Goal: Task Accomplishment & Management: Manage account settings

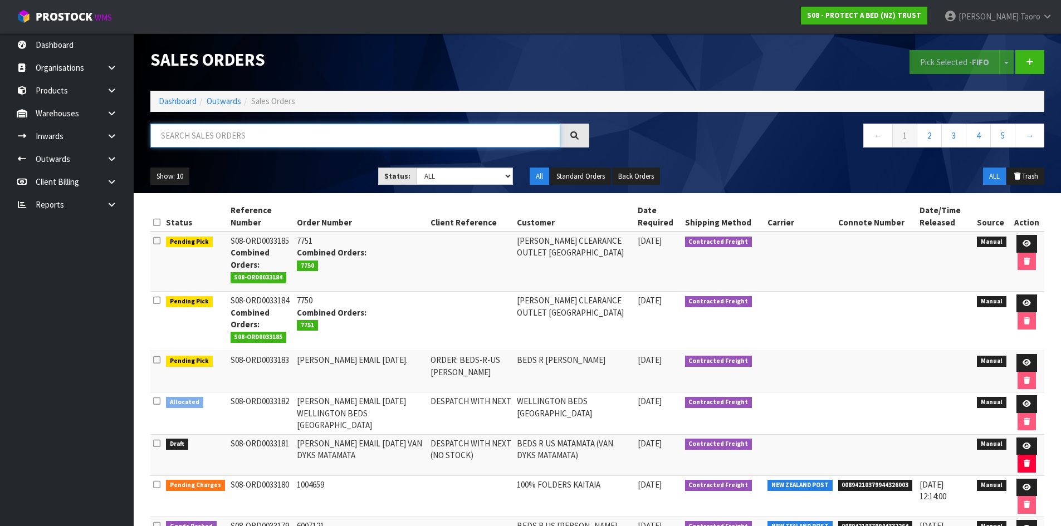
click at [457, 139] on input "text" at bounding box center [355, 136] width 410 height 24
type input "JOB-0410037"
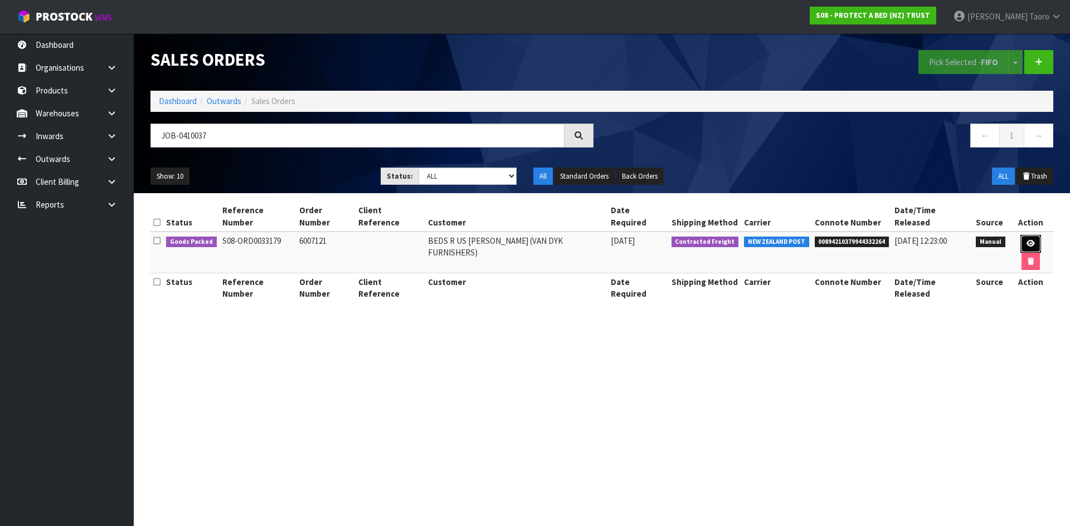
click at [1026, 240] on icon at bounding box center [1030, 243] width 8 height 7
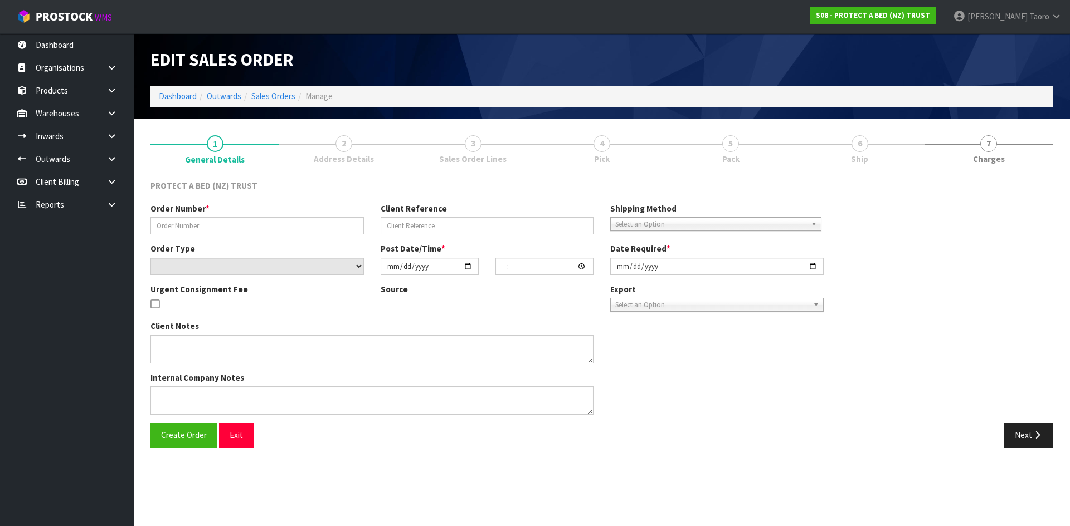
type input "6007121"
select select "number:0"
type input "[DATE]"
type input "09:35:00.000"
type input "[DATE]"
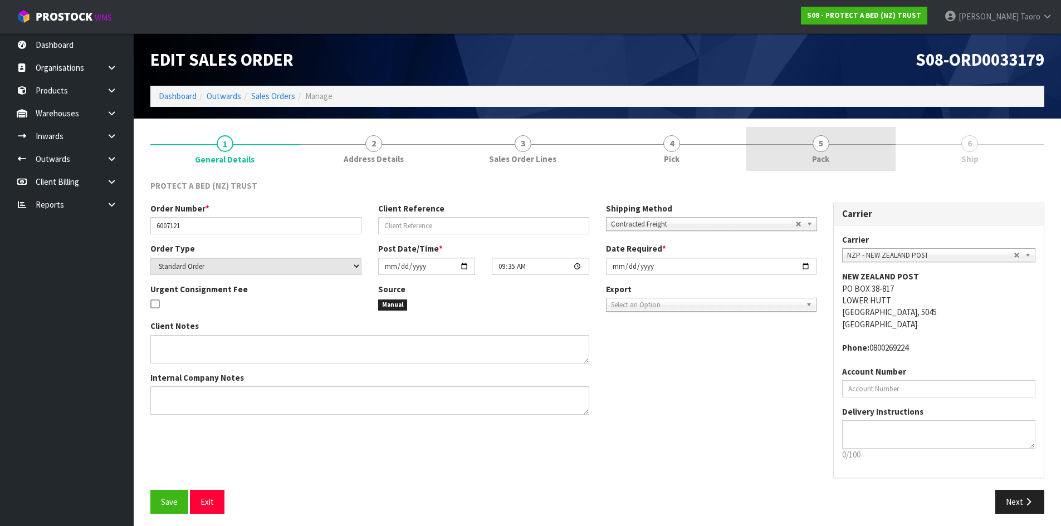
click at [823, 162] on span "Pack" at bounding box center [820, 159] width 17 height 12
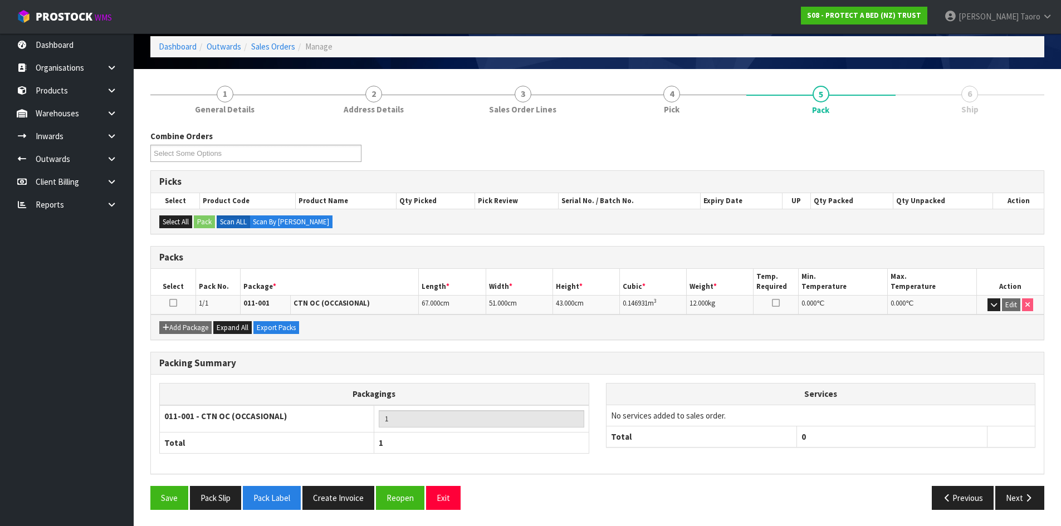
scroll to position [50, 0]
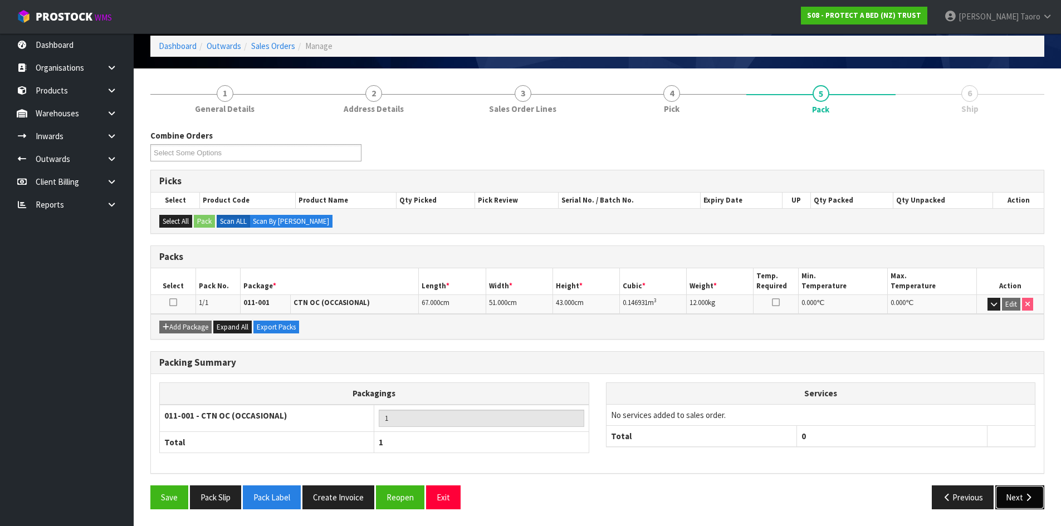
click at [996, 500] on button "Next" at bounding box center [1020, 498] width 49 height 24
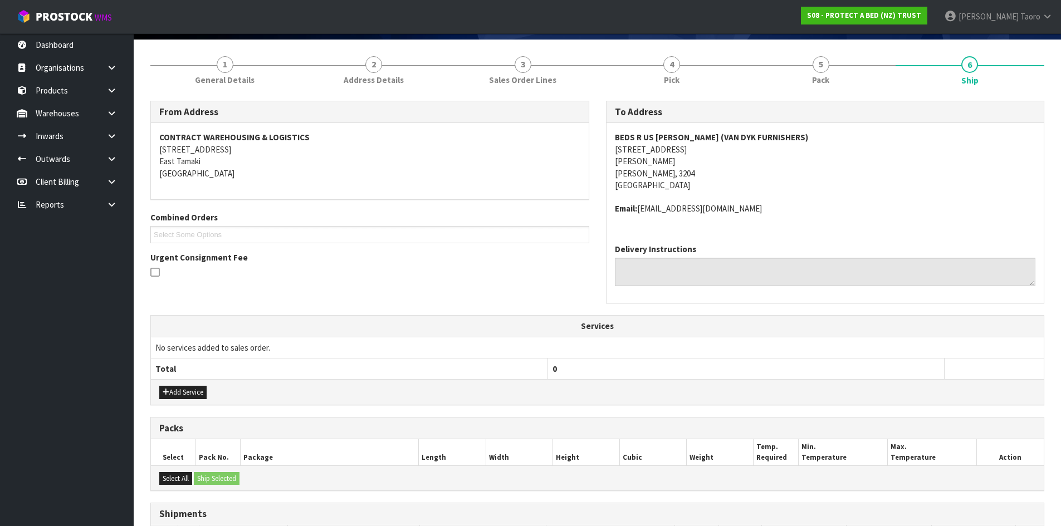
scroll to position [214, 0]
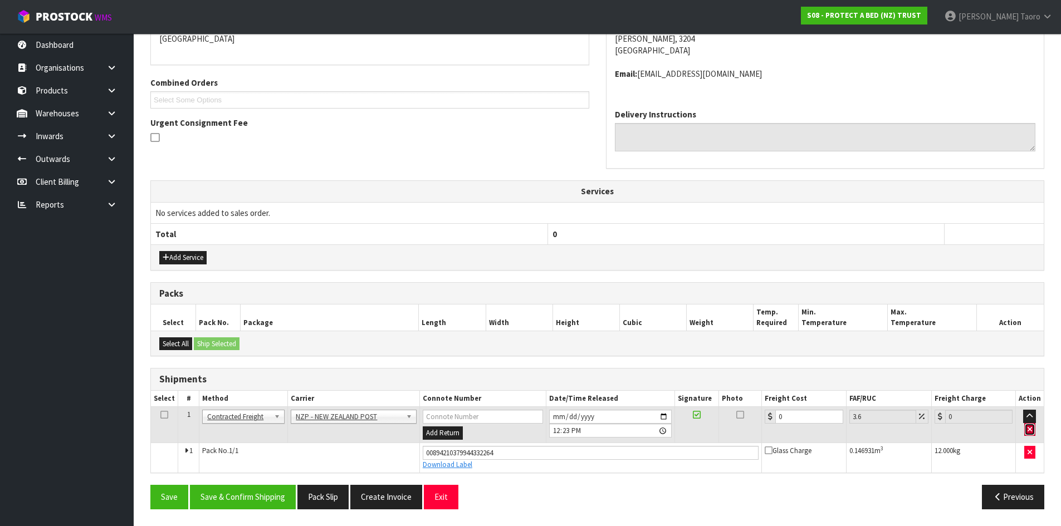
click at [1032, 429] on icon "button" at bounding box center [1030, 429] width 4 height 7
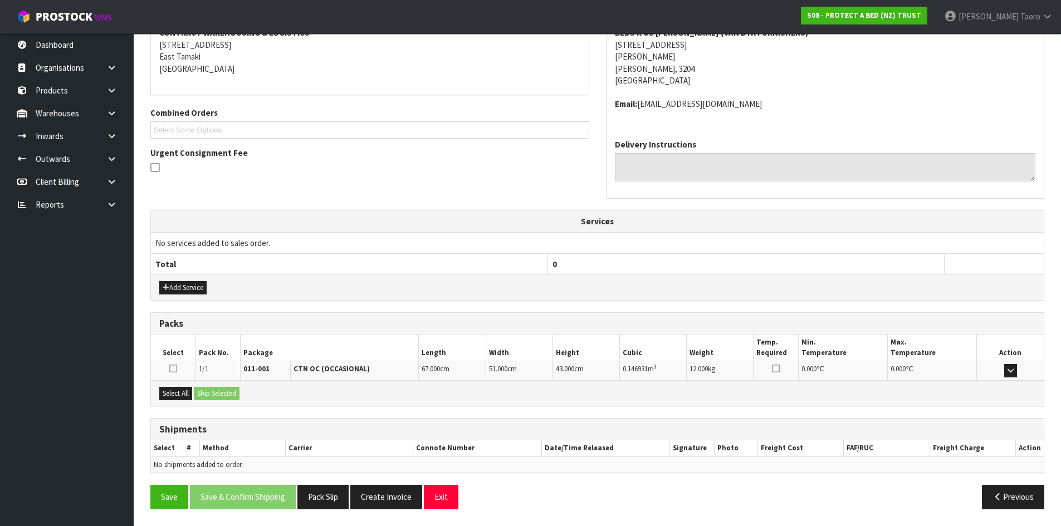
scroll to position [184, 0]
click at [167, 490] on button "Save" at bounding box center [169, 497] width 38 height 24
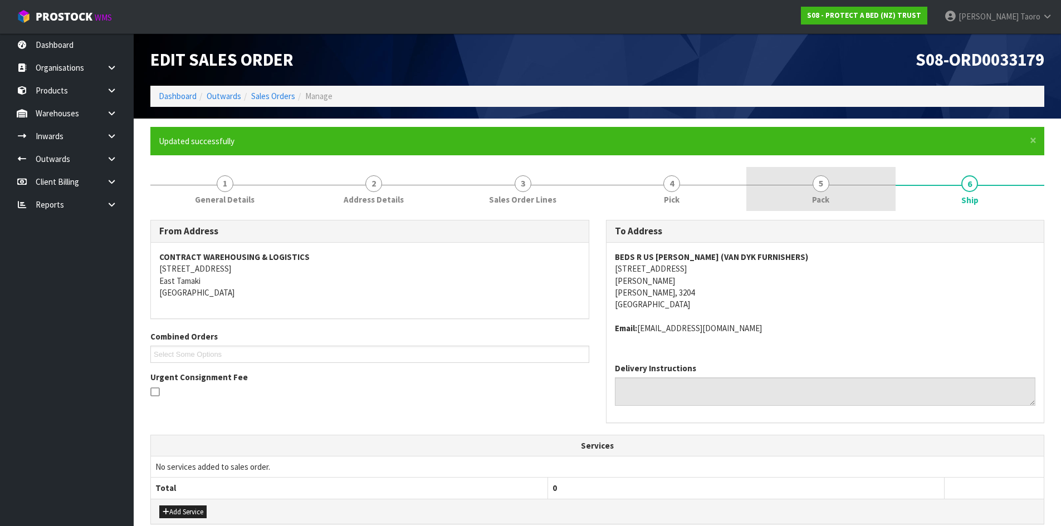
click at [825, 194] on span "Pack" at bounding box center [820, 200] width 17 height 12
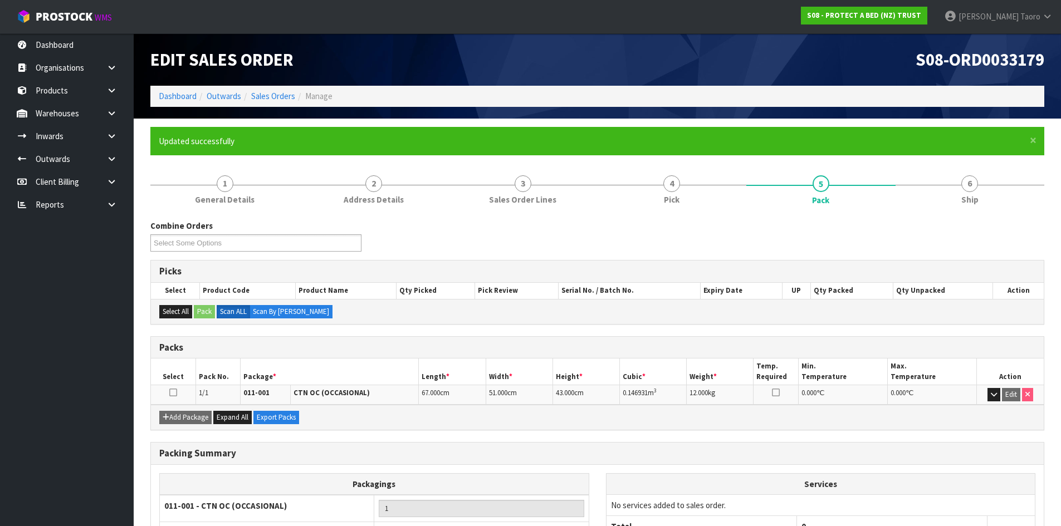
scroll to position [91, 0]
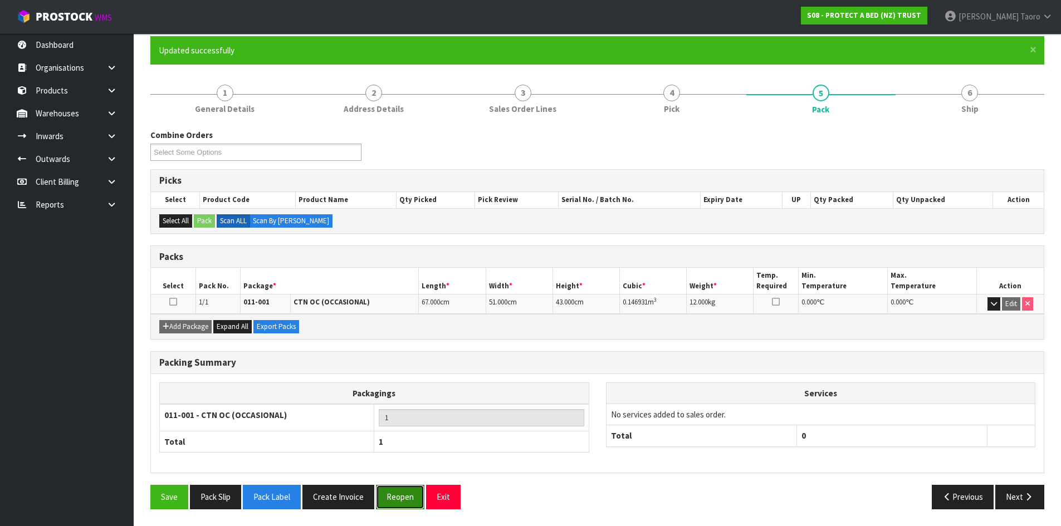
click at [404, 505] on button "Reopen" at bounding box center [400, 497] width 48 height 24
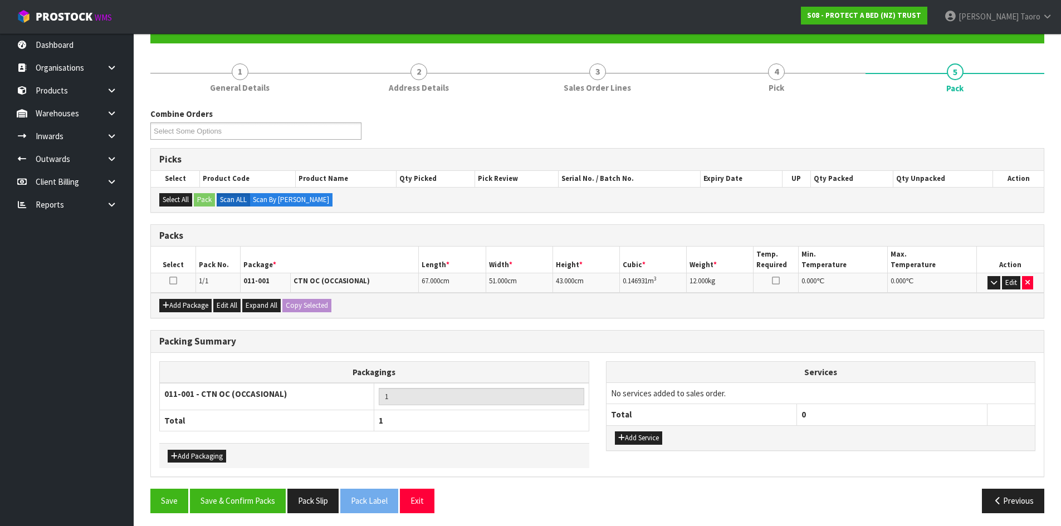
scroll to position [116, 0]
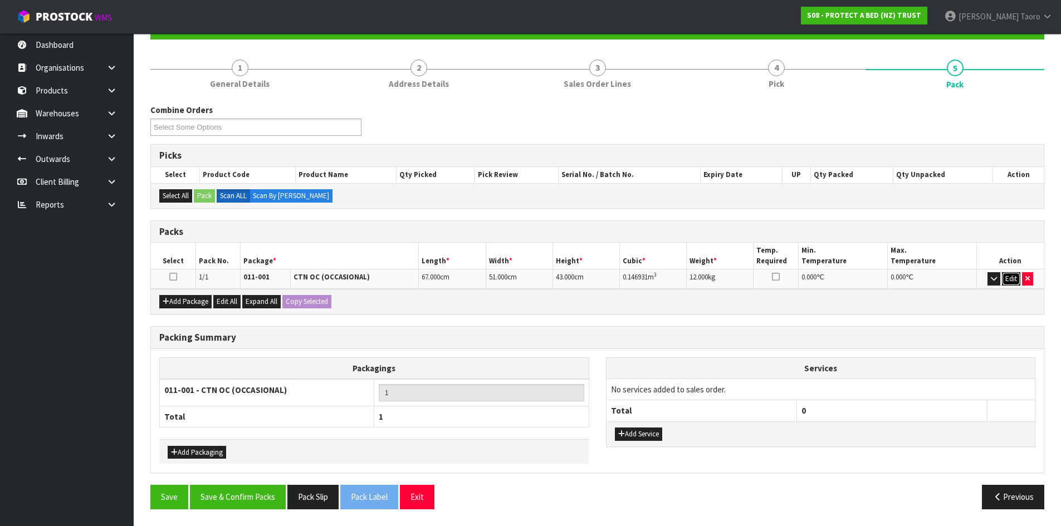
click at [1015, 283] on button "Edit" at bounding box center [1011, 278] width 18 height 13
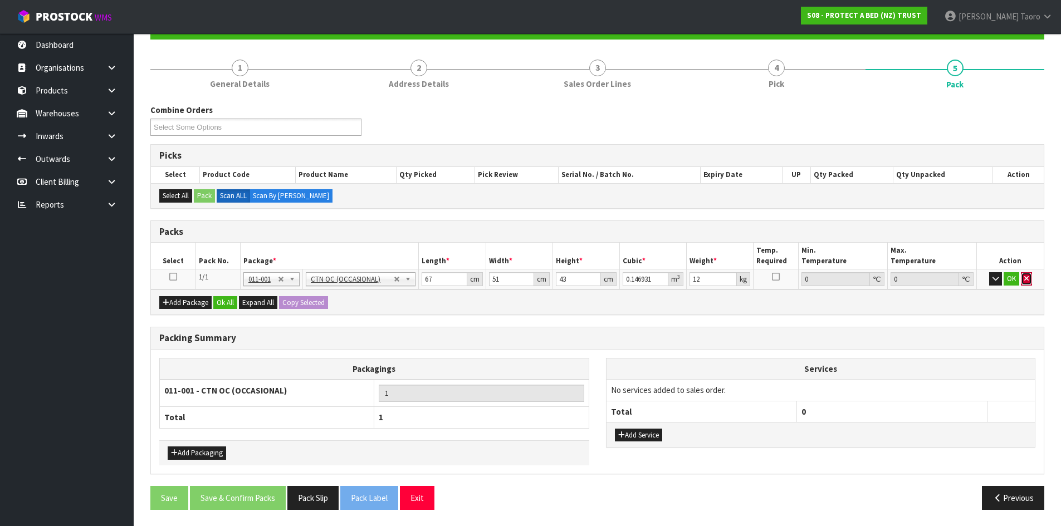
click at [1026, 281] on icon "button" at bounding box center [1027, 278] width 4 height 7
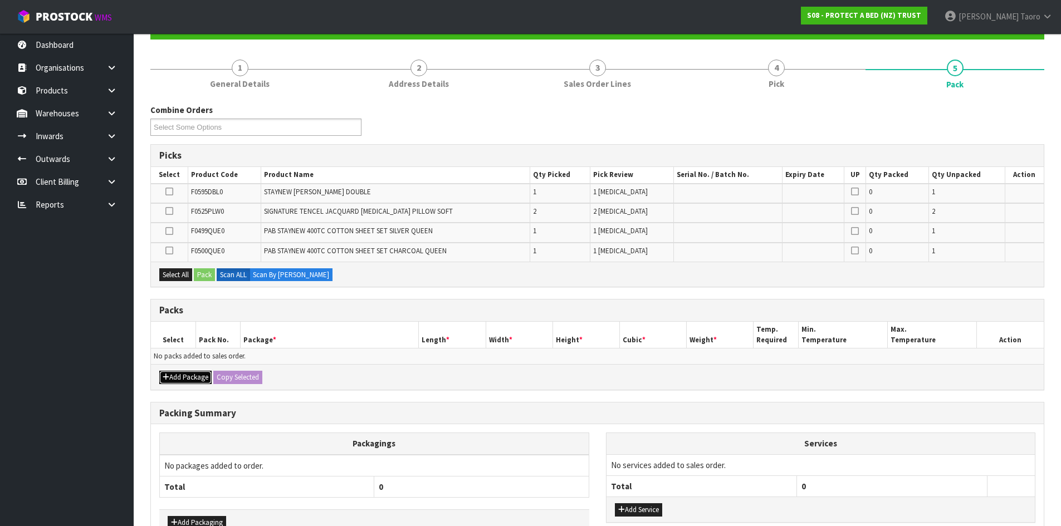
drag, startPoint x: 186, startPoint y: 379, endPoint x: 175, endPoint y: 374, distance: 11.5
click at [184, 379] on button "Add Package" at bounding box center [185, 377] width 52 height 13
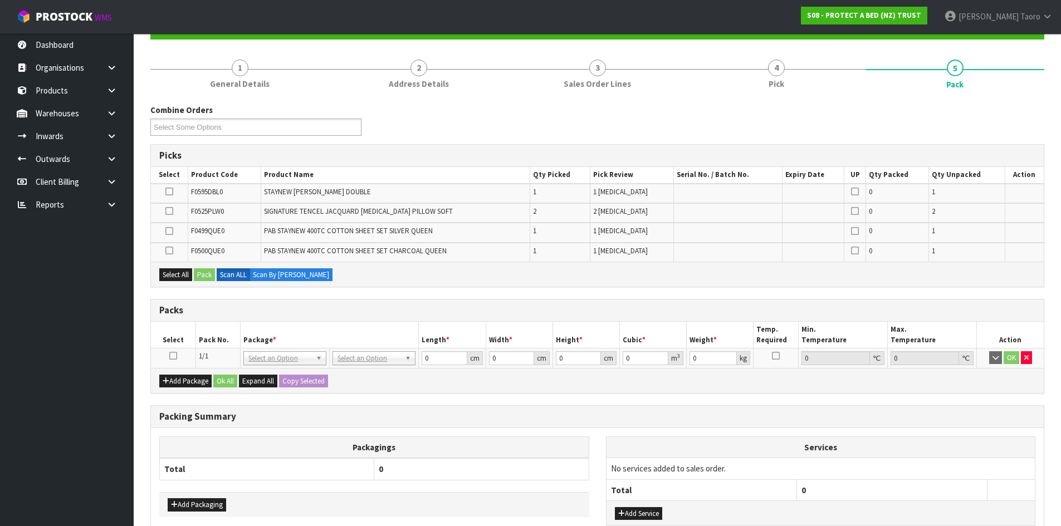
drag, startPoint x: 172, startPoint y: 355, endPoint x: 217, endPoint y: 335, distance: 48.9
click at [173, 356] on icon at bounding box center [173, 356] width 8 height 1
click at [220, 334] on th "Pack No." at bounding box center [218, 335] width 45 height 26
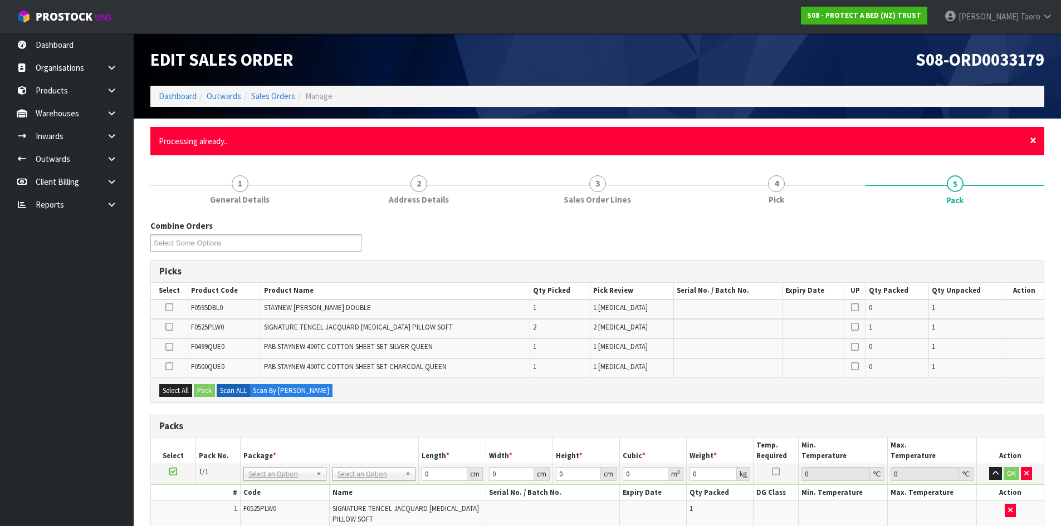
click at [1032, 143] on span "×" at bounding box center [1033, 141] width 7 height 16
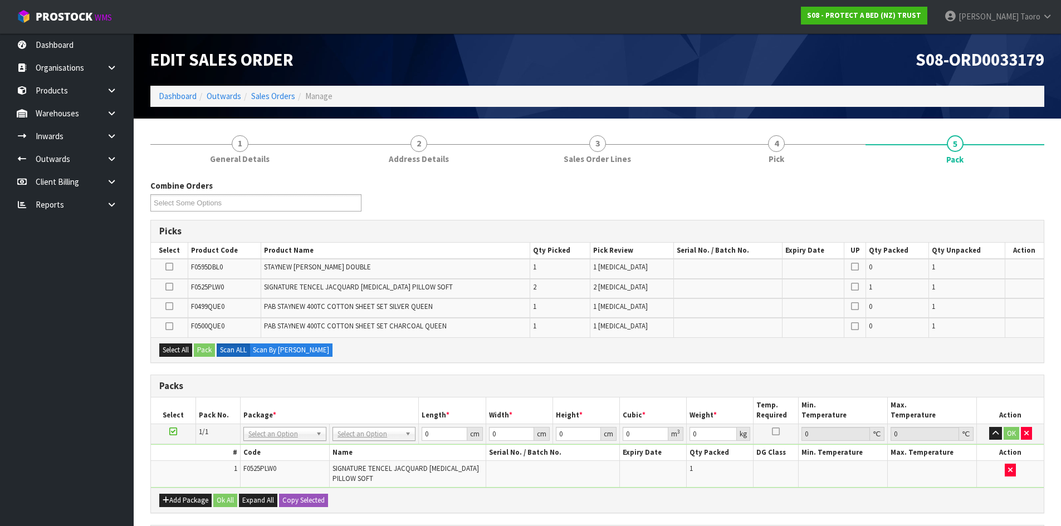
click at [1029, 182] on div "Combine Orders S08-ORD0029474 S08-ORD0031944 S08-ORD0032699 S08-ORD0032700 S08-…" at bounding box center [597, 200] width 911 height 40
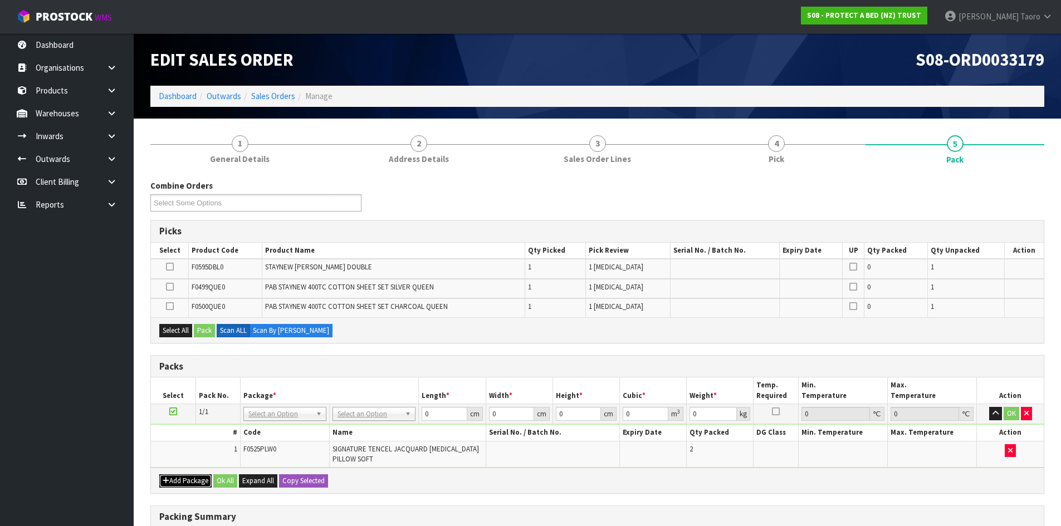
click at [170, 479] on button "Add Package" at bounding box center [185, 481] width 52 height 13
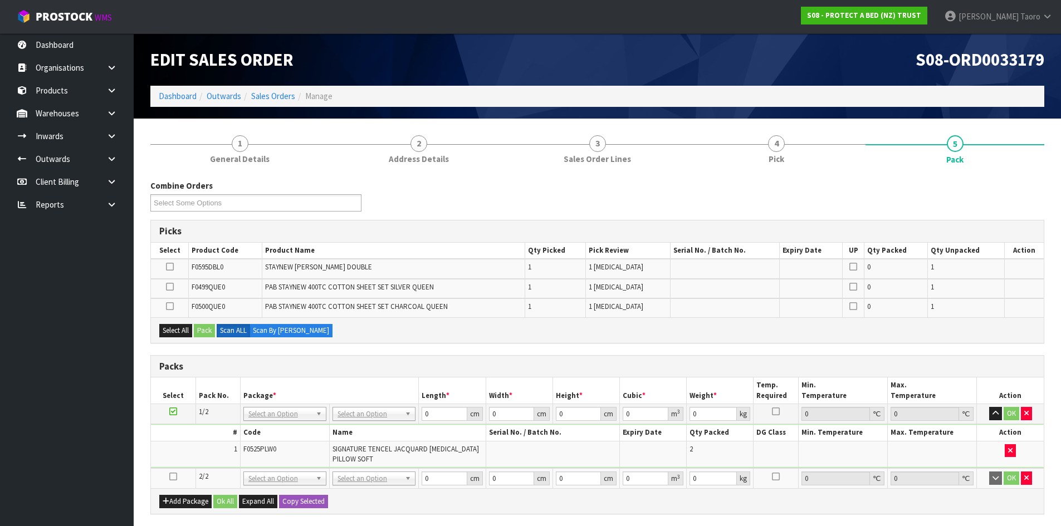
click at [172, 477] on icon at bounding box center [173, 477] width 8 height 1
click at [180, 458] on td "1" at bounding box center [195, 454] width 89 height 26
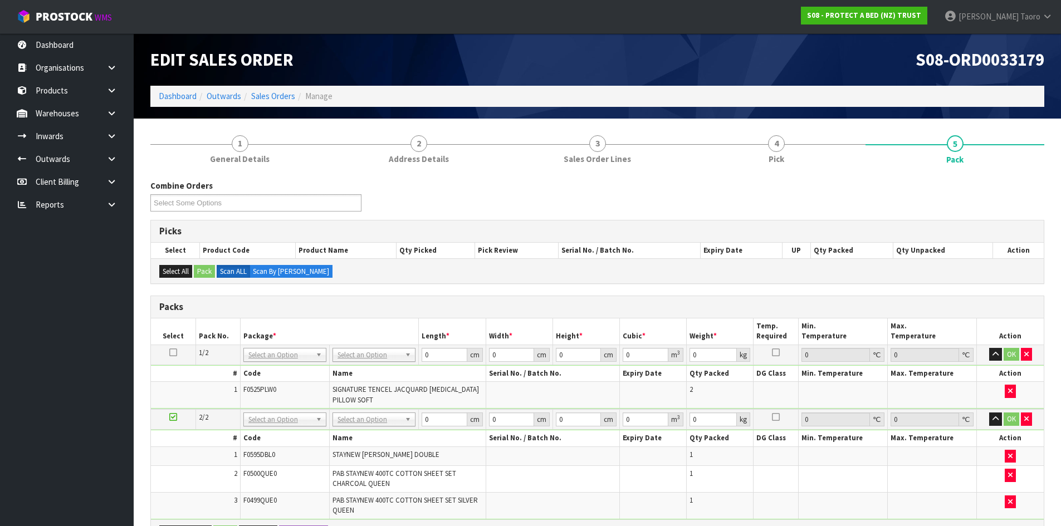
click at [512, 196] on div "Combine Orders S08-ORD0029474 S08-ORD0031944 S08-ORD0032699 S08-ORD0032700 S08-…" at bounding box center [597, 200] width 911 height 40
click at [436, 297] on div "Packs" at bounding box center [597, 307] width 893 height 22
click at [537, 197] on div "Combine Orders S08-ORD0029474 S08-ORD0031944 S08-ORD0032699 S08-ORD0032700 S08-…" at bounding box center [597, 200] width 911 height 40
click at [378, 436] on input "text" at bounding box center [370, 435] width 85 height 14
type input "C"
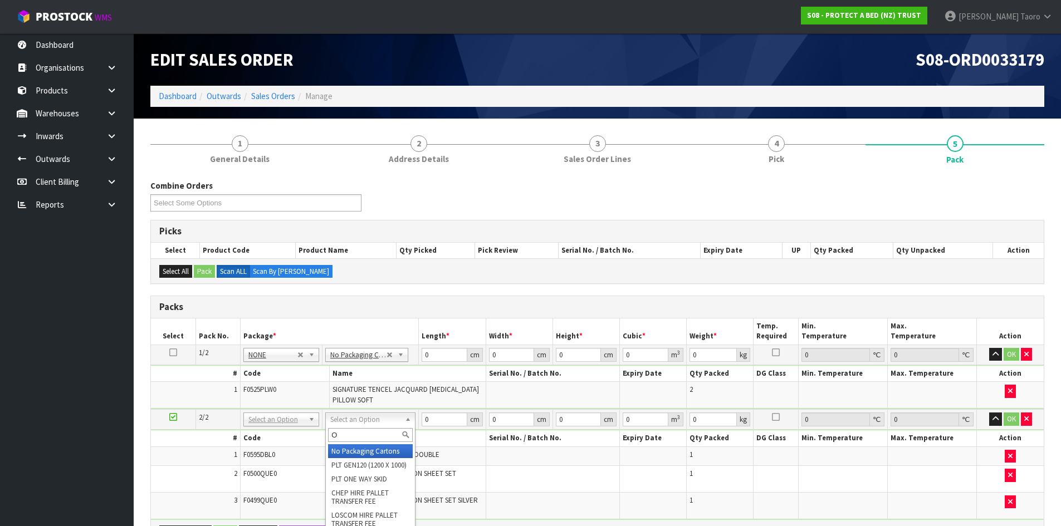
type input "OC"
type input "5.36"
click at [999, 355] on icon "button" at bounding box center [996, 354] width 6 height 7
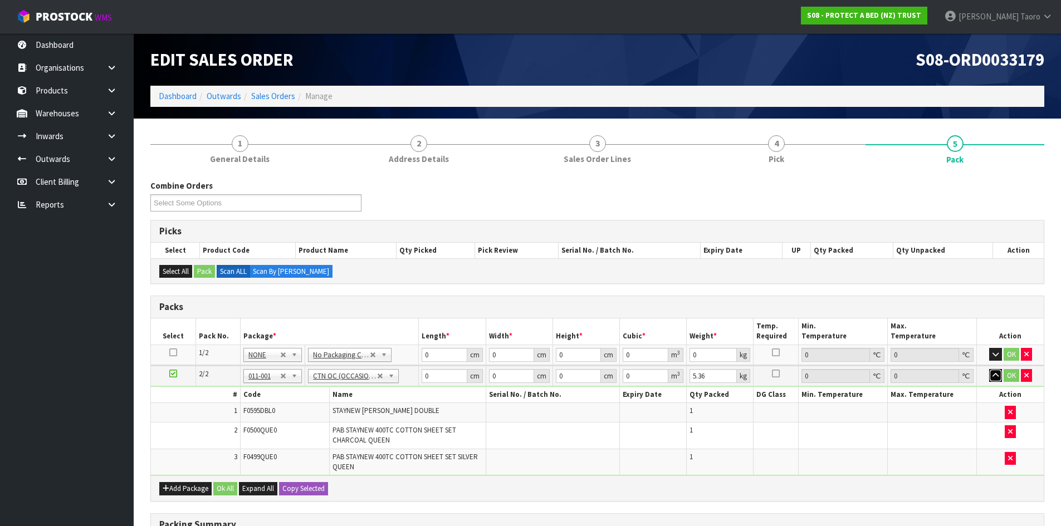
click at [997, 381] on button "button" at bounding box center [995, 375] width 13 height 13
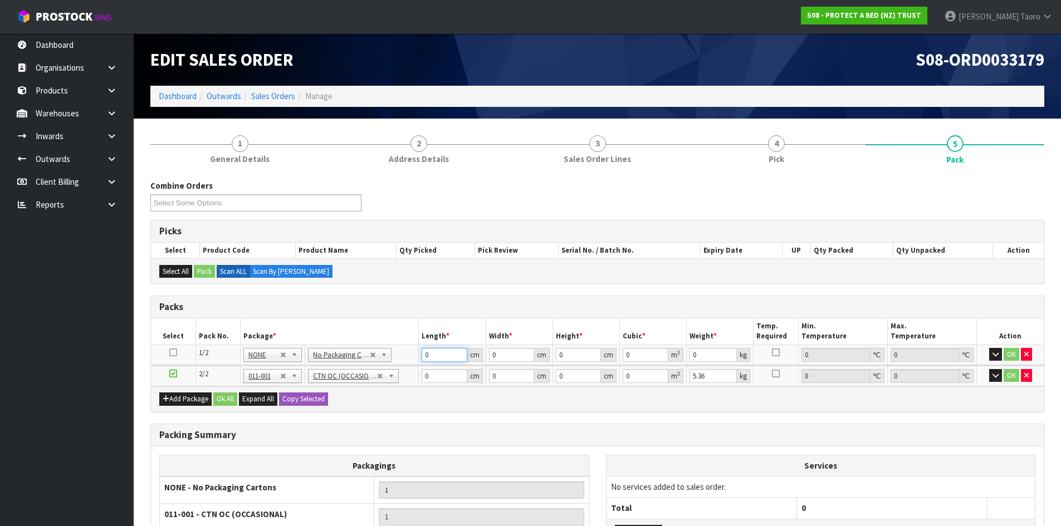
click at [435, 353] on input "0" at bounding box center [444, 355] width 45 height 14
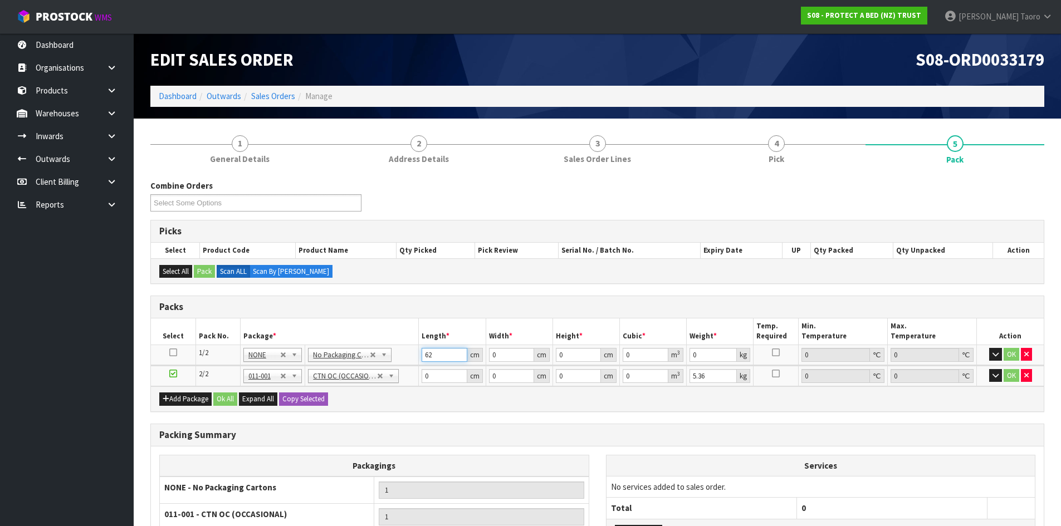
type input "62"
type input "42"
type input "3"
type input "0.007812"
type input "31"
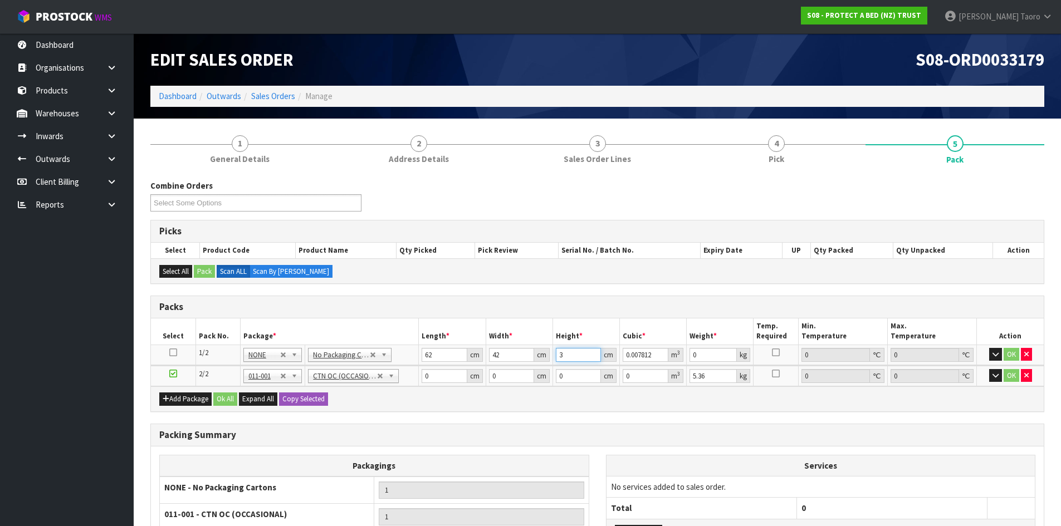
type input "0.080724"
type input "31"
type input "5"
type input "47"
type input "32"
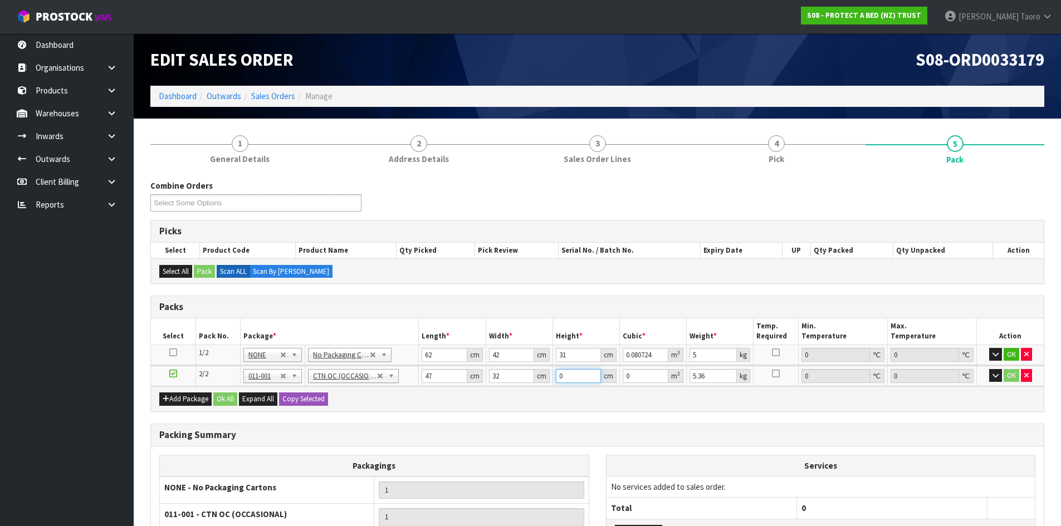
type input "3"
type input "0.004512"
type input "30"
type input "0.04512"
type input "30"
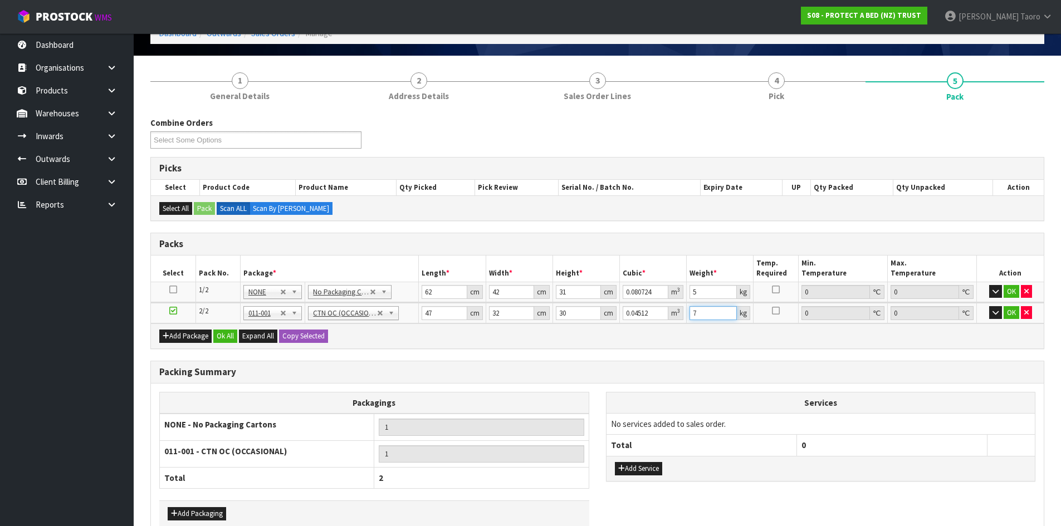
scroll to position [124, 0]
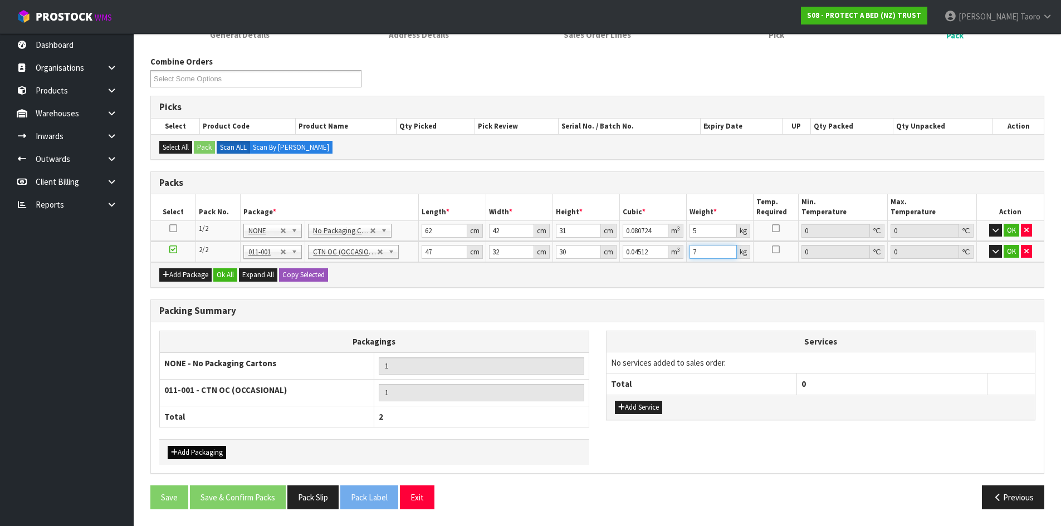
type input "7"
click at [217, 452] on button "Add Packaging" at bounding box center [197, 452] width 58 height 13
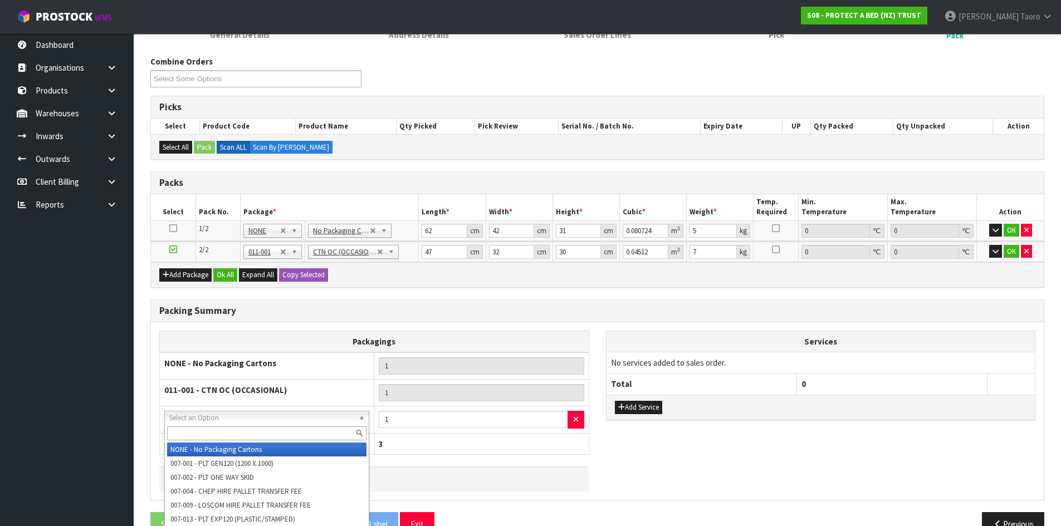
click at [247, 432] on input "text" at bounding box center [266, 434] width 199 height 14
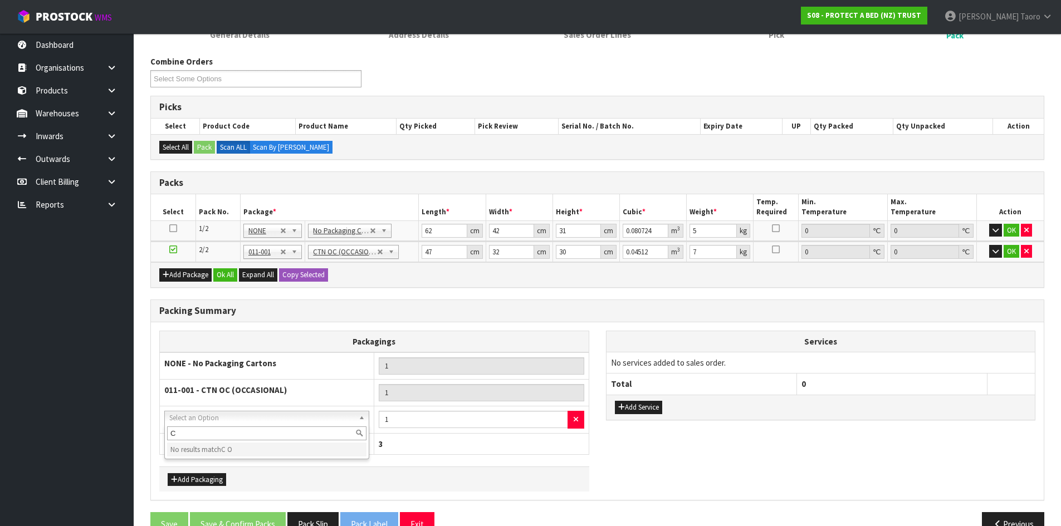
type input "C"
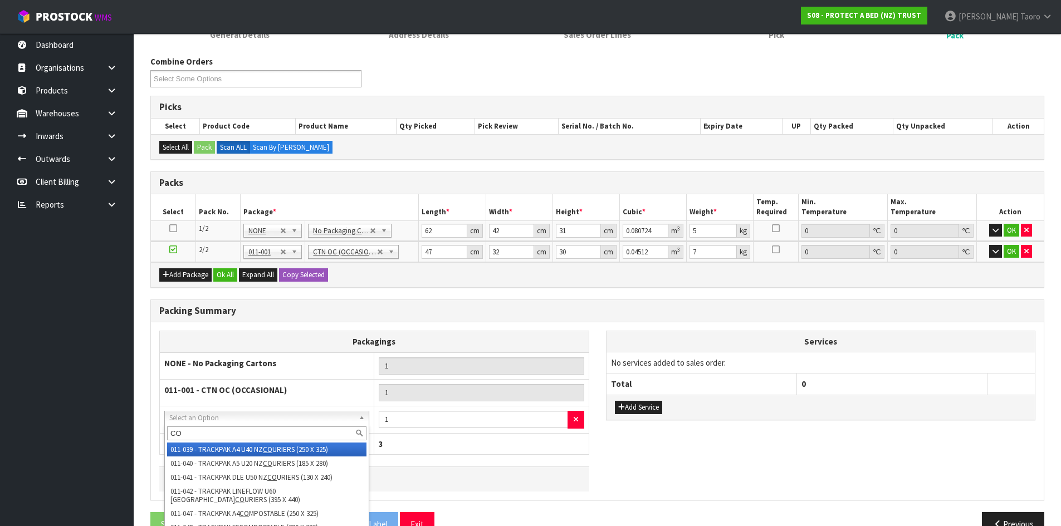
type input "COR"
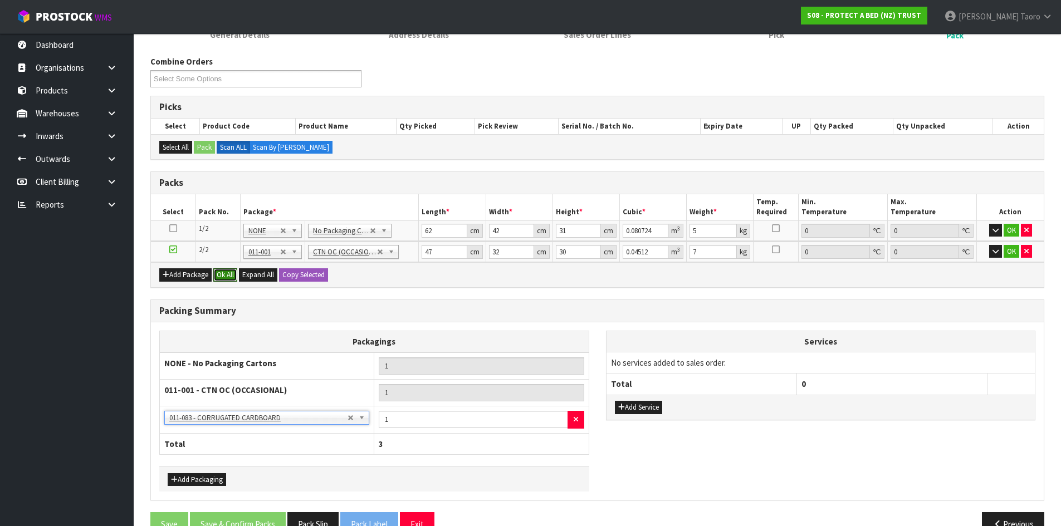
drag, startPoint x: 224, startPoint y: 276, endPoint x: 223, endPoint y: 309, distance: 32.9
click at [225, 276] on button "Ok All" at bounding box center [225, 275] width 24 height 13
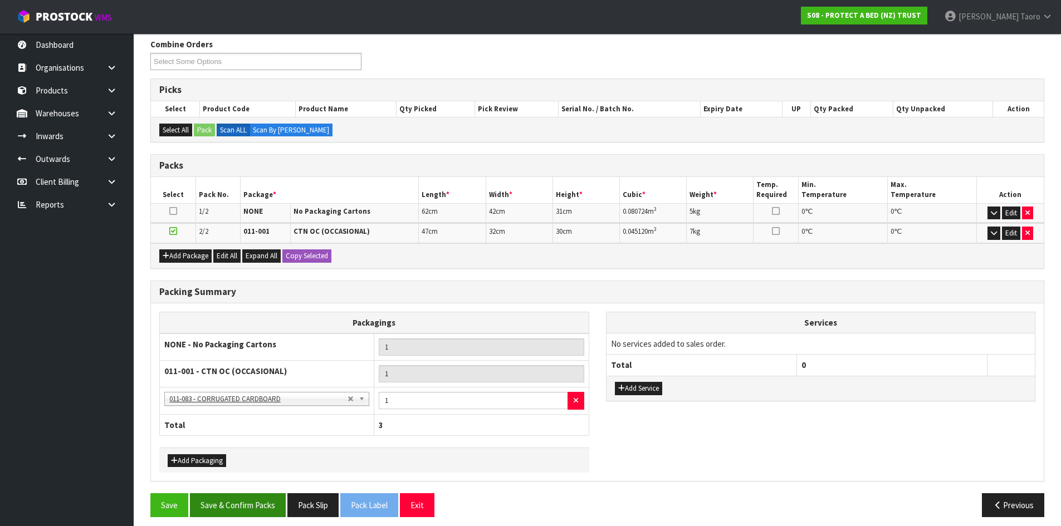
scroll to position [149, 0]
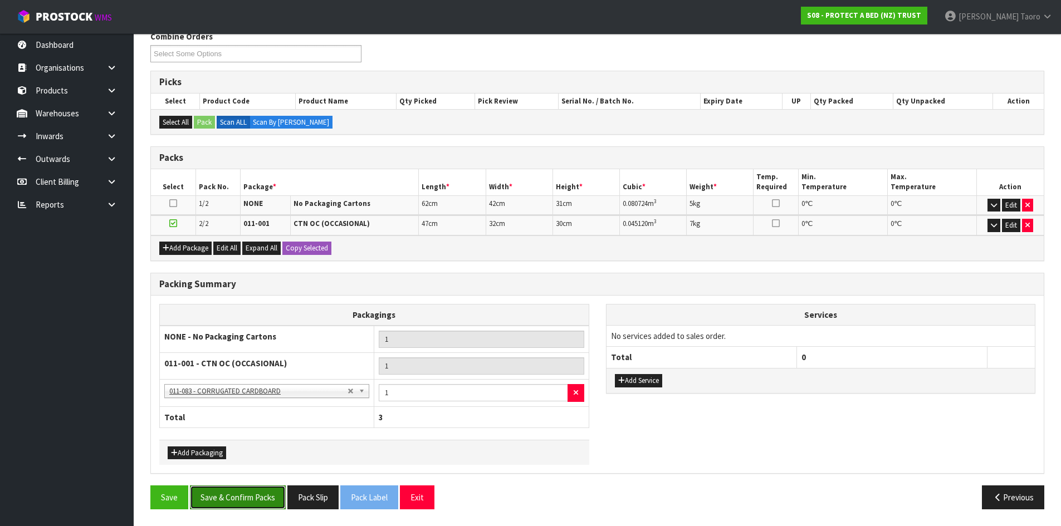
click at [234, 503] on button "Save & Confirm Packs" at bounding box center [238, 498] width 96 height 24
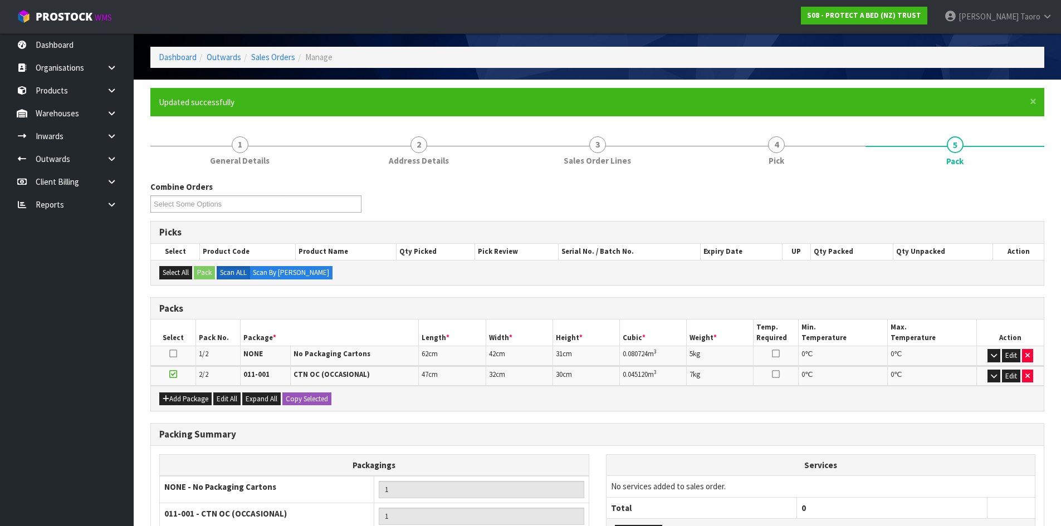
scroll to position [165, 0]
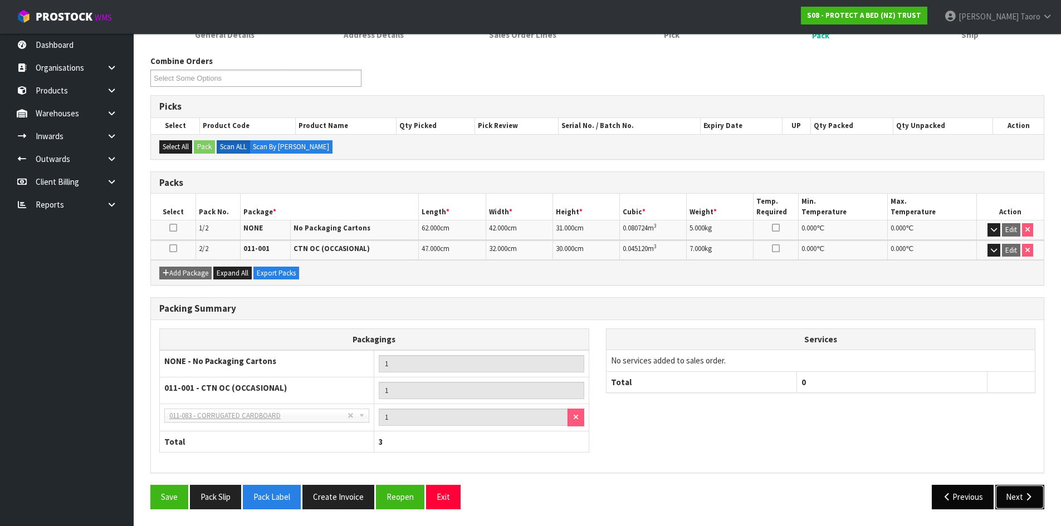
drag, startPoint x: 1020, startPoint y: 493, endPoint x: 979, endPoint y: 490, distance: 40.8
click at [1020, 492] on button "Next" at bounding box center [1020, 497] width 49 height 24
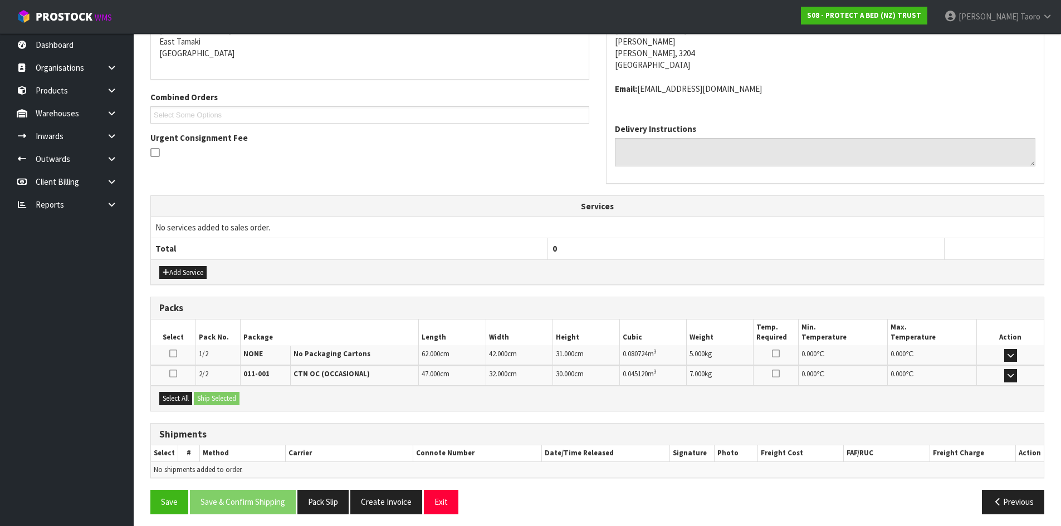
scroll to position [245, 0]
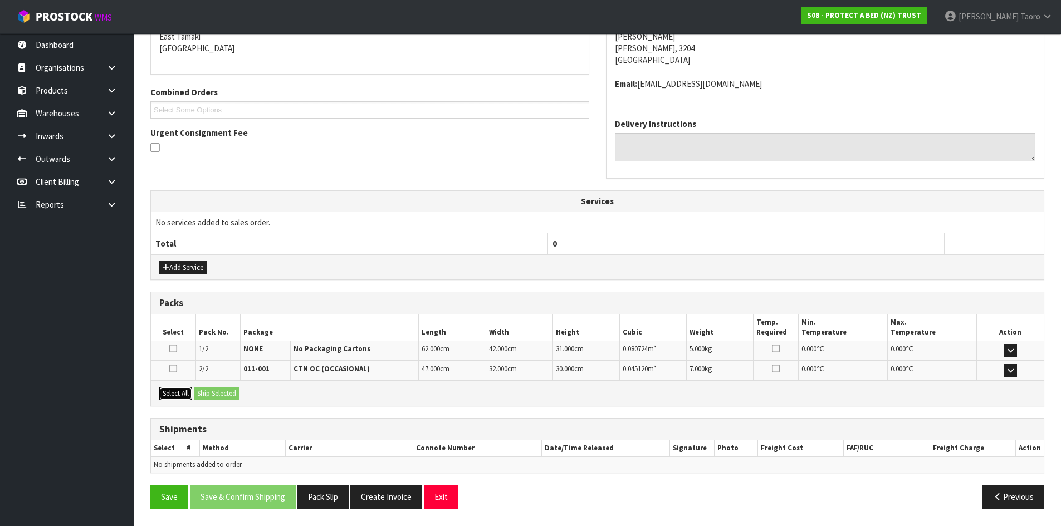
click at [184, 393] on button "Select All" at bounding box center [175, 393] width 33 height 13
click at [204, 393] on button "Ship Selected" at bounding box center [217, 393] width 46 height 13
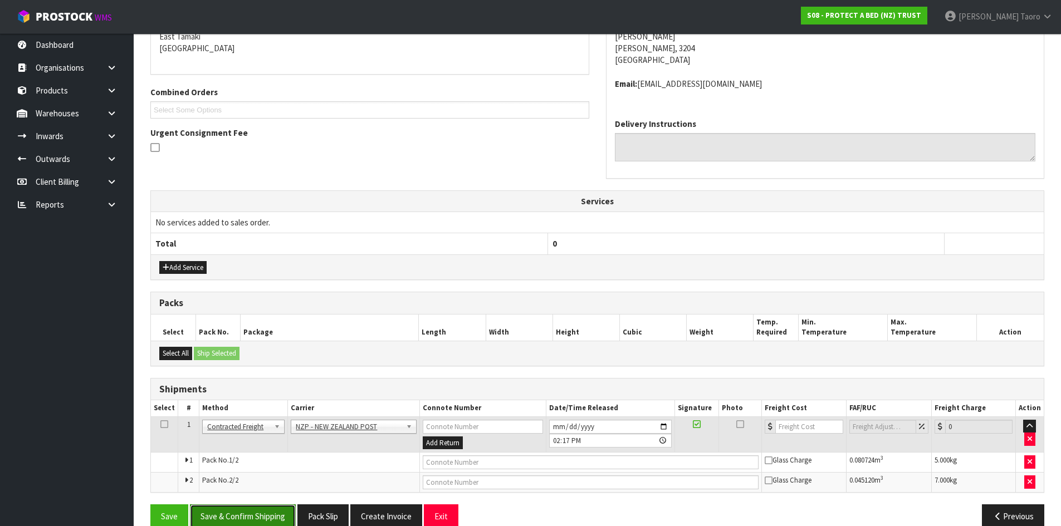
click at [269, 520] on button "Save & Confirm Shipping" at bounding box center [243, 517] width 106 height 24
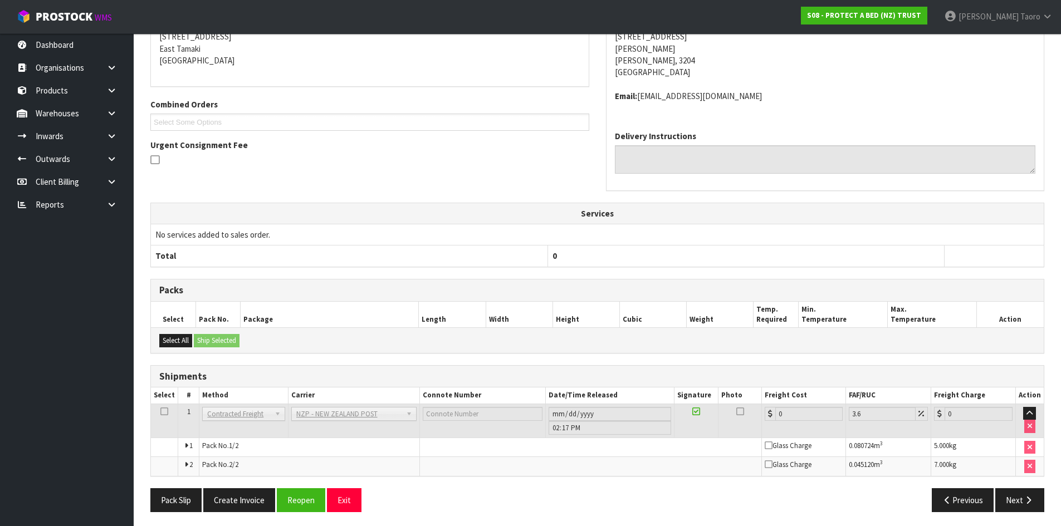
scroll to position [235, 0]
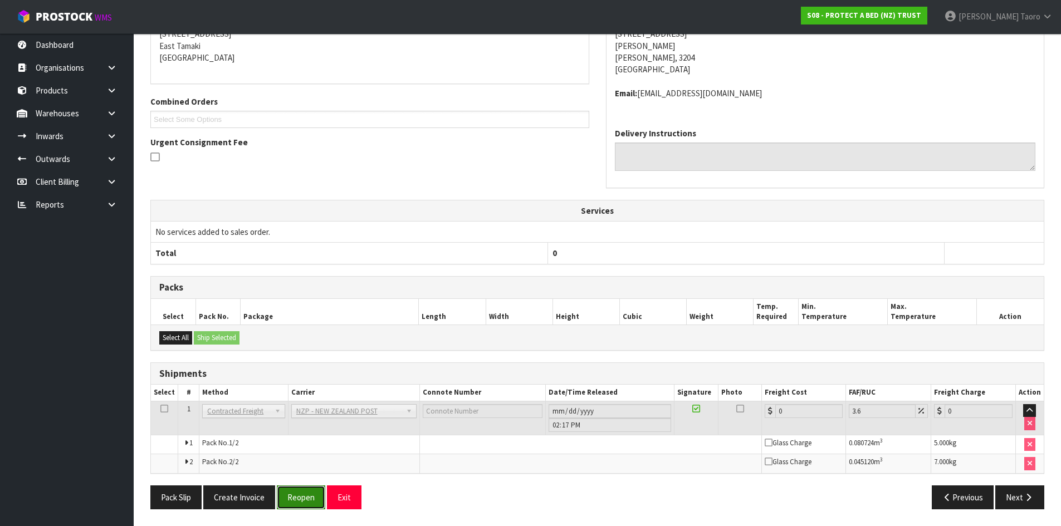
click at [303, 505] on button "Reopen" at bounding box center [301, 498] width 48 height 24
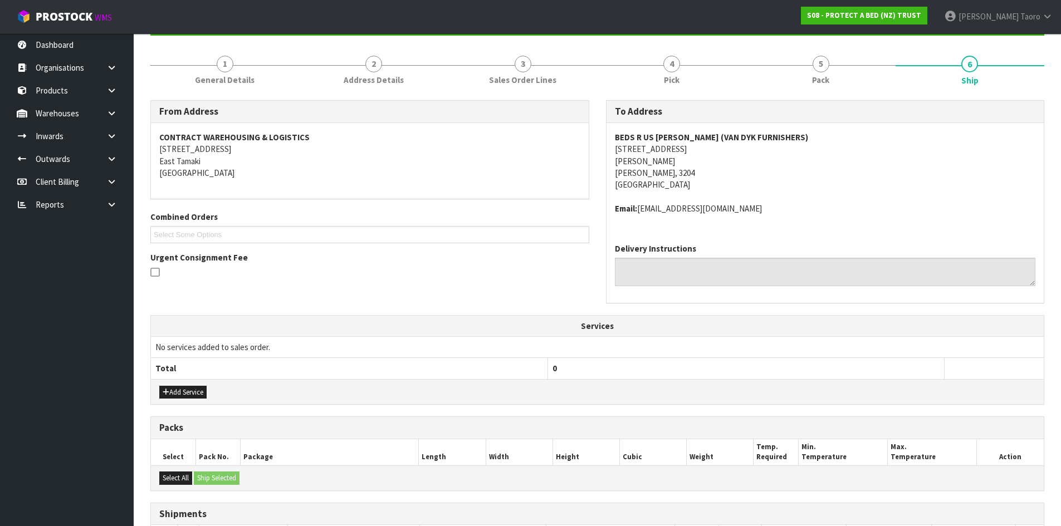
scroll to position [264, 0]
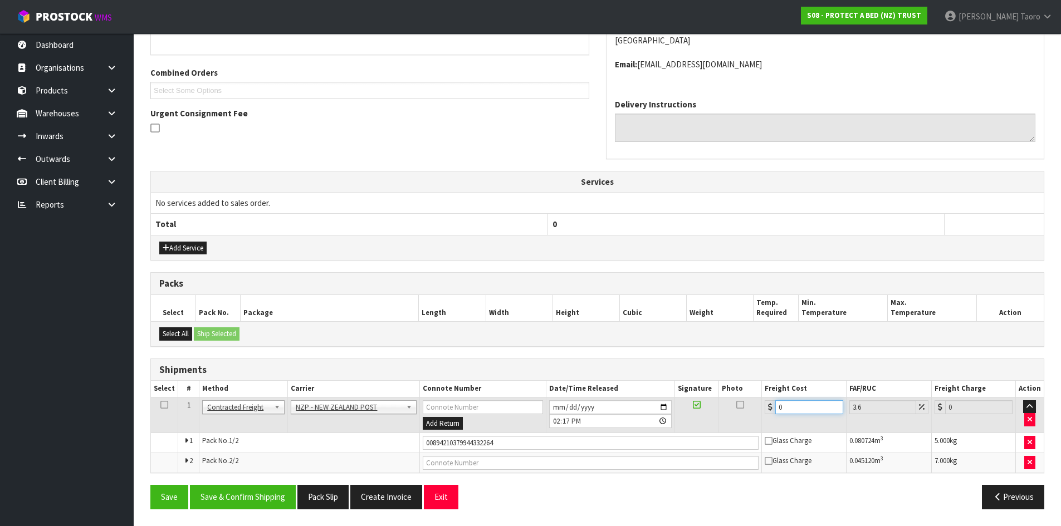
click at [802, 408] on input "0" at bounding box center [809, 408] width 67 height 14
click at [803, 408] on input "0" at bounding box center [809, 408] width 67 height 14
type input "1"
type input "1.04"
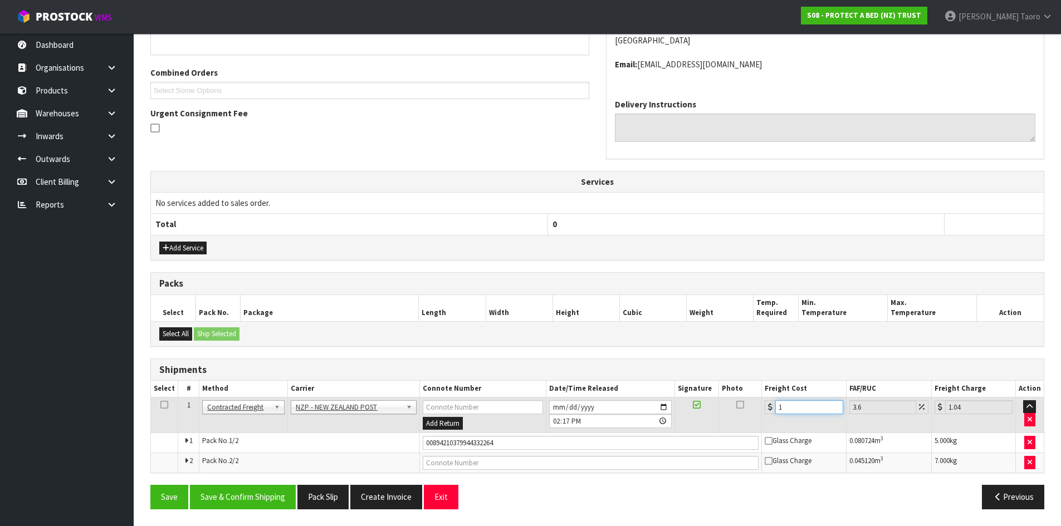
type input "15"
type input "15.54"
type input "15.4"
type input "15.95"
type input "15.43"
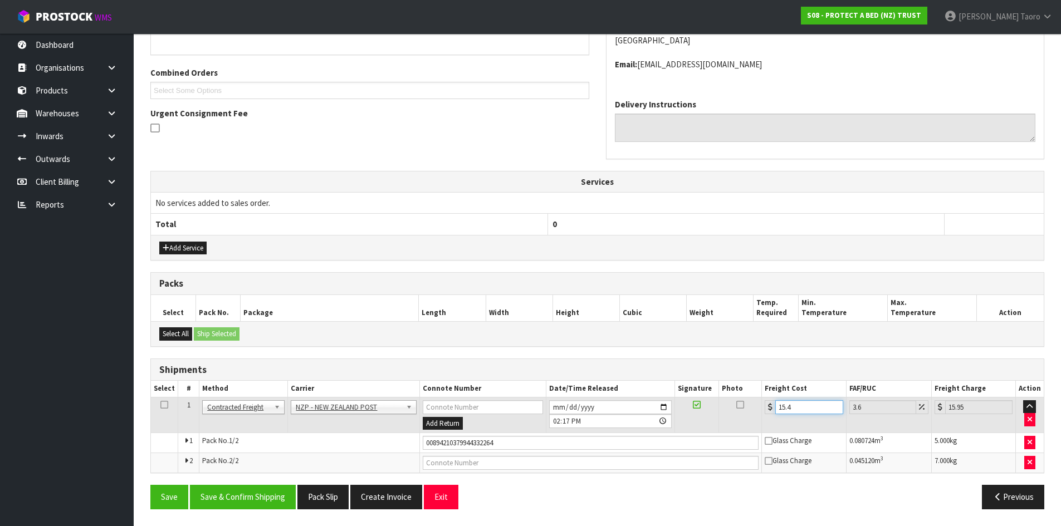
type input "15.99"
type input "15.43"
click at [514, 451] on td "00894210379944332264" at bounding box center [591, 443] width 343 height 20
click at [514, 445] on input "00894210379944332264" at bounding box center [591, 443] width 337 height 14
click at [516, 445] on input "00894210379944332264" at bounding box center [591, 443] width 337 height 14
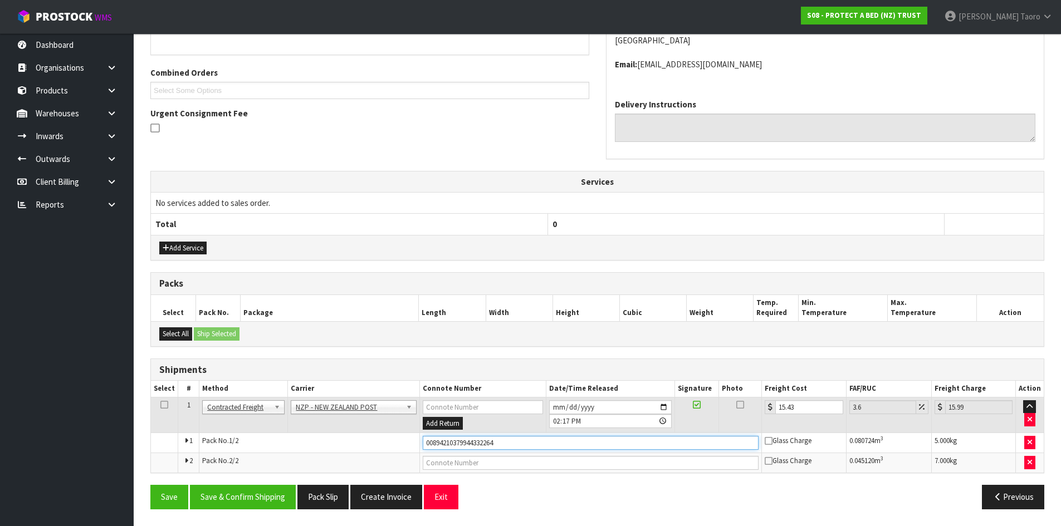
click at [516, 445] on input "00894210379944332264" at bounding box center [591, 443] width 337 height 14
click at [518, 445] on input "00894210379944332264" at bounding box center [591, 443] width 337 height 14
click at [518, 444] on input "00894210379944332264" at bounding box center [591, 443] width 337 height 14
click at [510, 443] on input "00894210379944332264" at bounding box center [591, 443] width 337 height 14
drag, startPoint x: 510, startPoint y: 443, endPoint x: 417, endPoint y: 445, distance: 93.6
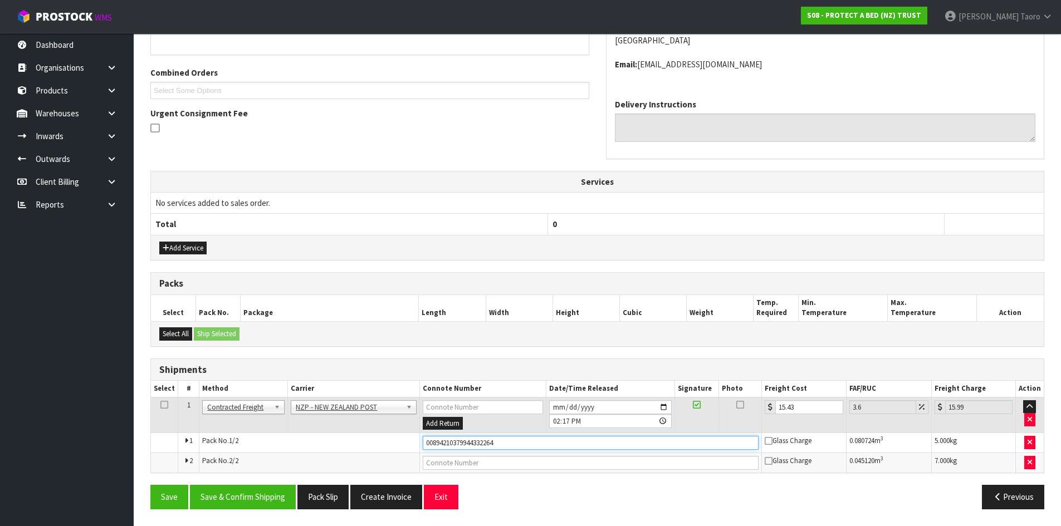
click at [417, 445] on tr "1 Pack No. 1/2 00894210379944332264 Glass Charge 0.080724 m 3 5.000 kg" at bounding box center [597, 443] width 893 height 20
type input "00894210379944408594"
click at [150, 485] on button "Save" at bounding box center [169, 497] width 38 height 24
click at [507, 465] on input "text" at bounding box center [591, 463] width 337 height 14
type input "00894210379944408587"
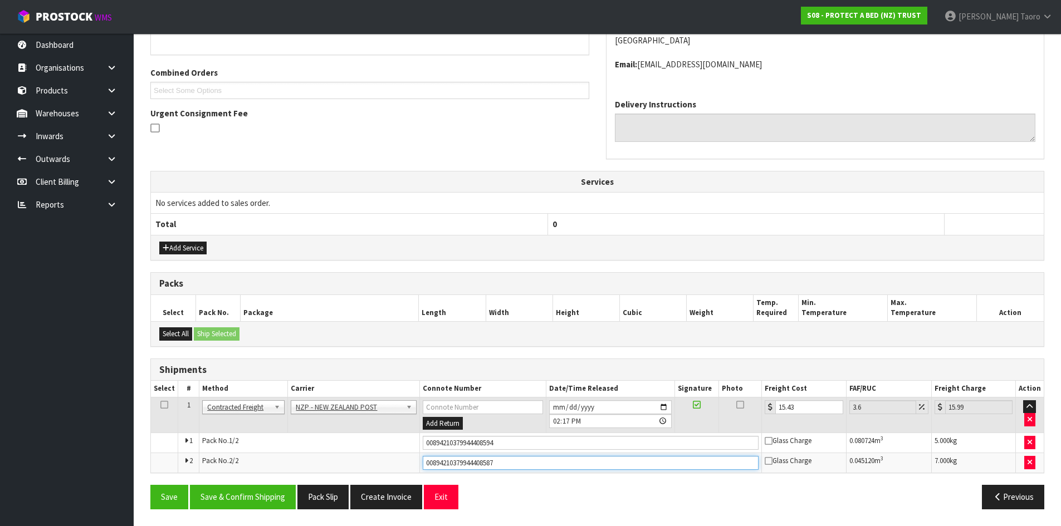
click at [150, 485] on button "Save" at bounding box center [169, 497] width 38 height 24
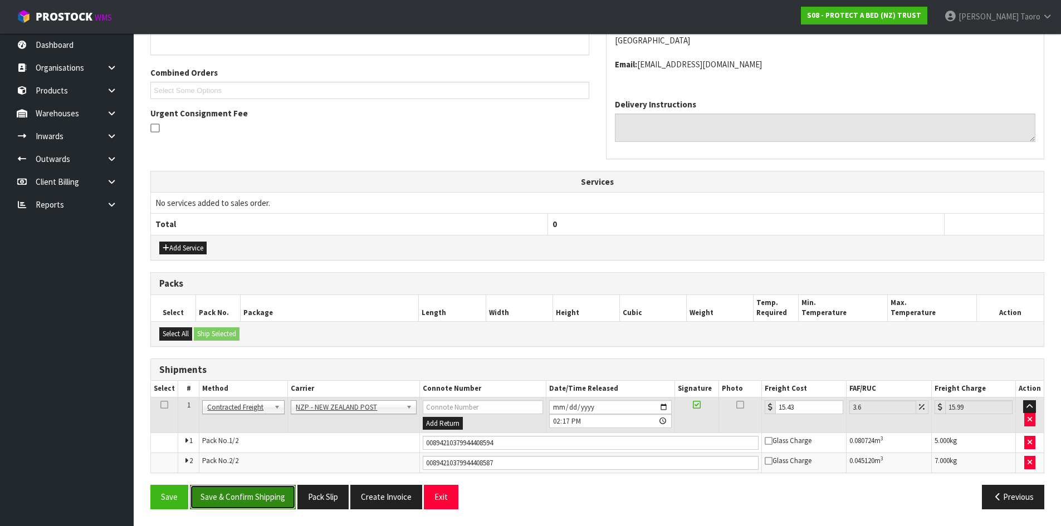
click at [265, 509] on button "Save & Confirm Shipping" at bounding box center [243, 497] width 106 height 24
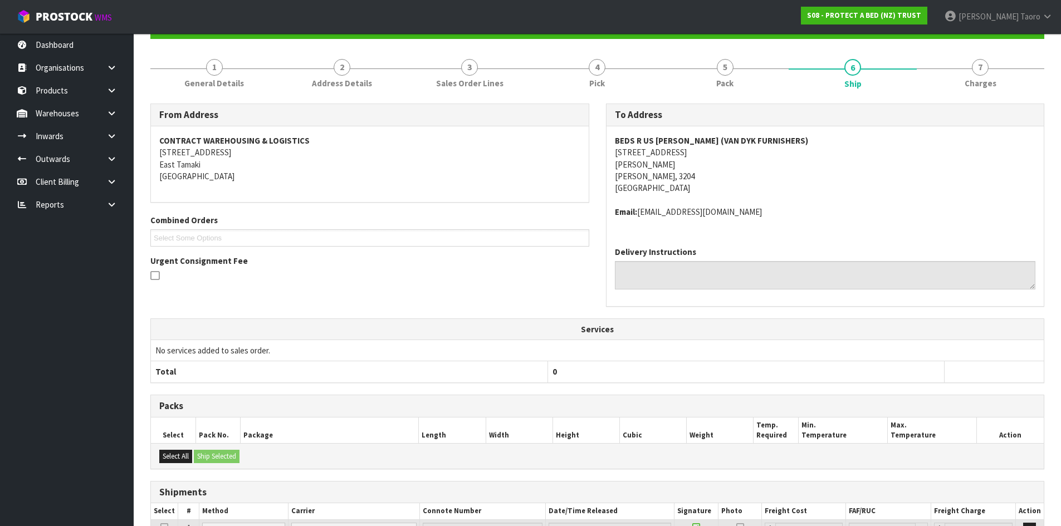
scroll to position [235, 0]
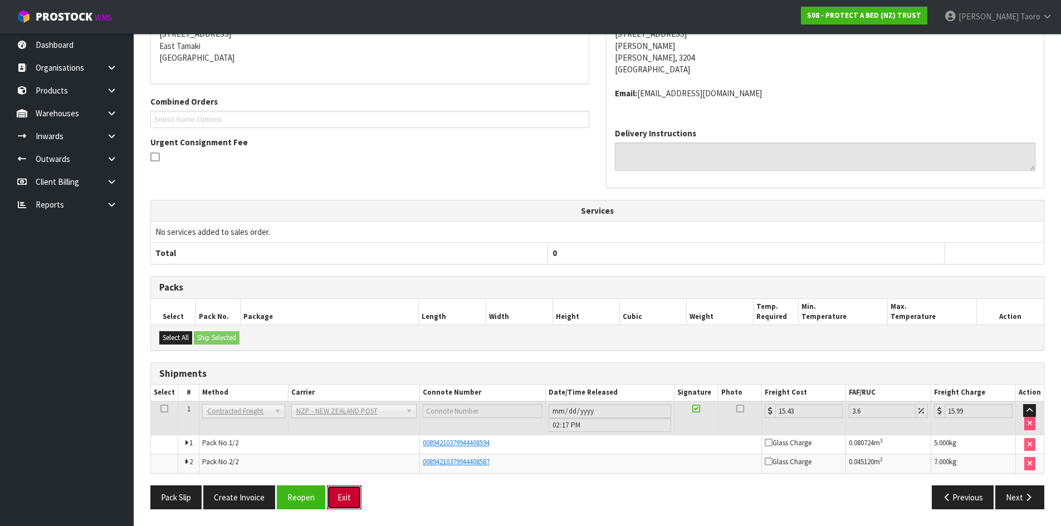
click at [345, 496] on button "Exit" at bounding box center [344, 498] width 35 height 24
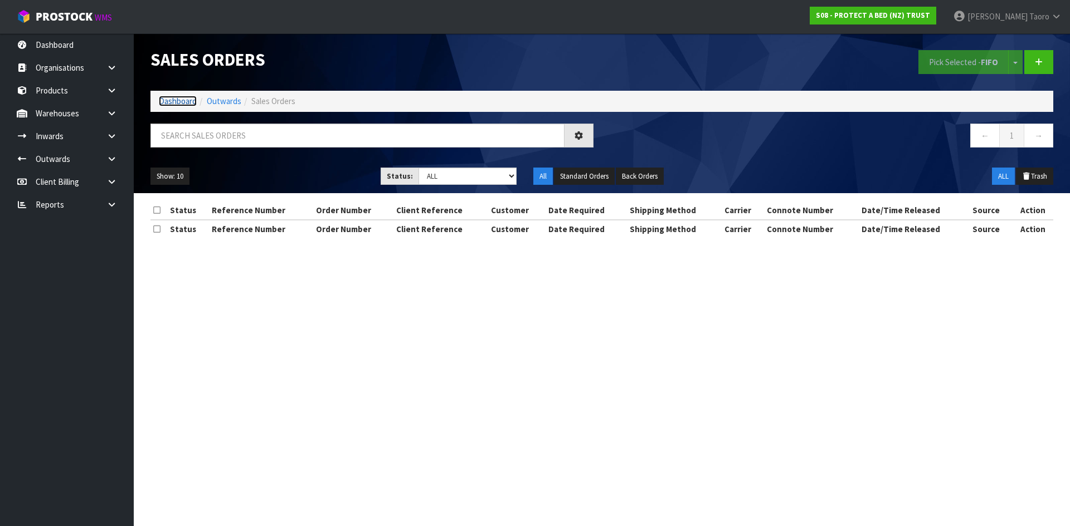
click at [183, 99] on link "Dashboard" at bounding box center [178, 101] width 38 height 11
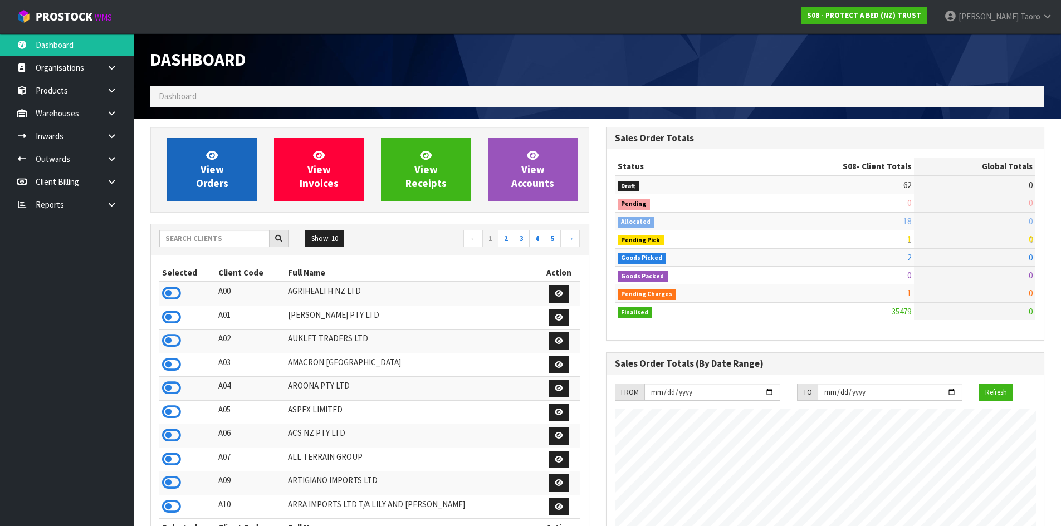
scroll to position [695, 455]
click at [209, 178] on span "View Orders" at bounding box center [212, 170] width 32 height 42
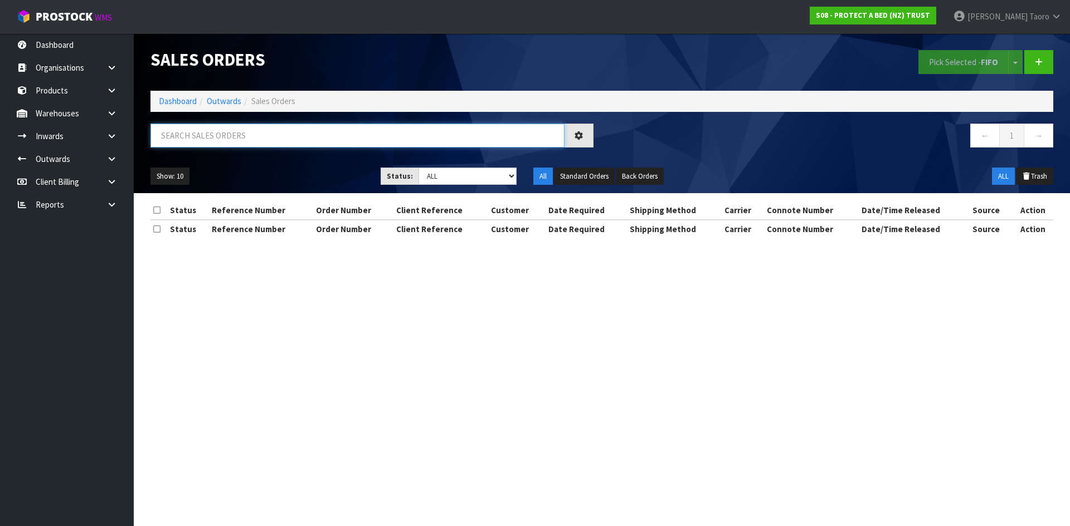
click at [283, 136] on input "text" at bounding box center [357, 136] width 414 height 24
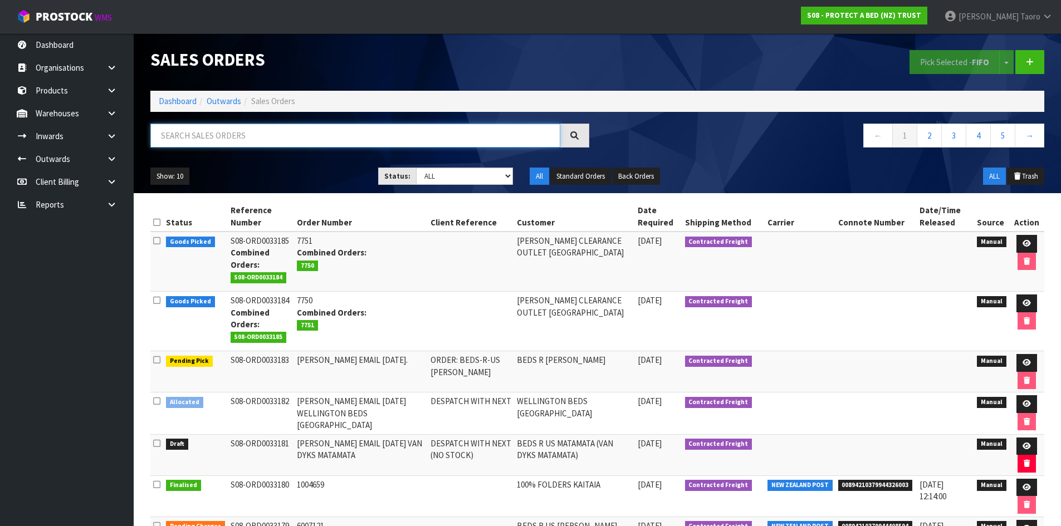
click at [282, 136] on input "text" at bounding box center [355, 136] width 410 height 24
type input "JOB-0410073"
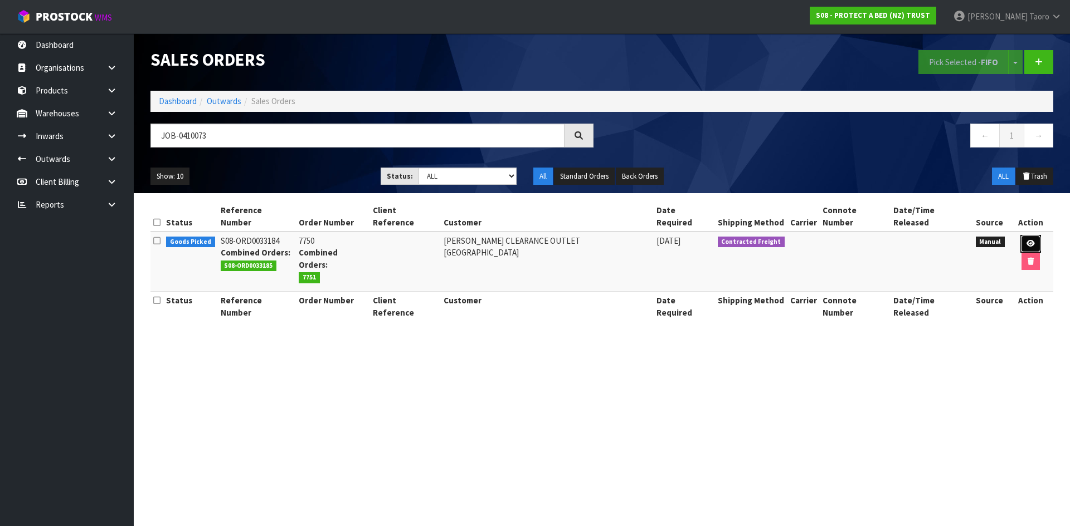
click at [1020, 235] on link at bounding box center [1030, 244] width 21 height 18
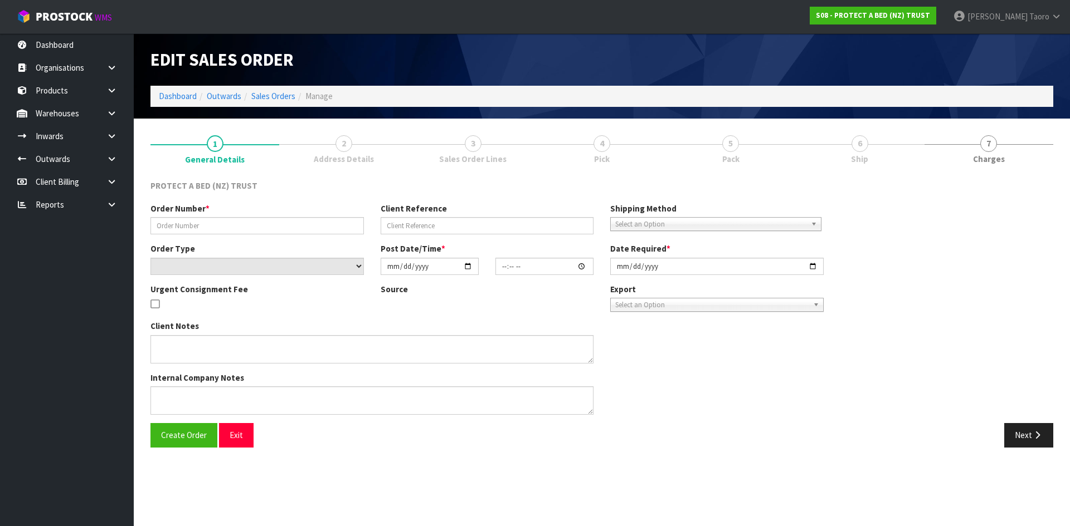
type input "7750"
select select "number:0"
type input "[DATE]"
type input "11:46:00.000"
type input "[DATE]"
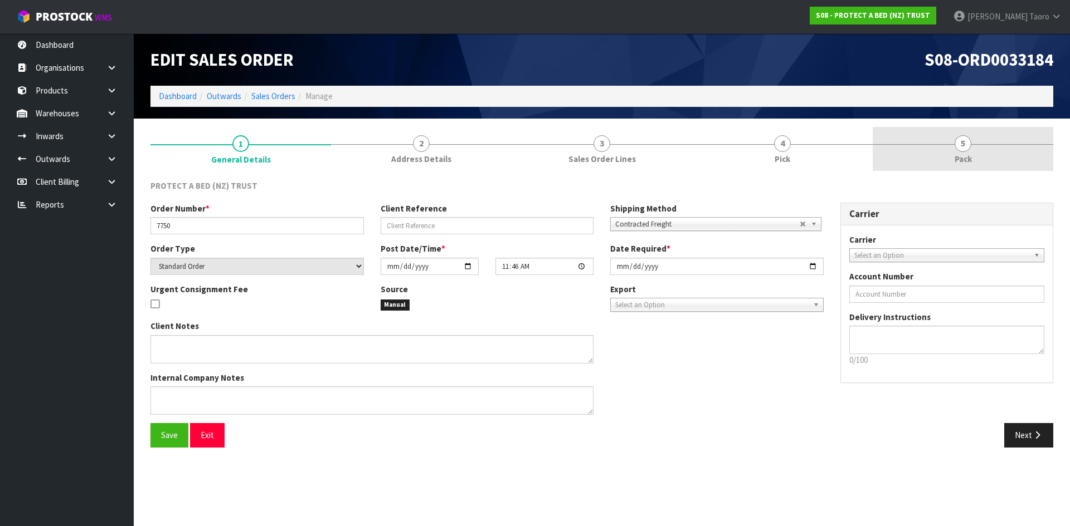
drag, startPoint x: 960, startPoint y: 140, endPoint x: 873, endPoint y: 160, distance: 89.2
click at [959, 140] on span "5" at bounding box center [962, 143] width 17 height 17
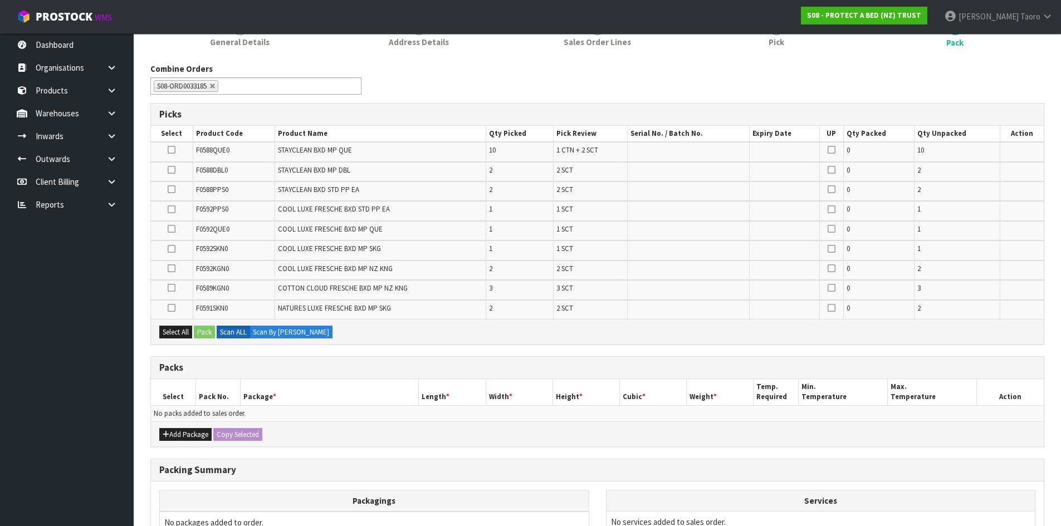
scroll to position [245, 0]
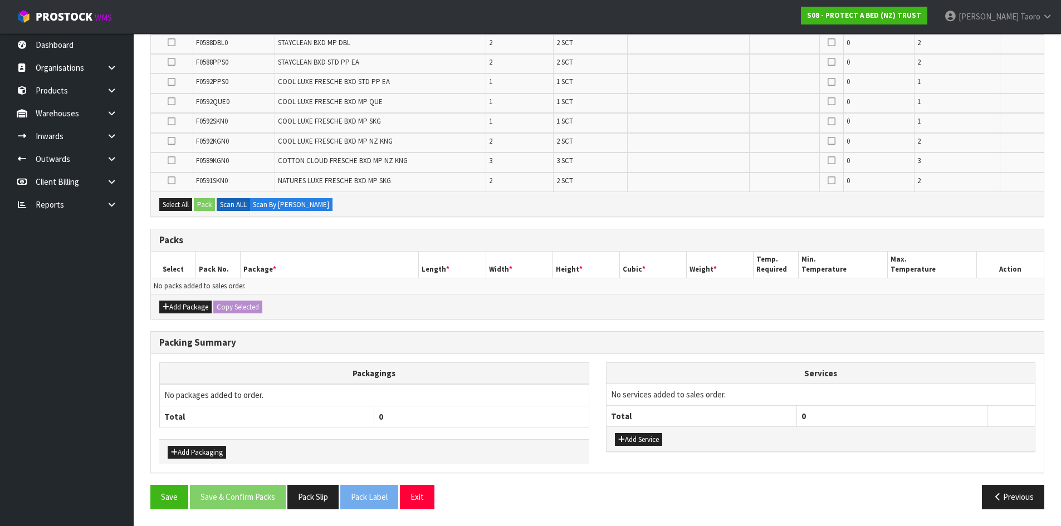
click at [173, 300] on div "Add Package Copy Selected" at bounding box center [597, 306] width 893 height 25
click at [180, 303] on button "Add Package" at bounding box center [185, 307] width 52 height 13
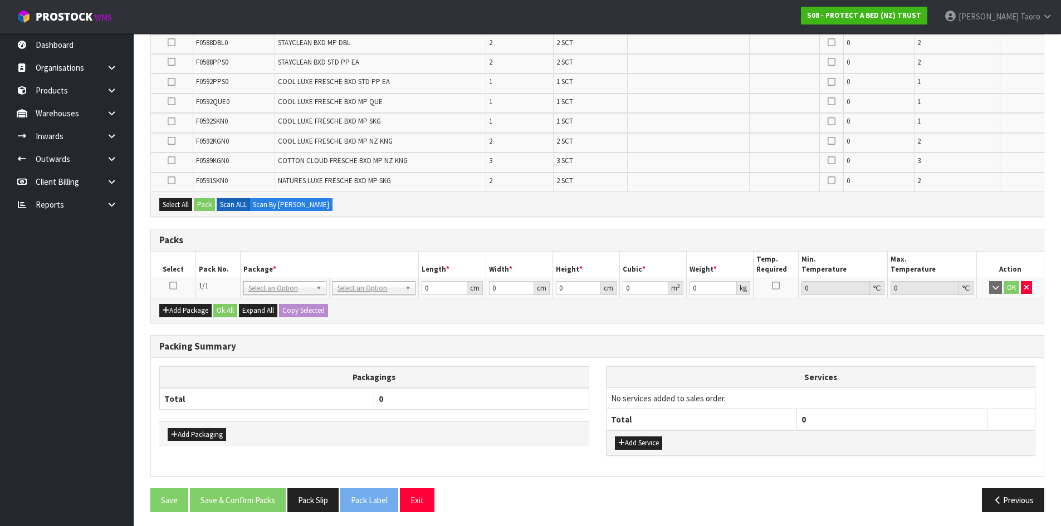
click at [174, 286] on icon at bounding box center [173, 286] width 8 height 1
click at [496, 236] on h3 "Packs" at bounding box center [597, 240] width 876 height 11
click at [1026, 288] on icon "button" at bounding box center [1027, 287] width 4 height 7
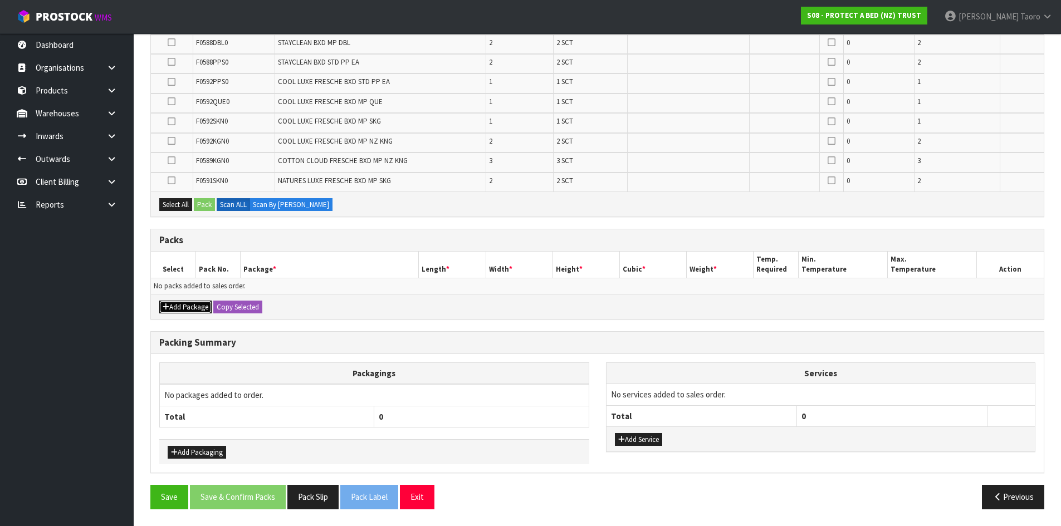
click at [181, 306] on button "Add Package" at bounding box center [185, 307] width 52 height 13
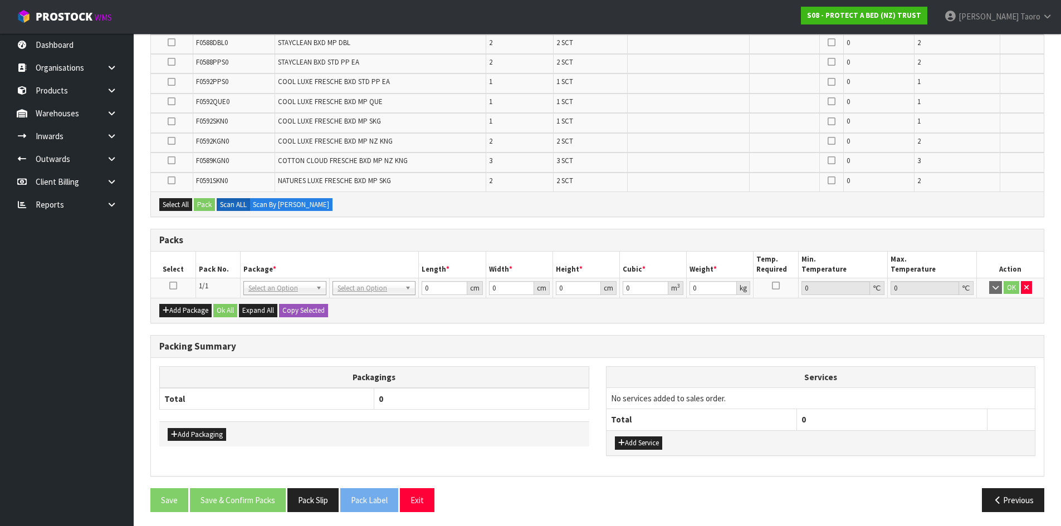
drag, startPoint x: 175, startPoint y: 288, endPoint x: 189, endPoint y: 279, distance: 16.4
click at [182, 284] on td at bounding box center [173, 288] width 45 height 20
click at [201, 272] on th "Pack No." at bounding box center [218, 265] width 45 height 26
drag, startPoint x: 172, startPoint y: 285, endPoint x: 189, endPoint y: 279, distance: 17.8
click at [173, 286] on icon at bounding box center [173, 286] width 8 height 1
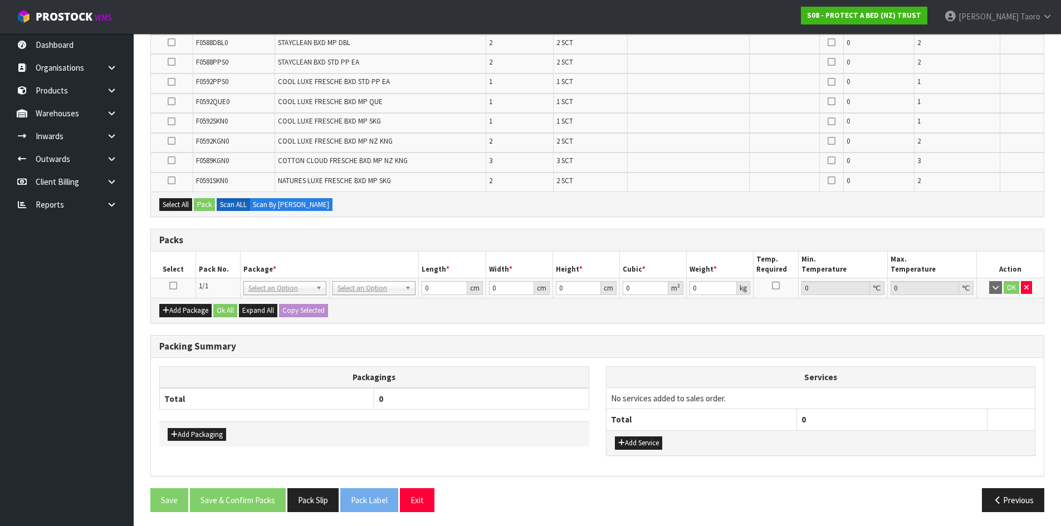
click at [211, 269] on th "Pack No." at bounding box center [218, 265] width 45 height 26
click at [175, 286] on icon at bounding box center [173, 286] width 8 height 1
click at [217, 269] on th "Pack No." at bounding box center [218, 265] width 45 height 26
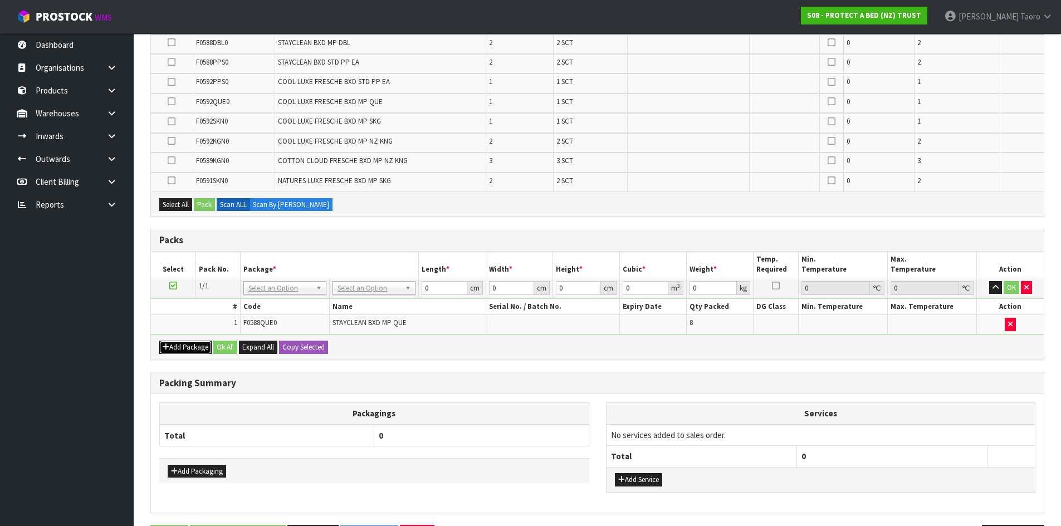
click at [186, 344] on button "Add Package" at bounding box center [185, 347] width 52 height 13
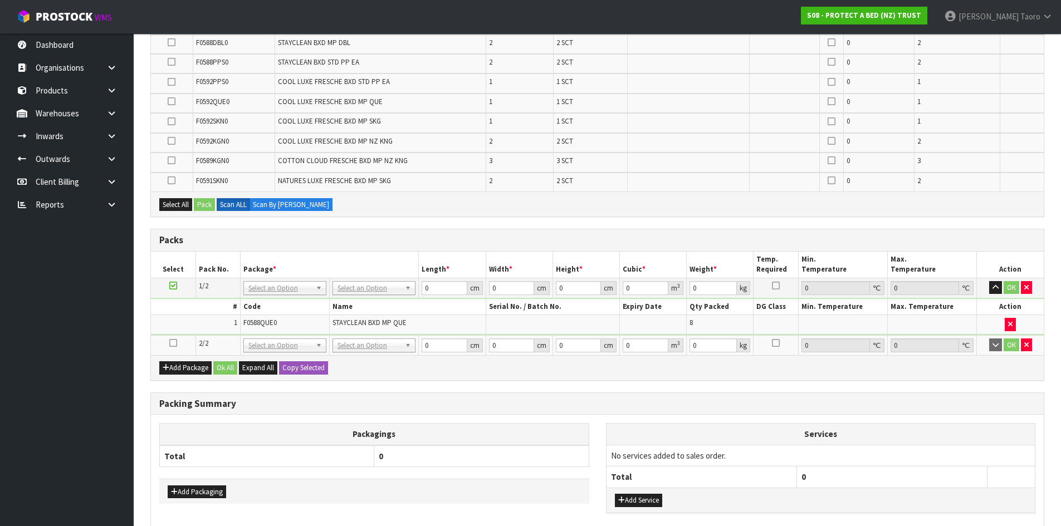
click at [175, 344] on icon at bounding box center [173, 343] width 8 height 1
click at [188, 325] on td "1" at bounding box center [195, 324] width 89 height 19
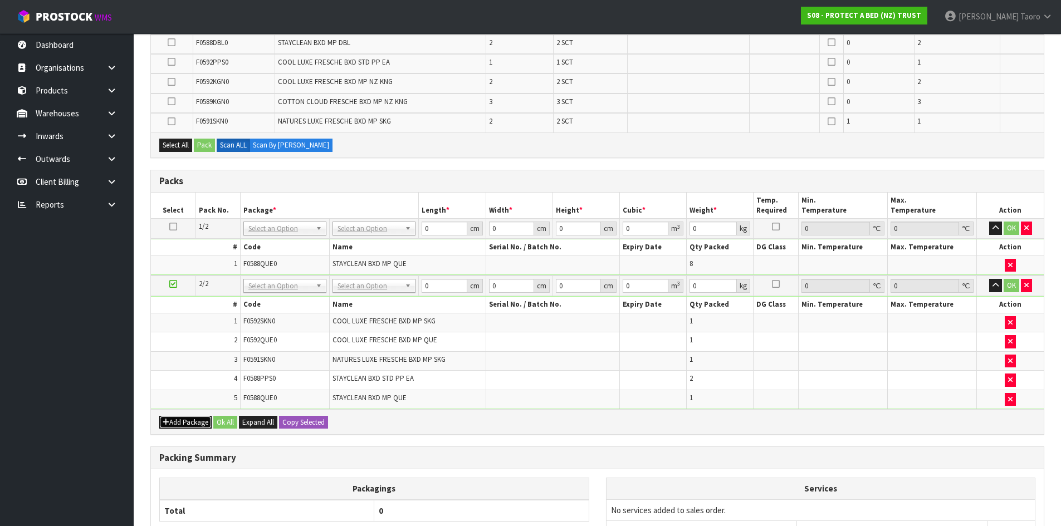
click at [179, 422] on button "Add Package" at bounding box center [185, 422] width 52 height 13
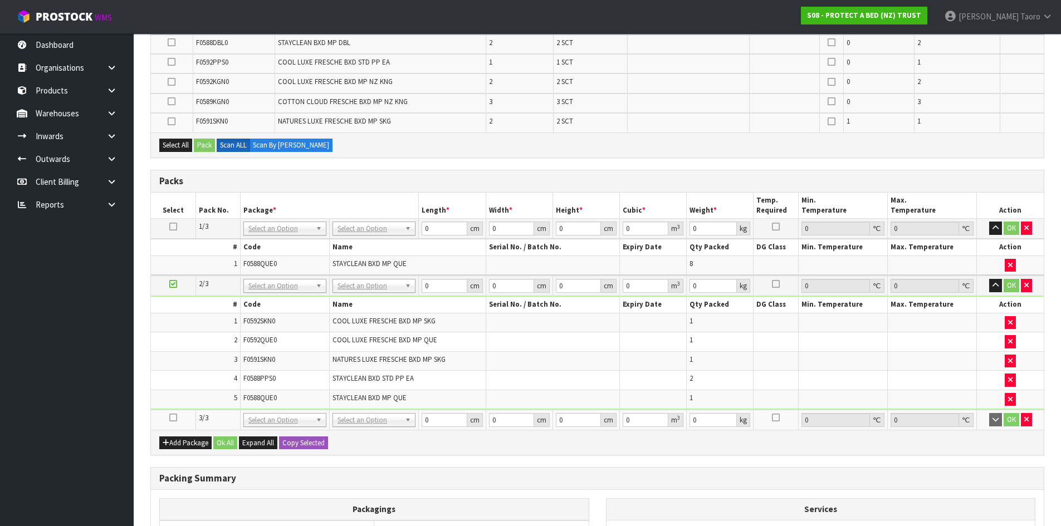
drag, startPoint x: 170, startPoint y: 418, endPoint x: 186, endPoint y: 394, distance: 28.1
click at [170, 418] on icon at bounding box center [173, 418] width 8 height 1
click at [190, 382] on td "4" at bounding box center [195, 380] width 89 height 19
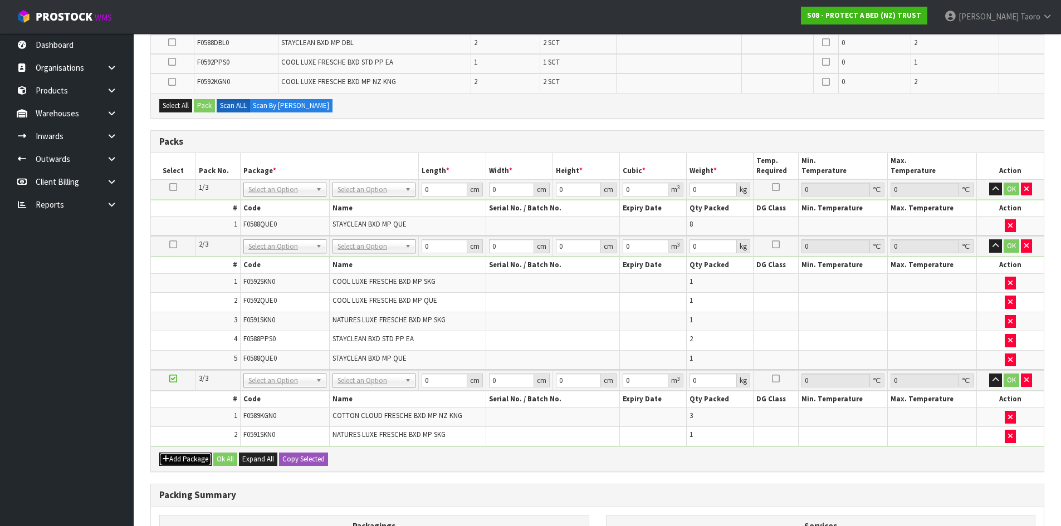
click at [183, 461] on button "Add Package" at bounding box center [185, 459] width 52 height 13
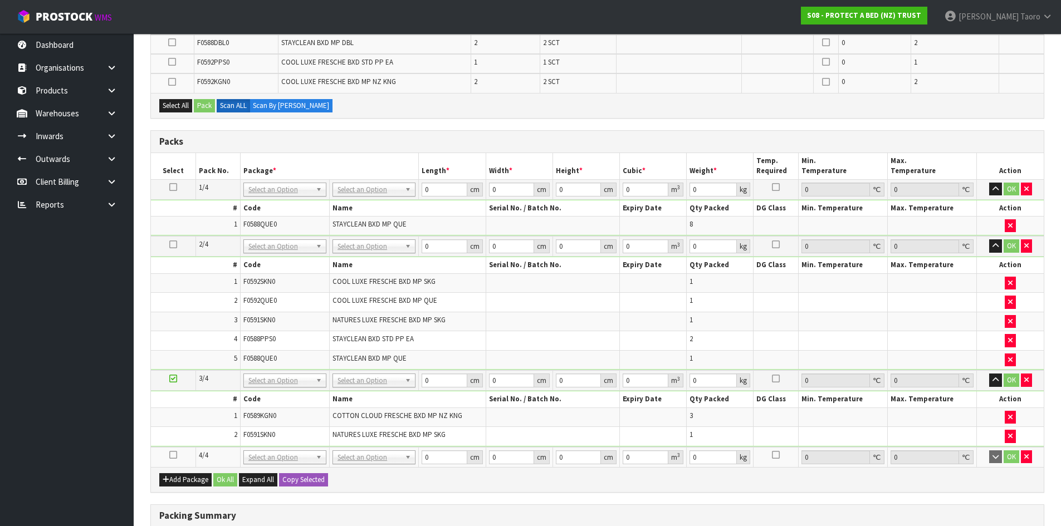
click at [173, 456] on icon at bounding box center [173, 455] width 8 height 1
click at [183, 436] on td "2" at bounding box center [195, 436] width 89 height 19
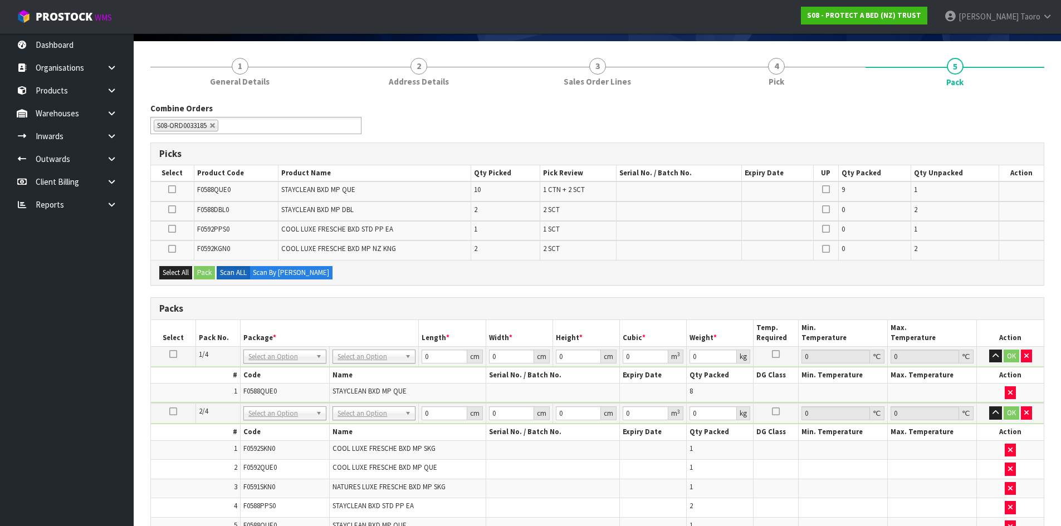
scroll to position [300, 0]
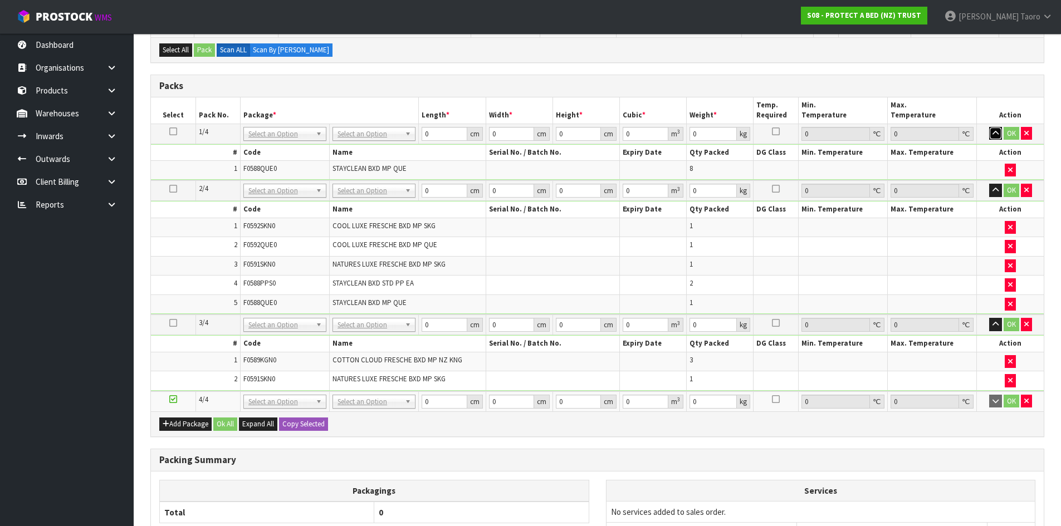
click at [992, 135] on button "button" at bounding box center [995, 133] width 13 height 13
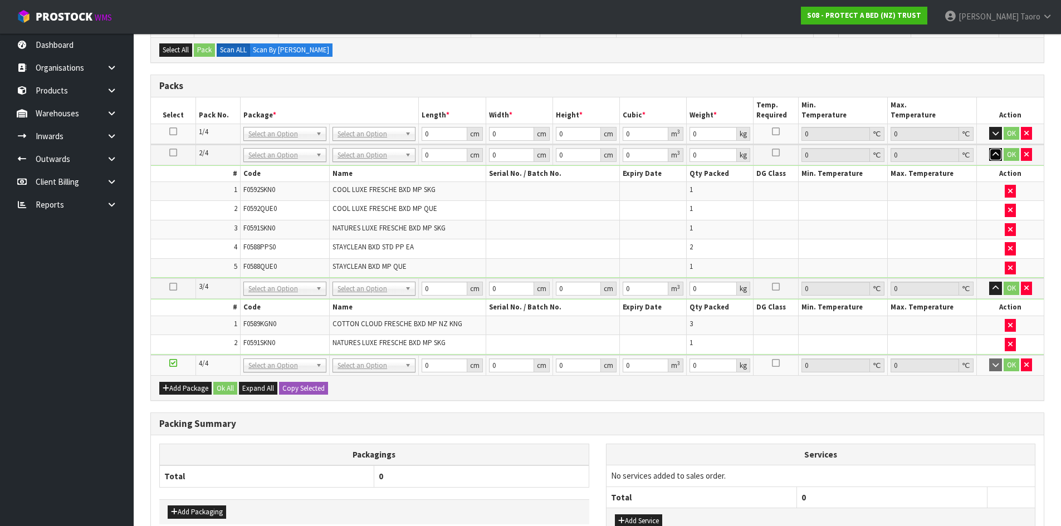
click at [997, 157] on icon "button" at bounding box center [996, 154] width 6 height 7
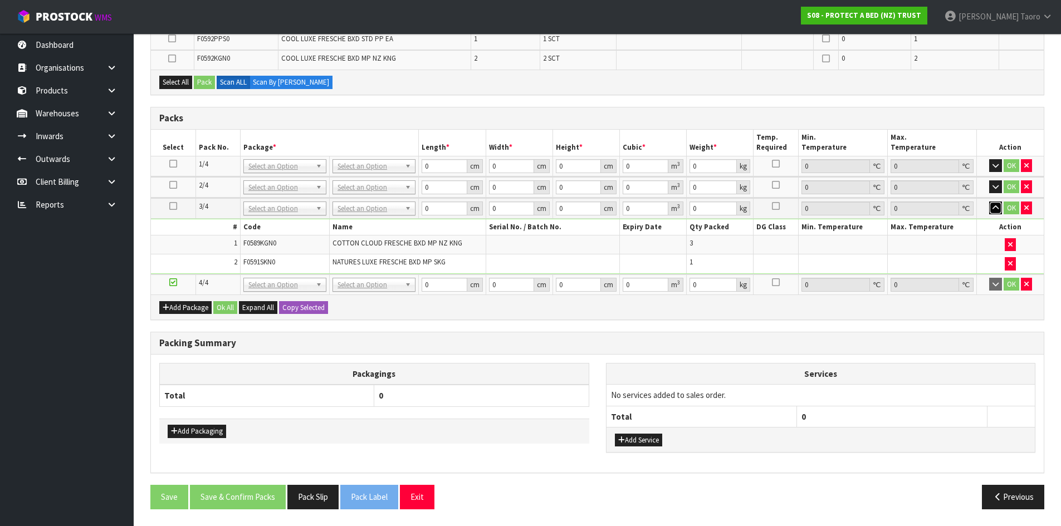
click at [998, 204] on icon "button" at bounding box center [996, 207] width 6 height 7
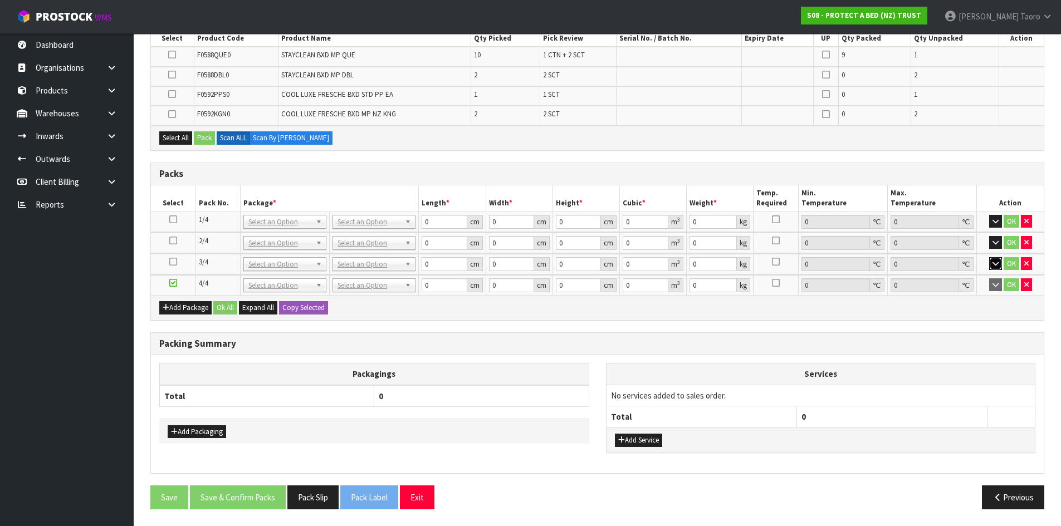
scroll to position [212, 0]
click at [647, 334] on div "Packing Summary" at bounding box center [597, 344] width 893 height 22
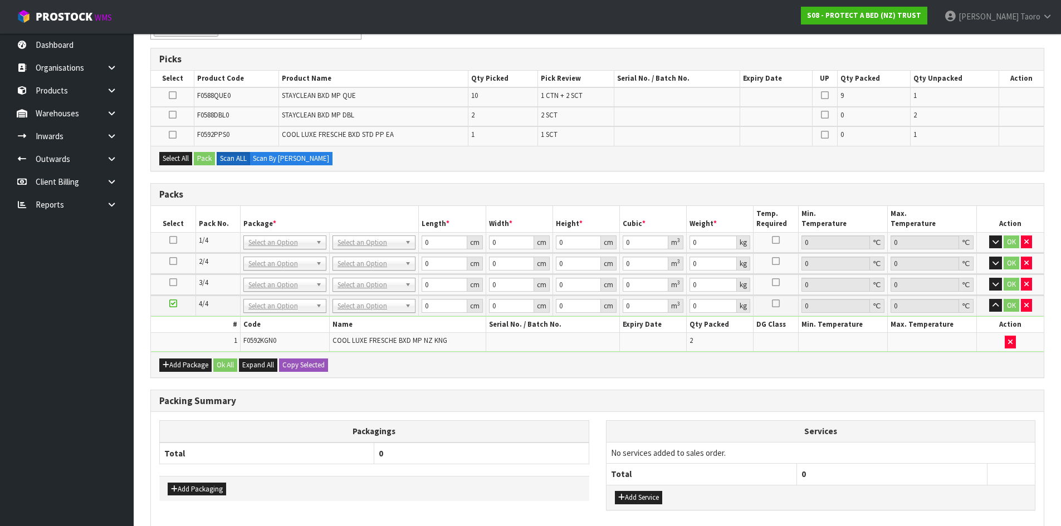
scroll to position [0, 0]
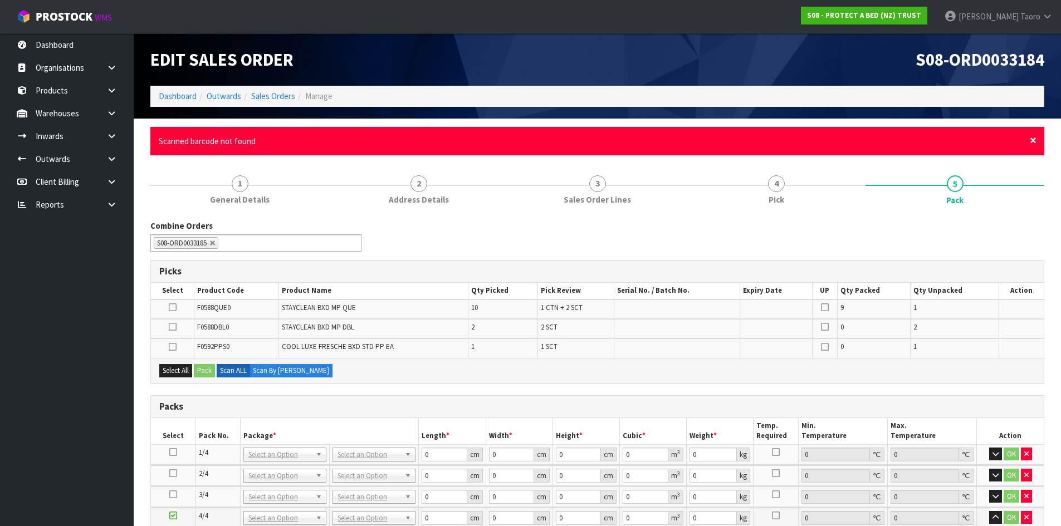
click at [1034, 137] on span "×" at bounding box center [1033, 141] width 7 height 16
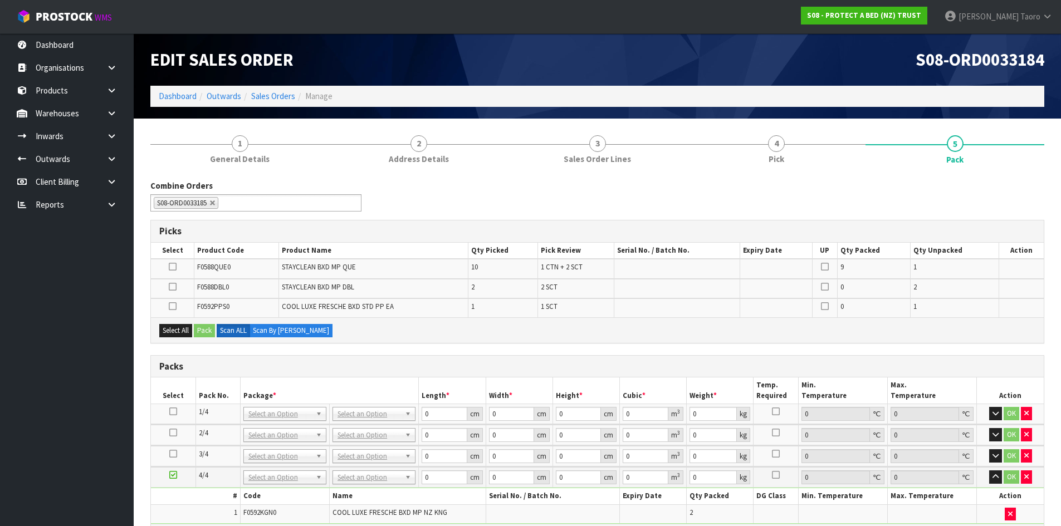
click at [1028, 204] on div "Combine Orders S08-ORD0029474 S08-ORD0031944 S08-ORD0032699 S08-ORD0032700 S08-…" at bounding box center [597, 200] width 911 height 40
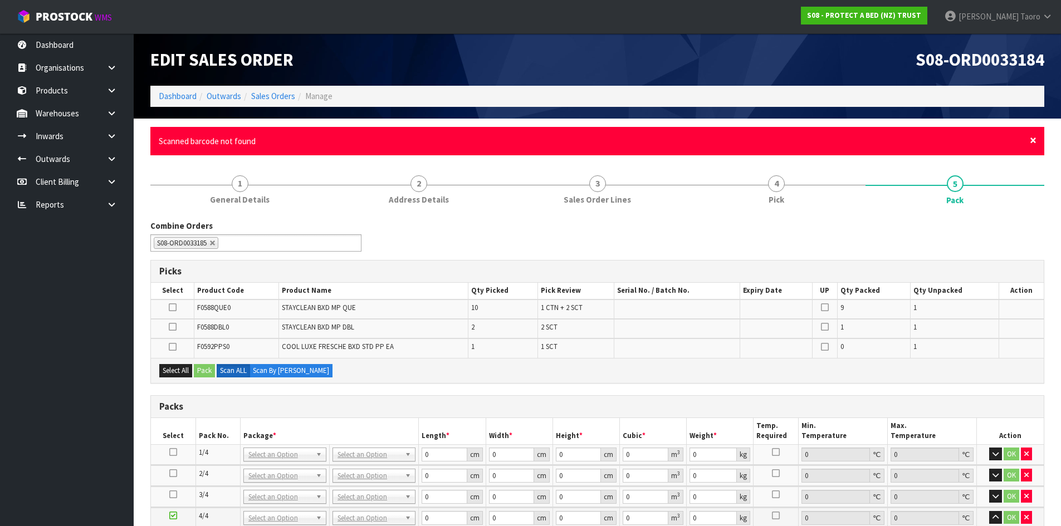
click at [1035, 140] on span "×" at bounding box center [1033, 141] width 7 height 16
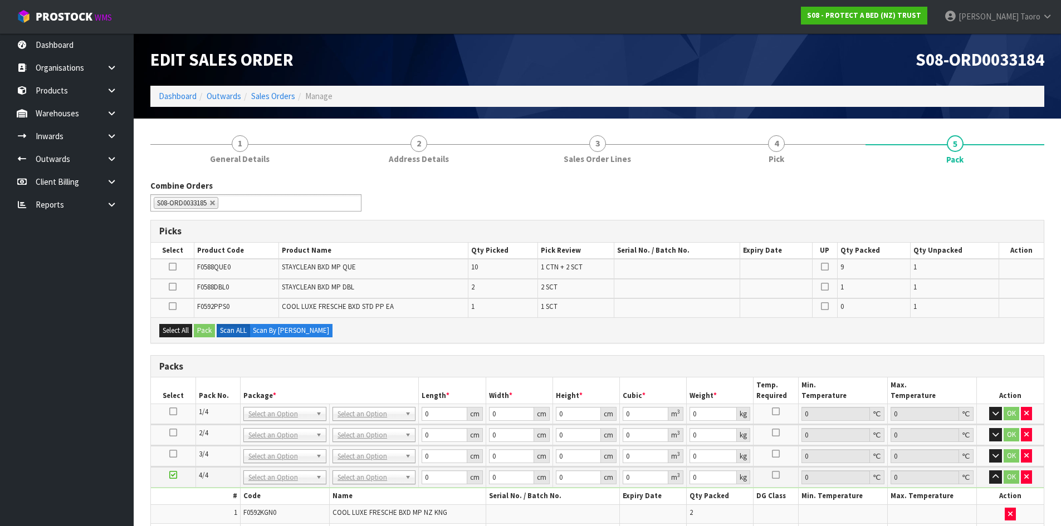
click at [1038, 194] on div "Combine Orders S08-ORD0029474 S08-ORD0031944 S08-ORD0032699 S08-ORD0032700 S08-…" at bounding box center [597, 200] width 911 height 40
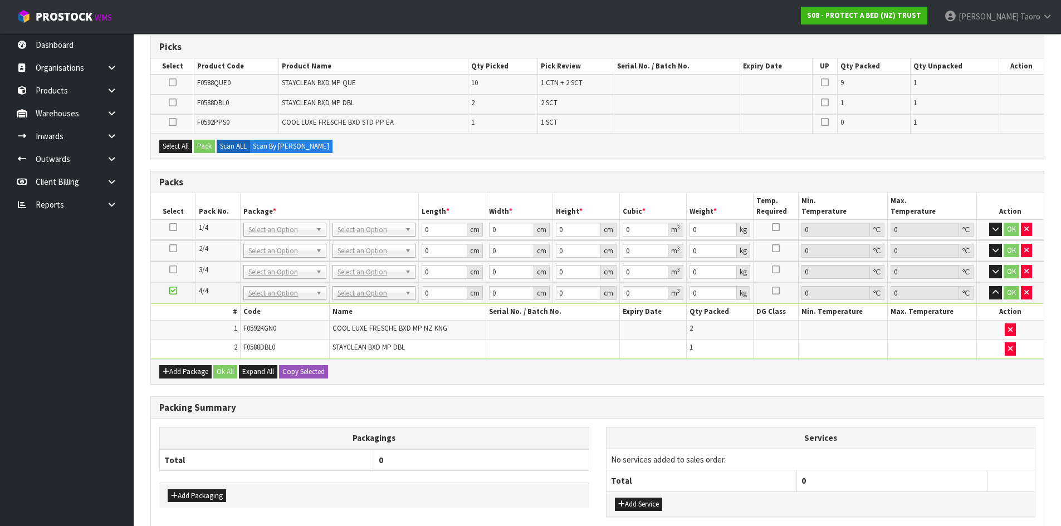
scroll to position [248, 0]
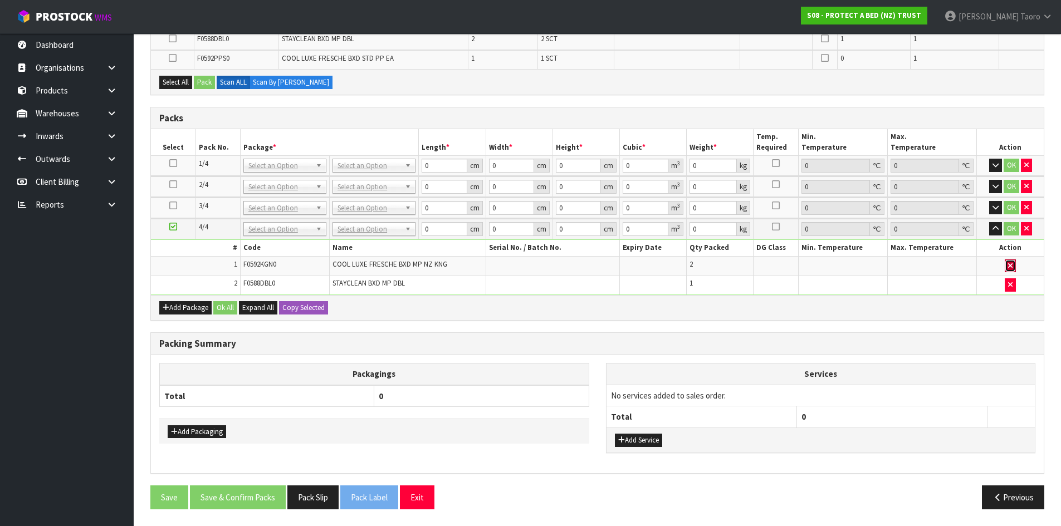
click at [1007, 263] on button "button" at bounding box center [1010, 266] width 11 height 13
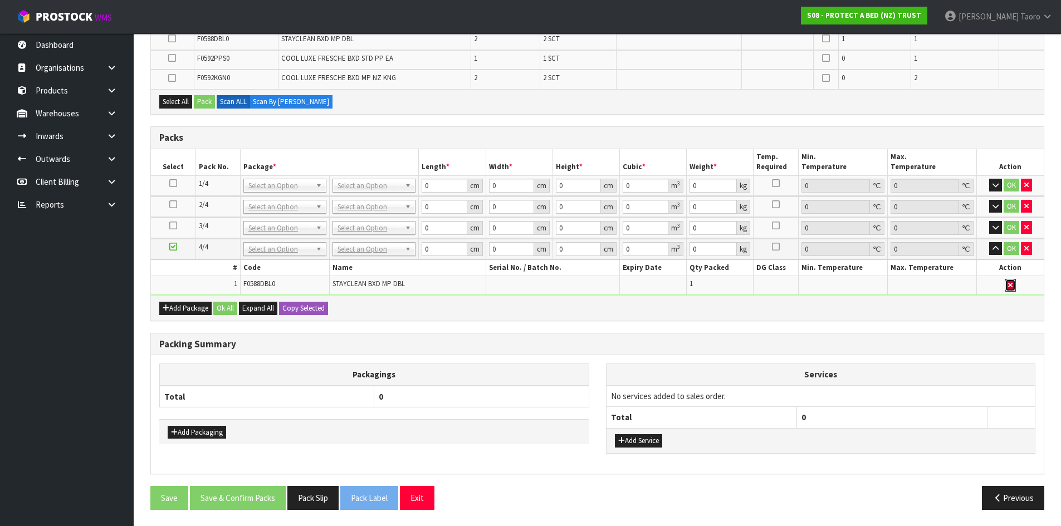
click at [1008, 286] on button "button" at bounding box center [1010, 285] width 11 height 13
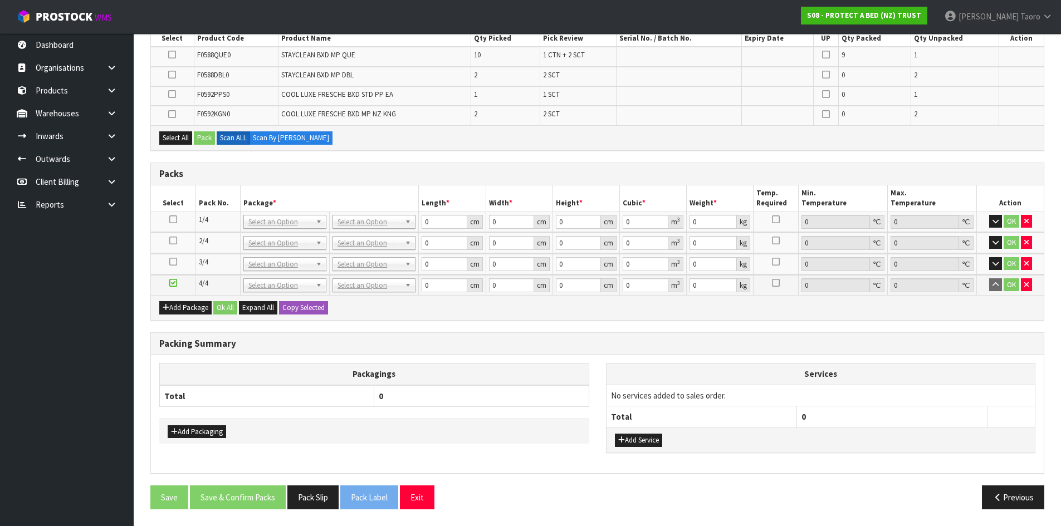
click at [867, 344] on h3 "Packing Summary" at bounding box center [597, 344] width 876 height 11
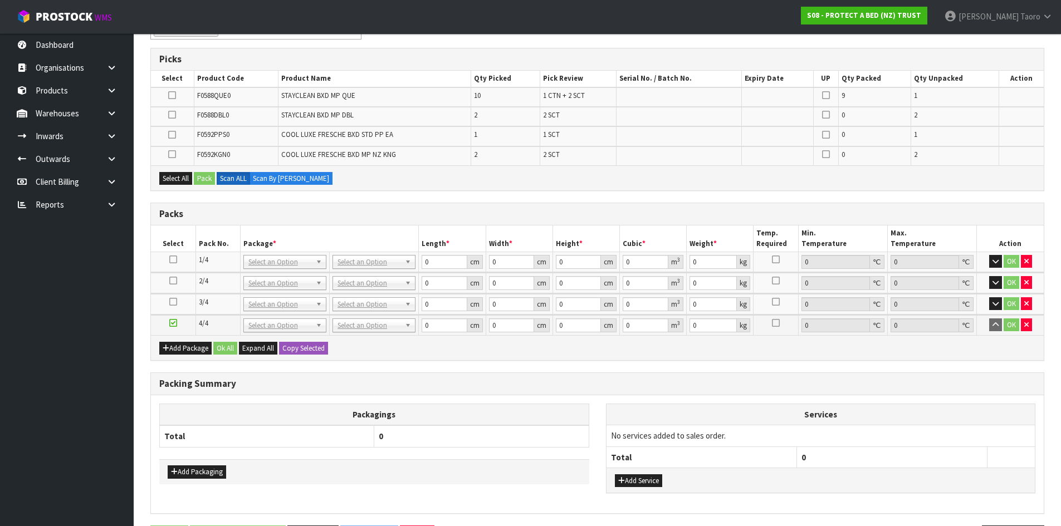
scroll to position [0, 0]
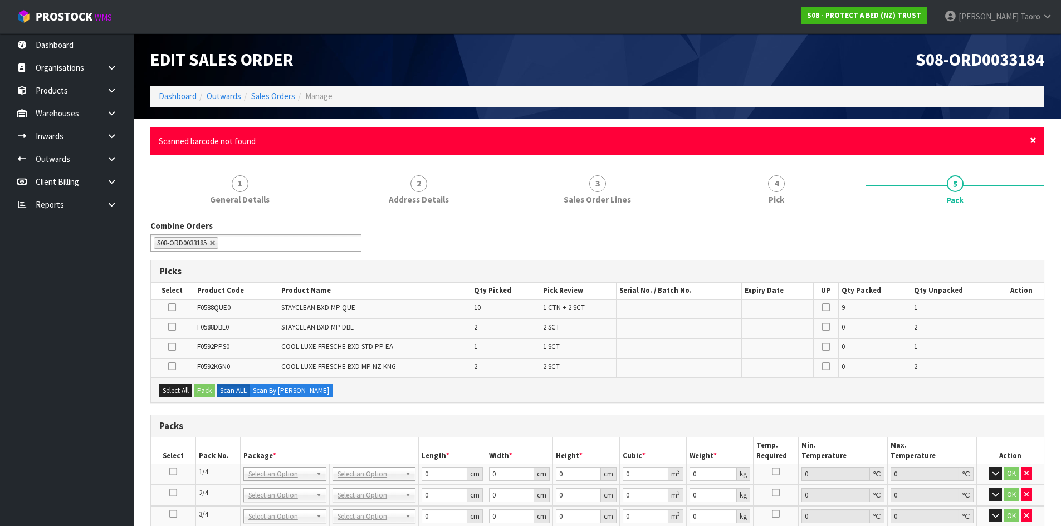
click at [1033, 141] on span "×" at bounding box center [1033, 141] width 7 height 16
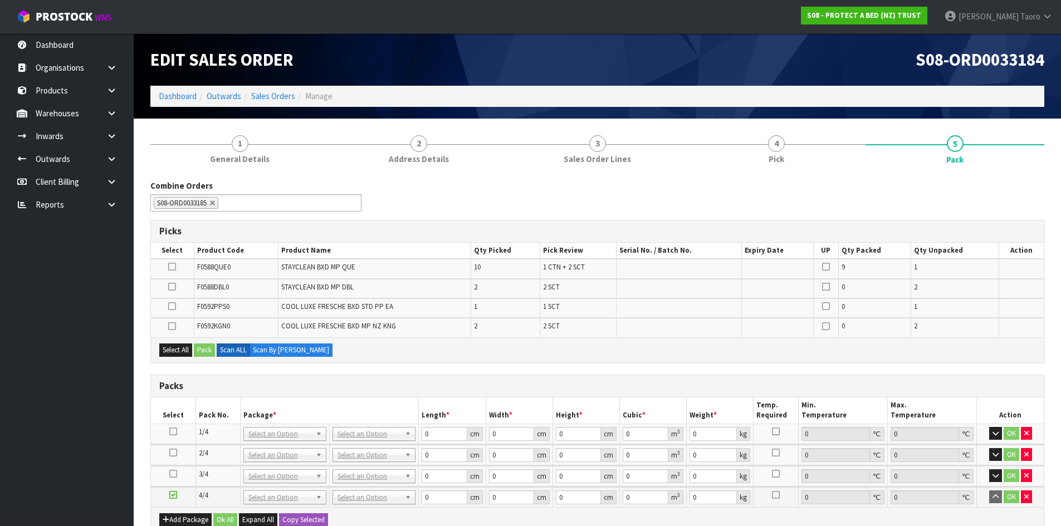
click at [1012, 193] on div "Combine Orders S08-ORD0029474 S08-ORD0031944 S08-ORD0032699 S08-ORD0032700 S08-…" at bounding box center [597, 200] width 911 height 40
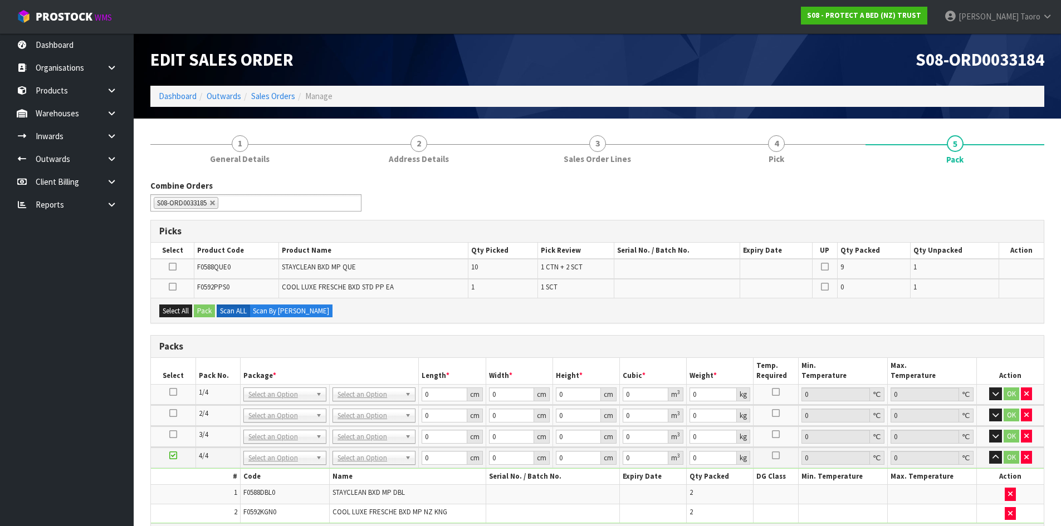
click at [800, 199] on div "Combine Orders S08-ORD0029474 S08-ORD0031944 S08-ORD0032699 S08-ORD0032700 S08-…" at bounding box center [597, 200] width 911 height 40
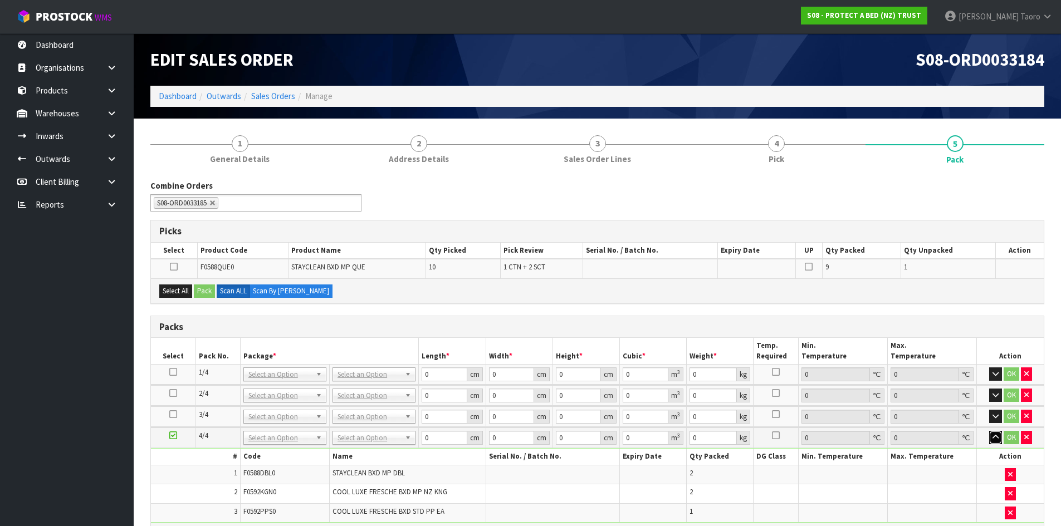
click at [996, 436] on icon "button" at bounding box center [996, 437] width 6 height 7
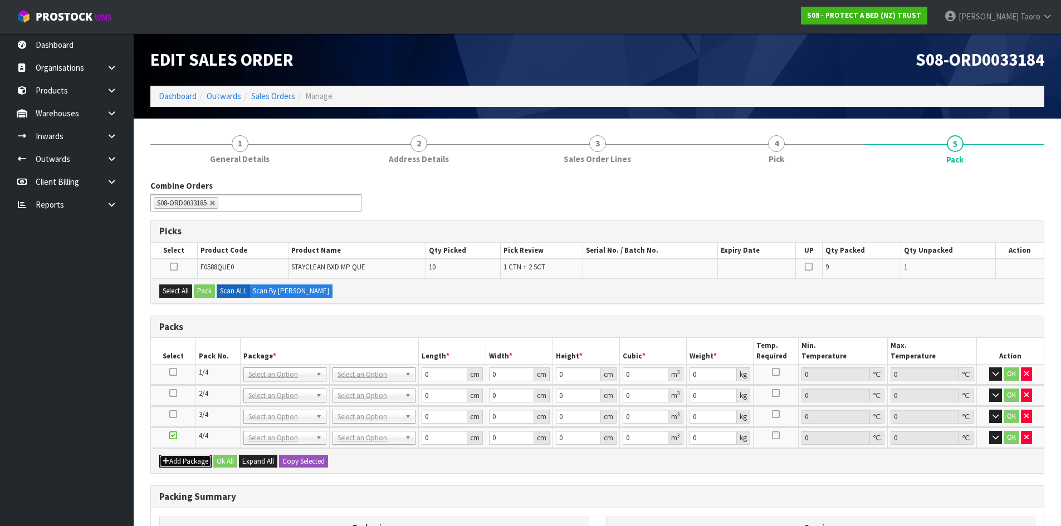
click at [168, 456] on button "Add Package" at bounding box center [185, 461] width 52 height 13
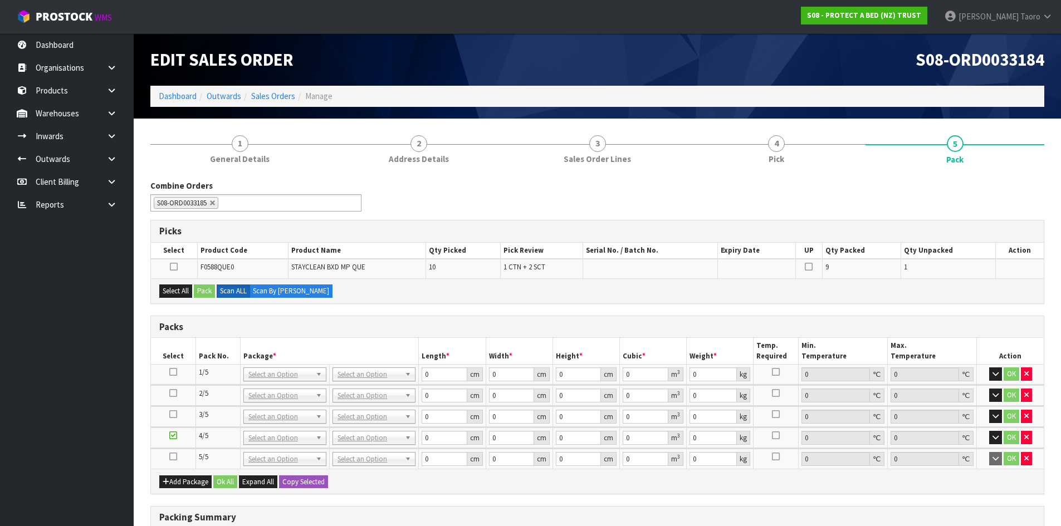
click at [173, 457] on icon at bounding box center [173, 457] width 8 height 1
click at [432, 496] on div "Combine Orders S08-ORD0029474 S08-ORD0031944 S08-ORD0032699 S08-ORD0032700 S08-…" at bounding box center [597, 436] width 894 height 513
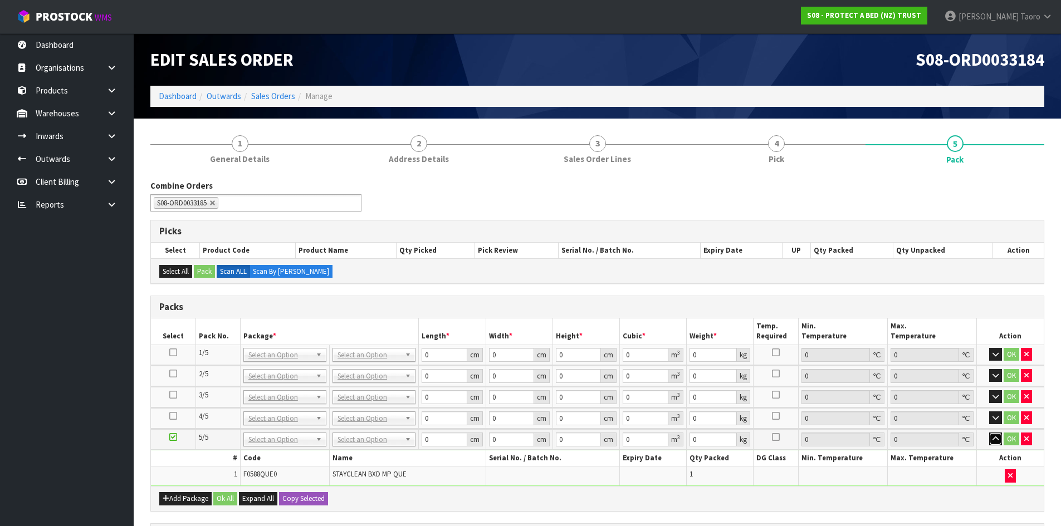
click at [998, 437] on icon "button" at bounding box center [996, 439] width 6 height 7
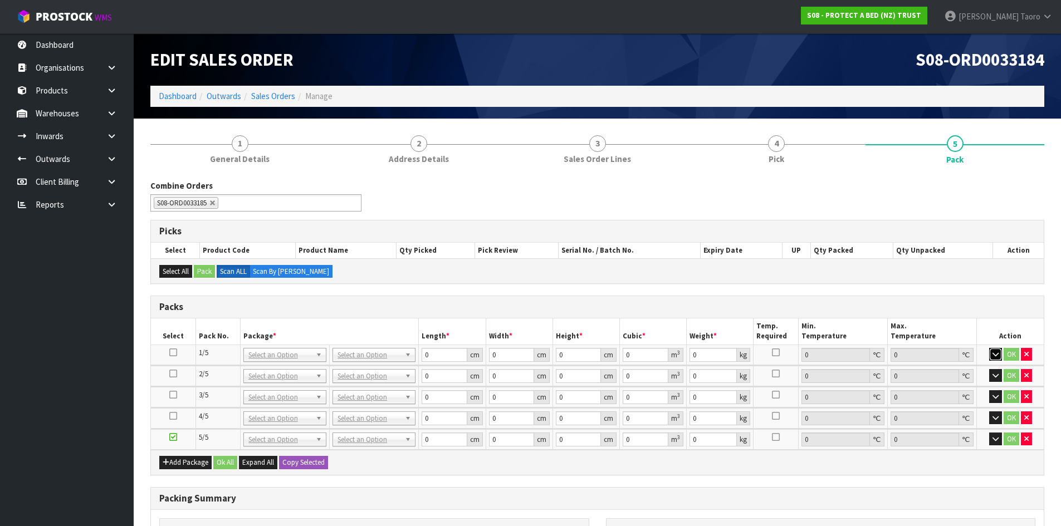
click at [994, 352] on icon "button" at bounding box center [996, 354] width 6 height 7
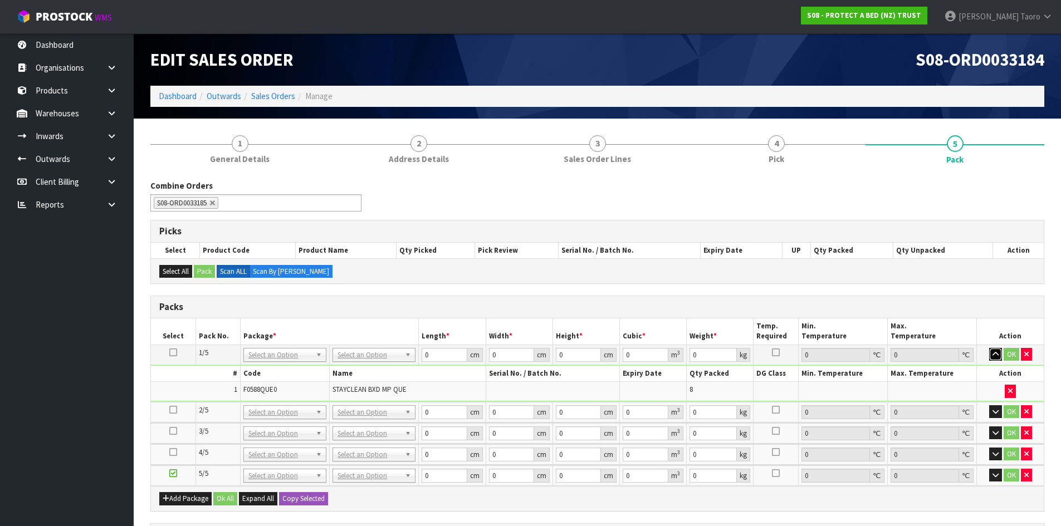
drag, startPoint x: 994, startPoint y: 352, endPoint x: 617, endPoint y: 370, distance: 377.6
click at [995, 352] on icon "button" at bounding box center [996, 354] width 6 height 7
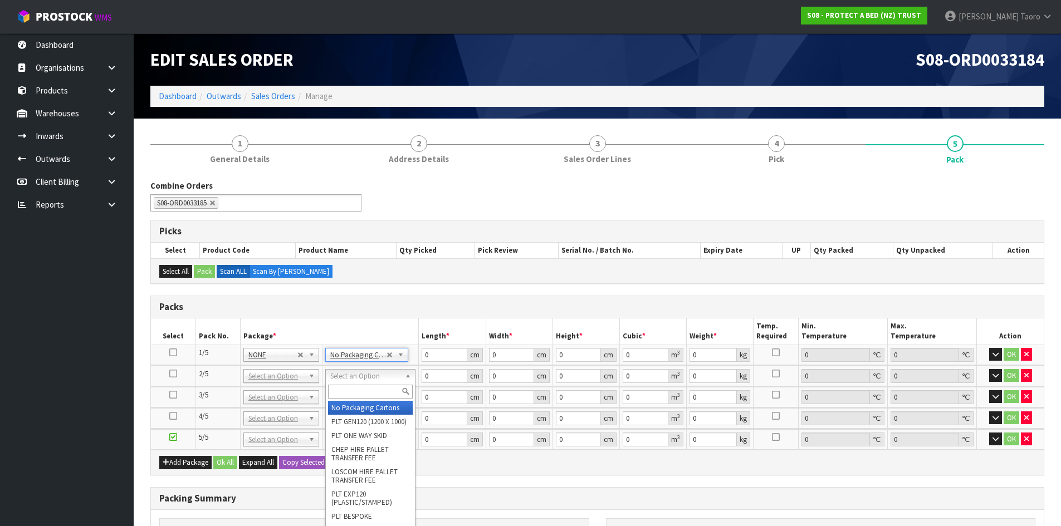
drag, startPoint x: 389, startPoint y: 376, endPoint x: 391, endPoint y: 393, distance: 17.4
click at [388, 394] on input "text" at bounding box center [370, 392] width 85 height 14
type input "OC"
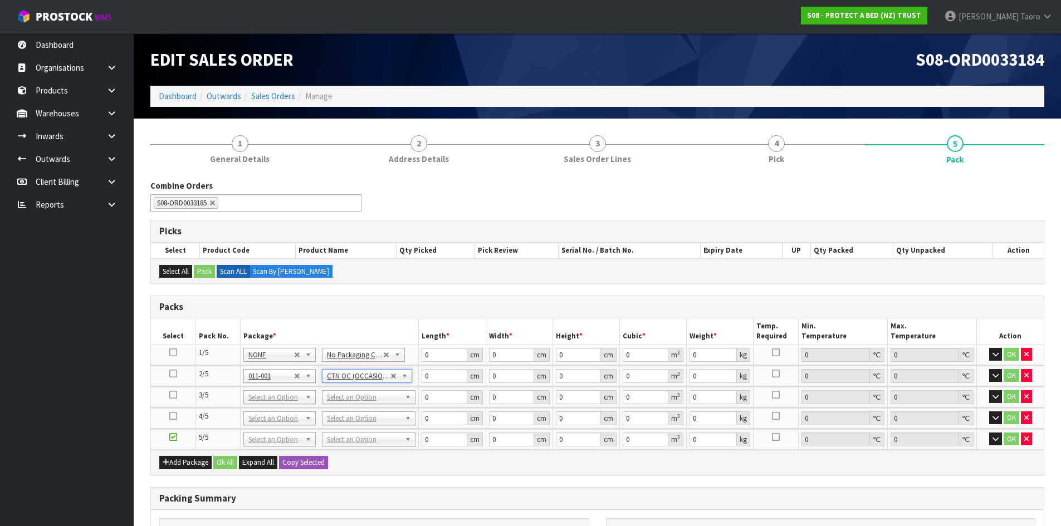
type input "7"
click at [366, 414] on input "text" at bounding box center [369, 413] width 88 height 14
type input "OC"
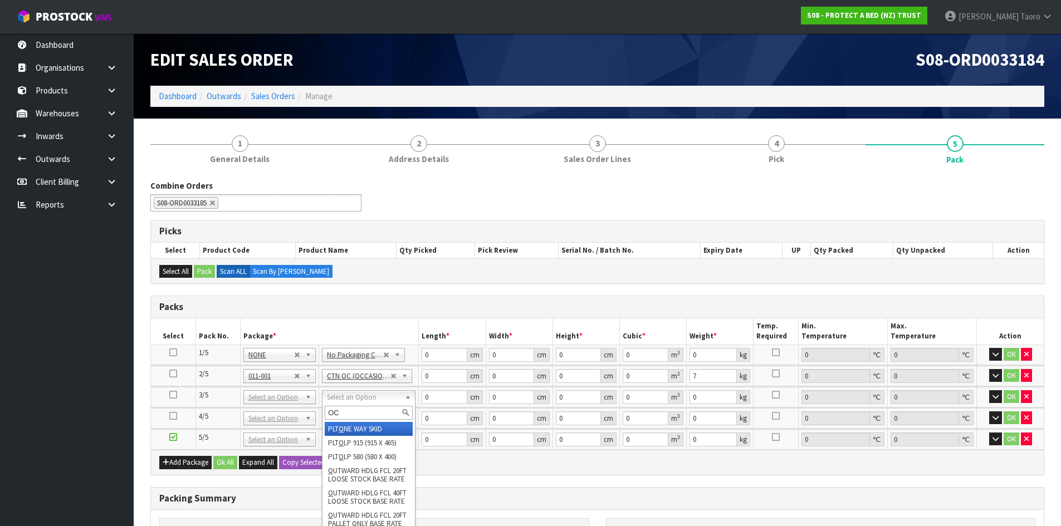
type input "2"
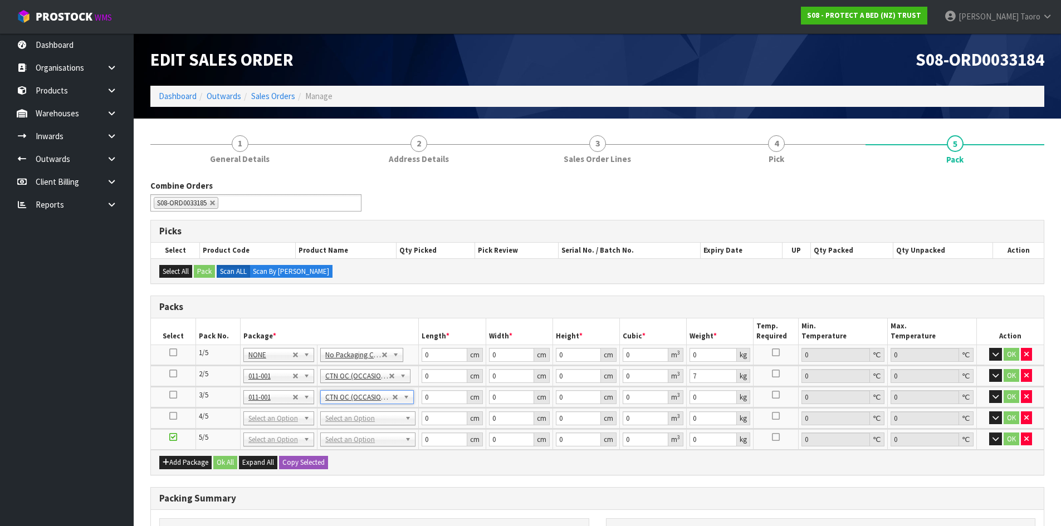
type input "7.3"
click at [372, 435] on input "text" at bounding box center [368, 434] width 90 height 14
type input "OC"
type input "3"
type input "5.6"
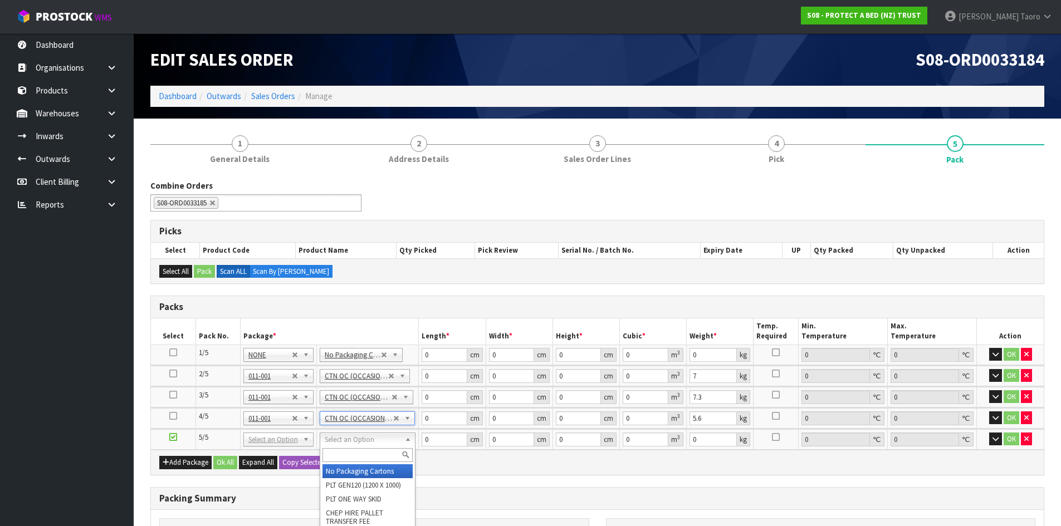
click at [387, 457] on input "text" at bounding box center [368, 455] width 90 height 14
type input "OC"
type input "4"
type input "0.9"
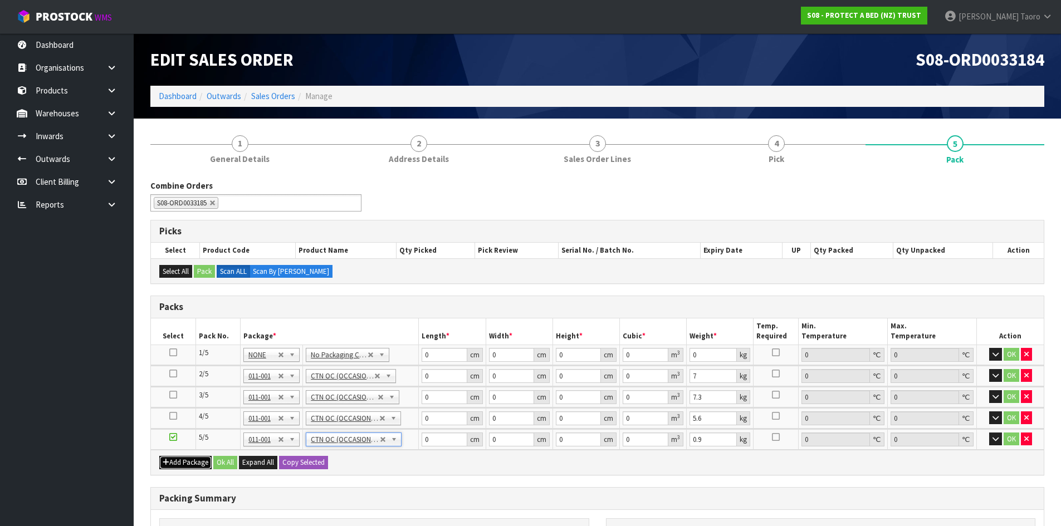
click at [179, 460] on button "Add Package" at bounding box center [185, 462] width 52 height 13
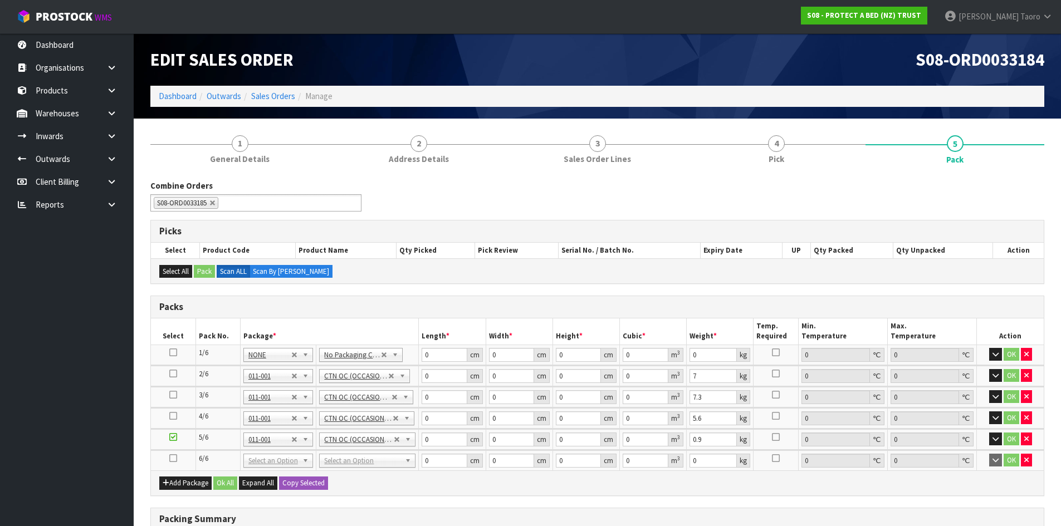
click at [174, 459] on icon at bounding box center [173, 459] width 8 height 1
click at [346, 475] on input "text" at bounding box center [368, 477] width 91 height 14
type input "CTN6"
type input "45.5"
type input "30.5"
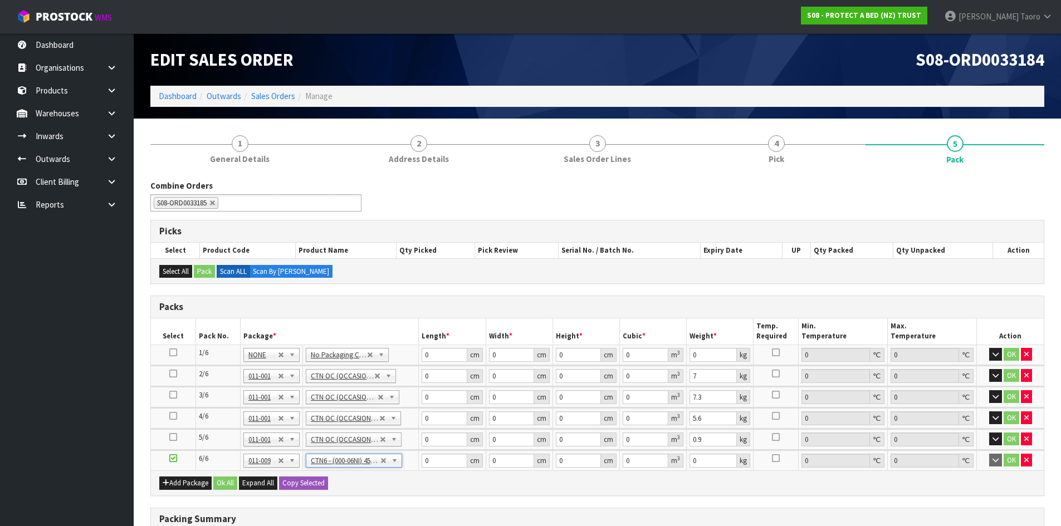
type input "30.5"
type input "0.042326"
type input "0.2"
click at [437, 355] on input "0" at bounding box center [444, 355] width 45 height 14
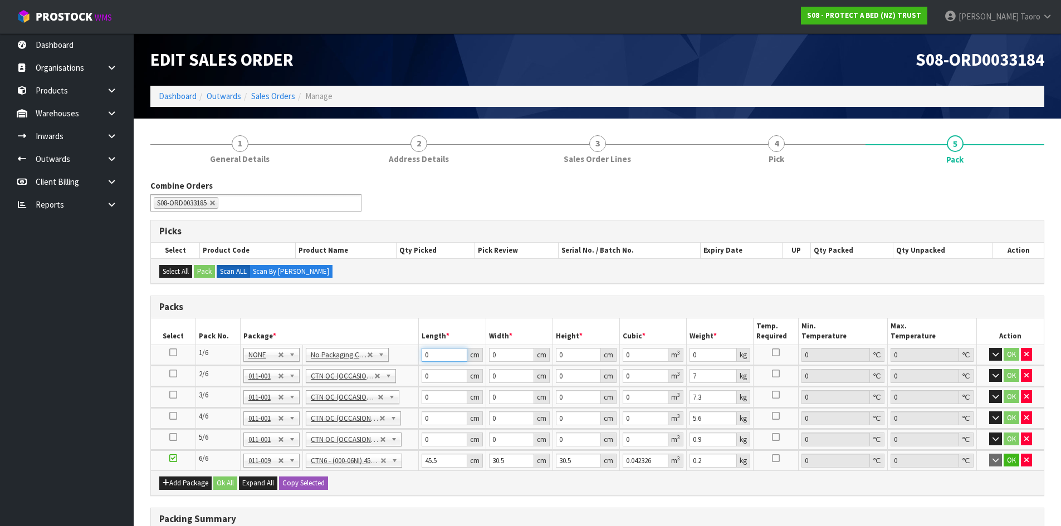
click at [437, 355] on input "0" at bounding box center [444, 355] width 45 height 14
type input "59"
click at [514, 357] on input "3" at bounding box center [511, 355] width 45 height 14
type input "39"
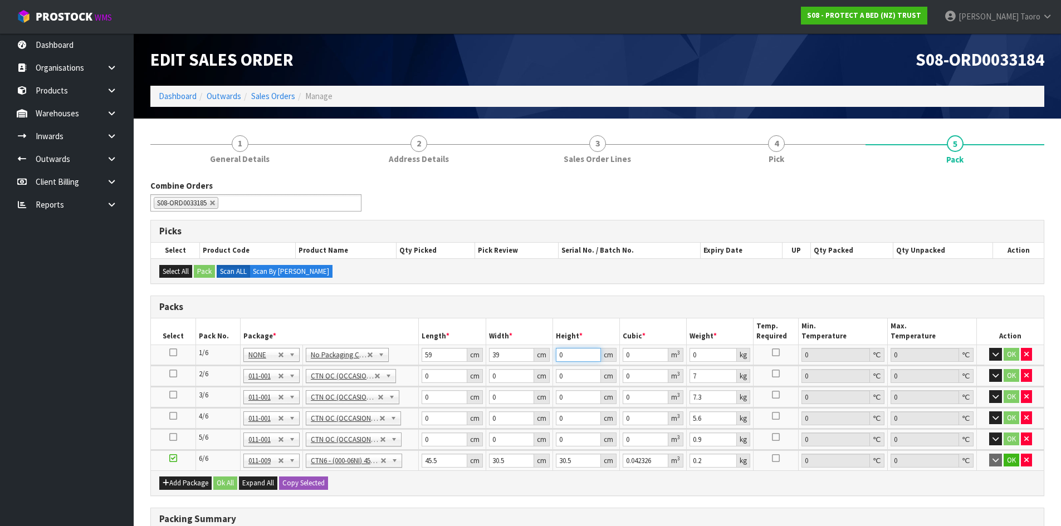
type input "3"
type input "0.006903"
type input "32"
type input "0.073632"
type input "32"
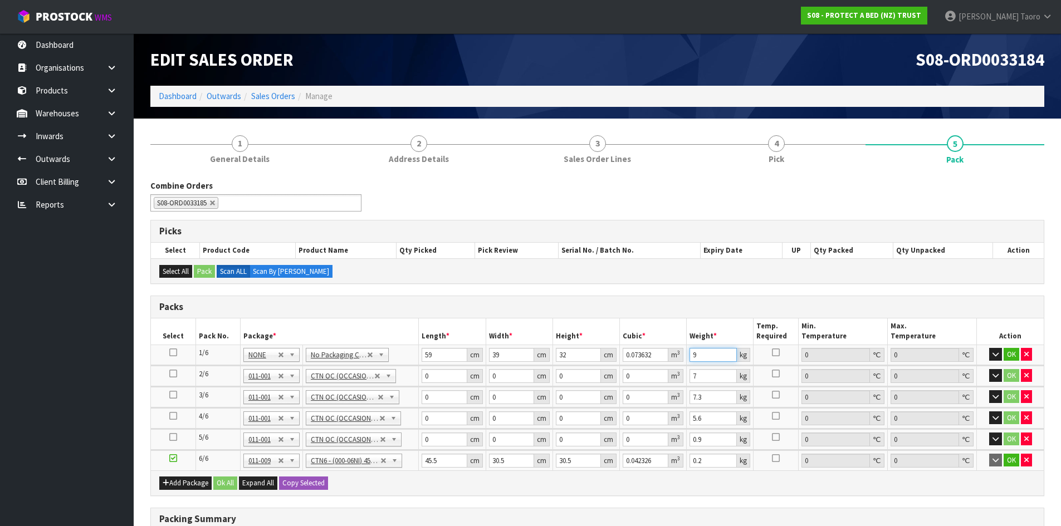
type input "9"
click at [434, 382] on input "0" at bounding box center [444, 376] width 45 height 14
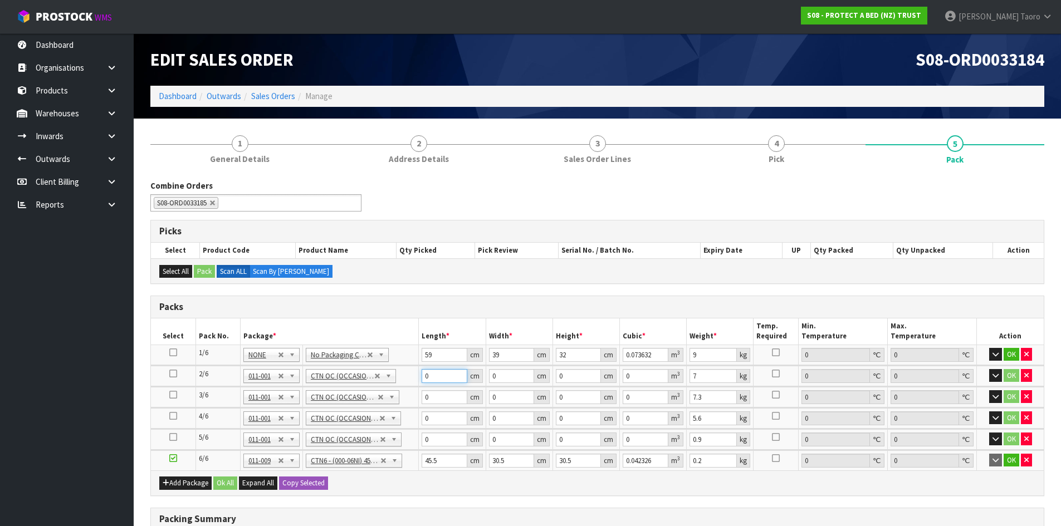
click at [434, 382] on input "0" at bounding box center [444, 376] width 45 height 14
type input "58"
type input "35"
type input "3"
type input "0.00609"
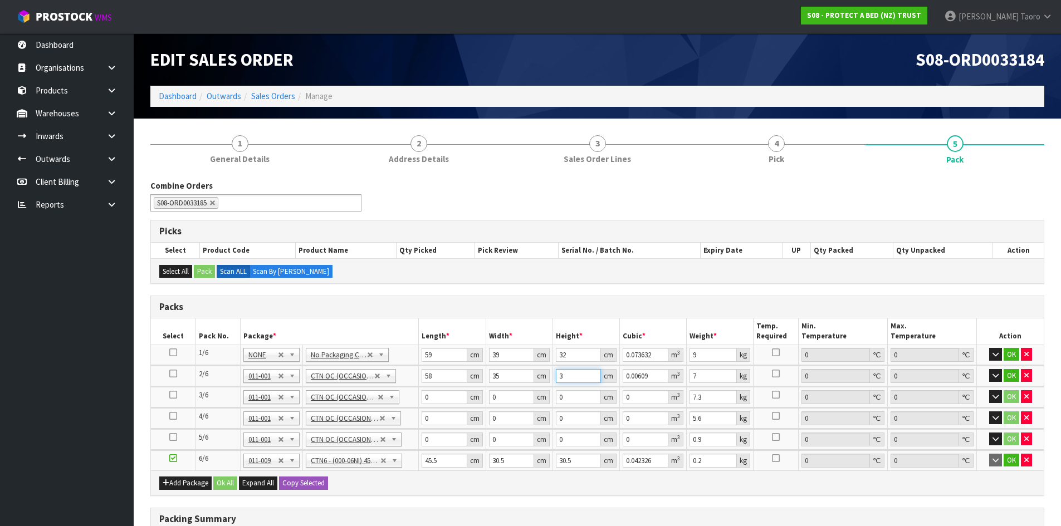
type input "32"
type input "0.06496"
type input "32"
type input "8"
type input "59"
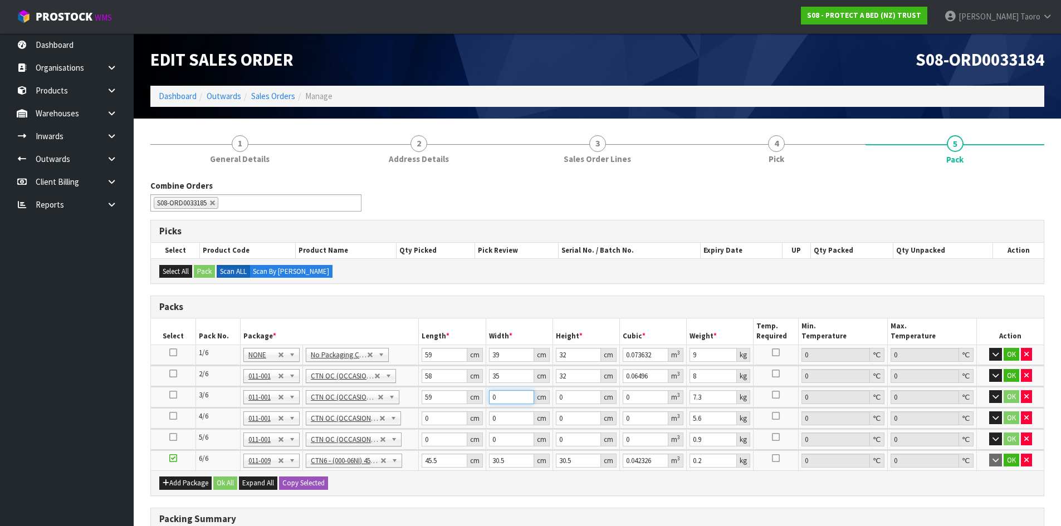
drag, startPoint x: 509, startPoint y: 396, endPoint x: 481, endPoint y: 396, distance: 27.3
click at [481, 396] on tr "3/6 NONE 007-001 007-002 007-004 007-009 007-013 007-014 007-015 007-017 007-01…" at bounding box center [597, 397] width 893 height 21
type input "40"
type input "3"
type input "0.00708"
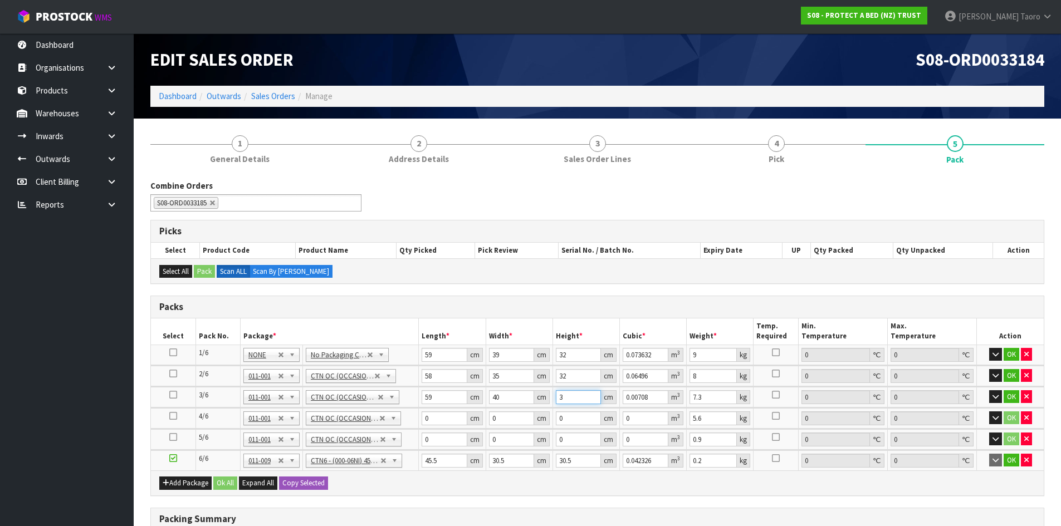
type input "32"
type input "0.07552"
type input "32"
type input "8"
type input "61"
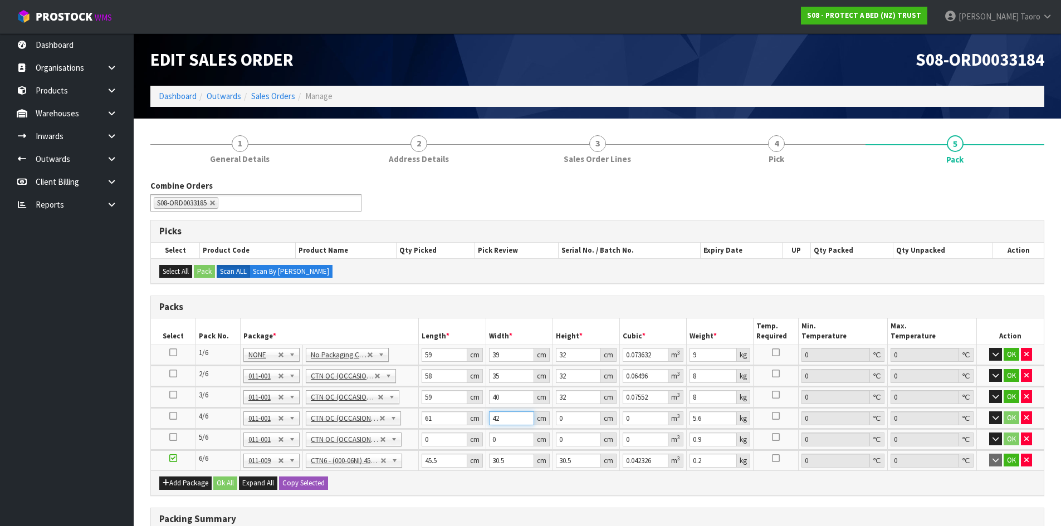
type input "42"
type input "3"
type input "0.007686"
type input "31"
type input "0.079422"
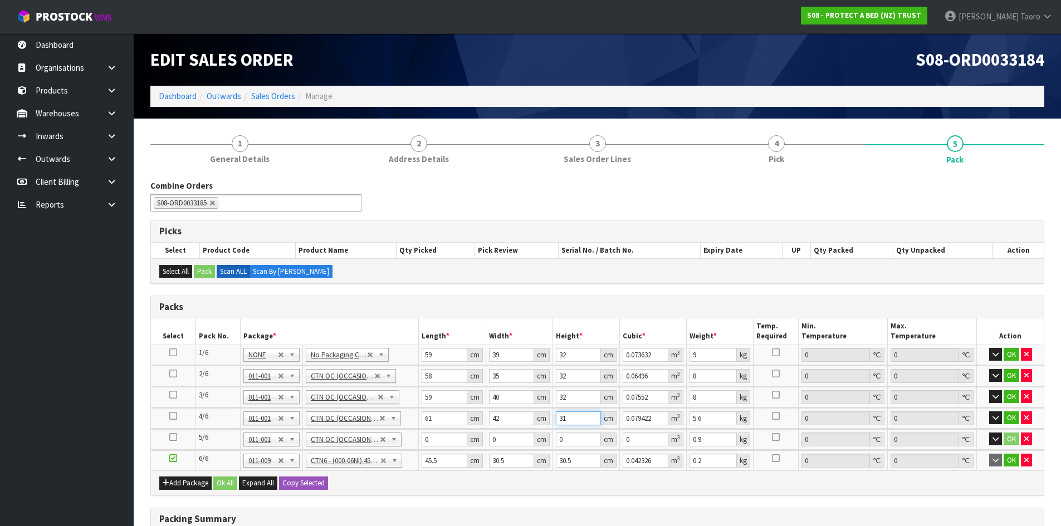
type input "31"
type input "9"
type input "59"
type input "40"
type input "3"
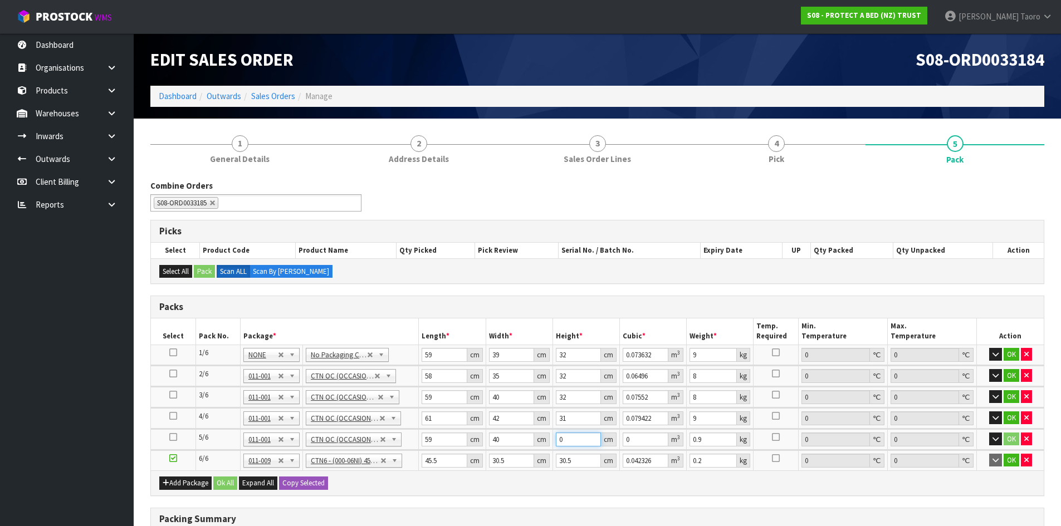
type input "0.00708"
type input "32"
type input "0.07552"
type input "32"
type input "7"
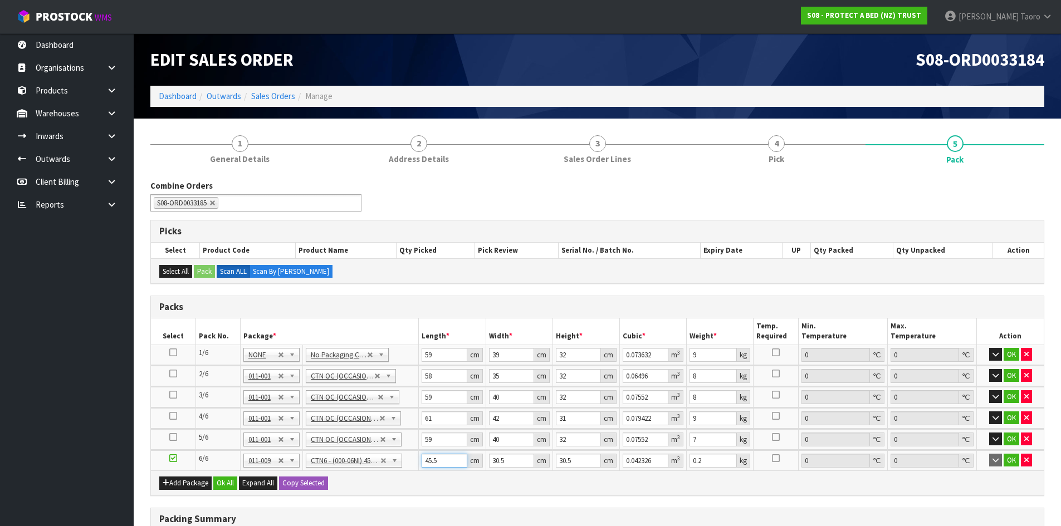
type input "4"
type input "0.003721"
type input "46"
type input "0.042792"
type input "46"
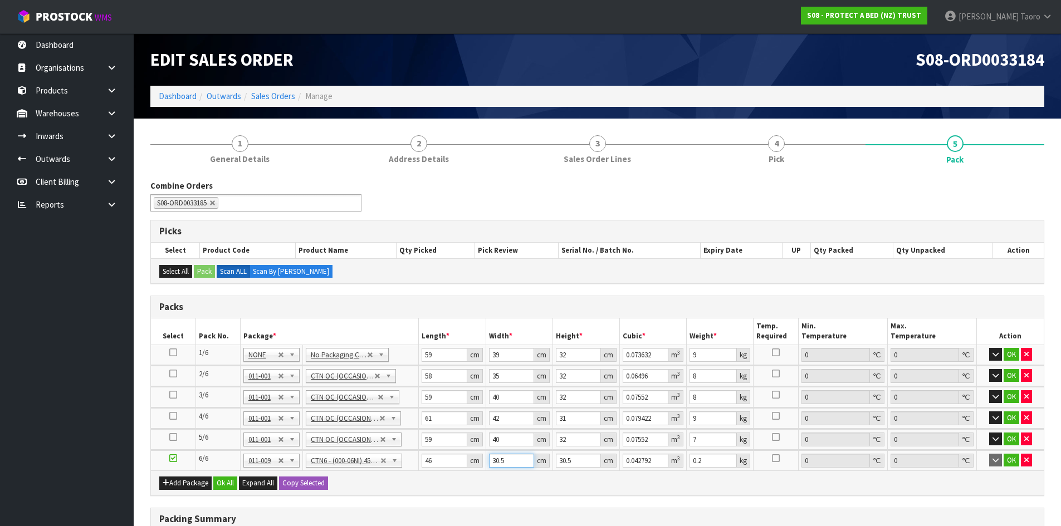
type input "3"
type input "0.004209"
type input "32"
type input "0.044896"
type input "32"
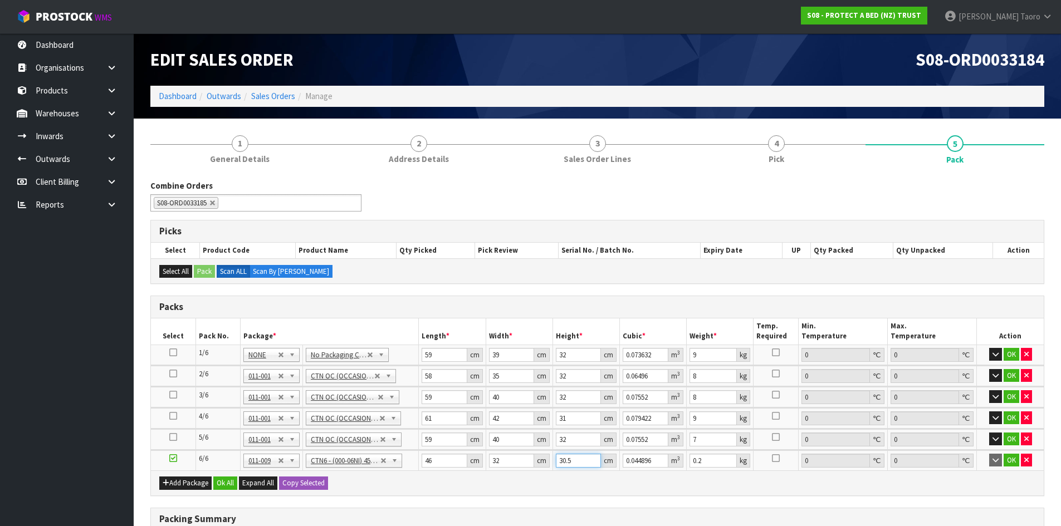
type input "3"
type input "0.004416"
type input "31"
type input "0.045632"
type input "31"
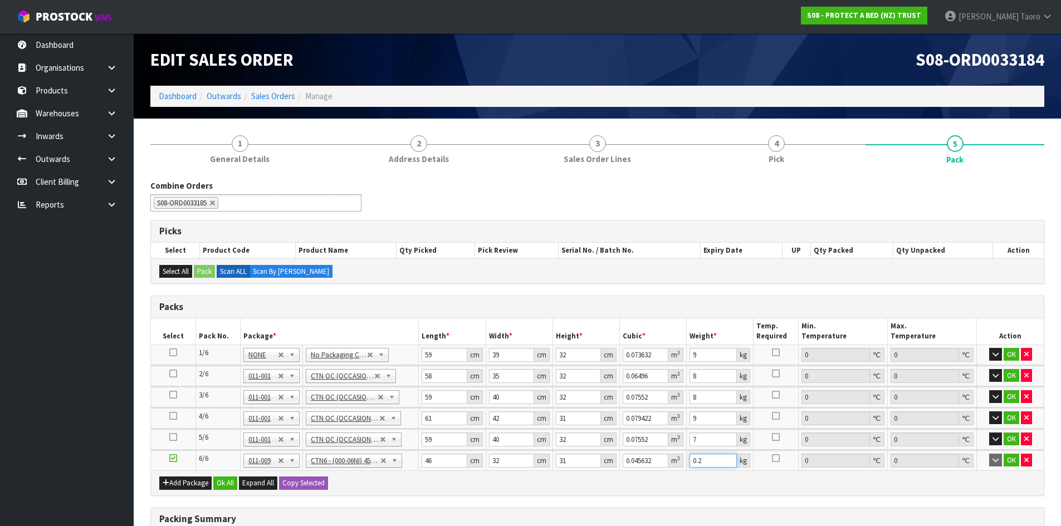
type input "8"
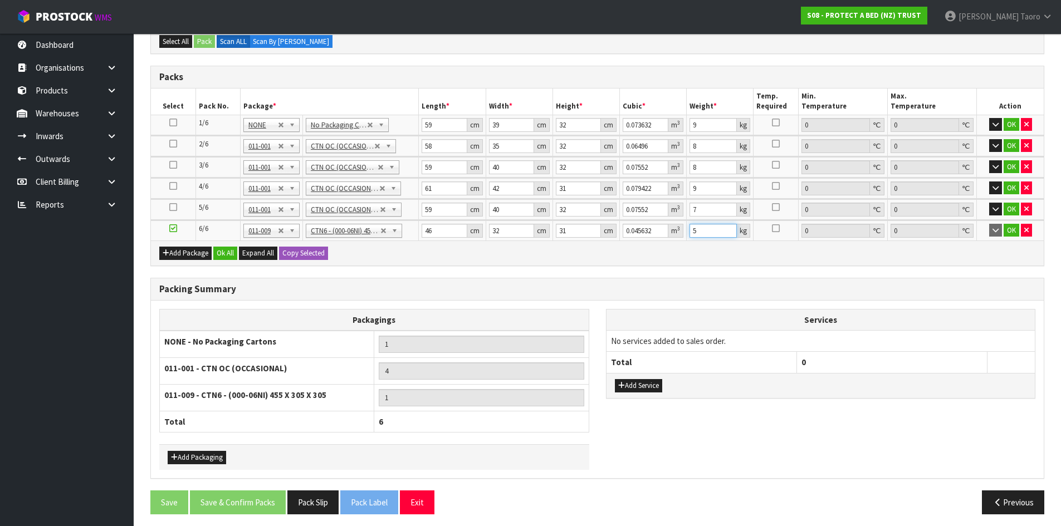
scroll to position [235, 0]
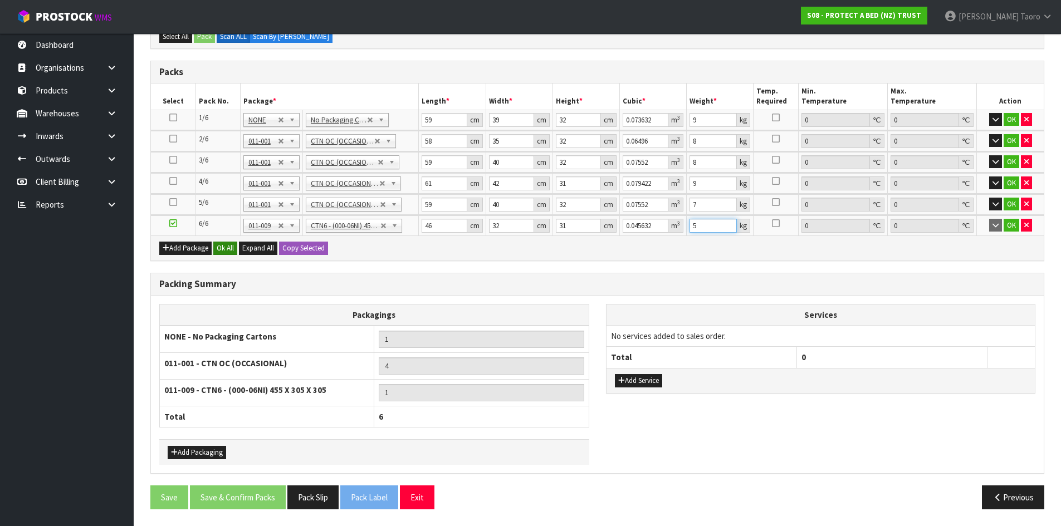
type input "5"
click at [223, 244] on button "Ok All" at bounding box center [225, 248] width 24 height 13
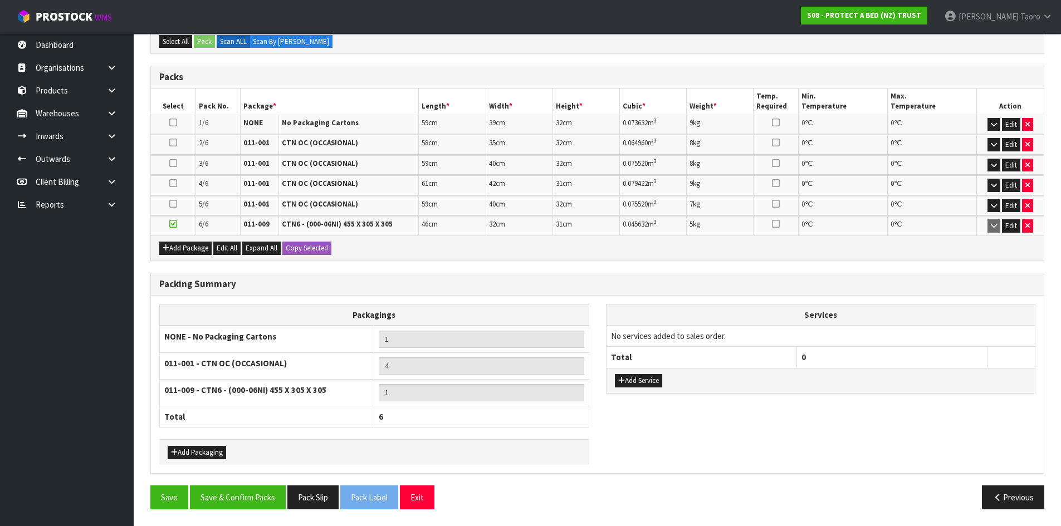
scroll to position [230, 0]
drag, startPoint x: 252, startPoint y: 496, endPoint x: 256, endPoint y: 503, distance: 7.3
click at [252, 496] on button "Save & Confirm Packs" at bounding box center [238, 498] width 96 height 24
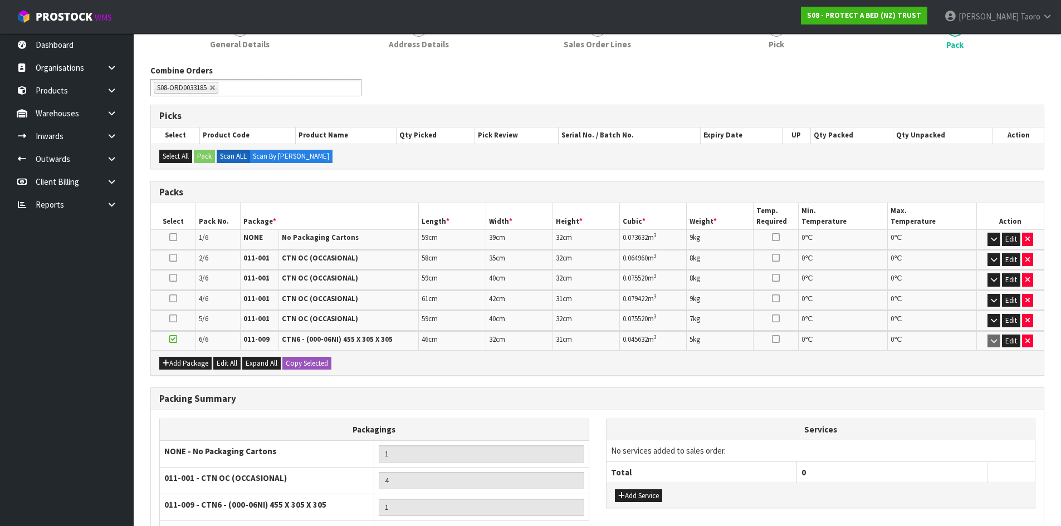
scroll to position [245, 0]
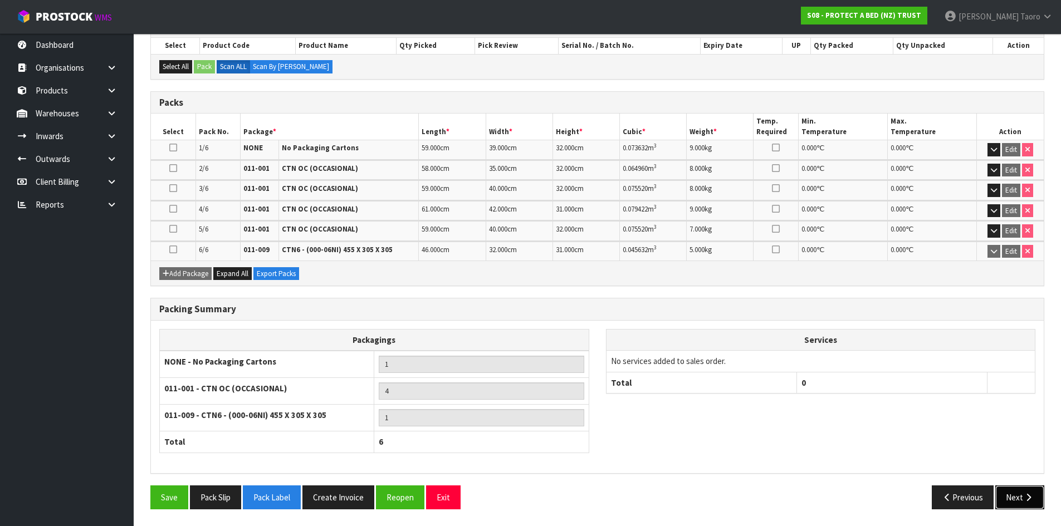
click at [1012, 495] on button "Next" at bounding box center [1020, 498] width 49 height 24
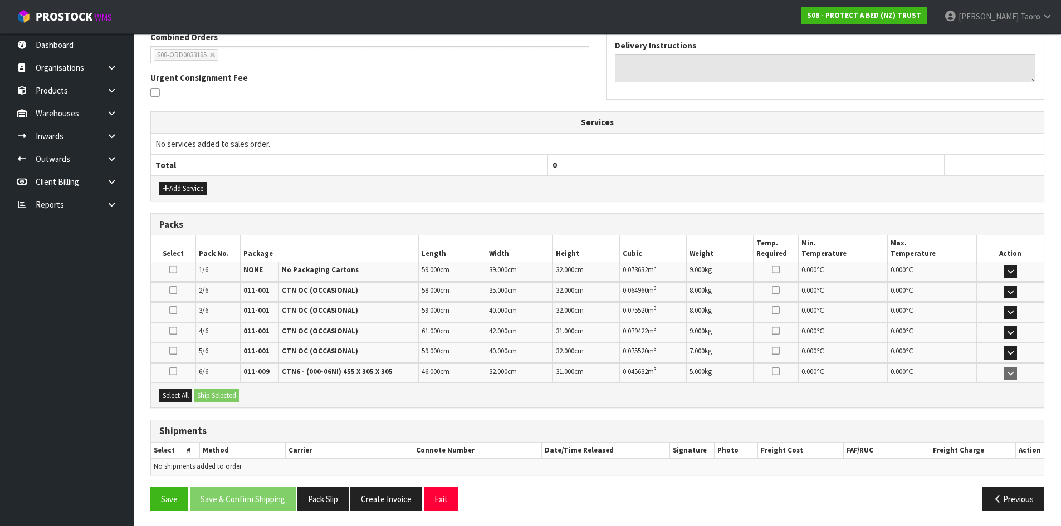
scroll to position [301, 0]
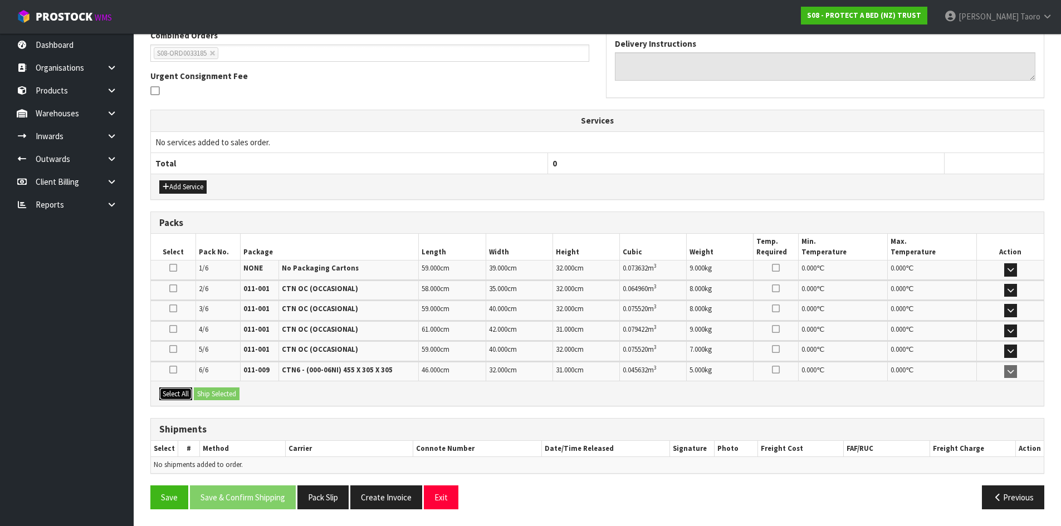
click at [174, 388] on button "Select All" at bounding box center [175, 394] width 33 height 13
click at [206, 393] on button "Ship Selected" at bounding box center [217, 394] width 46 height 13
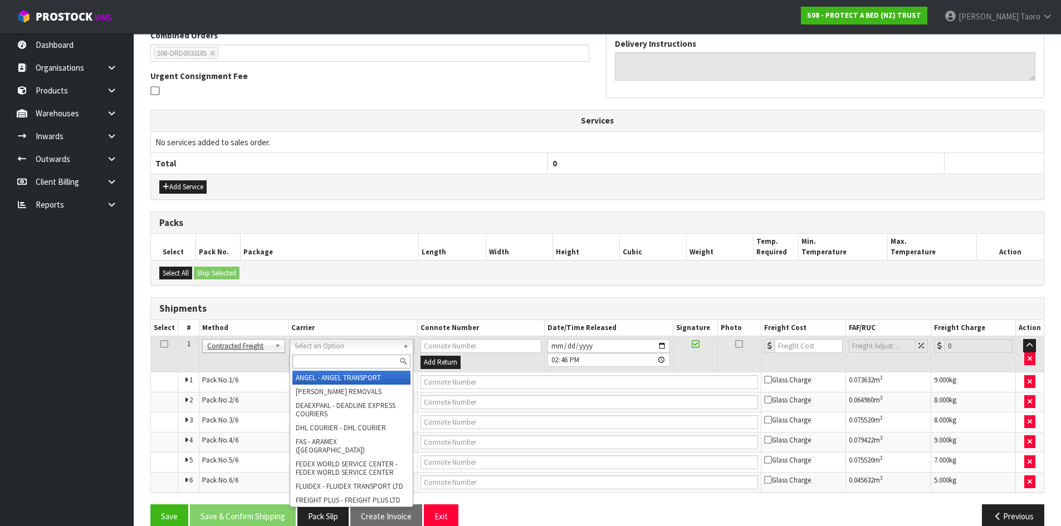
click at [389, 362] on input "text" at bounding box center [351, 362] width 118 height 14
type input "NZP"
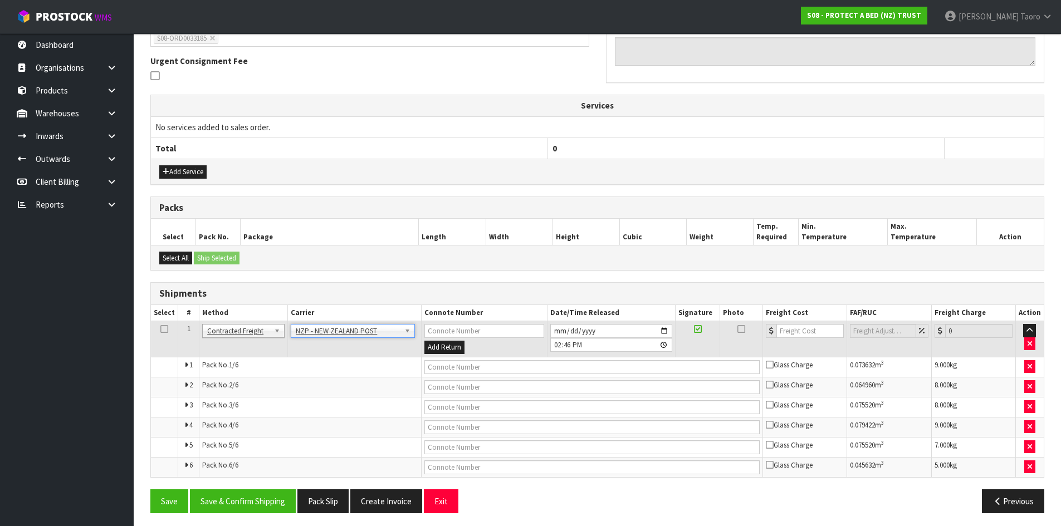
scroll to position [320, 0]
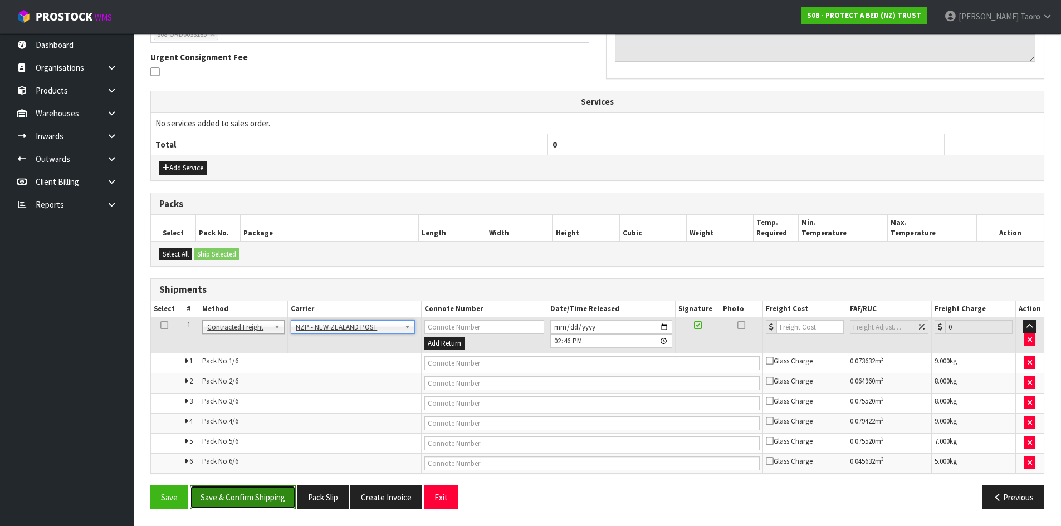
click at [279, 490] on button "Save & Confirm Shipping" at bounding box center [243, 498] width 106 height 24
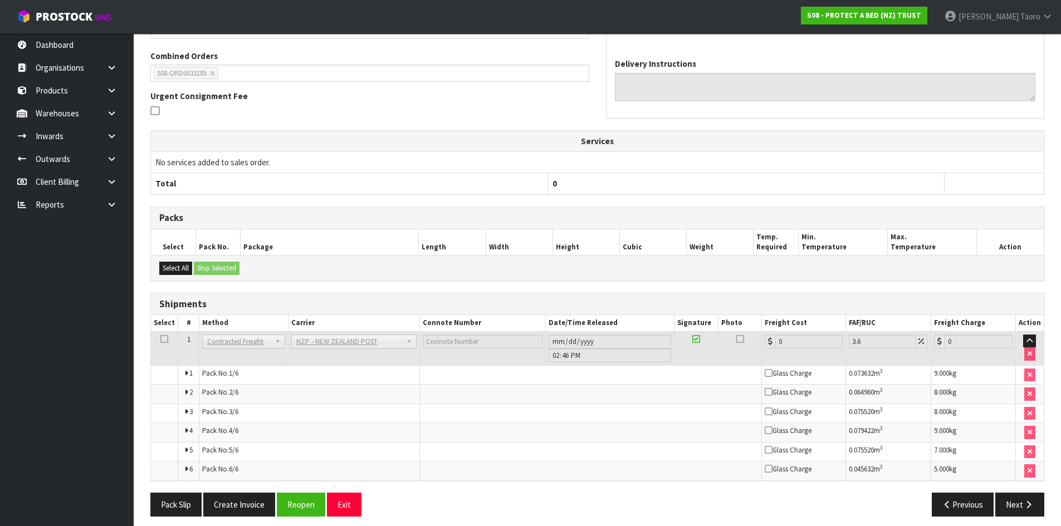
scroll to position [300, 0]
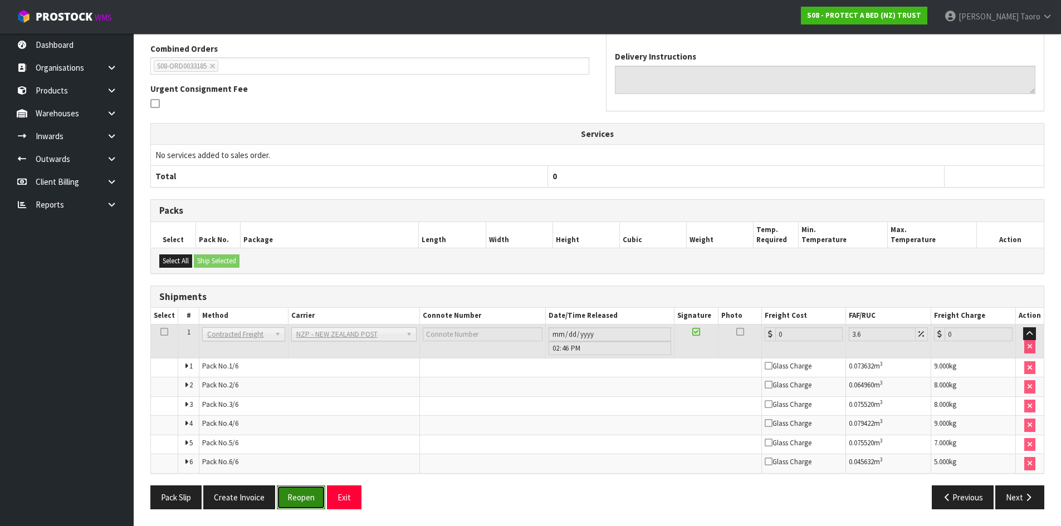
click at [302, 497] on button "Reopen" at bounding box center [301, 498] width 48 height 24
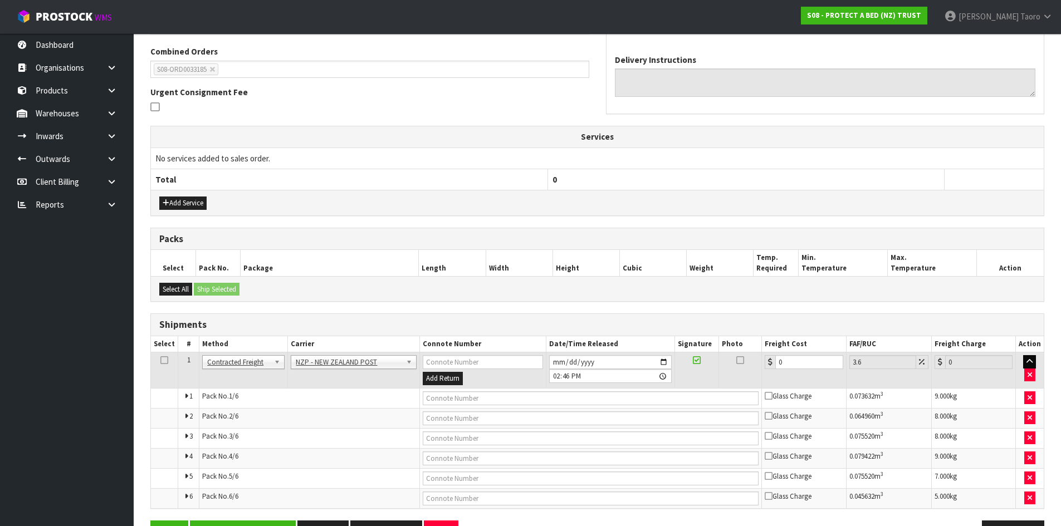
scroll to position [289, 0]
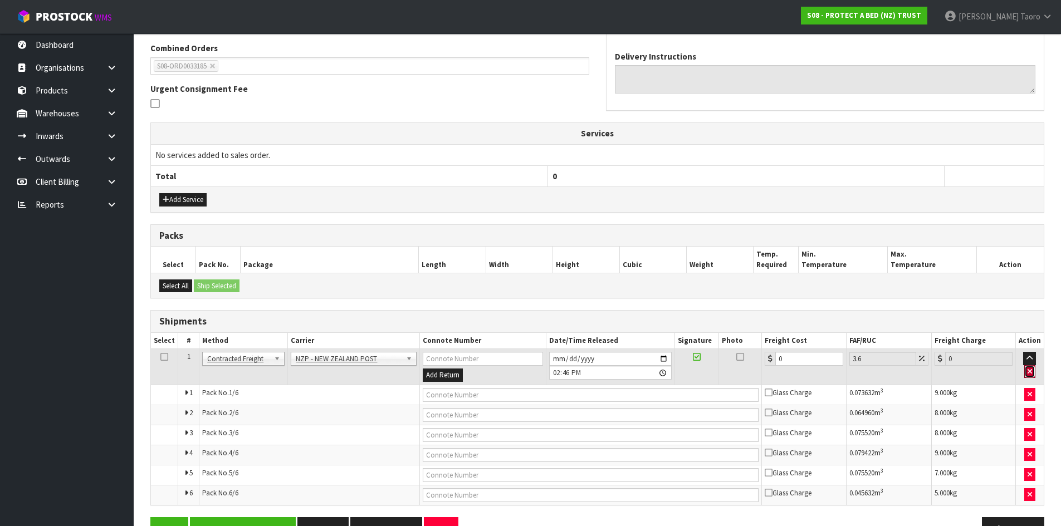
drag, startPoint x: 1032, startPoint y: 373, endPoint x: 282, endPoint y: 489, distance: 758.2
click at [1031, 373] on icon "button" at bounding box center [1030, 371] width 4 height 7
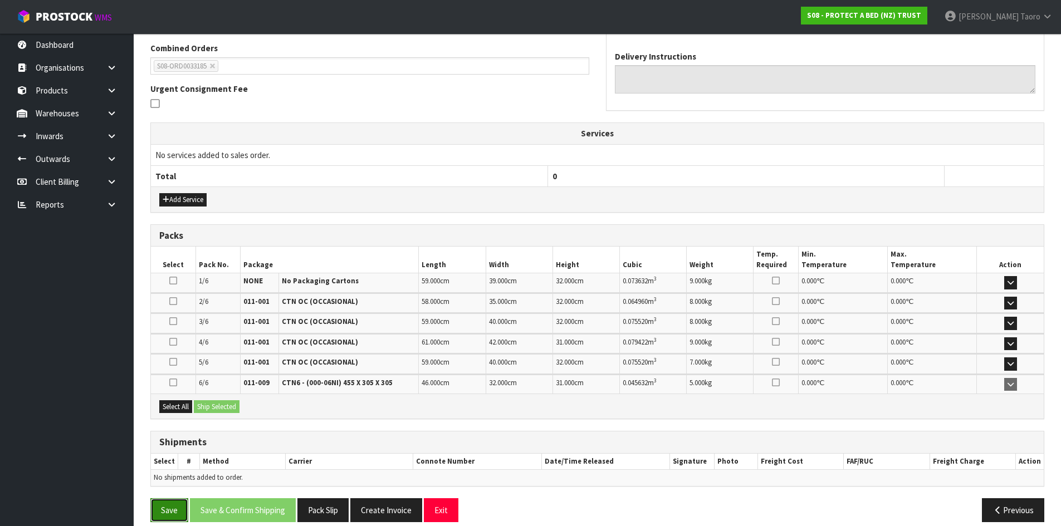
click at [166, 511] on button "Save" at bounding box center [169, 511] width 38 height 24
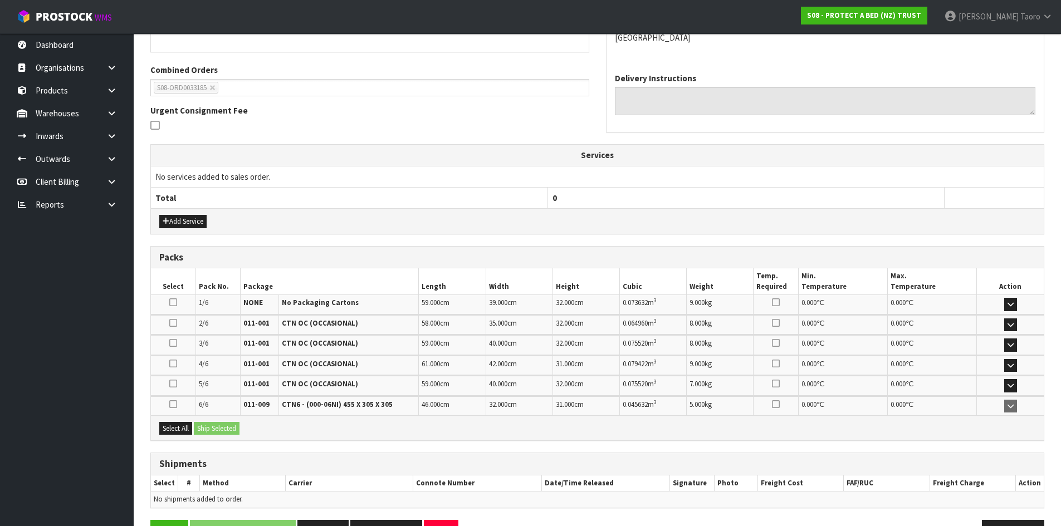
scroll to position [301, 0]
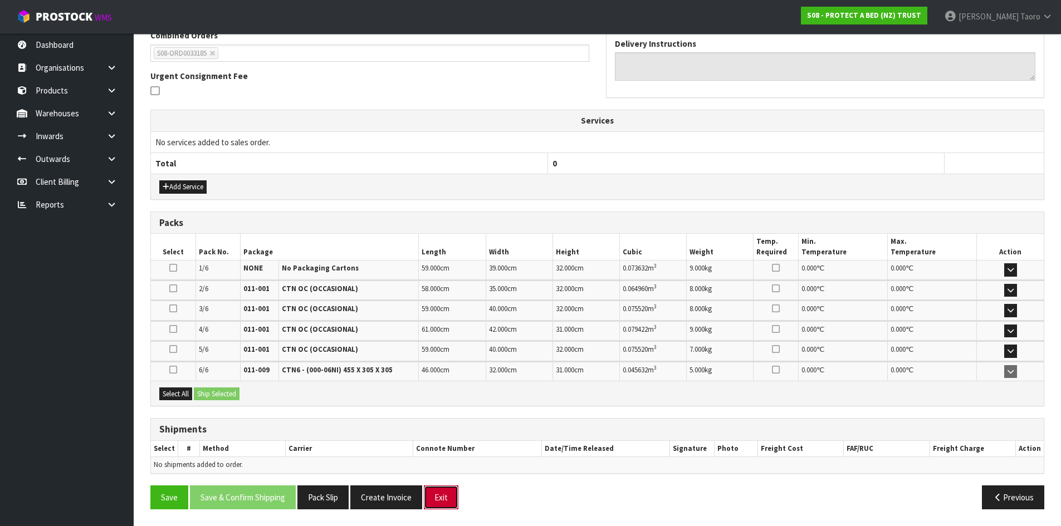
click at [443, 496] on button "Exit" at bounding box center [441, 498] width 35 height 24
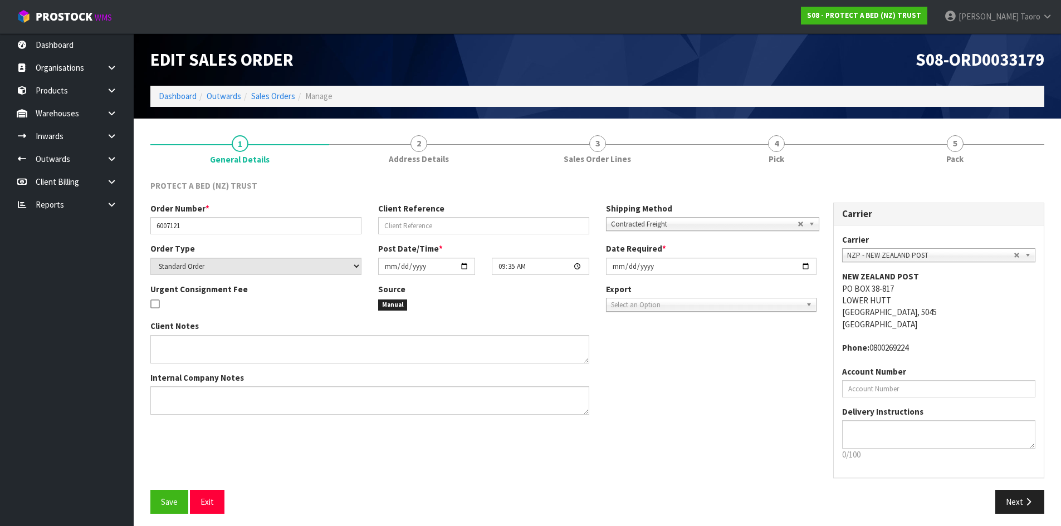
click at [184, 102] on li "Dashboard" at bounding box center [178, 96] width 38 height 12
click at [184, 97] on link "Dashboard" at bounding box center [178, 96] width 38 height 11
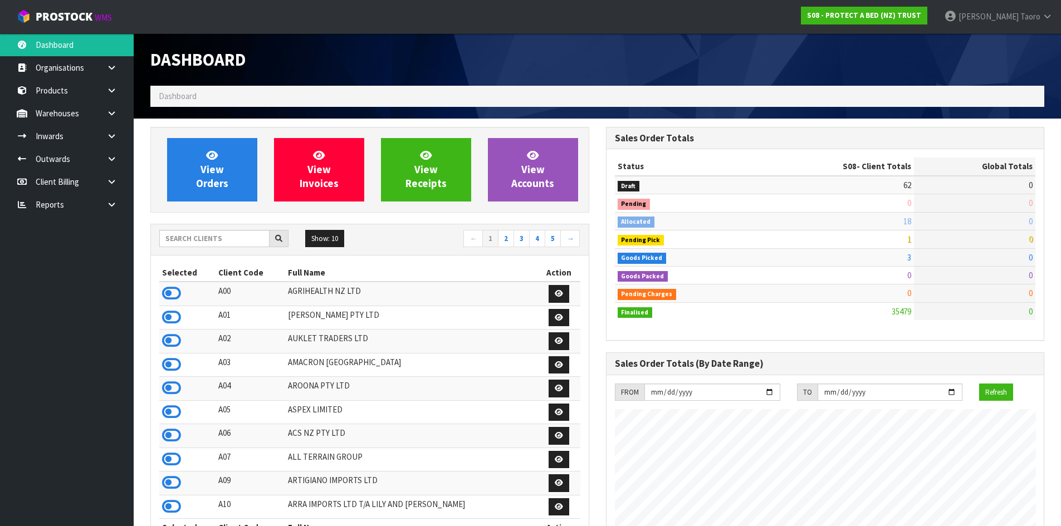
scroll to position [844, 455]
click at [187, 157] on link "View Orders" at bounding box center [212, 170] width 90 height 64
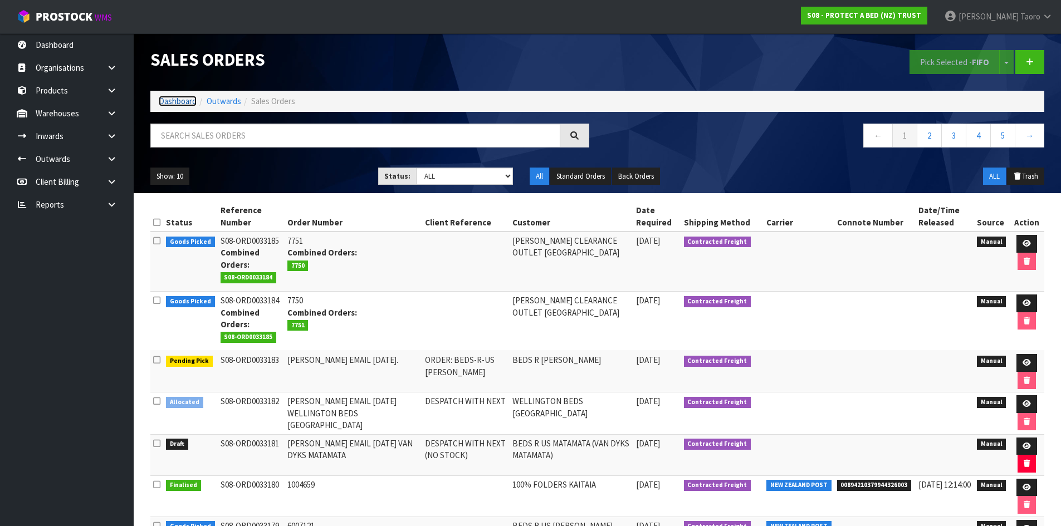
click at [183, 102] on link "Dashboard" at bounding box center [178, 101] width 38 height 11
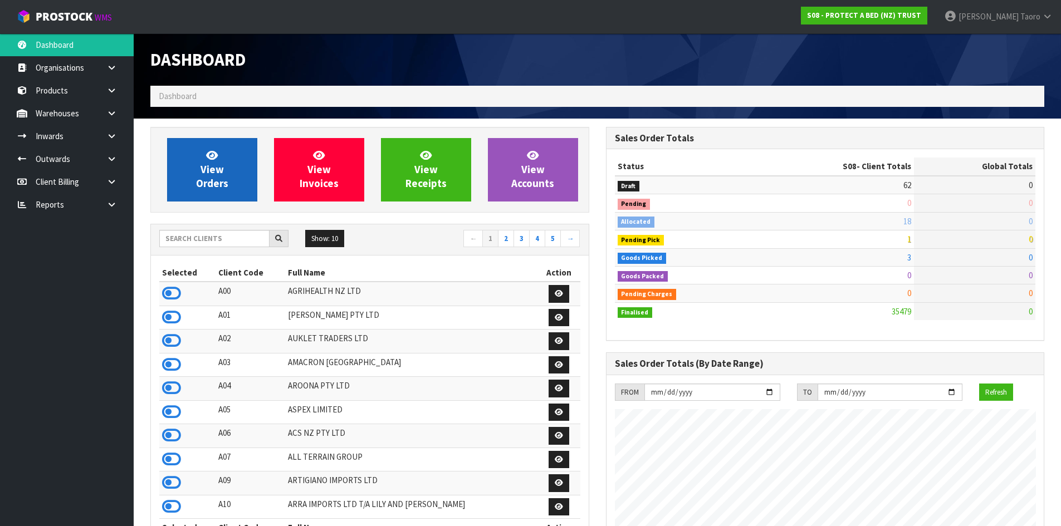
scroll to position [844, 455]
click at [228, 174] on link "View Orders" at bounding box center [212, 170] width 90 height 64
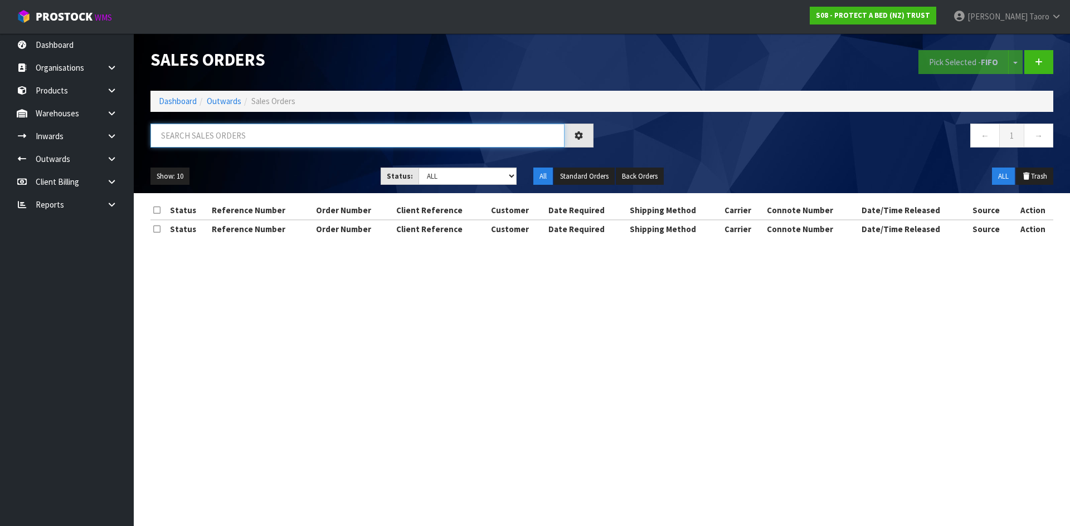
click at [295, 144] on input "text" at bounding box center [357, 136] width 414 height 24
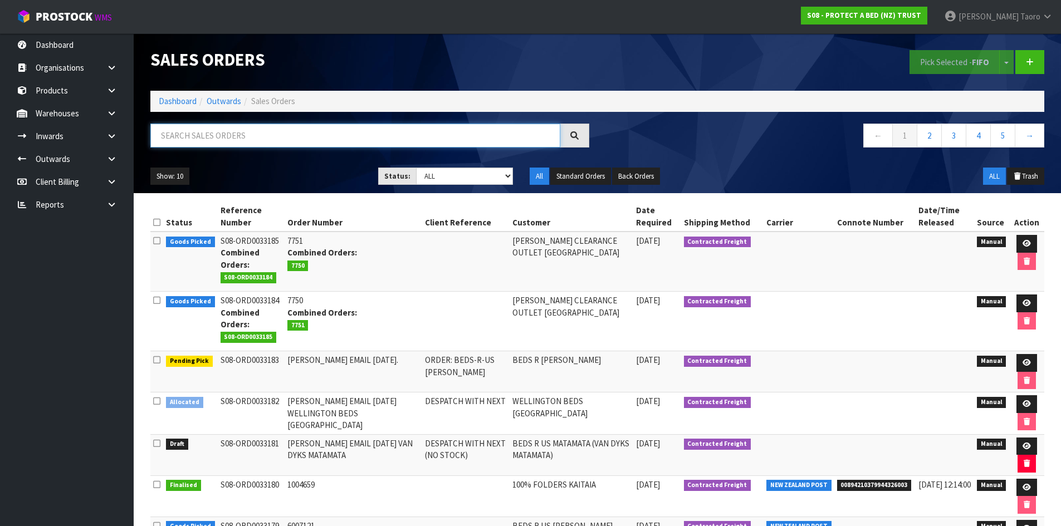
drag, startPoint x: 360, startPoint y: 135, endPoint x: 324, endPoint y: 149, distance: 39.1
click at [360, 135] on input "text" at bounding box center [355, 136] width 410 height 24
click at [177, 103] on link "Dashboard" at bounding box center [178, 101] width 38 height 11
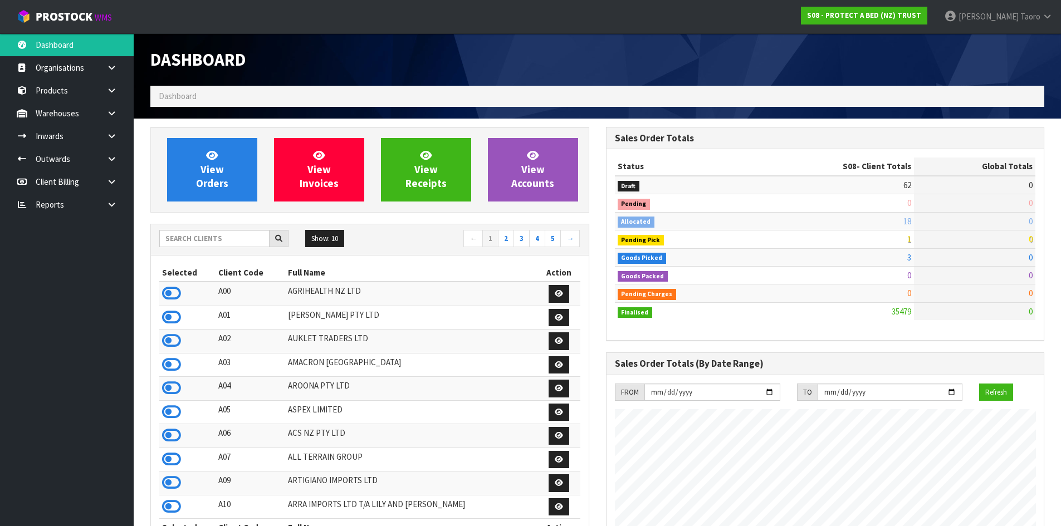
scroll to position [695, 455]
click at [243, 242] on input "text" at bounding box center [214, 238] width 110 height 17
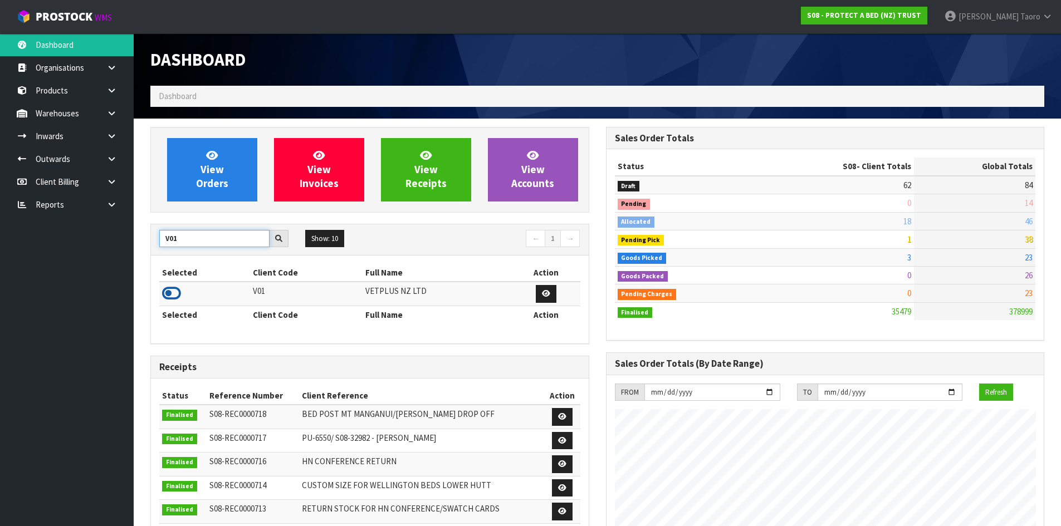
type input "V01"
drag, startPoint x: 178, startPoint y: 287, endPoint x: 186, endPoint y: 261, distance: 27.9
click at [178, 288] on icon at bounding box center [171, 293] width 19 height 17
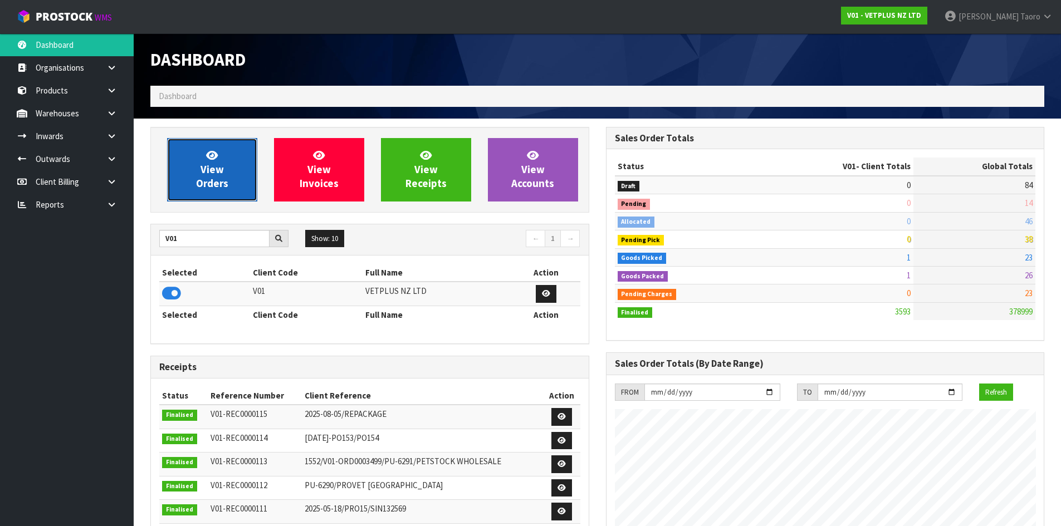
click at [213, 175] on span "View Orders" at bounding box center [212, 170] width 32 height 42
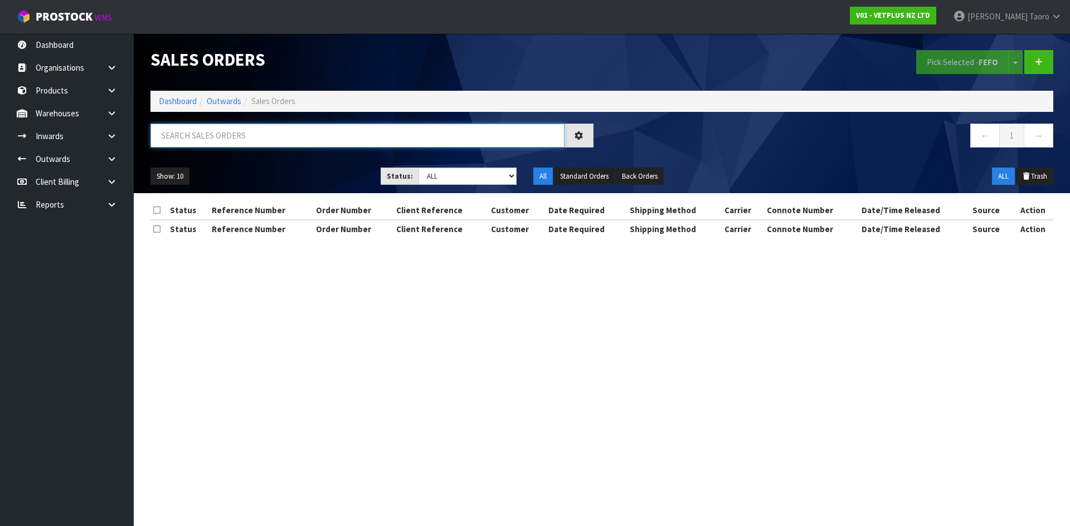
click at [227, 135] on input "text" at bounding box center [357, 136] width 414 height 24
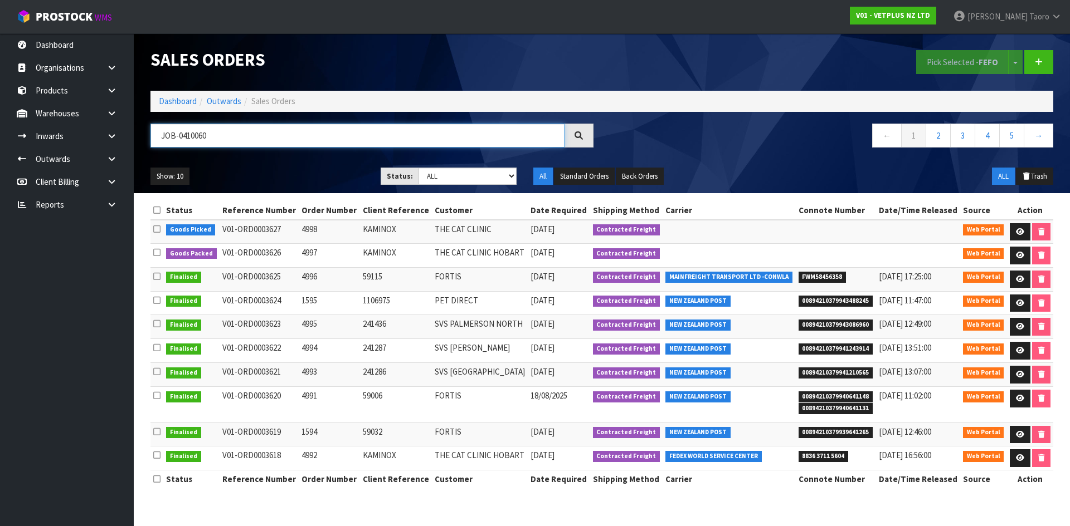
type input "JOB-0410060"
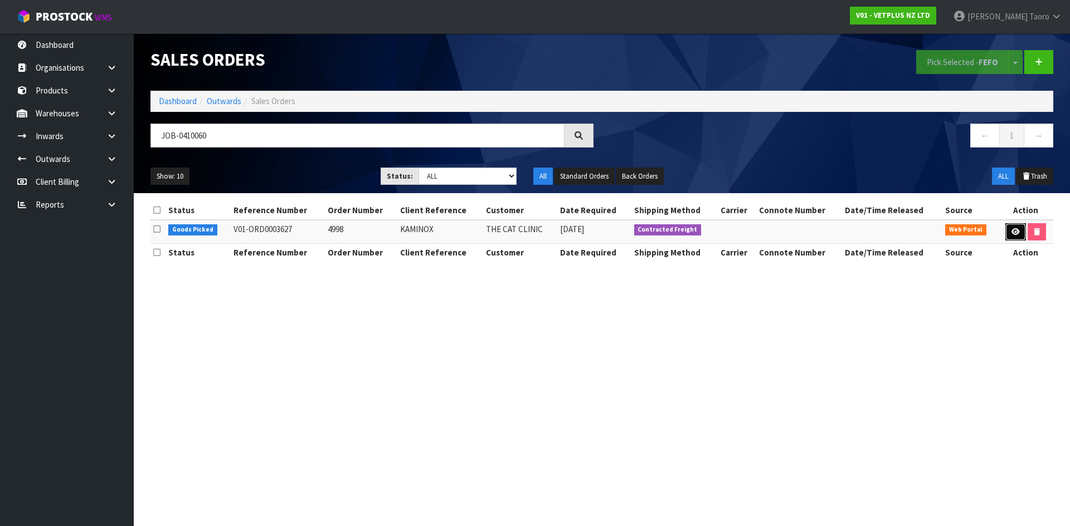
click at [1011, 232] on icon at bounding box center [1015, 231] width 8 height 7
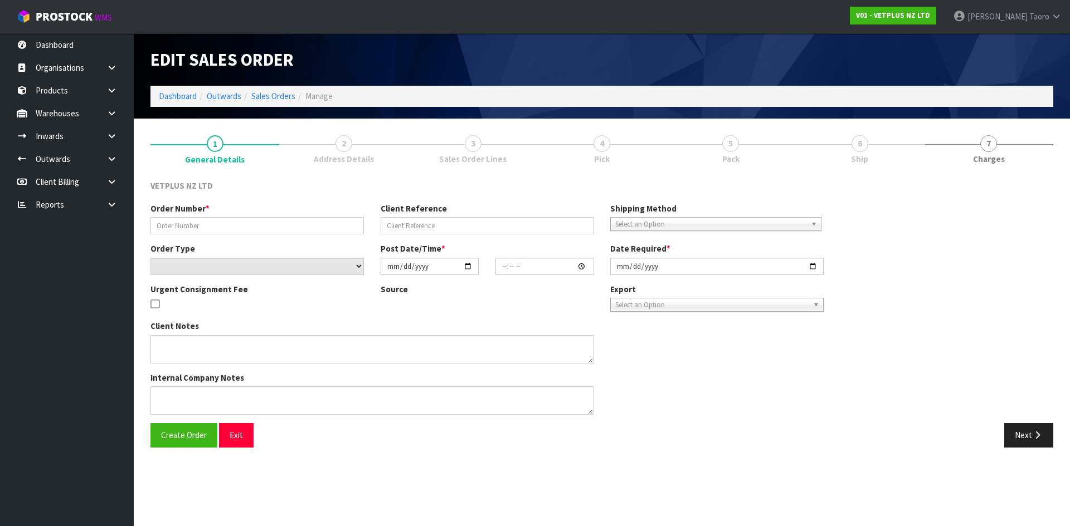
type input "4998"
type input "KAMINOX"
select select "number:0"
type input "[DATE]"
type input "11:17:00.000"
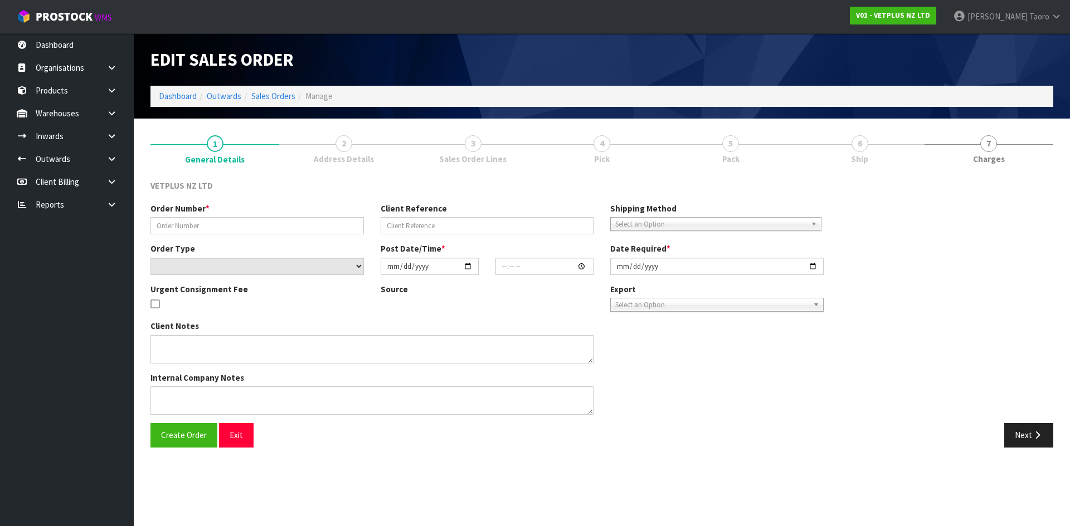
type input "[DATE]"
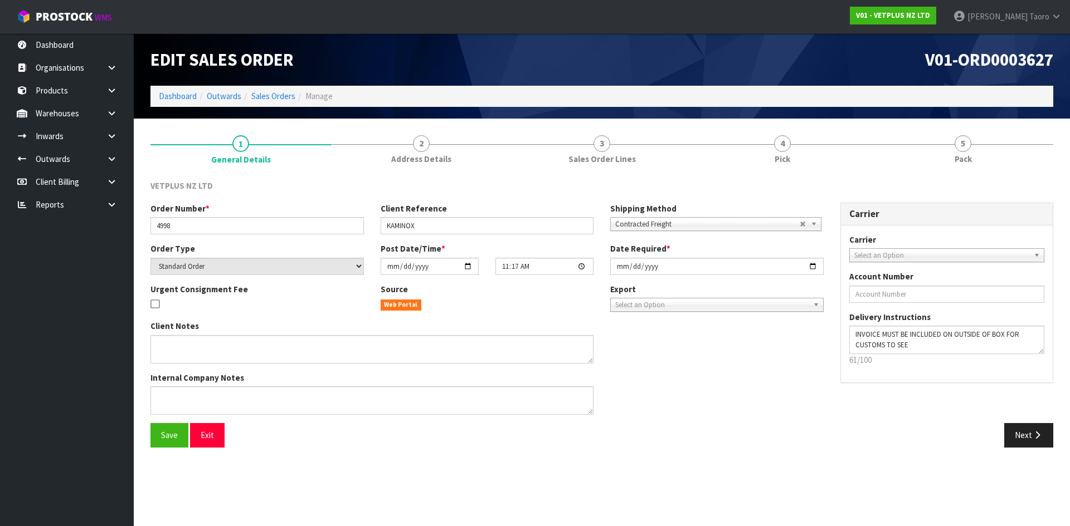
drag, startPoint x: 939, startPoint y: 159, endPoint x: 846, endPoint y: 106, distance: 106.8
click at [939, 157] on link "5 Pack" at bounding box center [962, 149] width 181 height 44
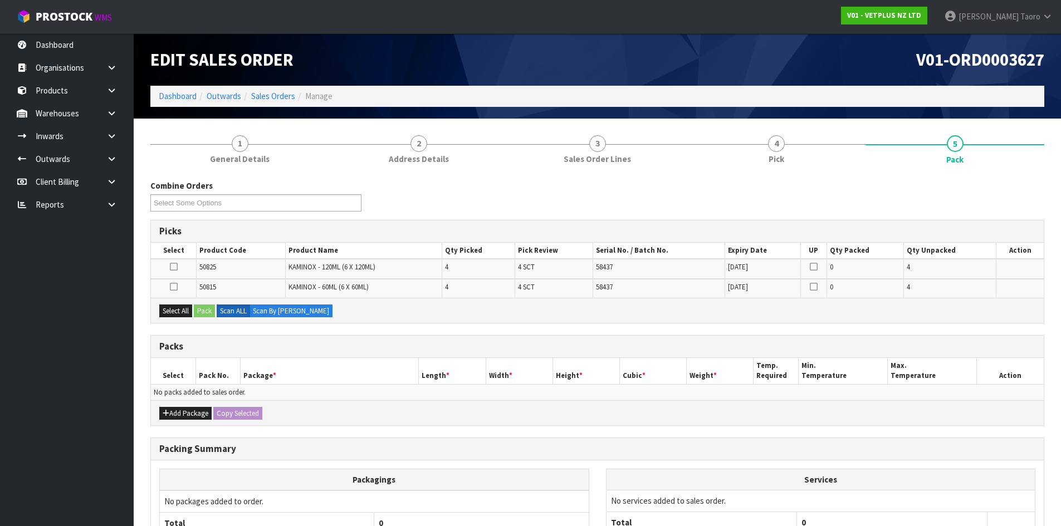
click at [828, 86] on div "V01-ORD0003627" at bounding box center [826, 59] width 456 height 52
click at [179, 415] on button "Add Package" at bounding box center [185, 413] width 52 height 13
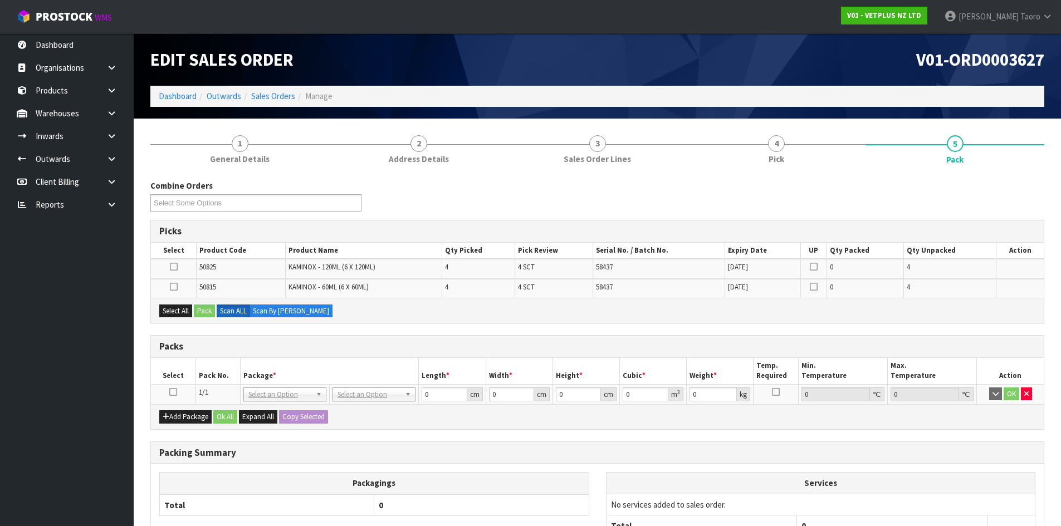
click at [172, 393] on icon at bounding box center [173, 392] width 8 height 1
click at [194, 367] on th "Select" at bounding box center [173, 371] width 45 height 26
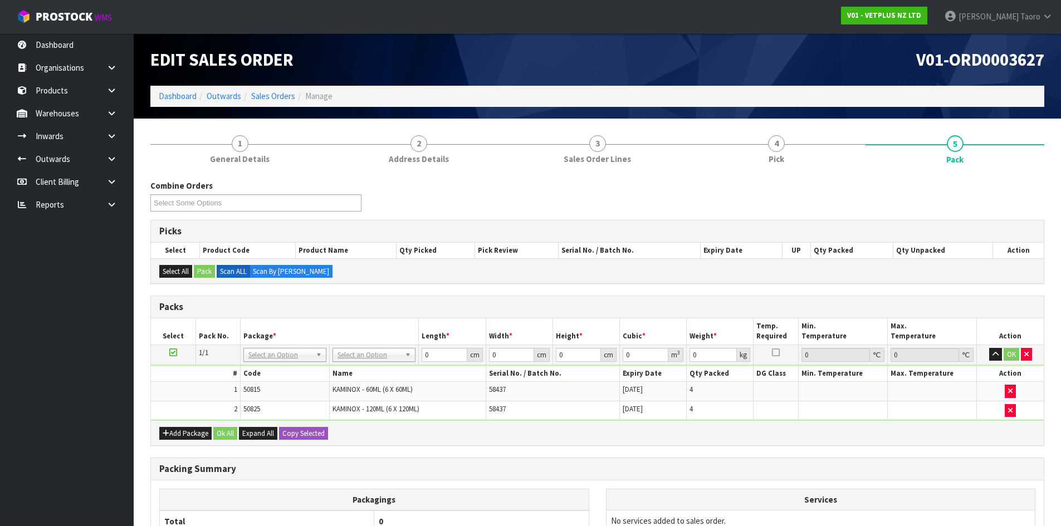
click at [386, 361] on td "No Packaging Cartons PLT GEN120 (1200 X 1000) PLT ONE WAY SKID CHEP HIRE PALLET…" at bounding box center [374, 355] width 89 height 20
drag, startPoint x: 387, startPoint y: 357, endPoint x: 388, endPoint y: 369, distance: 12.9
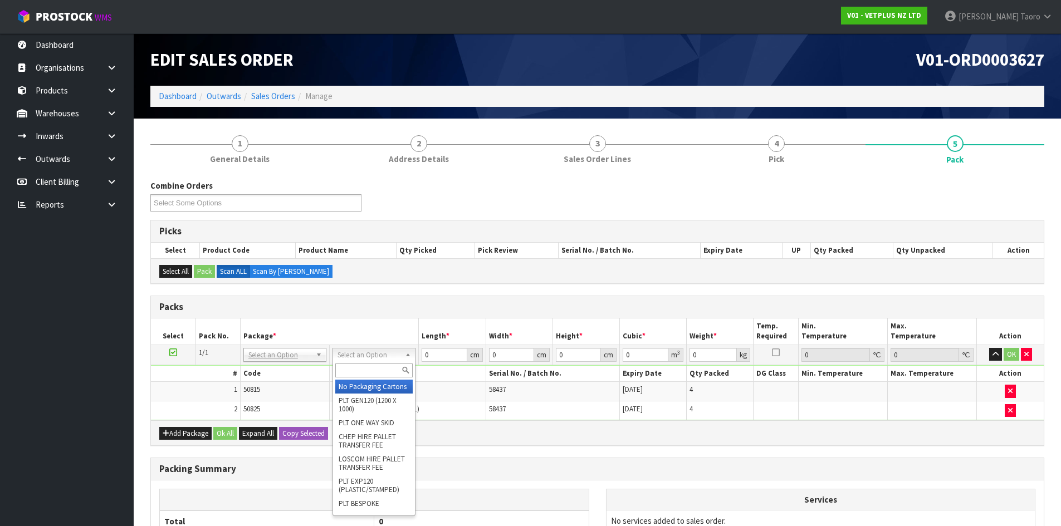
click at [388, 372] on input "text" at bounding box center [373, 371] width 77 height 14
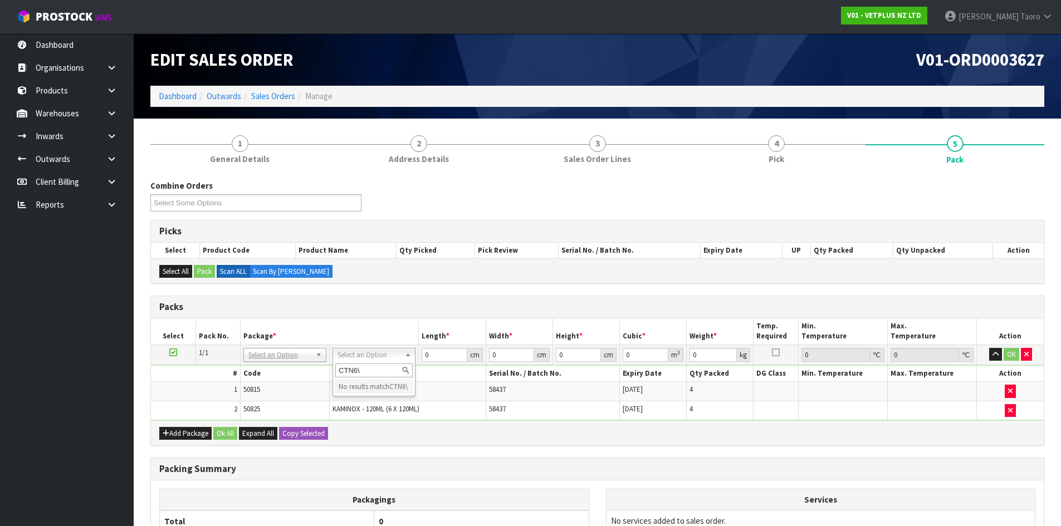
type input "CTN6"
type input "45.5"
type input "30.5"
type input "0.042326"
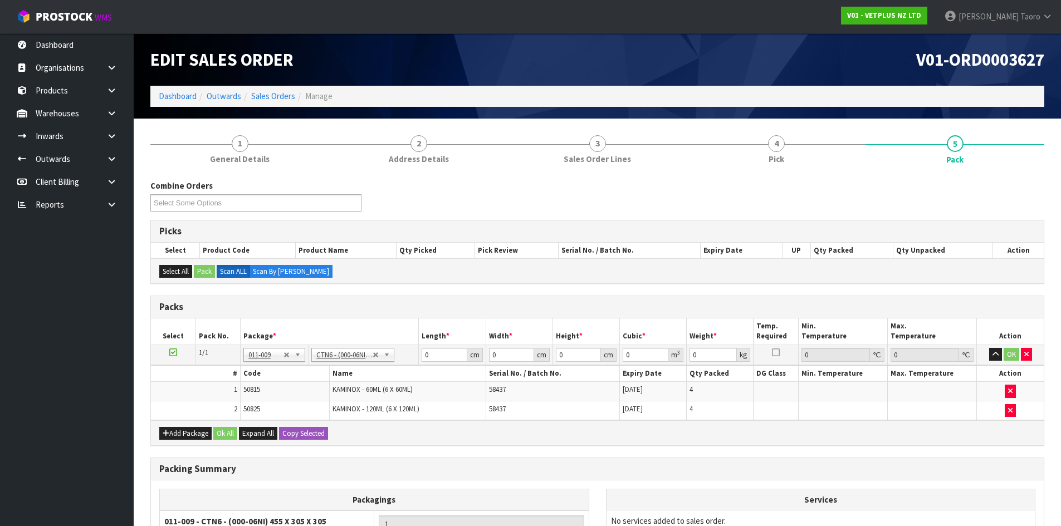
type input "7.32"
click at [436, 357] on input "45.5" at bounding box center [444, 355] width 45 height 14
type input "4"
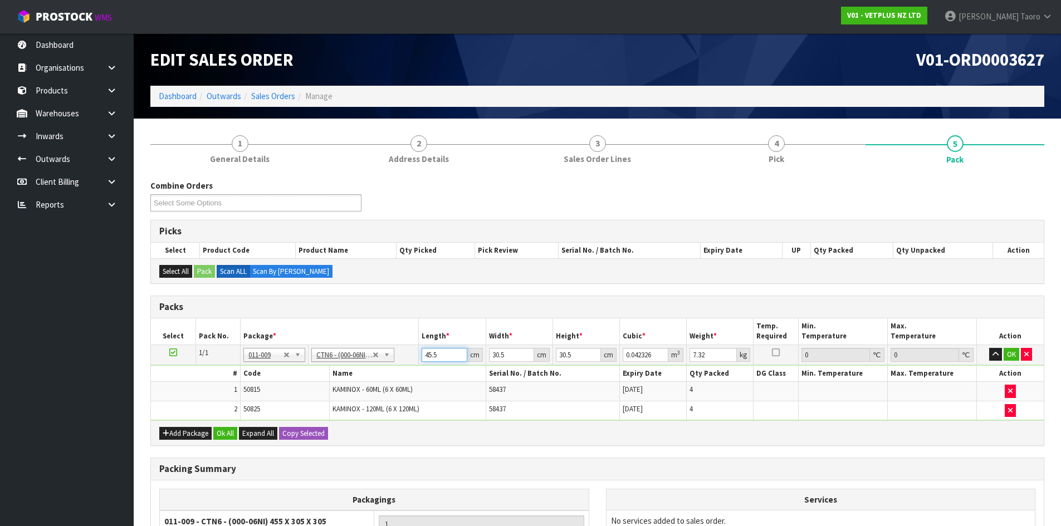
type input "0.003721"
type input "46"
type input "0.042792"
type input "46"
type input "3"
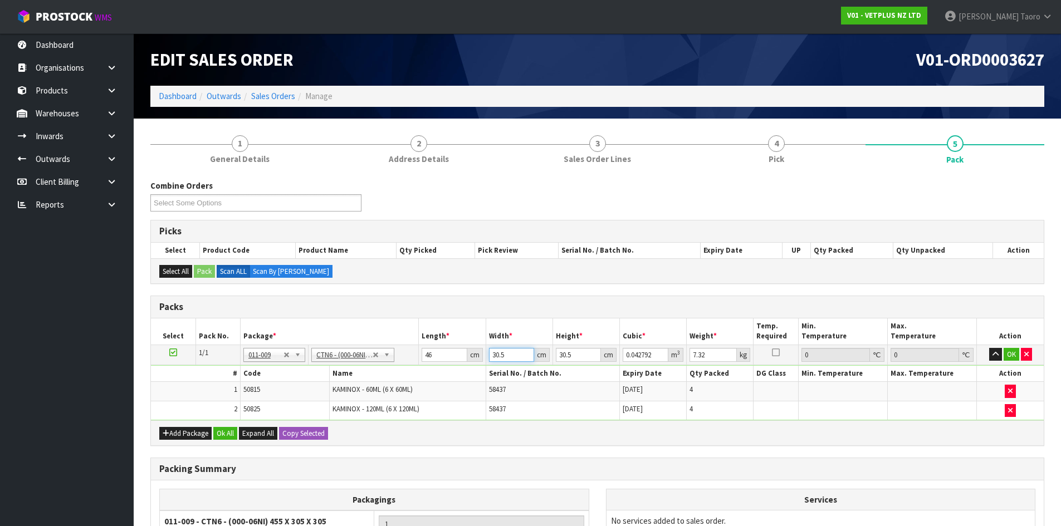
type input "0.004209"
type input "32"
type input "0.044896"
type input "32"
type input "3"
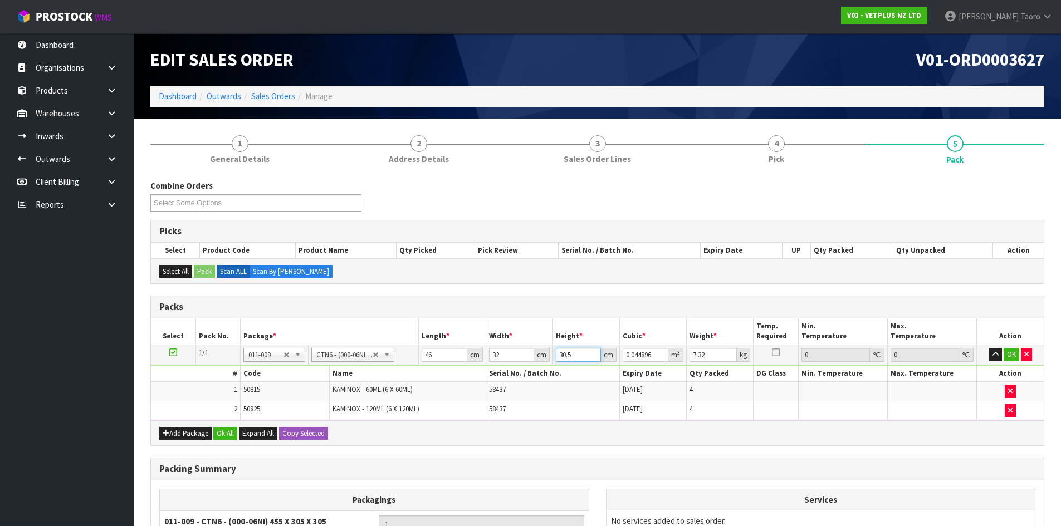
type input "0.004416"
type input "31"
type input "0.045632"
type input "31"
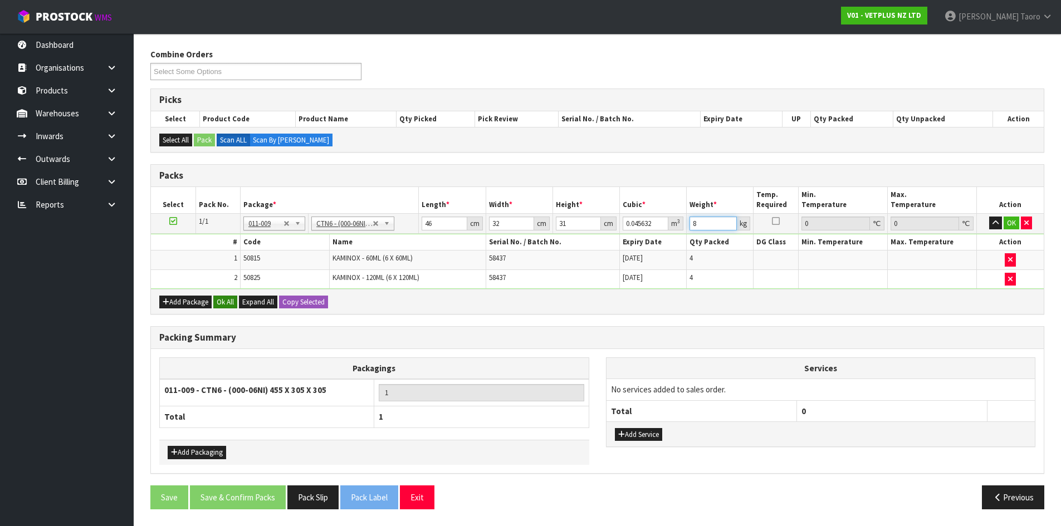
type input "8"
click at [225, 300] on button "Ok All" at bounding box center [225, 302] width 24 height 13
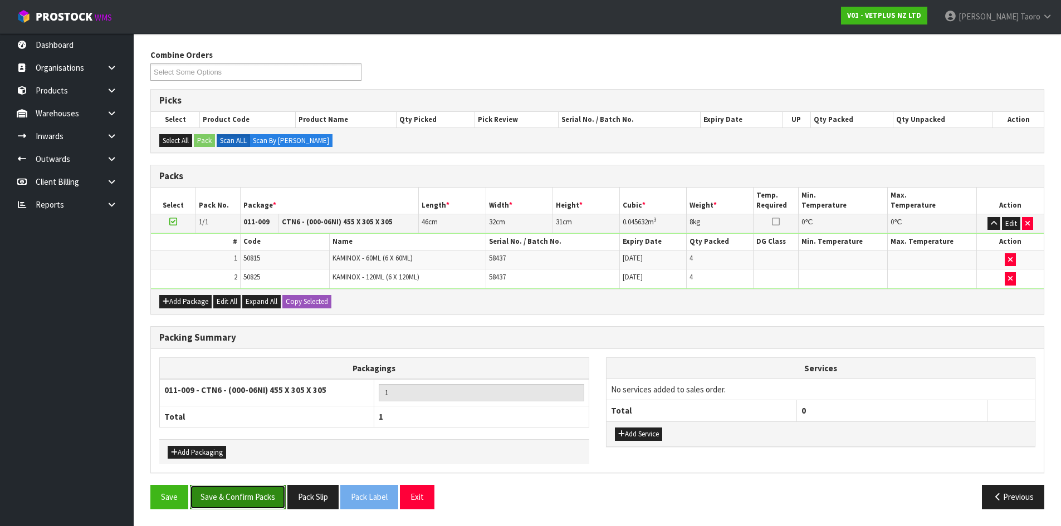
click at [248, 501] on button "Save & Confirm Packs" at bounding box center [238, 497] width 96 height 24
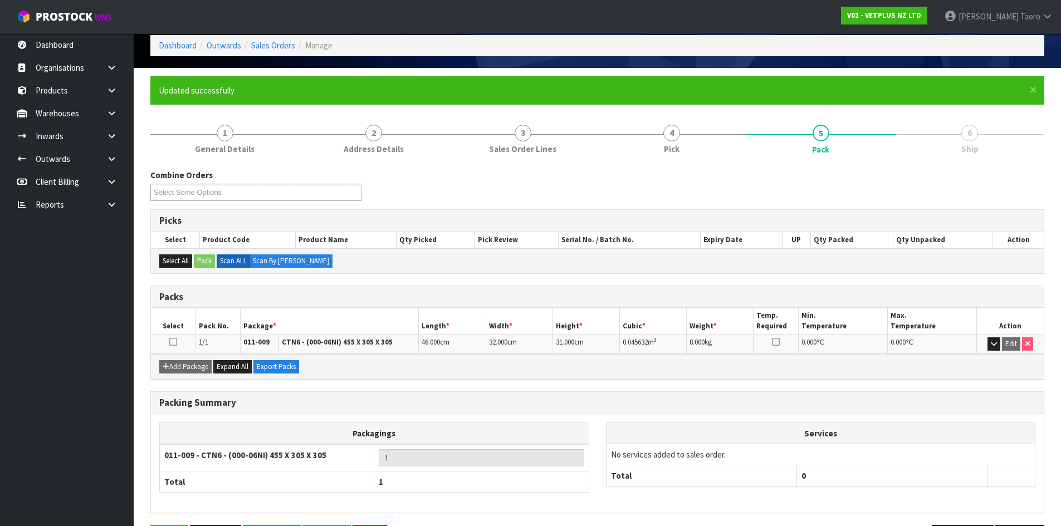
scroll to position [91, 0]
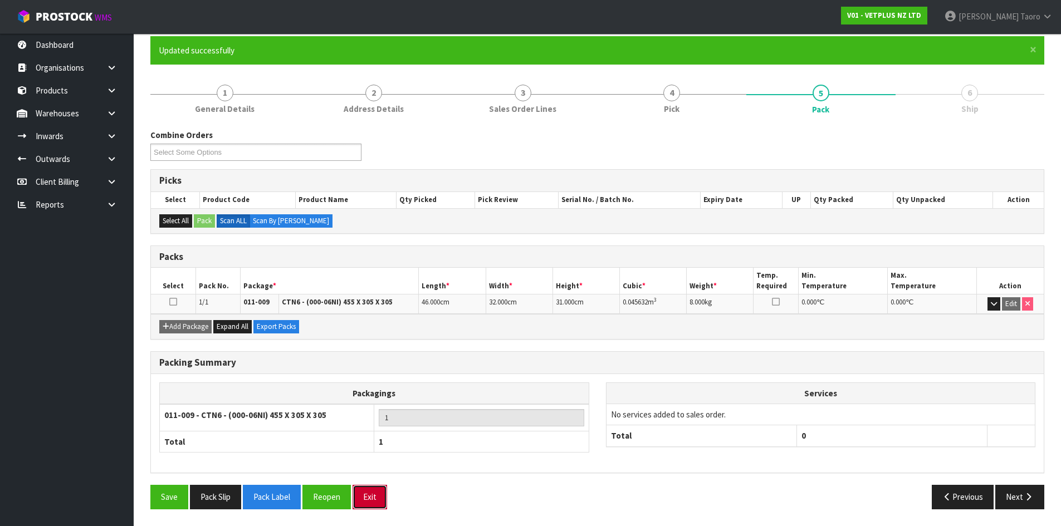
click at [381, 501] on button "Exit" at bounding box center [370, 497] width 35 height 24
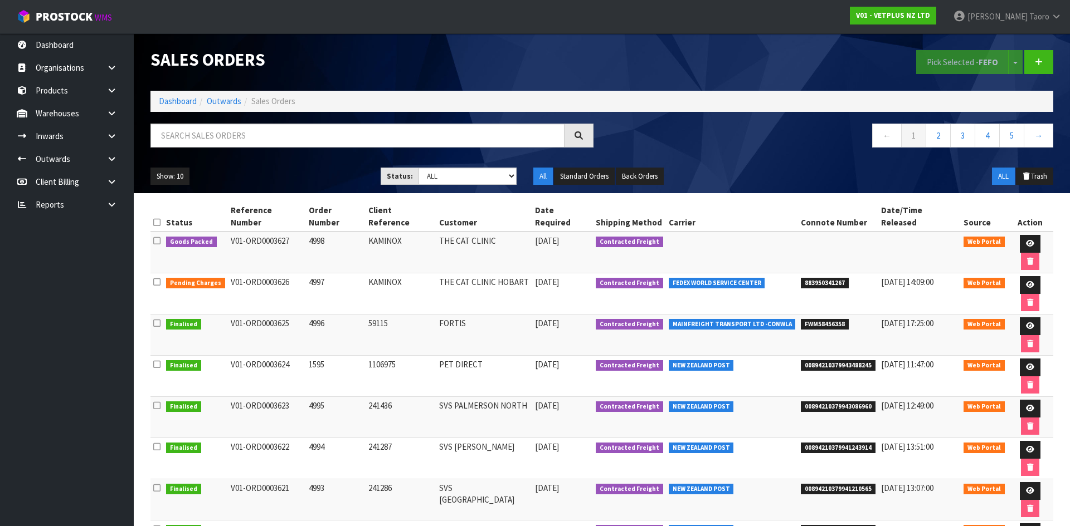
click at [179, 111] on div "Sales Orders Pick Selected - FEFO Split button! FIFO - First In First Out FEFO …" at bounding box center [601, 113] width 919 height 160
click at [181, 100] on link "Dashboard" at bounding box center [178, 101] width 38 height 11
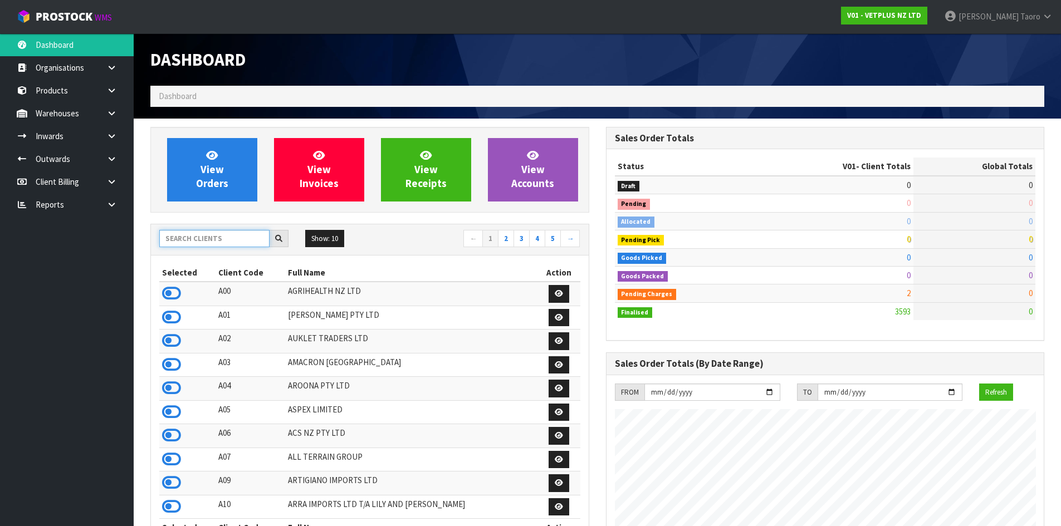
drag, startPoint x: 221, startPoint y: 241, endPoint x: 203, endPoint y: 235, distance: 19.4
click at [221, 241] on input "text" at bounding box center [214, 238] width 110 height 17
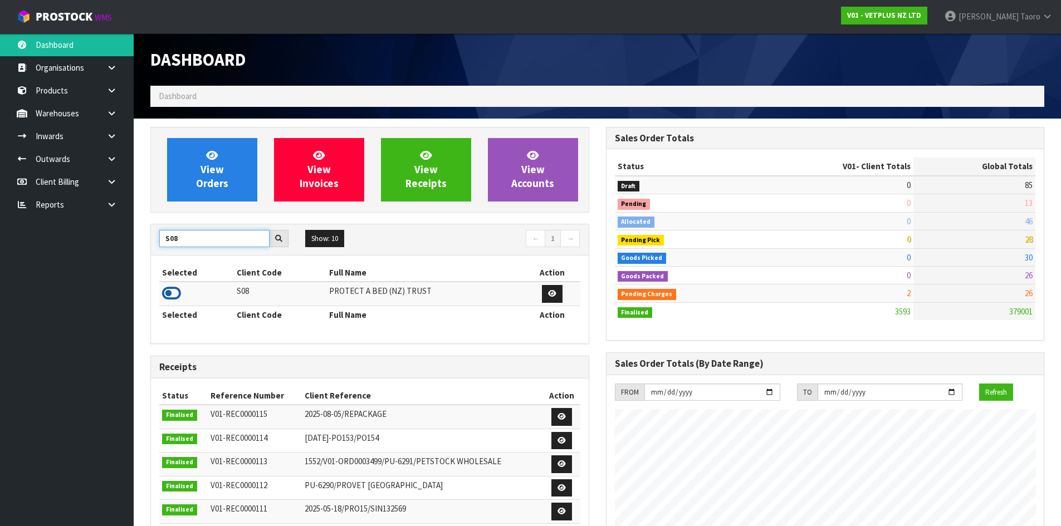
type input "S08"
click at [173, 295] on icon at bounding box center [171, 293] width 19 height 17
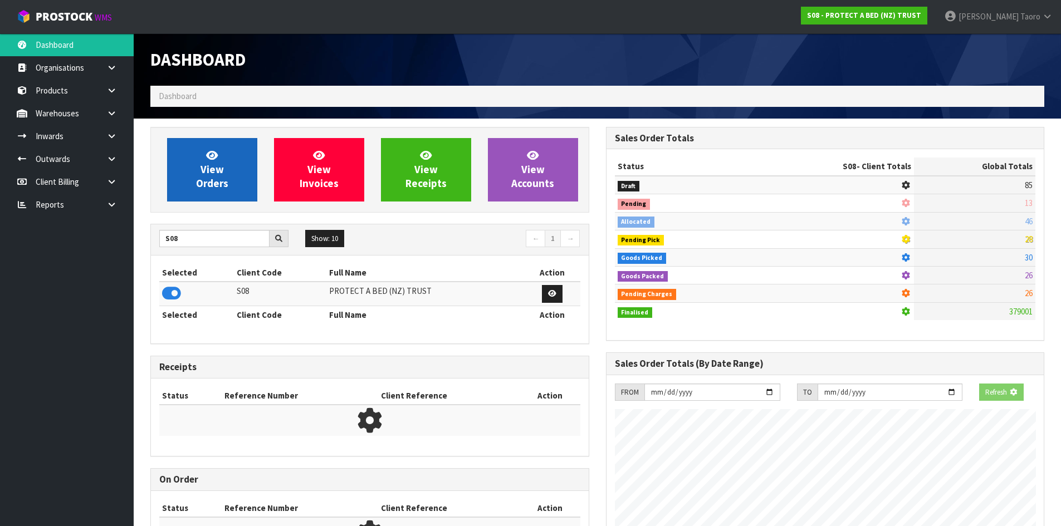
scroll to position [556438, 556677]
click at [224, 188] on span "View Orders" at bounding box center [212, 170] width 32 height 42
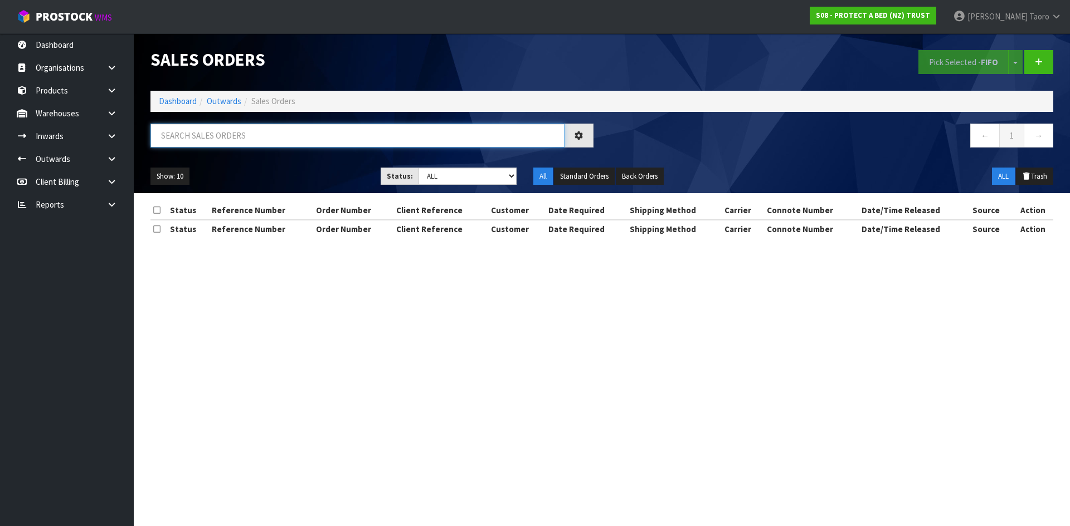
click at [239, 135] on input "text" at bounding box center [357, 136] width 414 height 24
type input "33185"
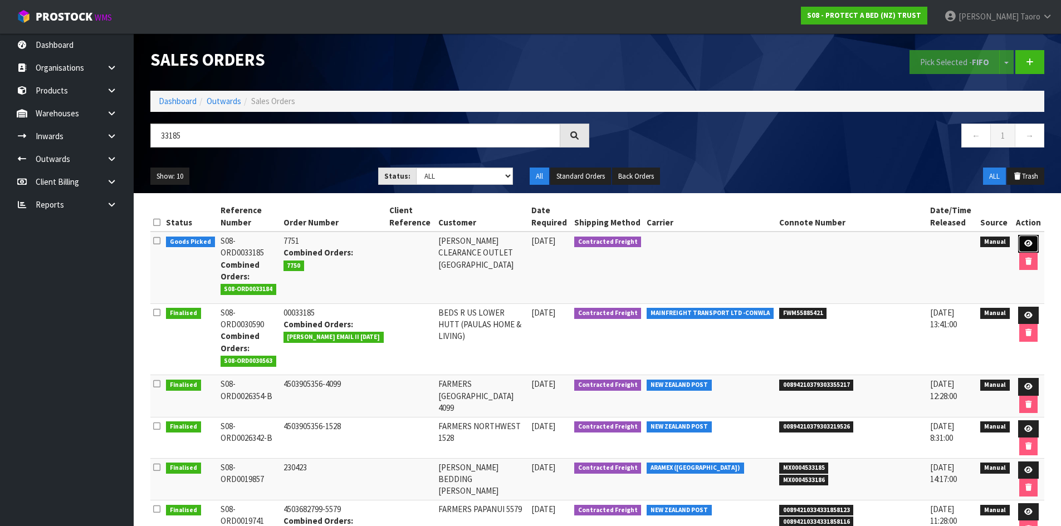
click at [1027, 240] on link at bounding box center [1028, 244] width 21 height 18
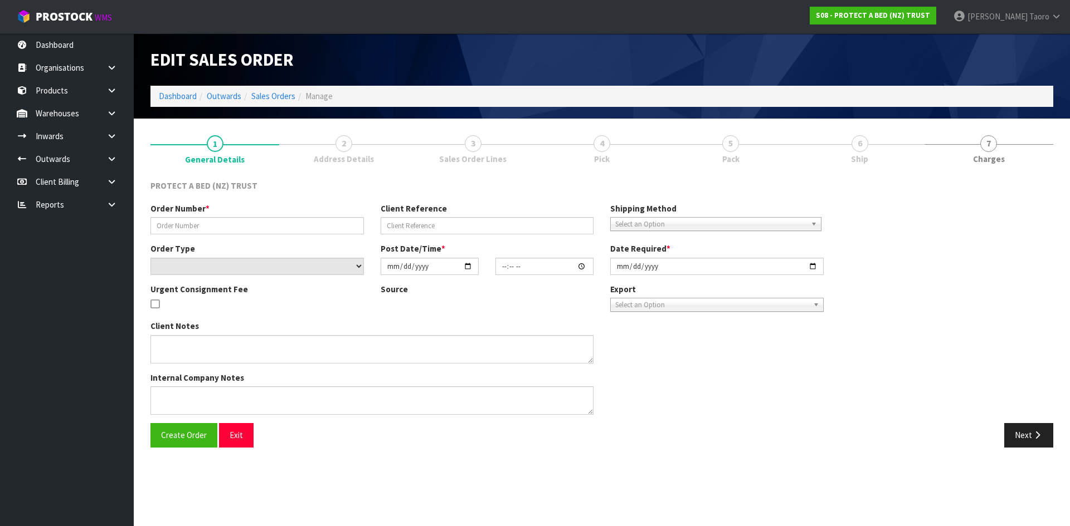
type input "7751"
select select "number:0"
type input "[DATE]"
type input "11:49:00.000"
type input "[DATE]"
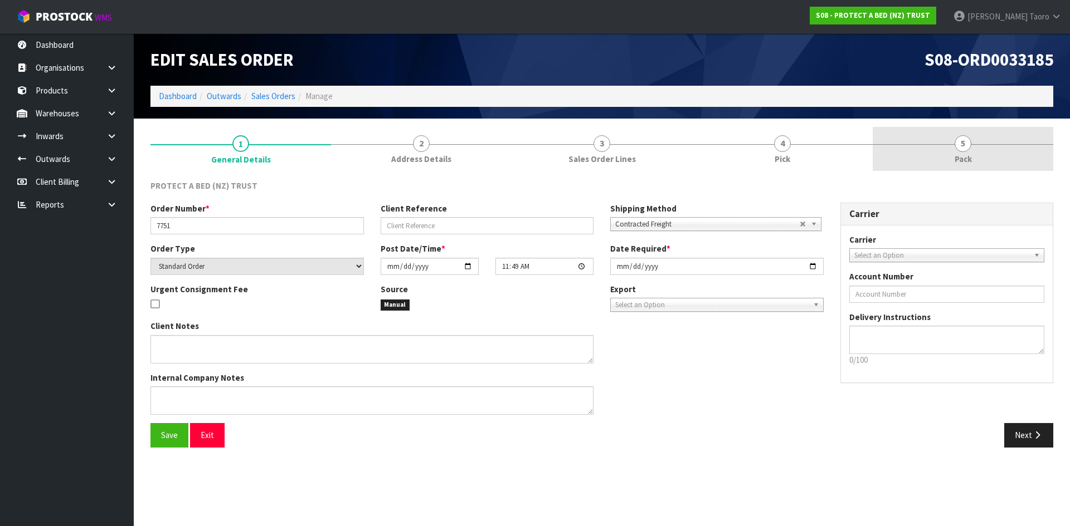
click at [930, 157] on link "5 Pack" at bounding box center [962, 149] width 181 height 44
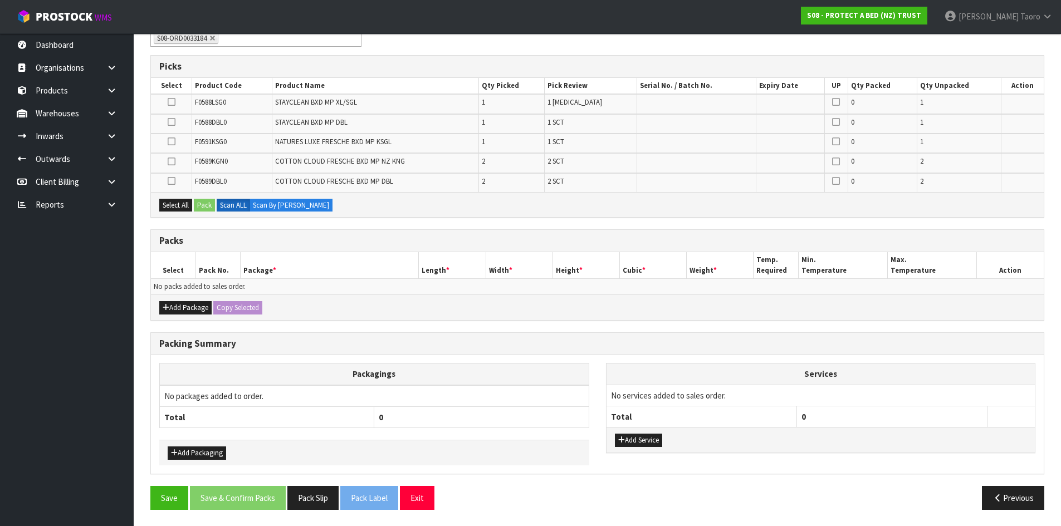
scroll to position [165, 0]
click at [186, 308] on button "Add Package" at bounding box center [185, 307] width 52 height 13
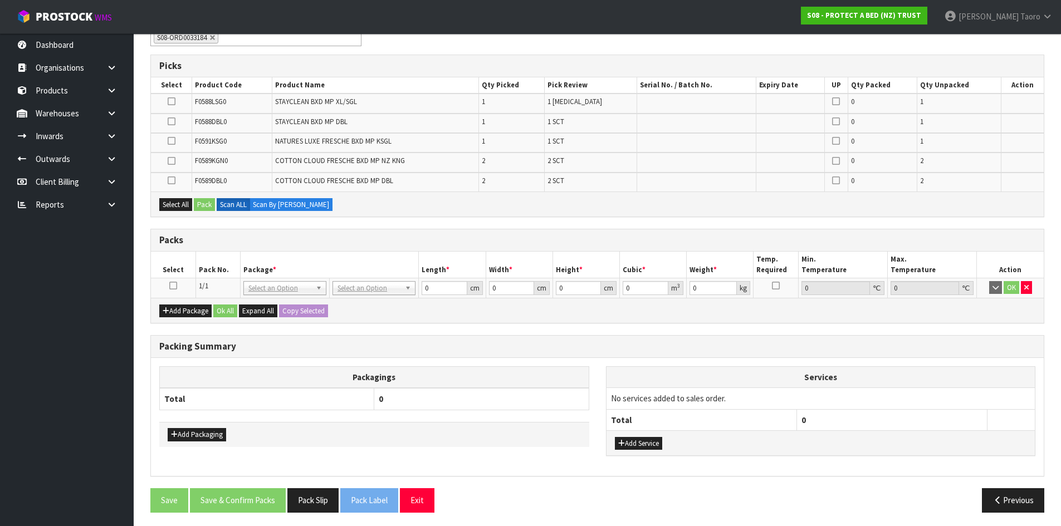
drag, startPoint x: 174, startPoint y: 284, endPoint x: 179, endPoint y: 277, distance: 8.4
click at [174, 286] on icon at bounding box center [173, 286] width 8 height 1
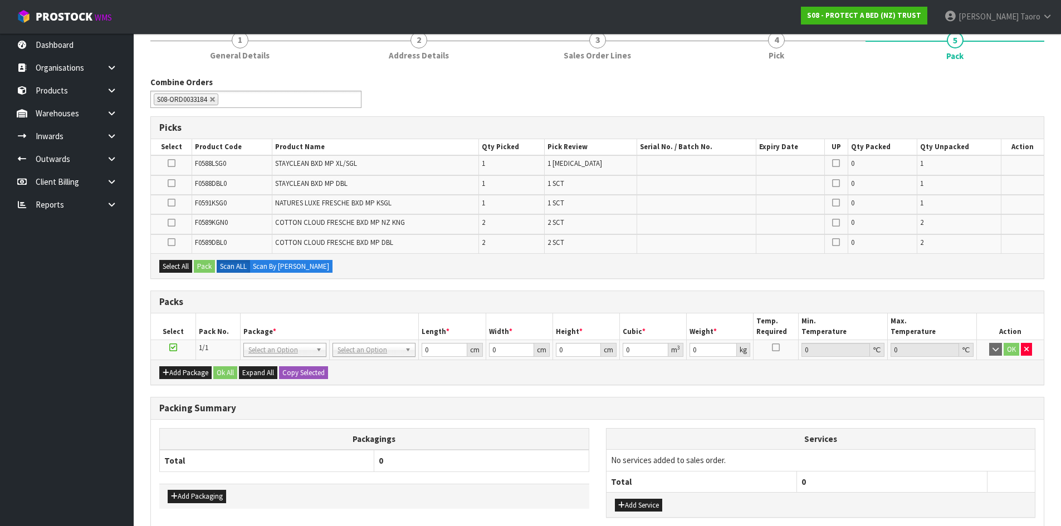
scroll to position [0, 0]
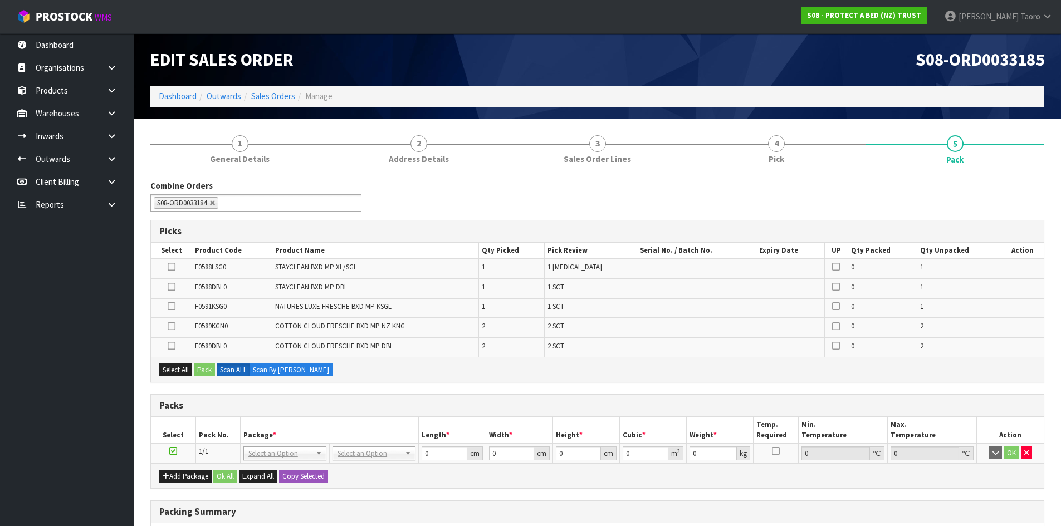
click at [495, 404] on h3 "Packs" at bounding box center [597, 406] width 876 height 11
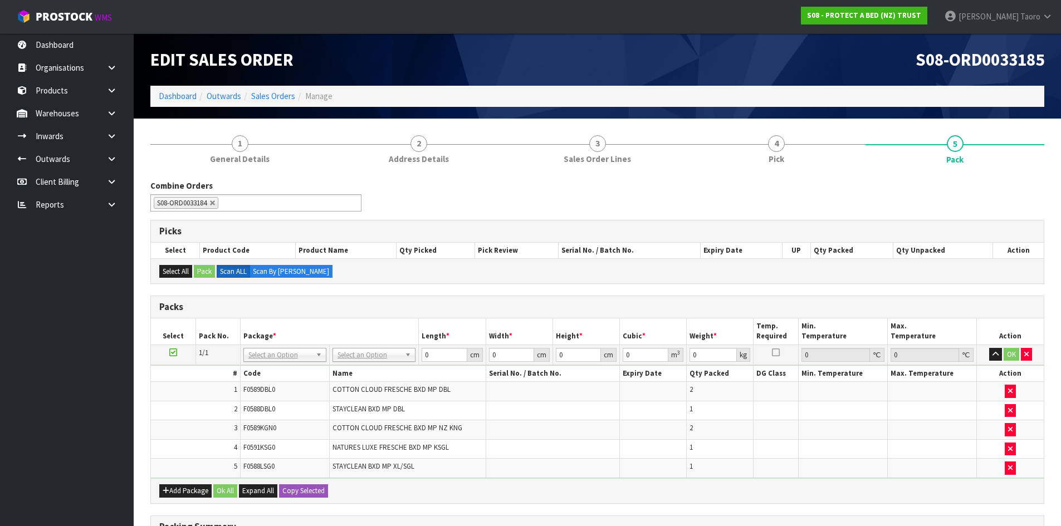
click at [0, 328] on ul "Dashboard Organisations Clients Consignees Carriers Products Categories Serial …" at bounding box center [67, 279] width 134 height 493
click at [437, 358] on input "0" at bounding box center [444, 355] width 45 height 14
click at [438, 358] on input "0" at bounding box center [444, 355] width 45 height 14
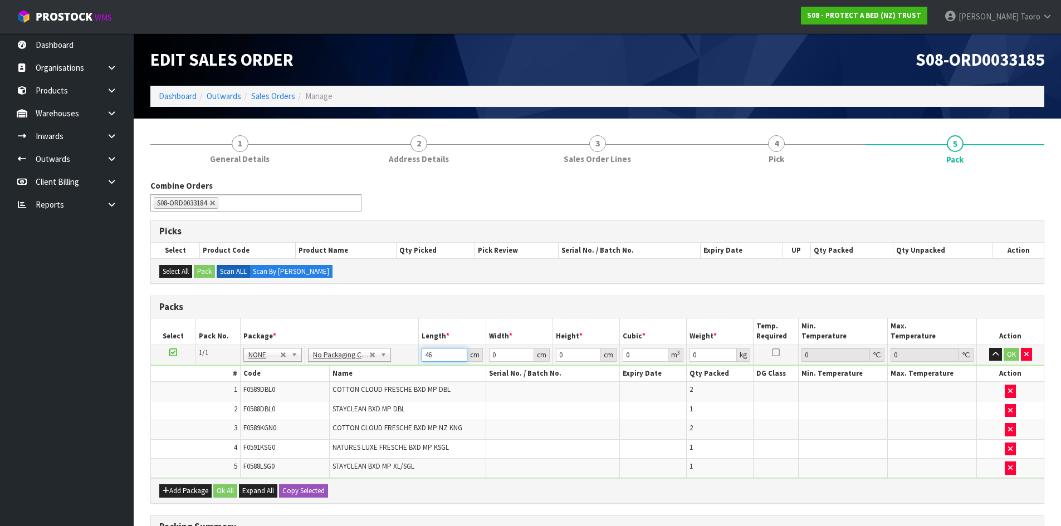
type input "46"
type input "32"
type input "3"
type input "0.004416"
type input "31"
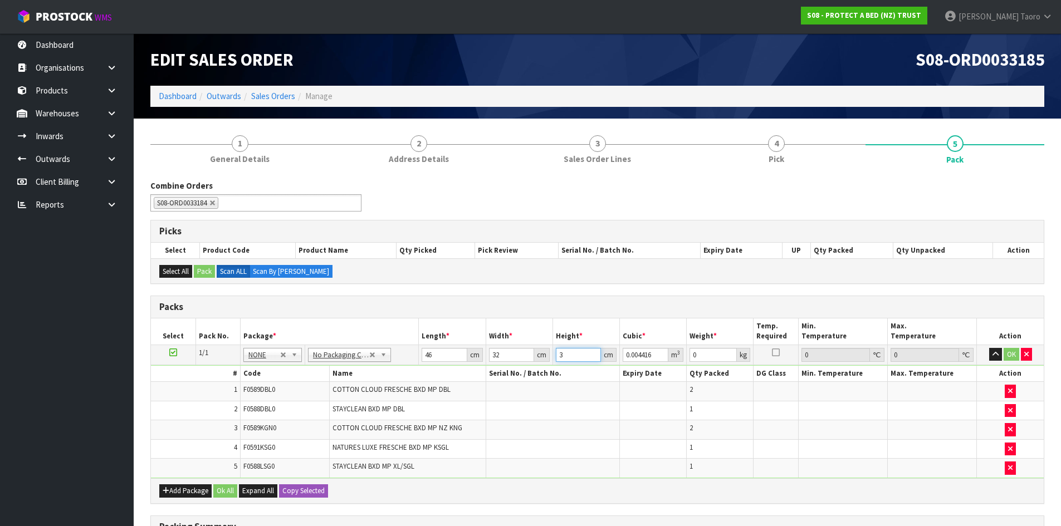
type input "0.045632"
type input "31"
type input "5"
click at [227, 493] on button "Ok All" at bounding box center [225, 491] width 24 height 13
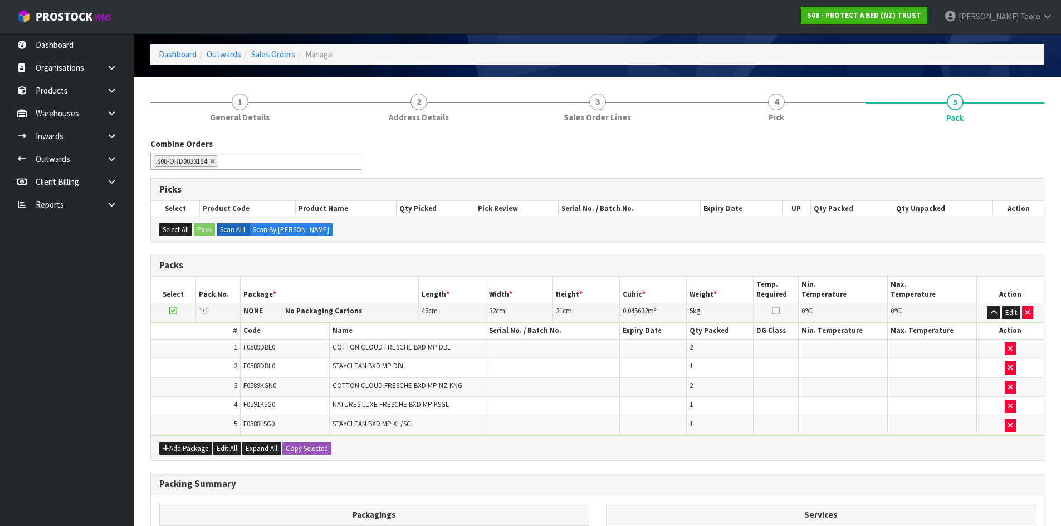
scroll to position [188, 0]
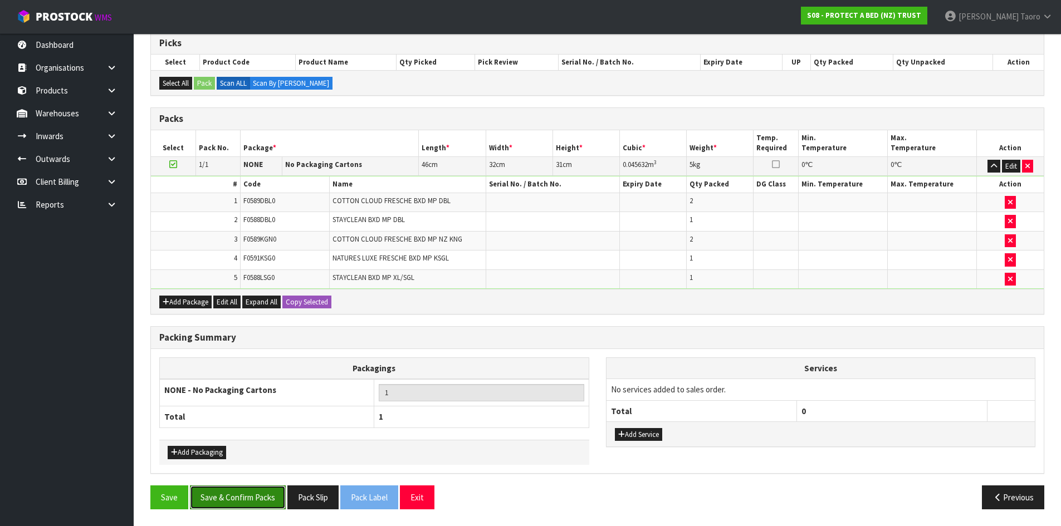
click at [253, 498] on button "Save & Confirm Packs" at bounding box center [238, 498] width 96 height 24
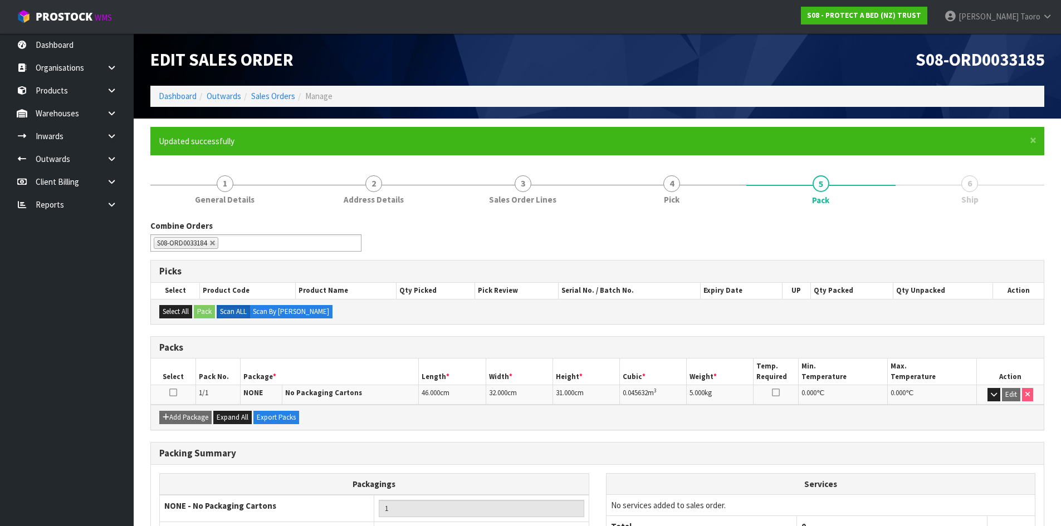
scroll to position [91, 0]
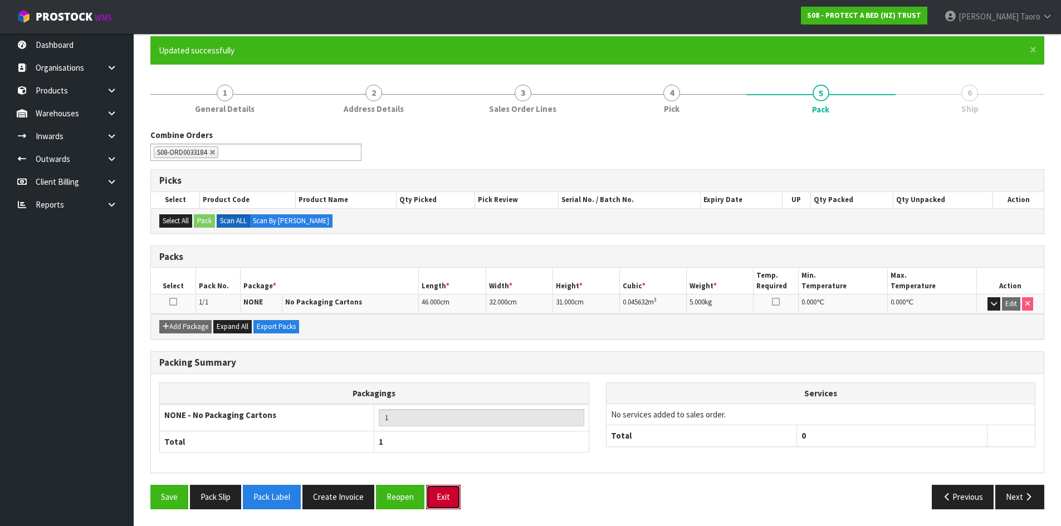
click at [444, 491] on button "Exit" at bounding box center [443, 497] width 35 height 24
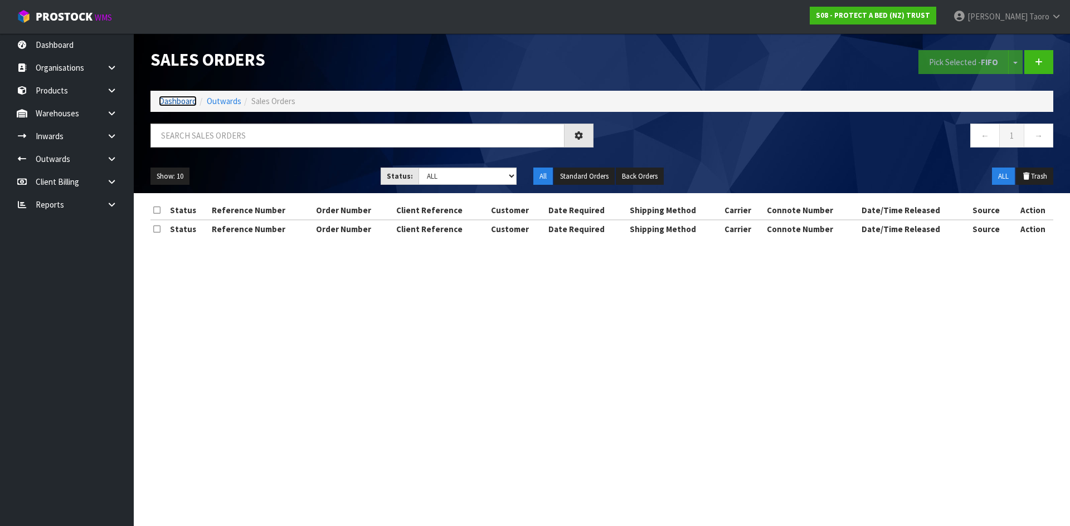
click at [187, 100] on link "Dashboard" at bounding box center [178, 101] width 38 height 11
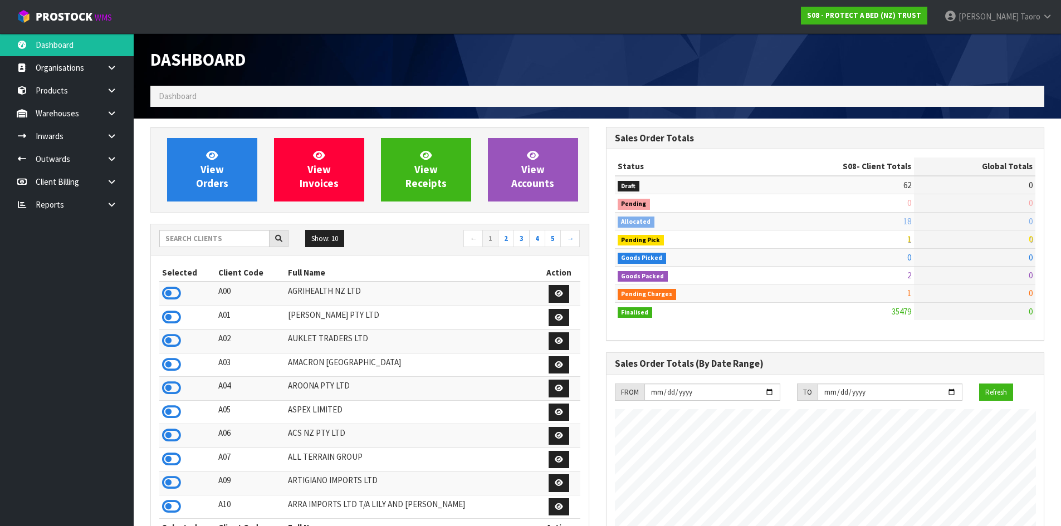
scroll to position [844, 455]
click at [196, 183] on link "View Orders" at bounding box center [212, 170] width 90 height 64
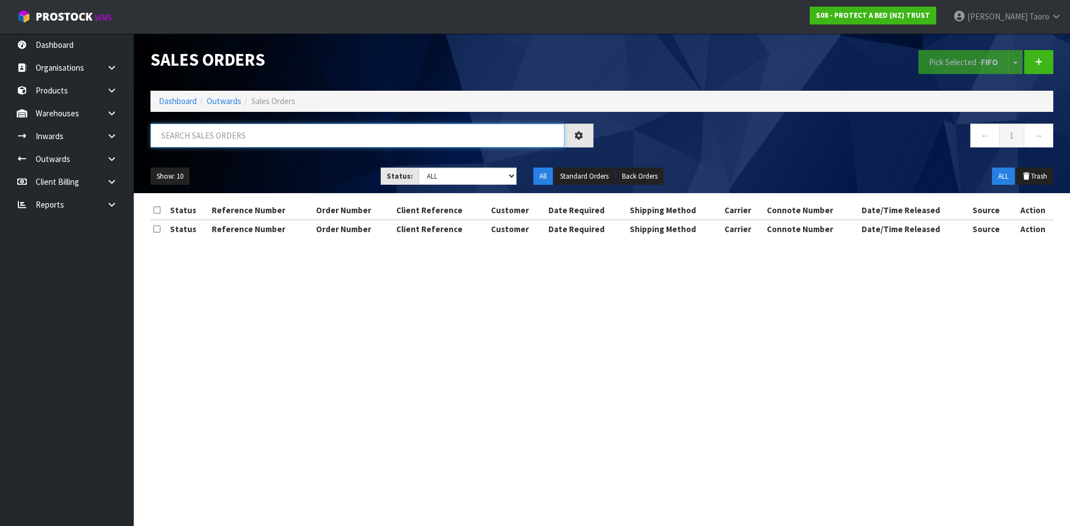
click at [223, 134] on input "text" at bounding box center [357, 136] width 414 height 24
type input "JOB-0410059"
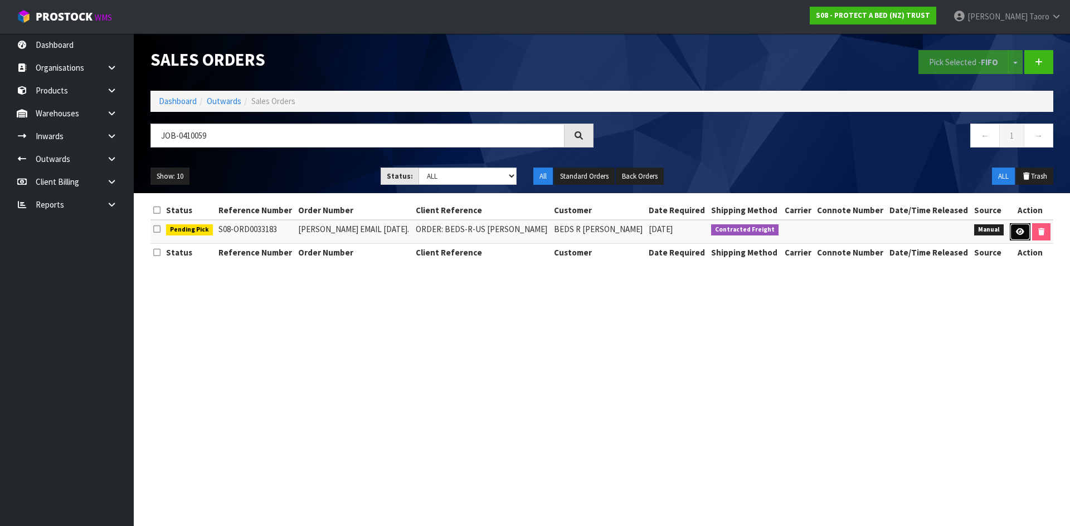
click at [1020, 231] on icon at bounding box center [1020, 231] width 8 height 7
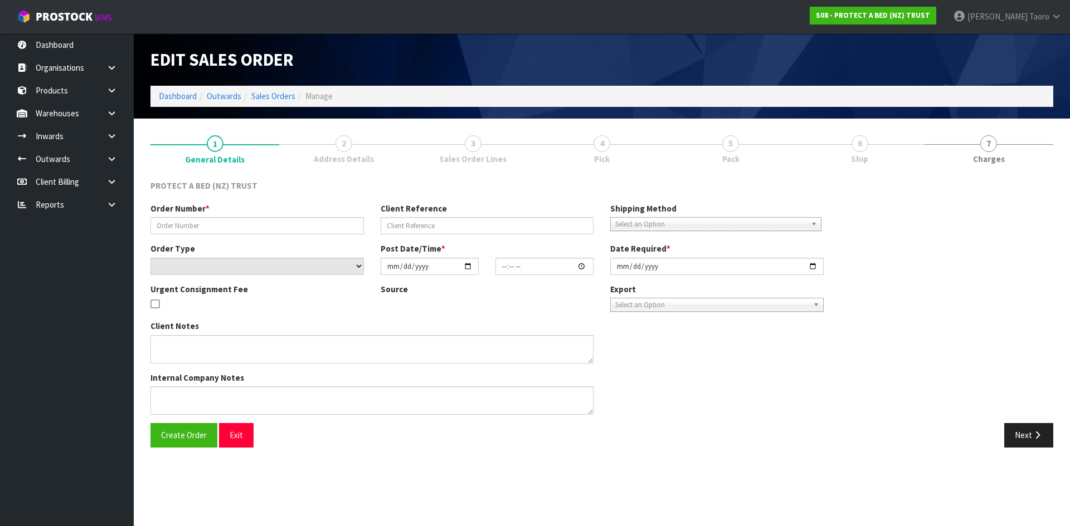
type input "[PERSON_NAME] EMAIL [DATE]."
type input "ORDER: BEDS-R-US [PERSON_NAME]"
select select "number:0"
type input "[DATE]"
type input "11:18:00.000"
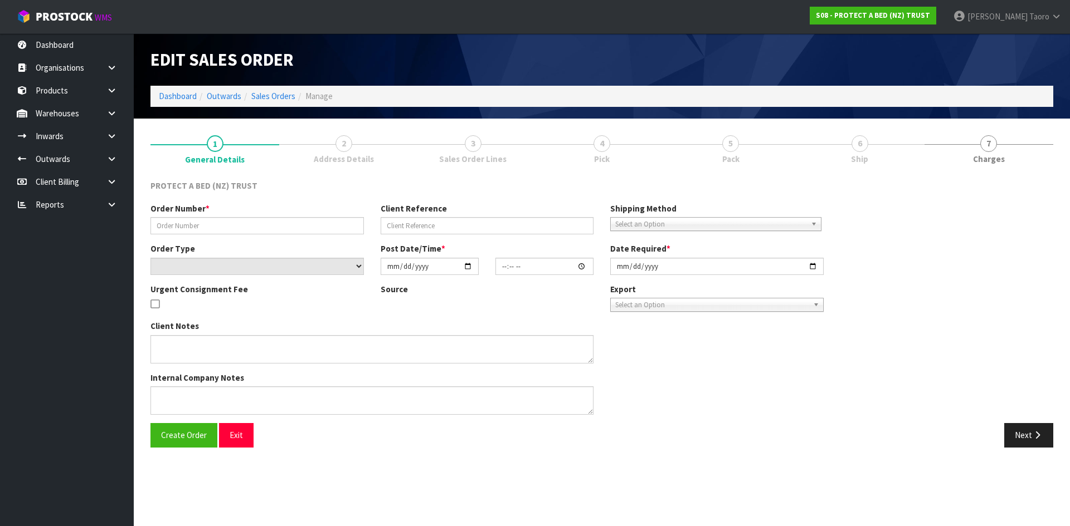
type input "[DATE]"
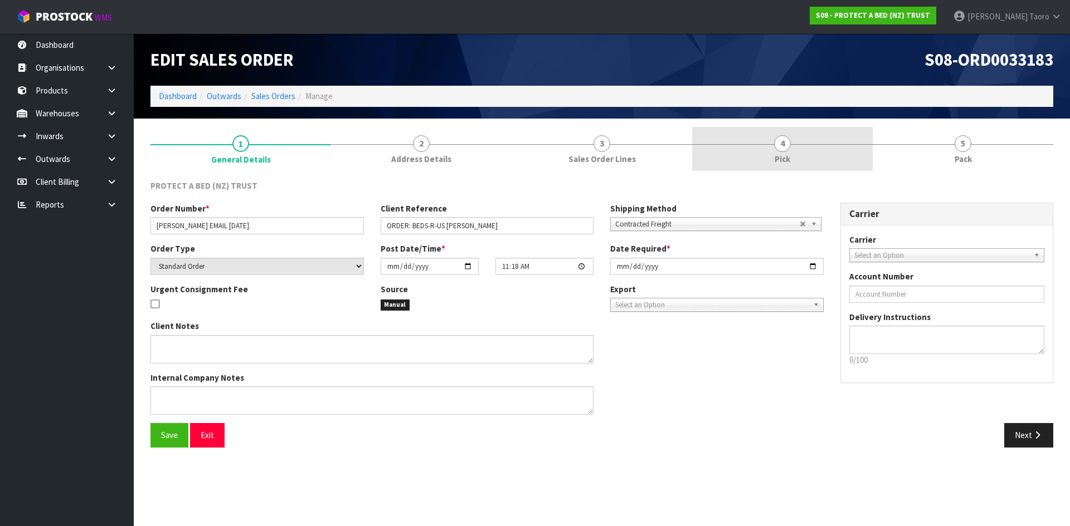
click at [833, 145] on link "4 Pick" at bounding box center [782, 149] width 181 height 44
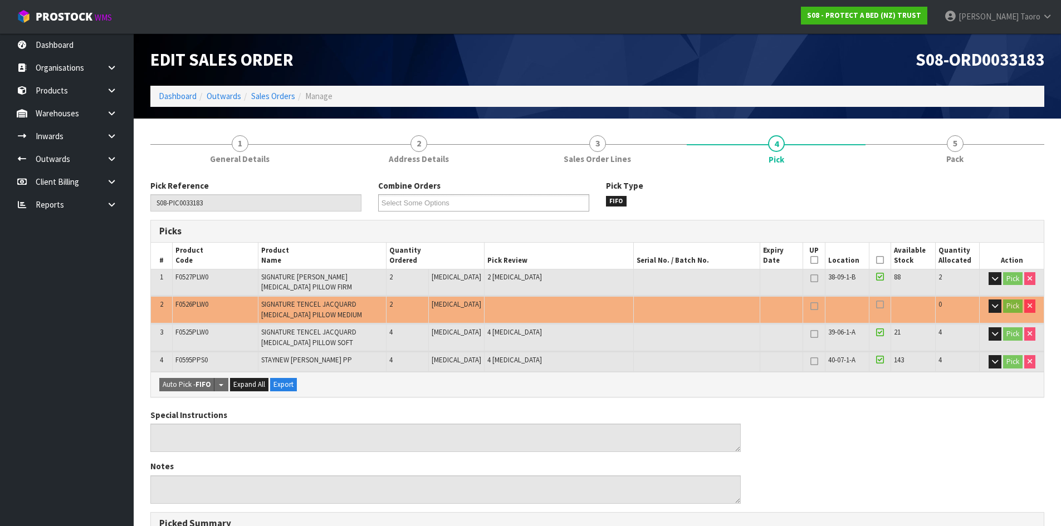
drag, startPoint x: 873, startPoint y: 259, endPoint x: 849, endPoint y: 265, distance: 25.1
click at [876, 260] on icon at bounding box center [880, 260] width 8 height 1
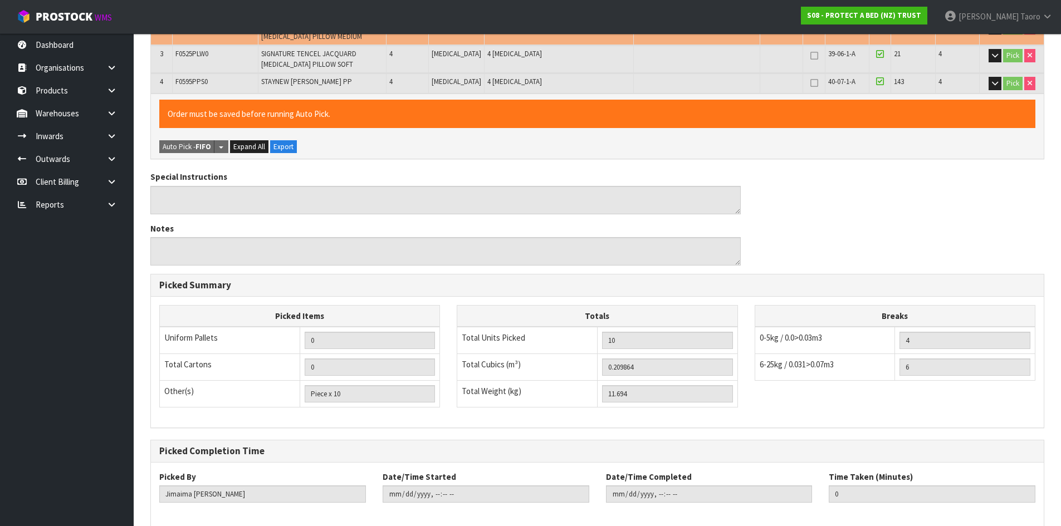
scroll to position [334, 0]
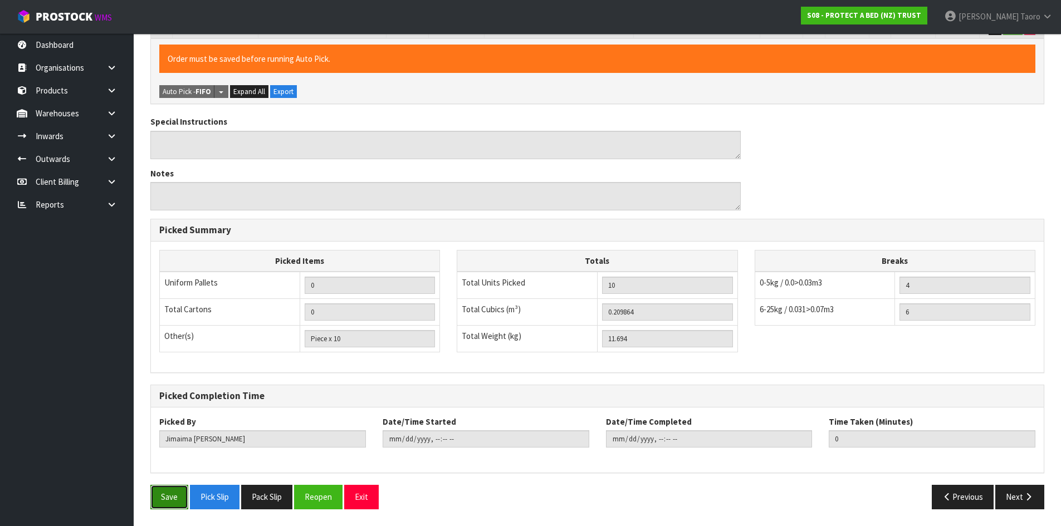
click at [179, 495] on button "Save" at bounding box center [169, 497] width 38 height 24
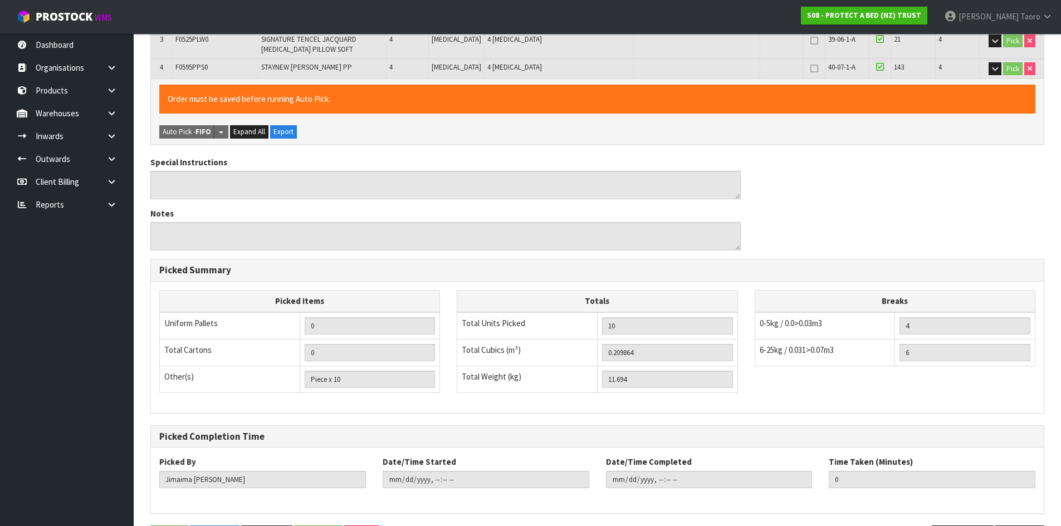
scroll to position [0, 0]
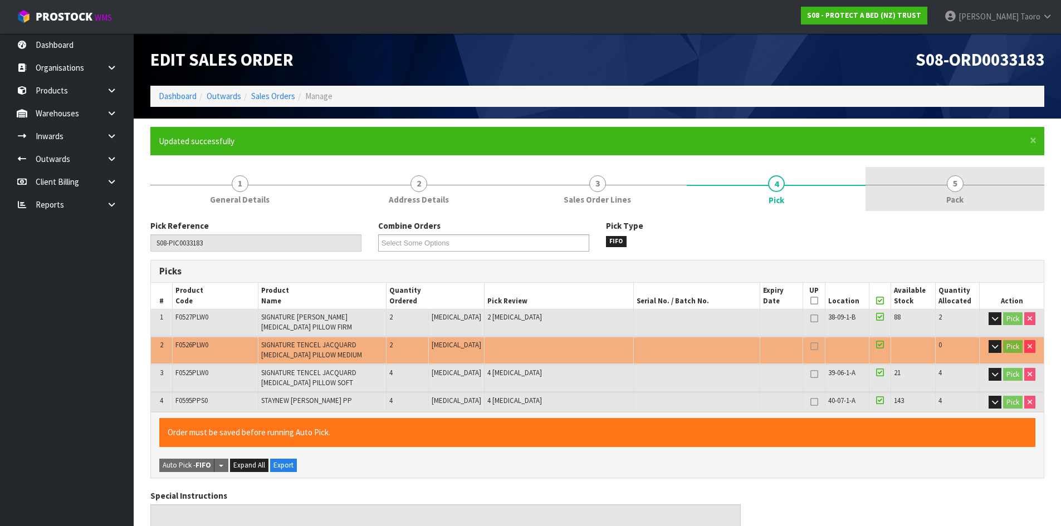
click at [927, 193] on link "5 Pack" at bounding box center [955, 189] width 179 height 44
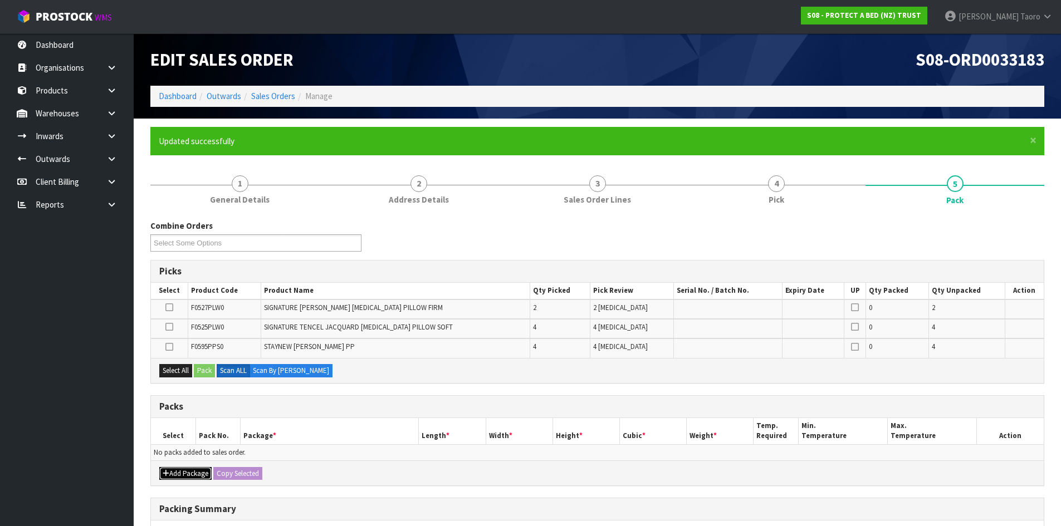
click at [191, 474] on button "Add Package" at bounding box center [185, 473] width 52 height 13
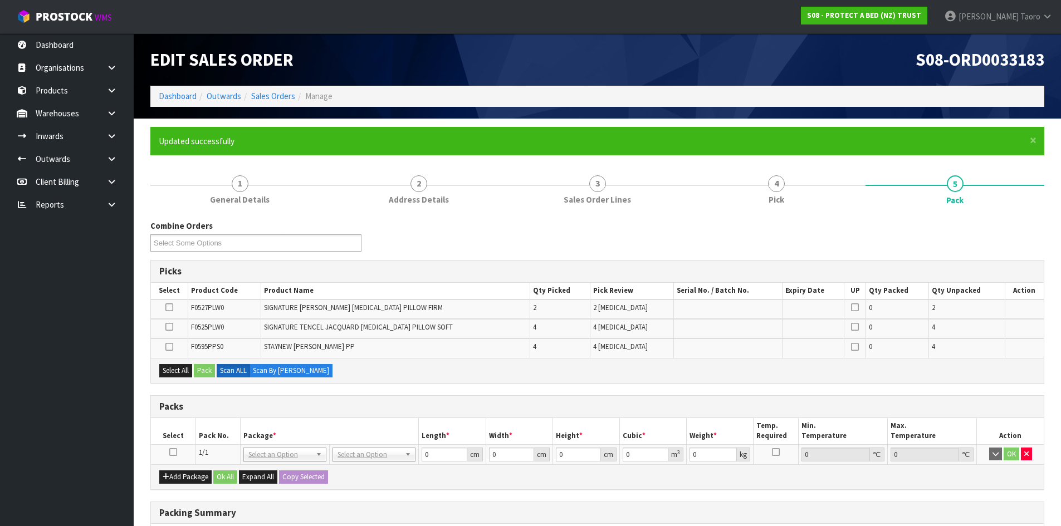
click at [173, 453] on icon at bounding box center [173, 452] width 8 height 1
drag, startPoint x: 201, startPoint y: 438, endPoint x: 202, endPoint y: 432, distance: 6.8
click at [202, 436] on th "Pack No." at bounding box center [218, 431] width 45 height 26
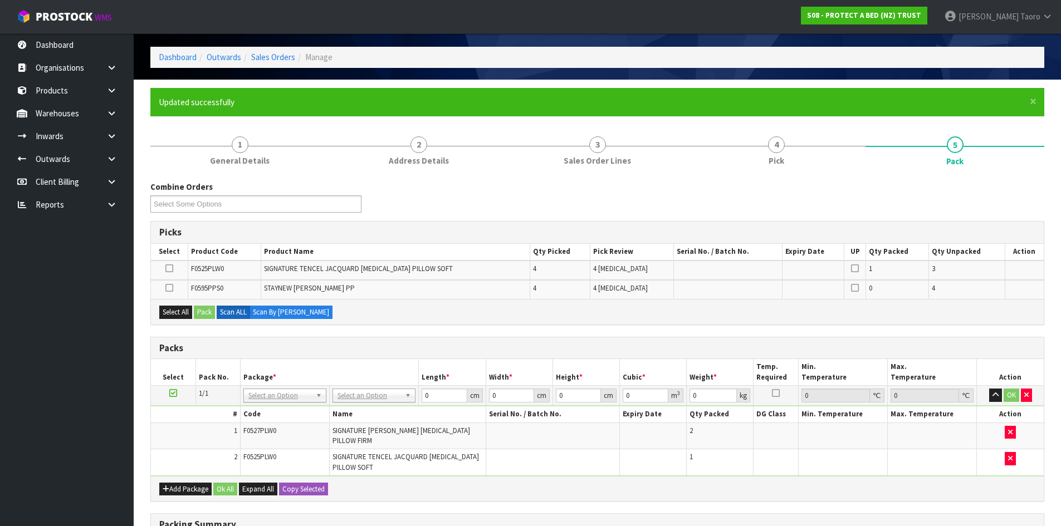
scroll to position [56, 0]
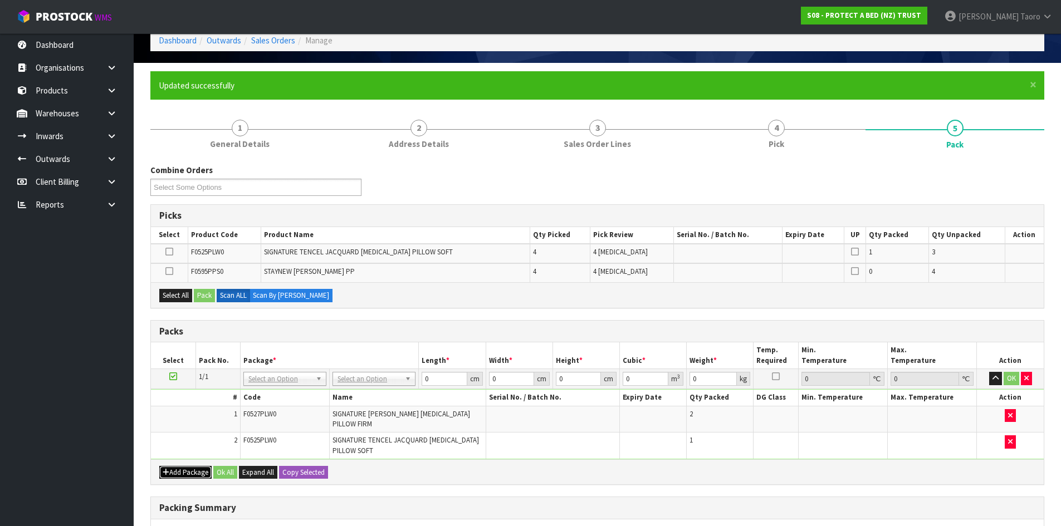
click at [187, 474] on button "Add Package" at bounding box center [185, 472] width 52 height 13
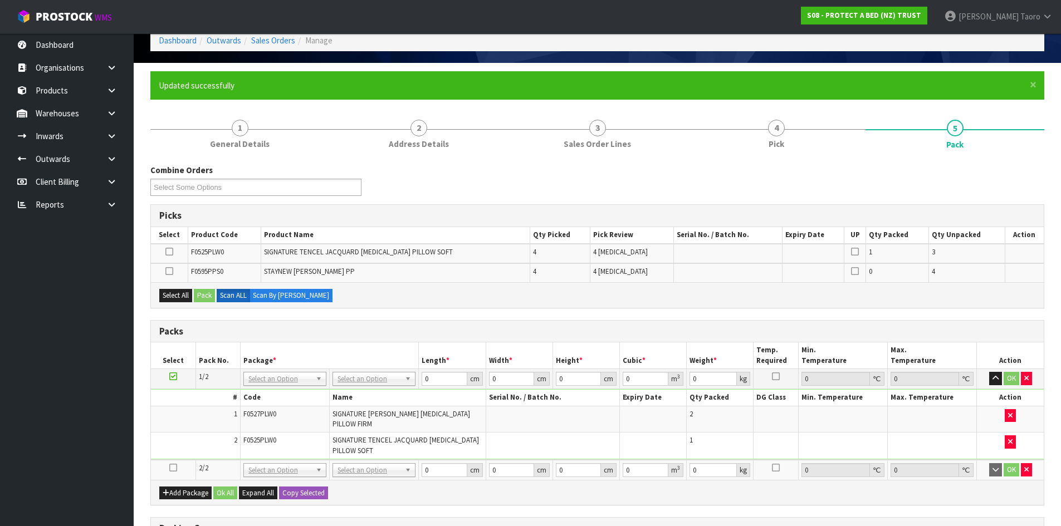
click at [175, 468] on icon at bounding box center [173, 468] width 8 height 1
click at [186, 451] on td "2" at bounding box center [195, 446] width 89 height 26
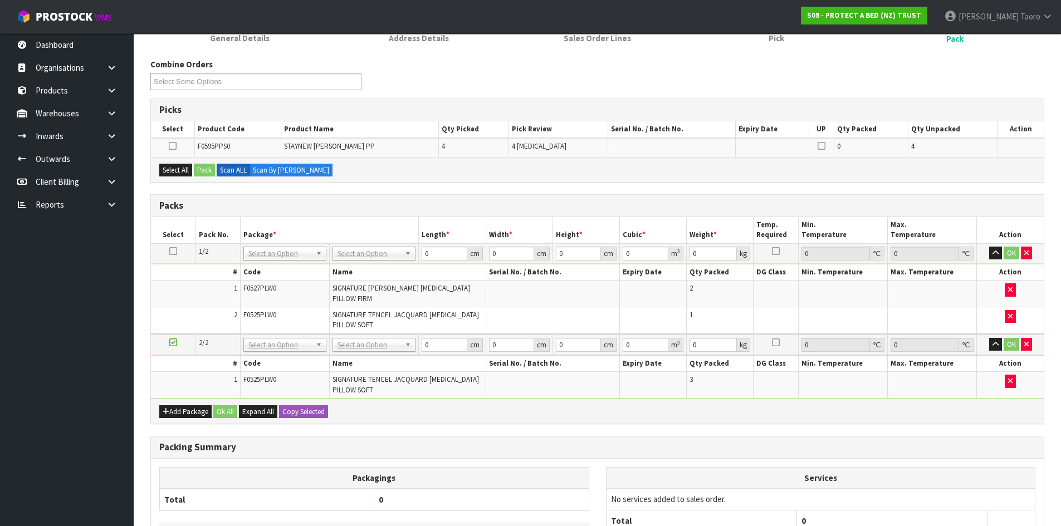
scroll to position [223, 0]
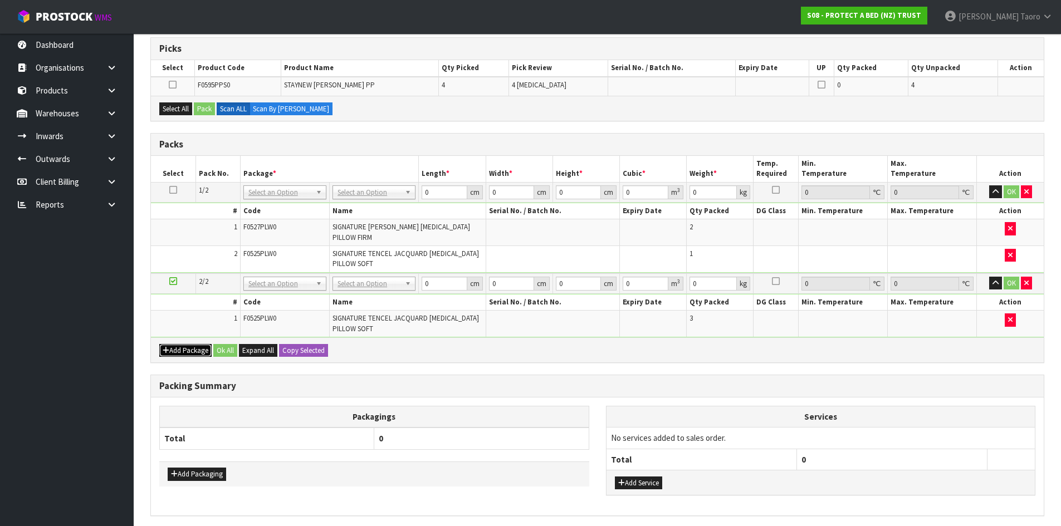
click at [172, 355] on button "Add Package" at bounding box center [185, 350] width 52 height 13
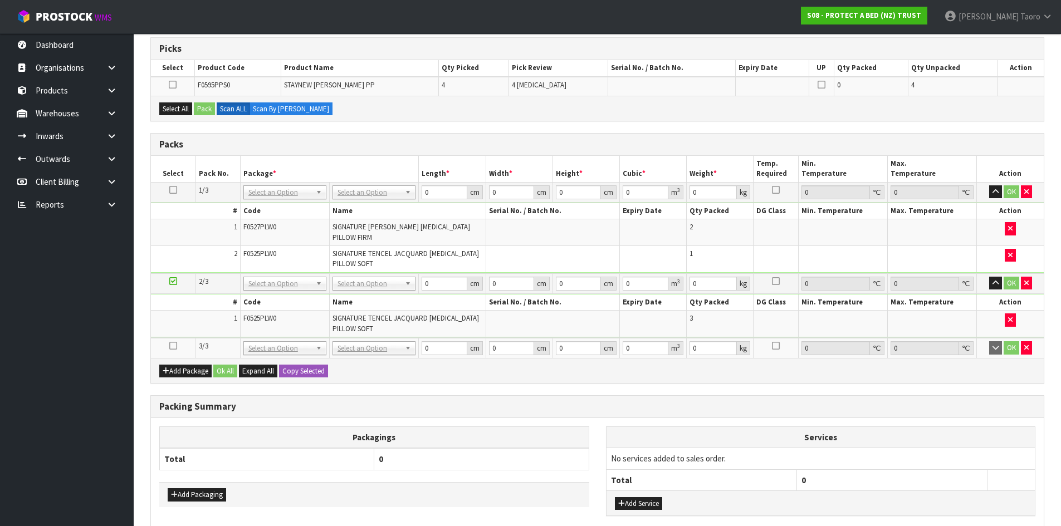
click at [172, 347] on icon at bounding box center [173, 346] width 8 height 1
click at [192, 325] on td "1" at bounding box center [195, 324] width 89 height 26
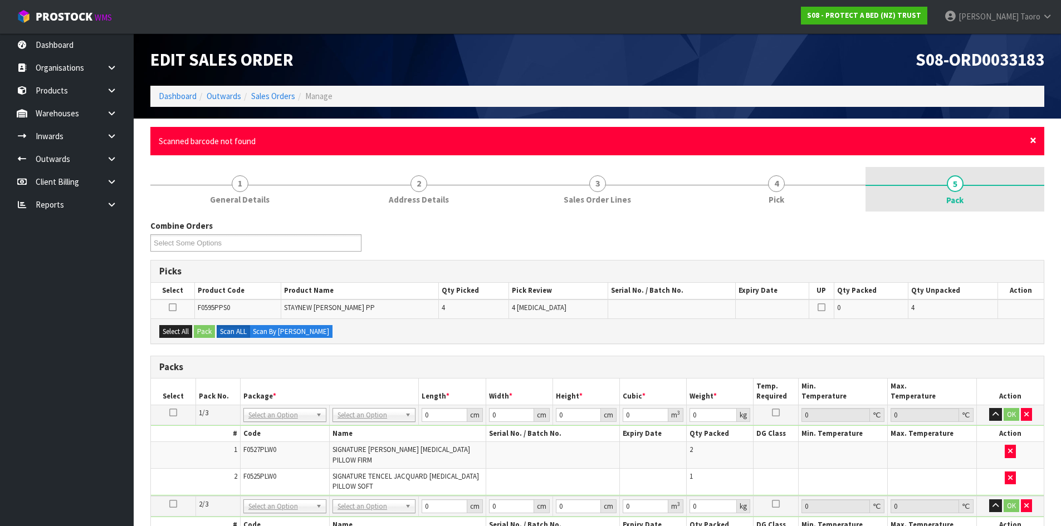
drag, startPoint x: 1035, startPoint y: 138, endPoint x: 1032, endPoint y: 168, distance: 30.8
click at [1035, 138] on span "×" at bounding box center [1033, 141] width 7 height 16
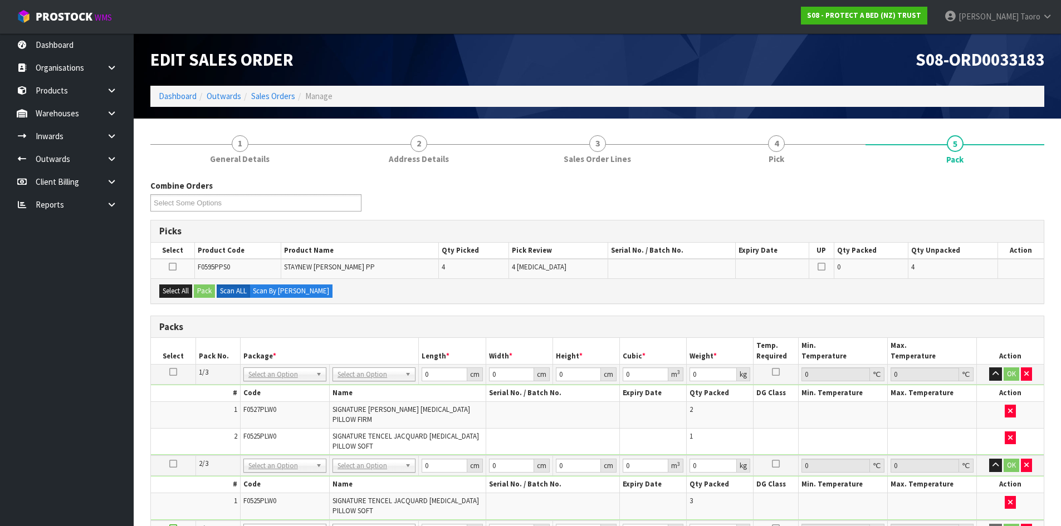
click at [1031, 184] on div "Combine Orders S08-ORD0029474 S08-ORD0031944 S08-ORD0032699 S08-ORD0032700 S08-…" at bounding box center [597, 200] width 911 height 40
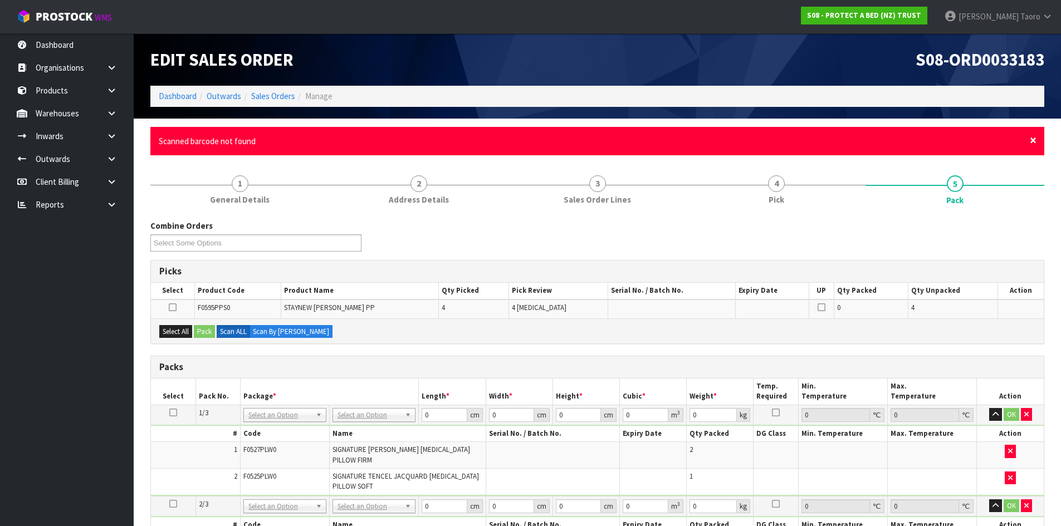
click at [1036, 141] on span "×" at bounding box center [1033, 141] width 7 height 16
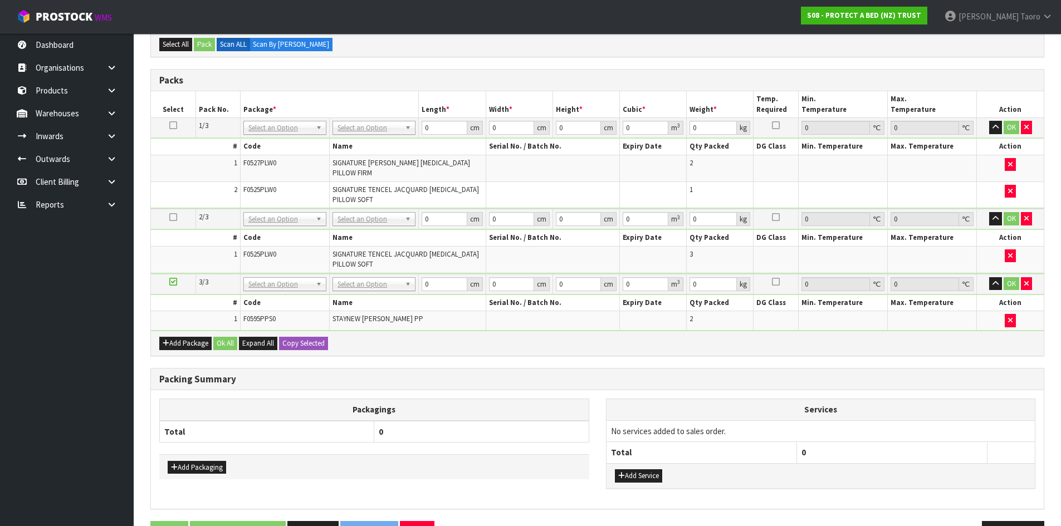
scroll to position [282, 0]
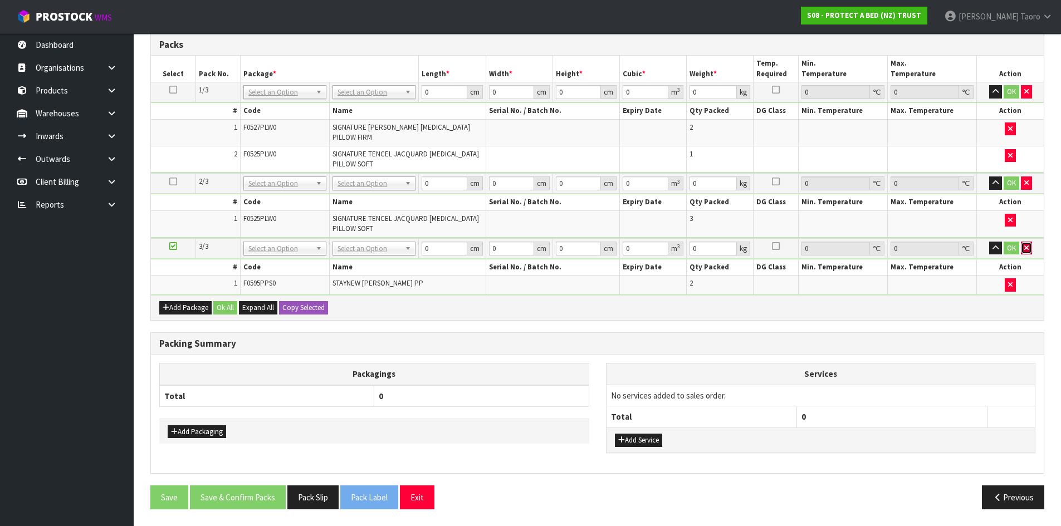
click at [1025, 251] on icon "button" at bounding box center [1027, 248] width 4 height 7
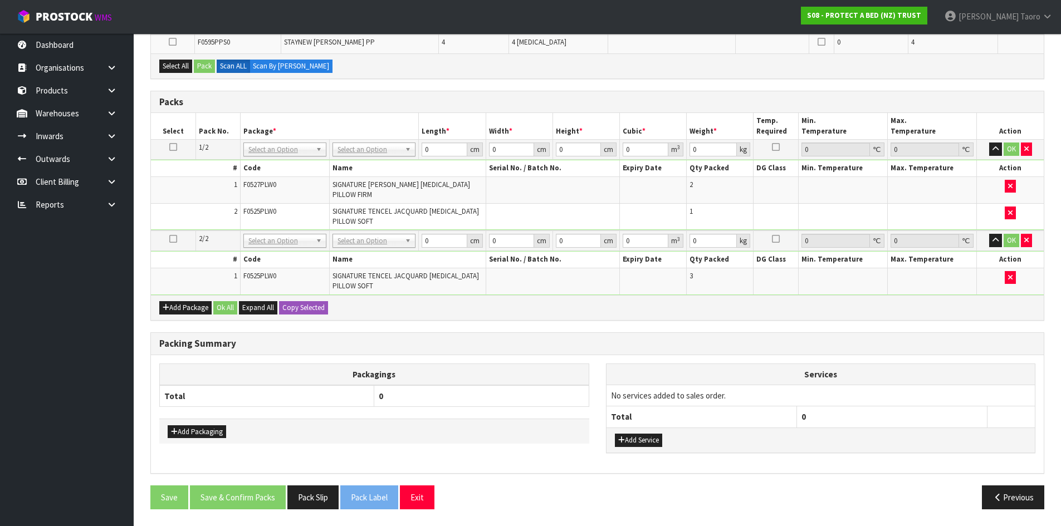
scroll to position [225, 0]
drag, startPoint x: 181, startPoint y: 299, endPoint x: 179, endPoint y: 306, distance: 6.9
click at [180, 302] on div "Add Package Ok All Expand All Copy Selected" at bounding box center [597, 307] width 893 height 25
click at [178, 307] on button "Add Package" at bounding box center [185, 307] width 52 height 13
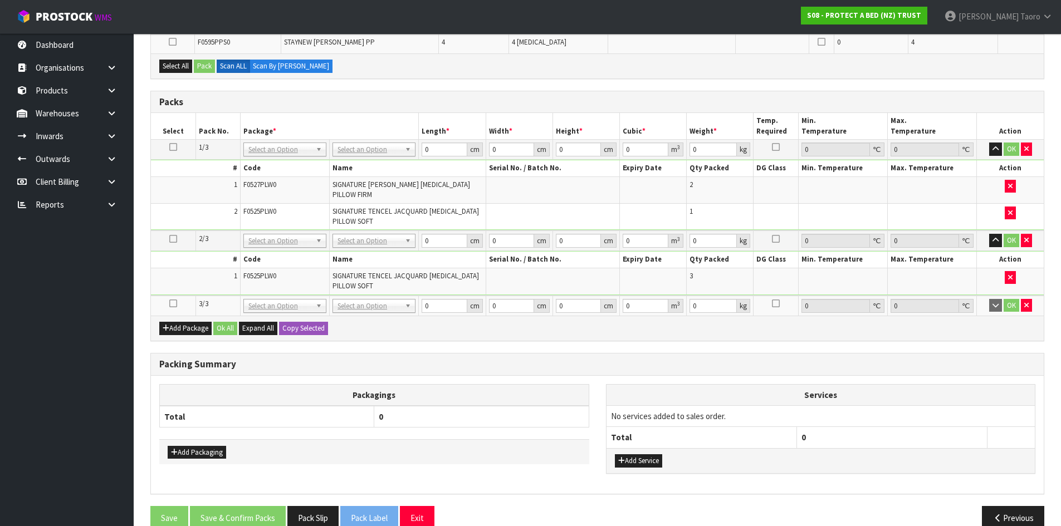
click at [173, 304] on icon at bounding box center [173, 304] width 8 height 1
click at [209, 273] on td "1" at bounding box center [195, 281] width 89 height 26
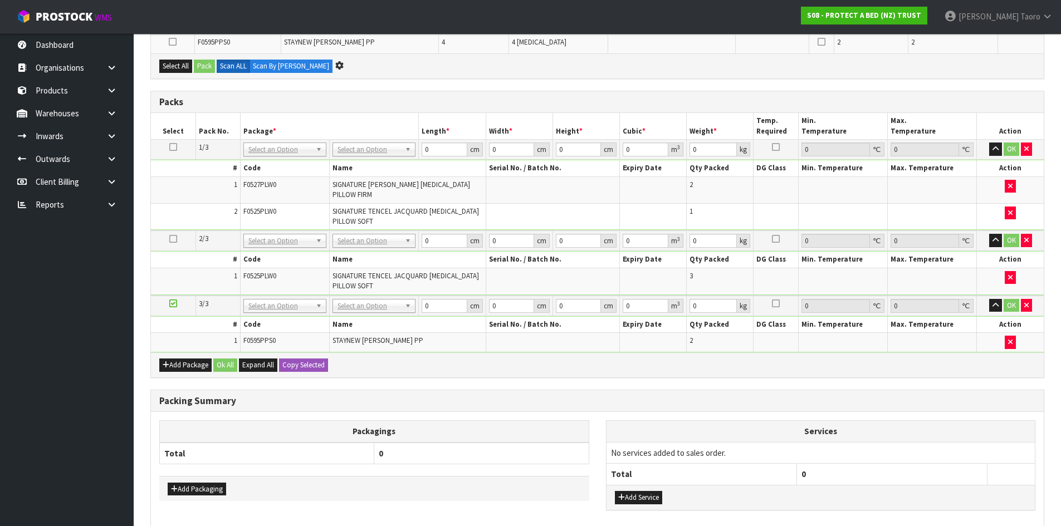
scroll to position [0, 0]
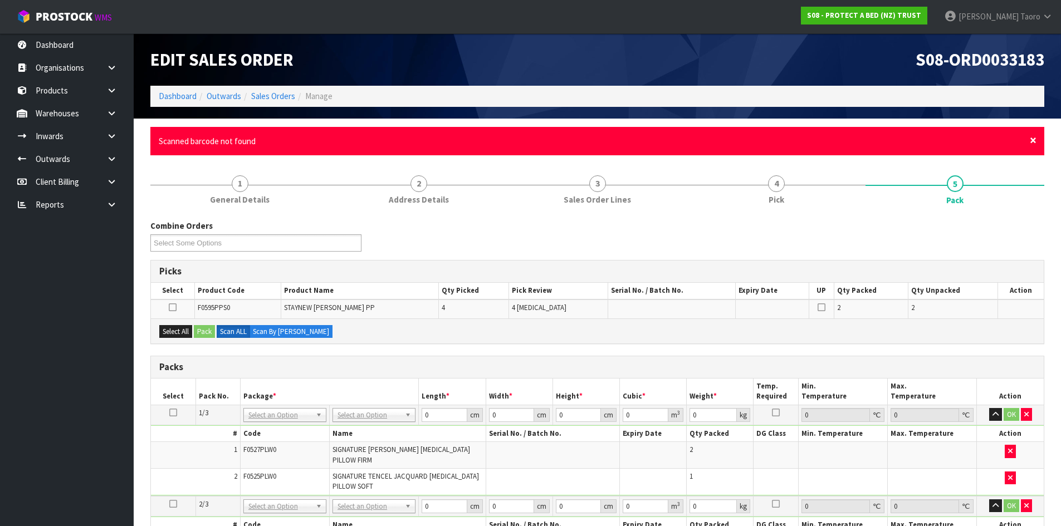
click at [1033, 144] on span "×" at bounding box center [1033, 141] width 7 height 16
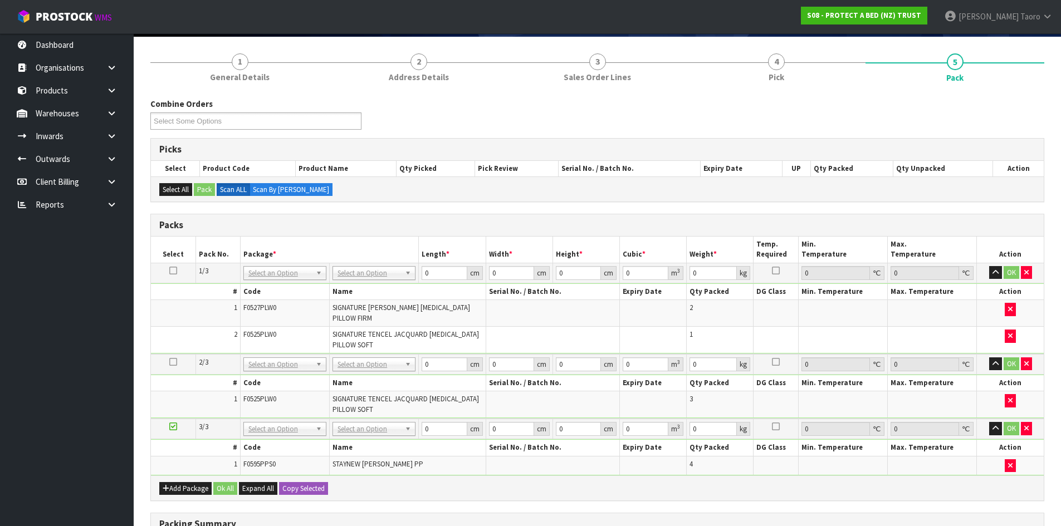
scroll to position [167, 0]
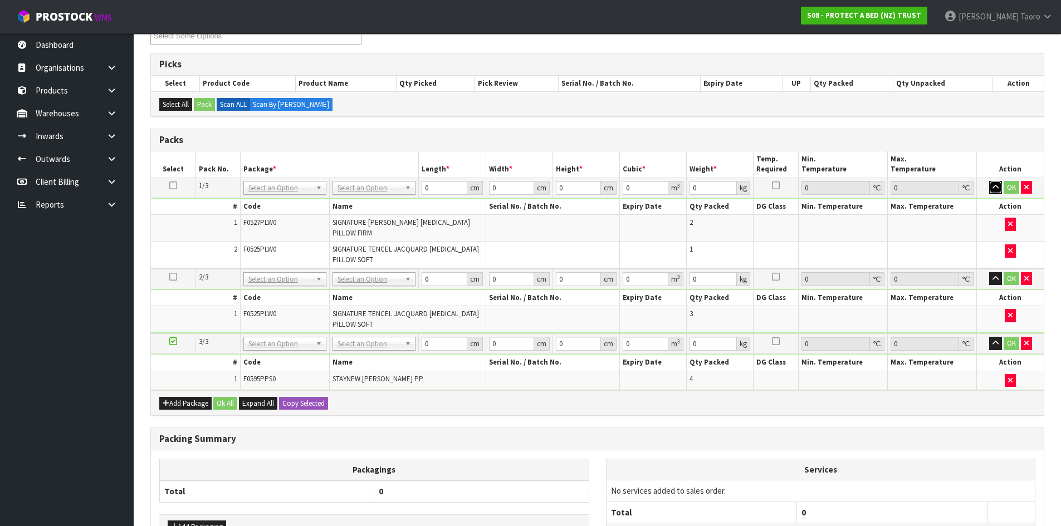
click at [997, 188] on icon "button" at bounding box center [996, 187] width 6 height 7
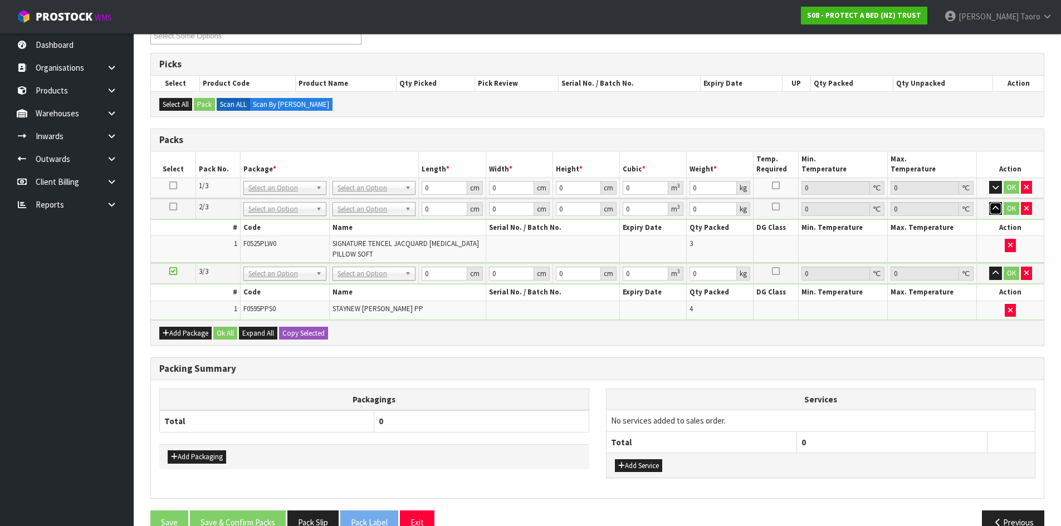
click at [992, 210] on button "button" at bounding box center [995, 208] width 13 height 13
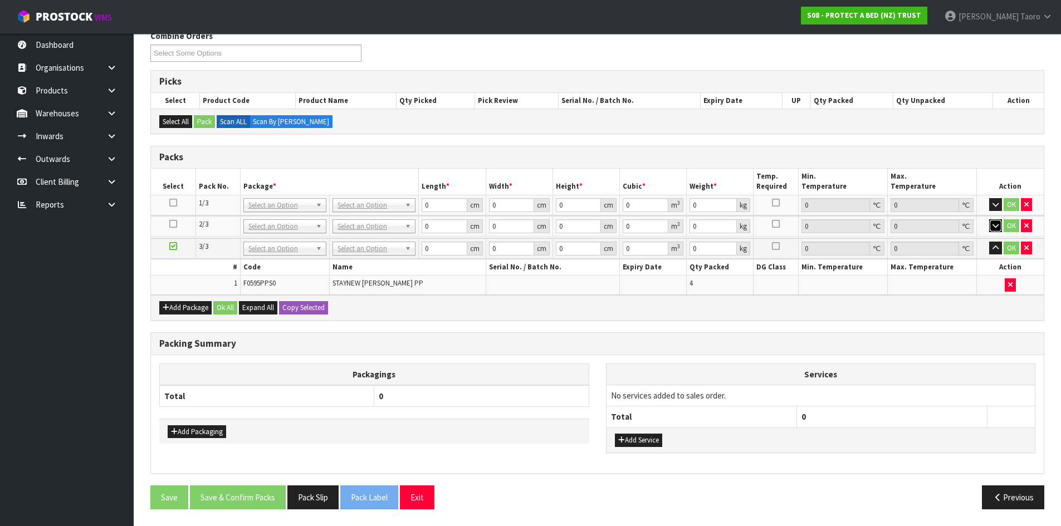
scroll to position [149, 0]
click at [993, 252] on button "button" at bounding box center [995, 248] width 13 height 13
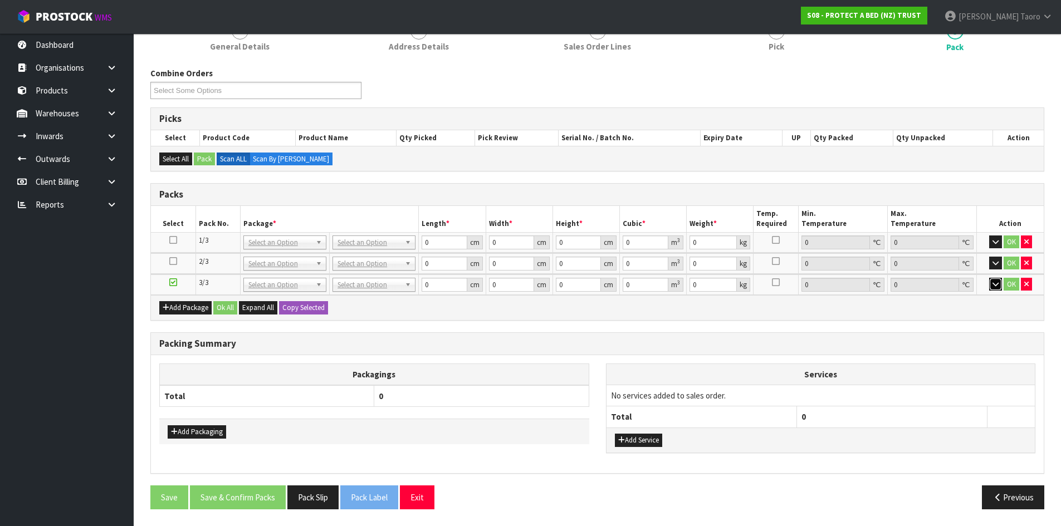
scroll to position [113, 0]
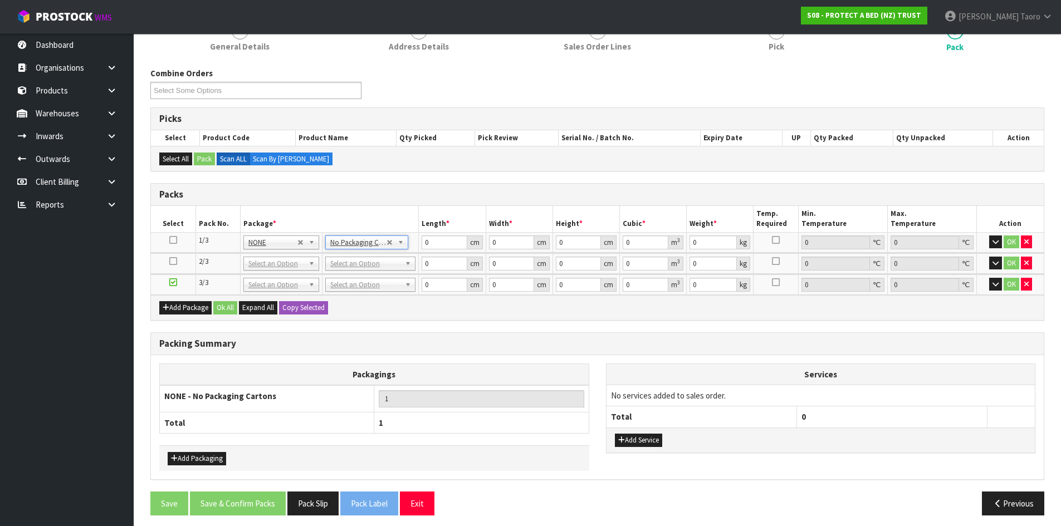
drag, startPoint x: 383, startPoint y: 270, endPoint x: 387, endPoint y: 282, distance: 12.3
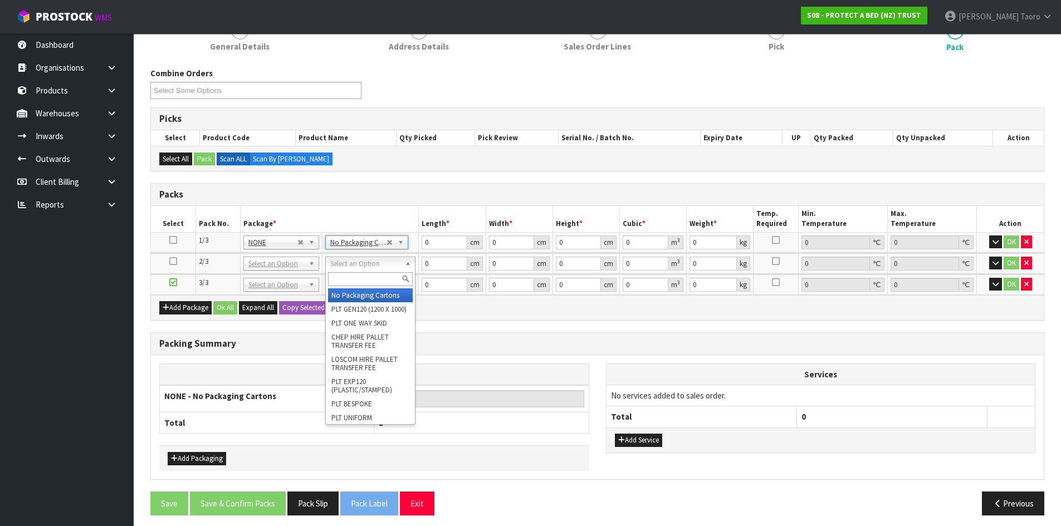
drag, startPoint x: 388, startPoint y: 295, endPoint x: 389, endPoint y: 287, distance: 8.5
type input "2"
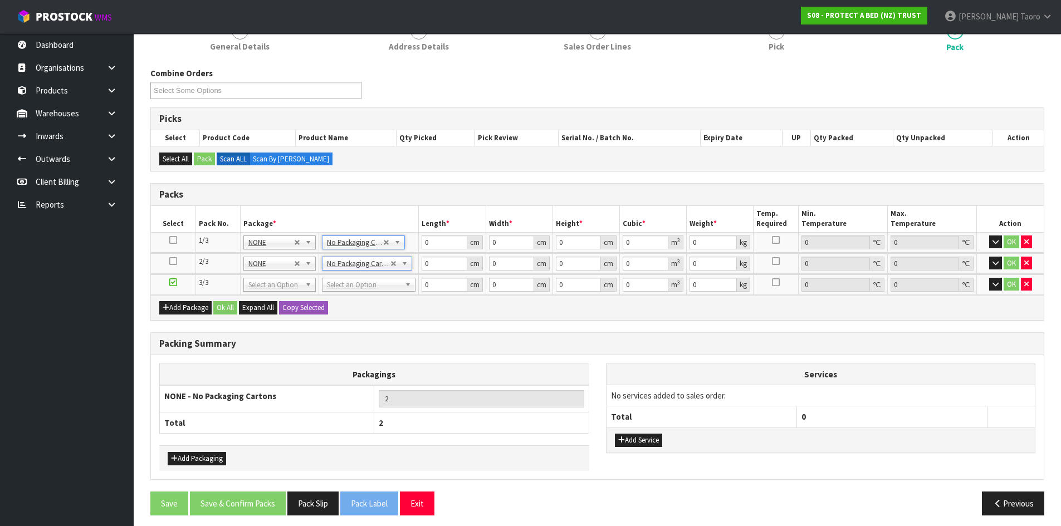
drag, startPoint x: 389, startPoint y: 286, endPoint x: 391, endPoint y: 296, distance: 9.6
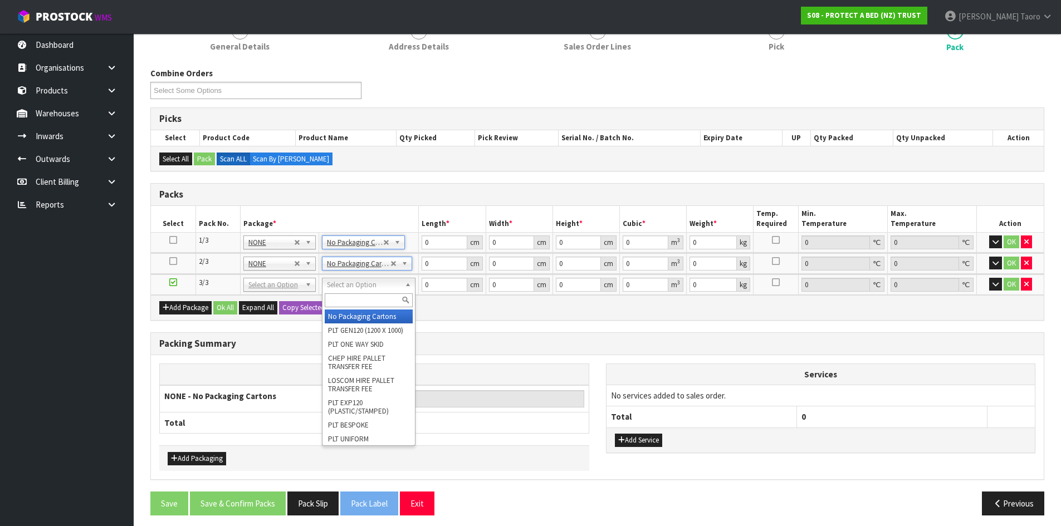
click at [392, 300] on input "text" at bounding box center [369, 301] width 88 height 14
type input "A4"
type input "31"
type input "22.5"
type input "25"
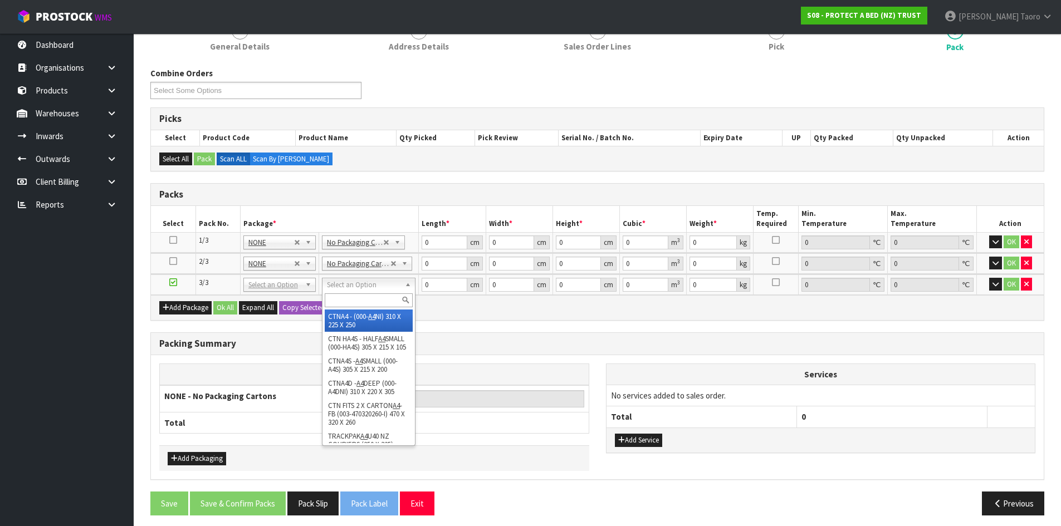
type input "0.017438"
type input "1"
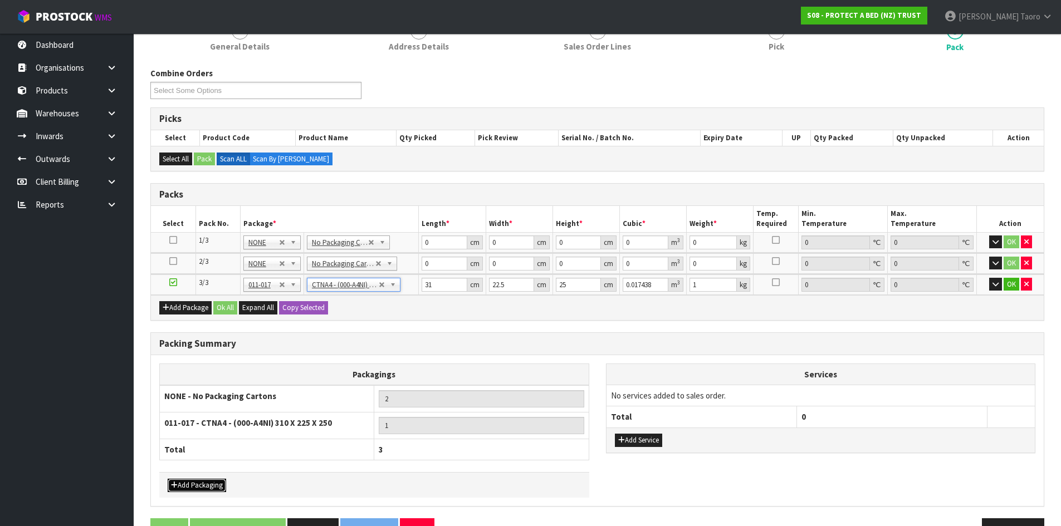
click at [185, 485] on button "Add Packaging" at bounding box center [197, 485] width 58 height 13
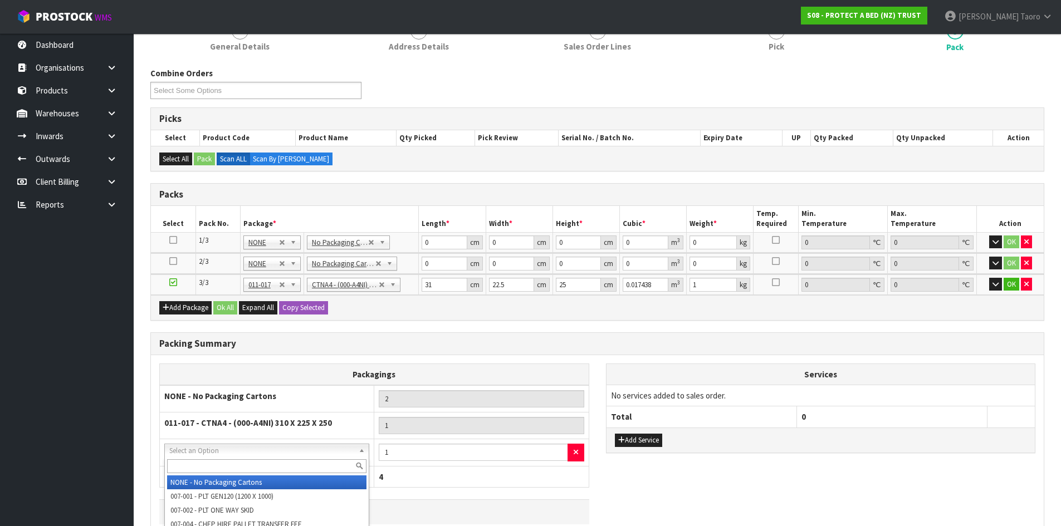
drag, startPoint x: 216, startPoint y: 452, endPoint x: 222, endPoint y: 471, distance: 20.3
click at [223, 471] on input "text" at bounding box center [266, 467] width 199 height 14
type input "COR"
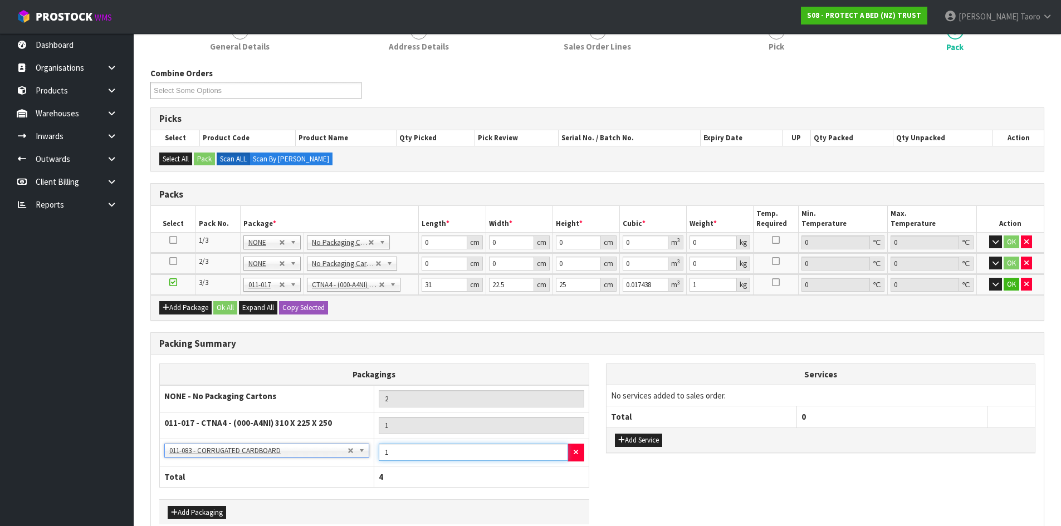
click at [447, 446] on input "1" at bounding box center [473, 452] width 189 height 17
type input "2"
click at [433, 242] on input "0" at bounding box center [444, 243] width 45 height 14
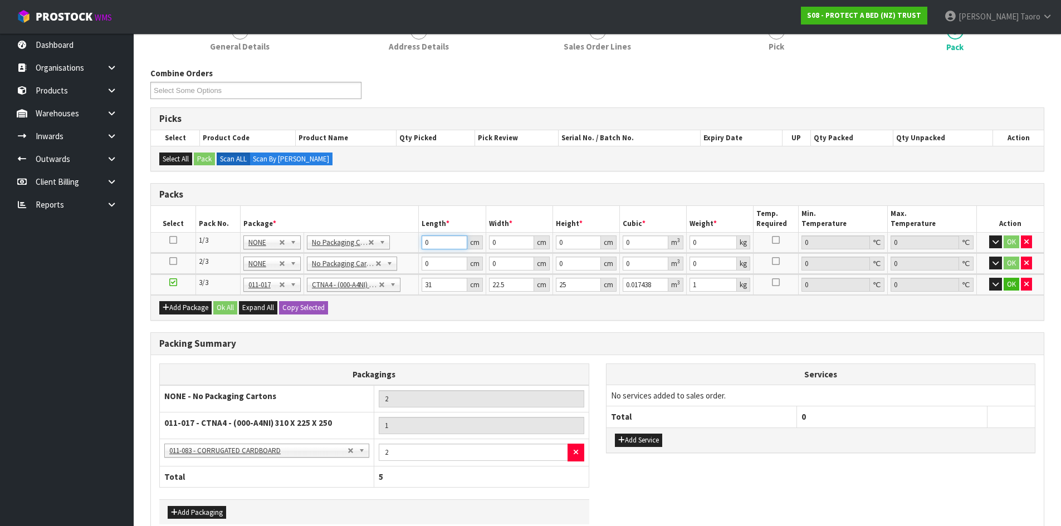
click at [433, 242] on input "0" at bounding box center [444, 243] width 45 height 14
type input "4"
type input "64"
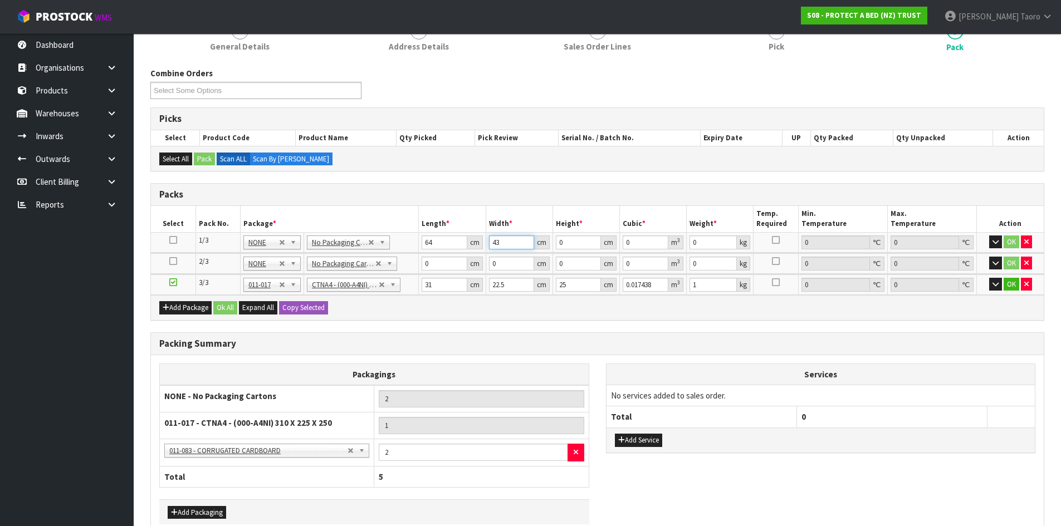
type input "43"
type input "4"
type input "0.011008"
type input "42"
type input "0.115584"
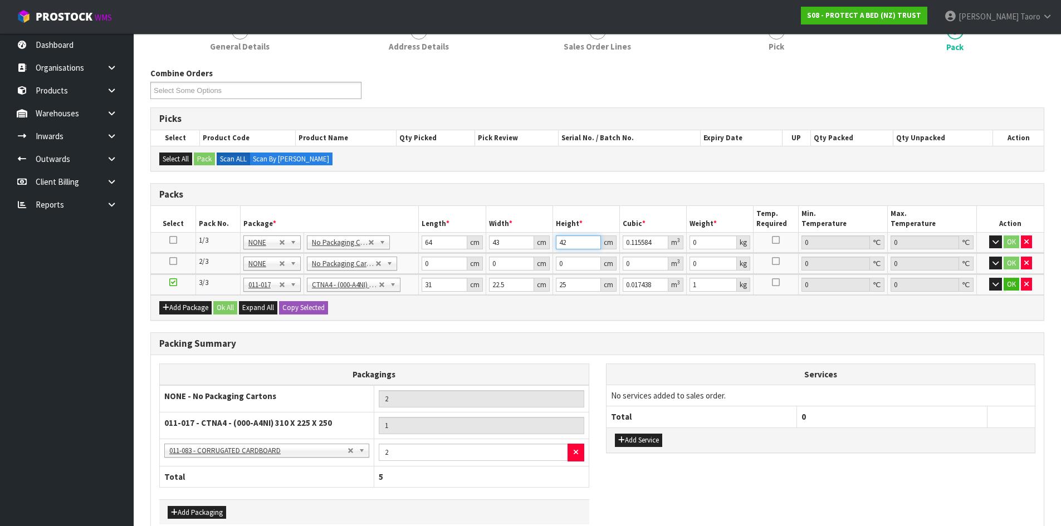
type input "42"
type input "7"
type input "63"
type input "45"
type input "4"
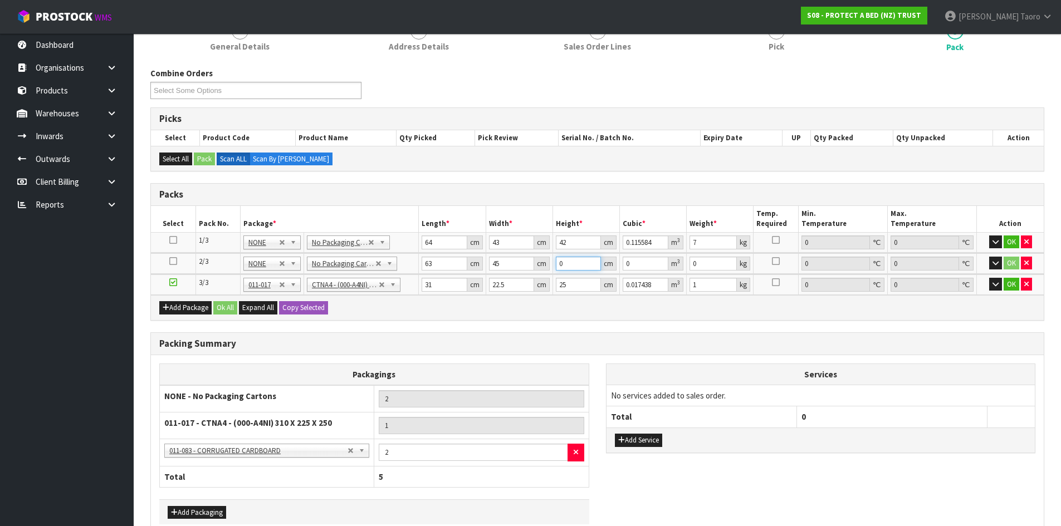
type input "0.01134"
type input "42"
type input "0.11907"
type input "42"
type input "7"
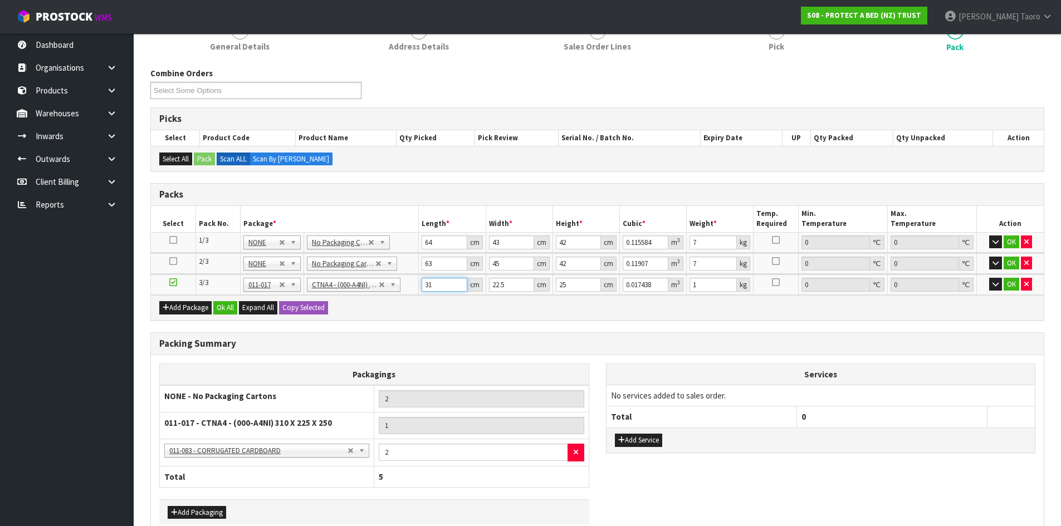
type input "3"
type input "0.001687"
type input "32"
type input "0.018"
type input "32"
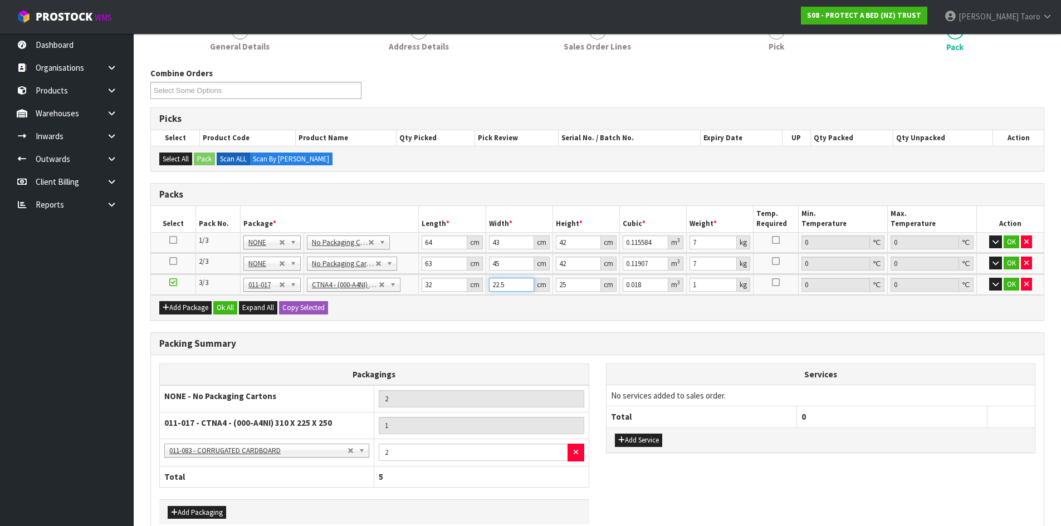
type input "2"
type input "0.0016"
type input "24"
type input "0.0192"
type input "24"
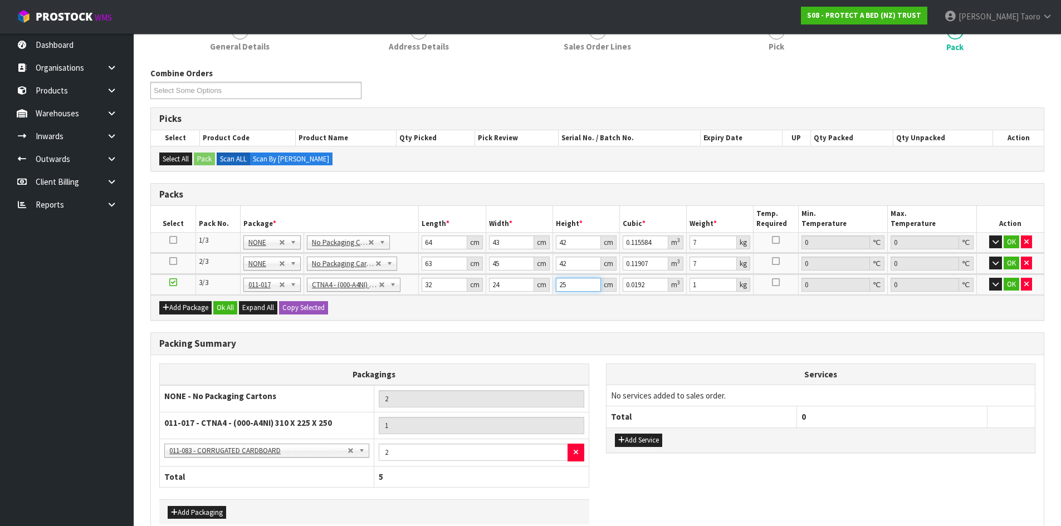
type input "1"
type input "0.000768"
type input "1"
click at [577, 286] on input "1" at bounding box center [578, 285] width 45 height 14
click at [711, 285] on input "0.999" at bounding box center [713, 285] width 47 height 14
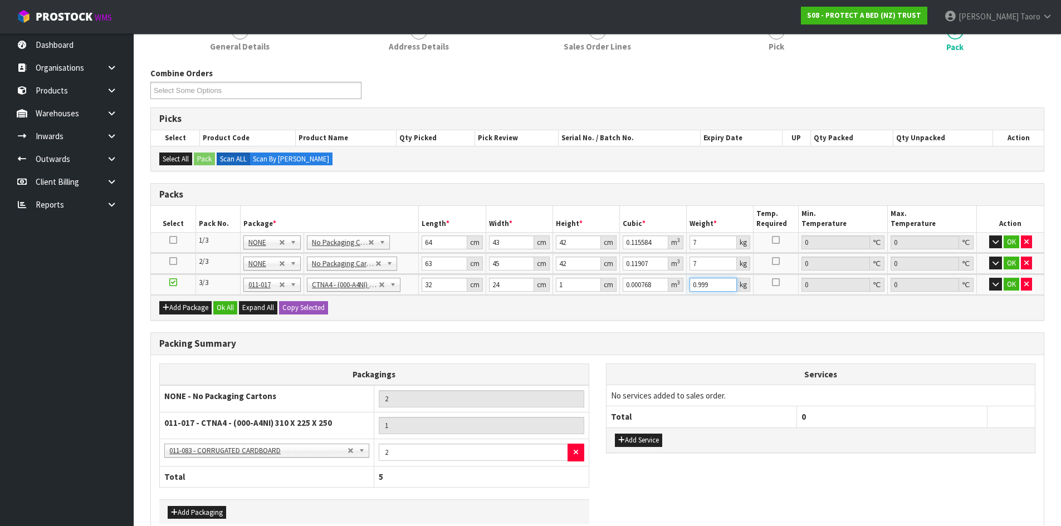
click at [711, 285] on input "0.999" at bounding box center [713, 285] width 47 height 14
click at [719, 285] on input "0.998" at bounding box center [713, 285] width 47 height 14
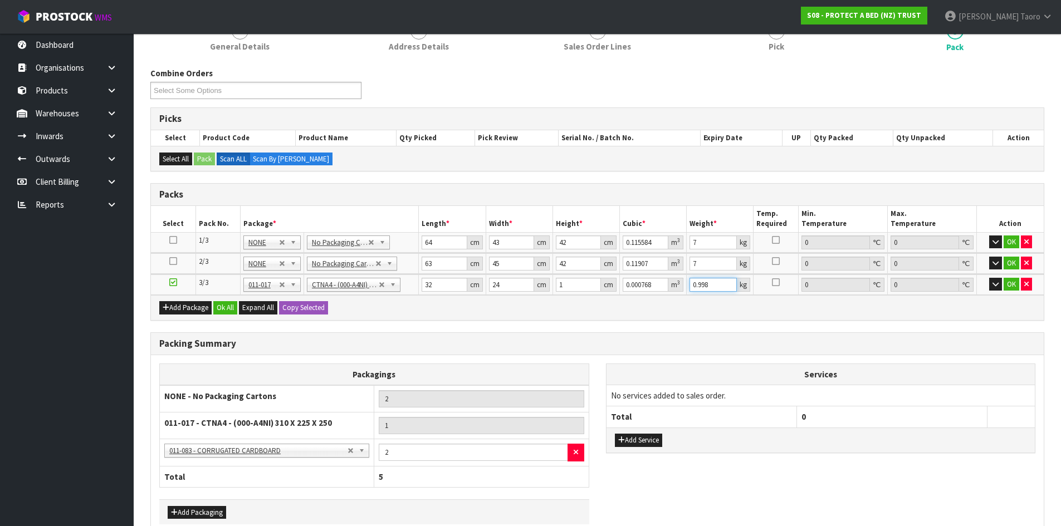
click at [719, 285] on input "0.998" at bounding box center [713, 285] width 47 height 14
drag, startPoint x: 715, startPoint y: 286, endPoint x: 644, endPoint y: 286, distance: 71.3
click at [644, 286] on tr "3/3 NONE 007-001 007-002 007-004 007-009 007-013 007-014 007-015 007-017 007-01…" at bounding box center [597, 285] width 893 height 21
type input "0.996"
click at [794, 306] on div "Add Package Ok All Expand All Copy Selected" at bounding box center [597, 307] width 893 height 25
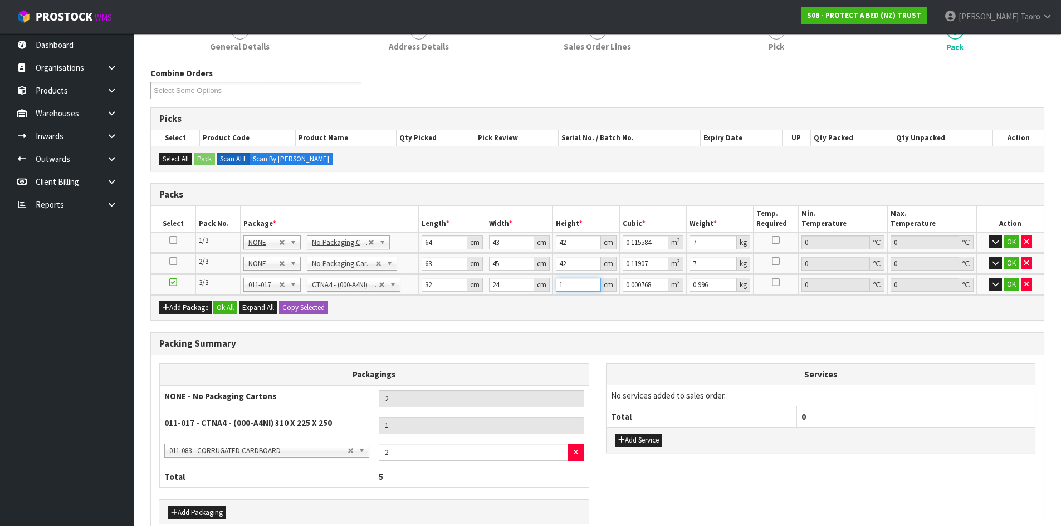
click at [567, 280] on input "1" at bounding box center [578, 285] width 45 height 14
click at [567, 279] on input "1" at bounding box center [578, 285] width 45 height 14
click at [438, 281] on input "32" at bounding box center [444, 285] width 45 height 14
click at [437, 281] on input "32" at bounding box center [444, 285] width 45 height 14
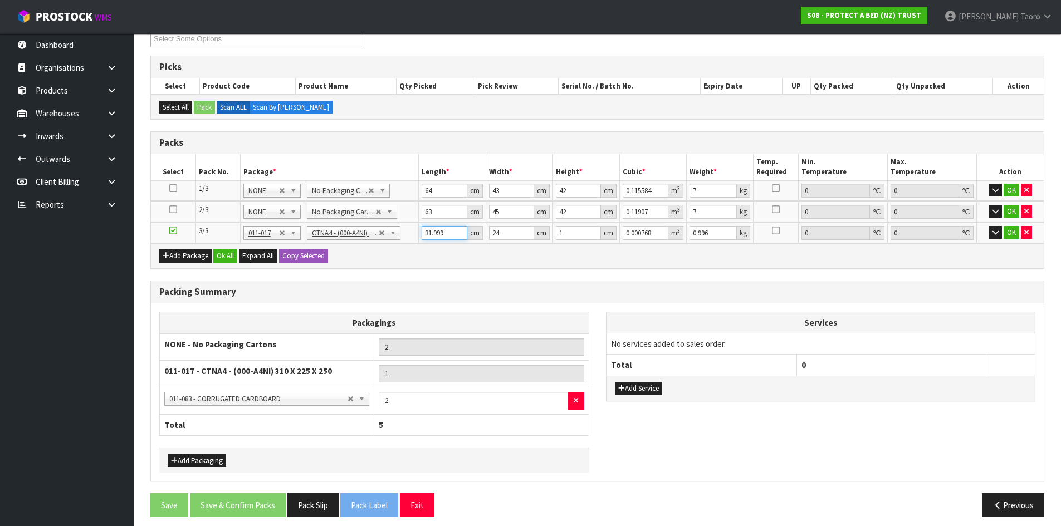
scroll to position [172, 0]
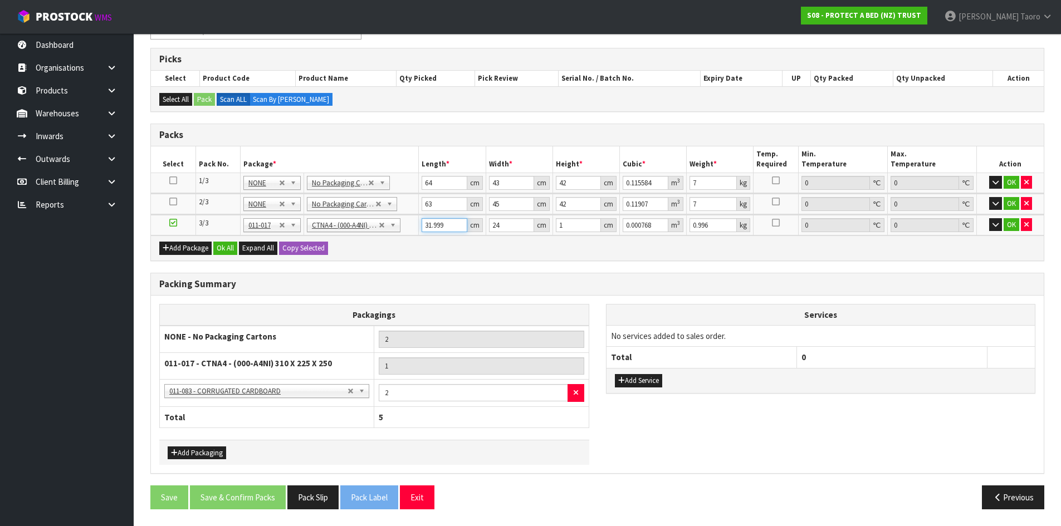
click at [440, 227] on input "31.999" at bounding box center [444, 225] width 45 height 14
drag, startPoint x: 440, startPoint y: 227, endPoint x: 441, endPoint y: 238, distance: 11.8
click at [440, 227] on input "31.999" at bounding box center [444, 225] width 45 height 14
type input "3"
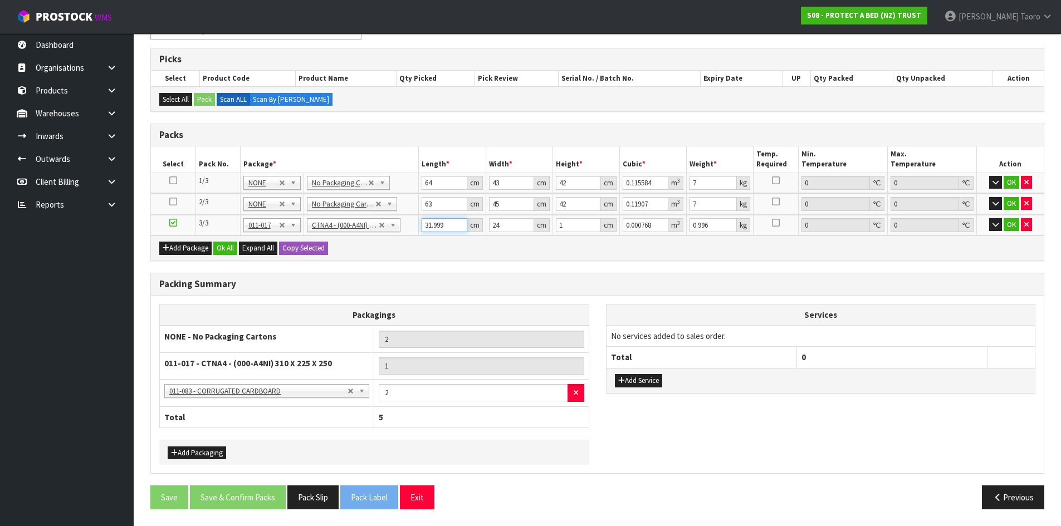
type input "0.000072"
type input "32"
type input "0.000768"
type input "32"
type input "17"
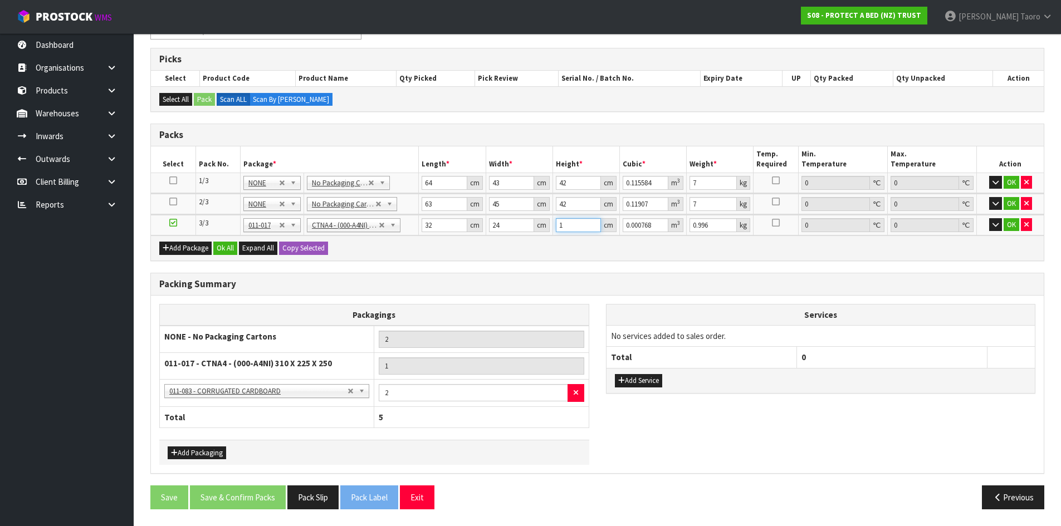
type input "0.013056"
type input "17"
type input "2"
click at [224, 242] on button "Ok All" at bounding box center [225, 248] width 24 height 13
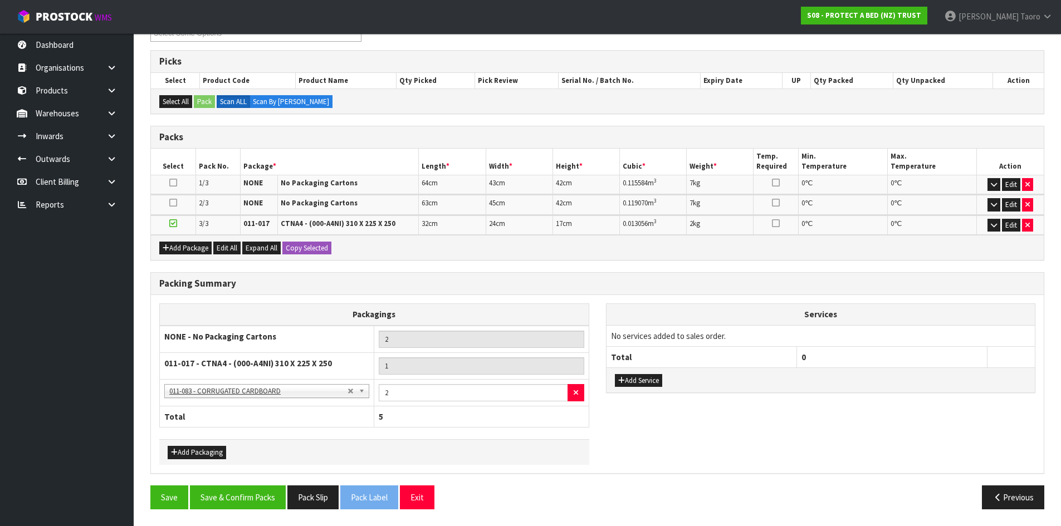
scroll to position [170, 0]
click at [273, 505] on button "Save & Confirm Packs" at bounding box center [238, 498] width 96 height 24
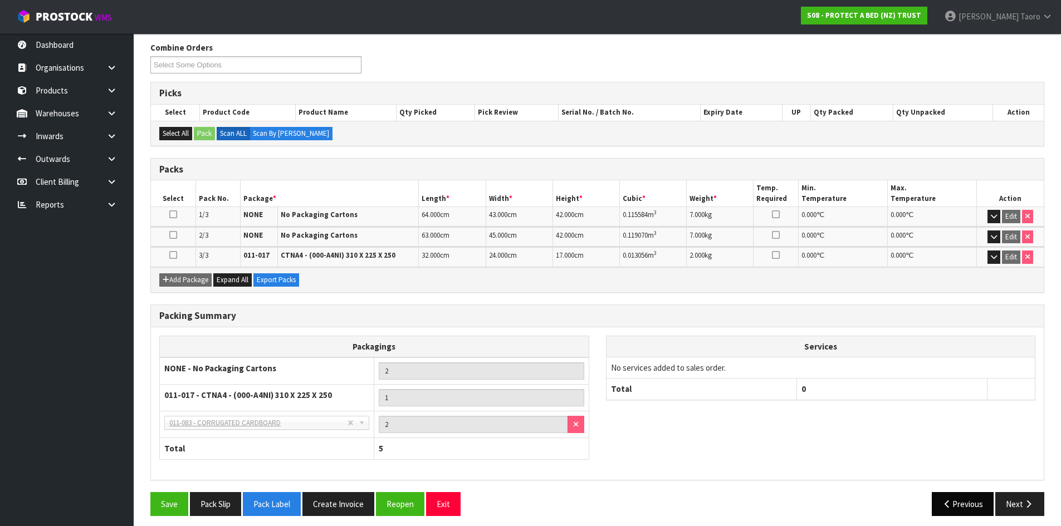
scroll to position [185, 0]
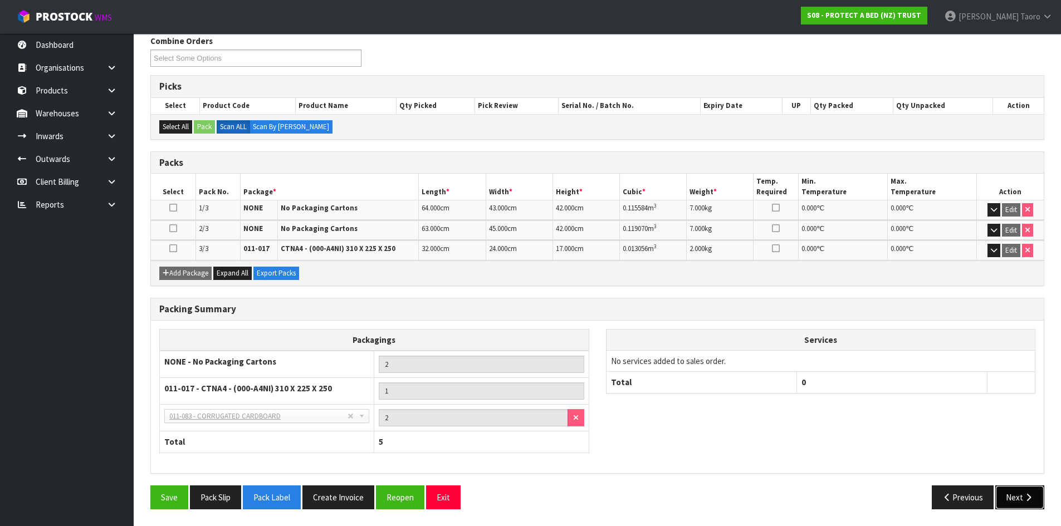
click at [1006, 494] on button "Next" at bounding box center [1020, 498] width 49 height 24
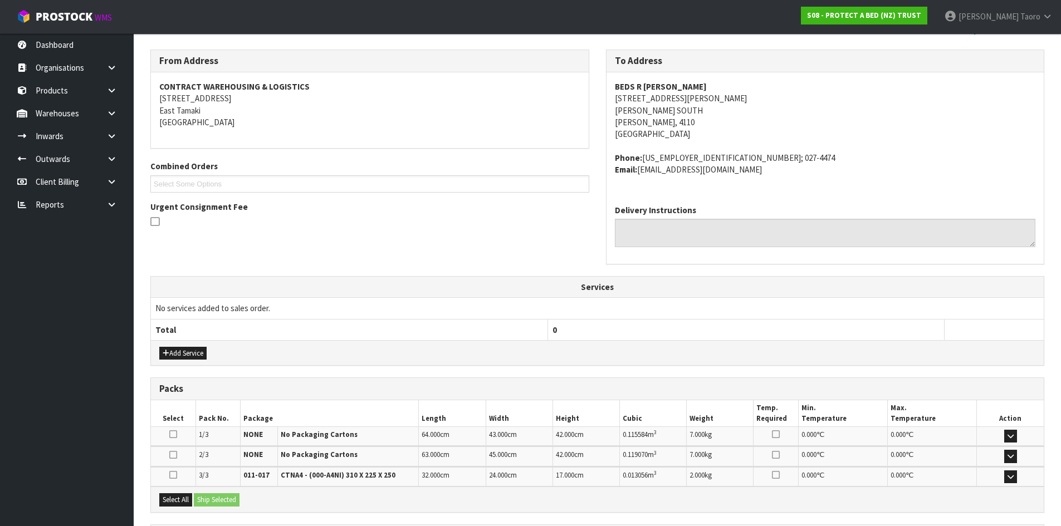
scroll to position [277, 0]
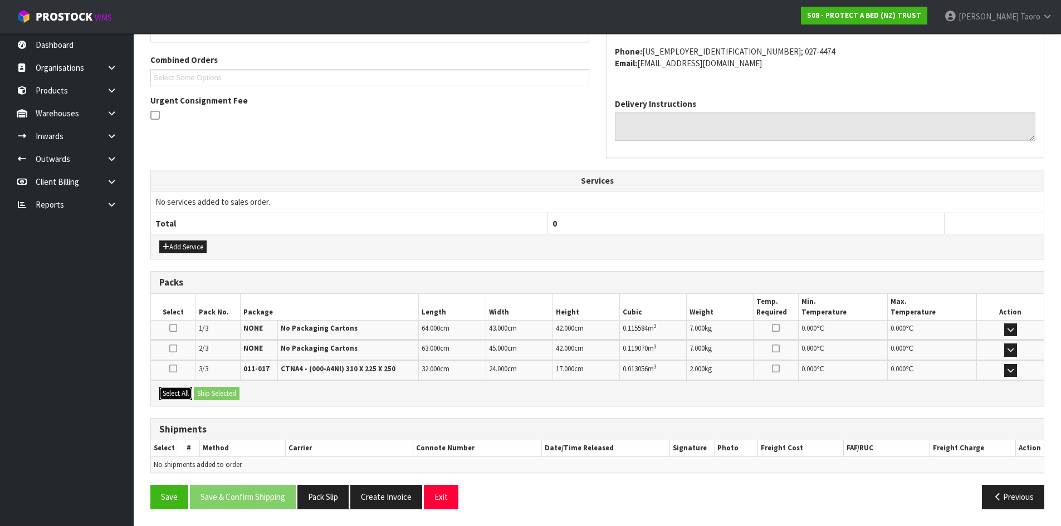
click at [179, 392] on button "Select All" at bounding box center [175, 393] width 33 height 13
click at [206, 397] on button "Ship Selected" at bounding box center [217, 393] width 46 height 13
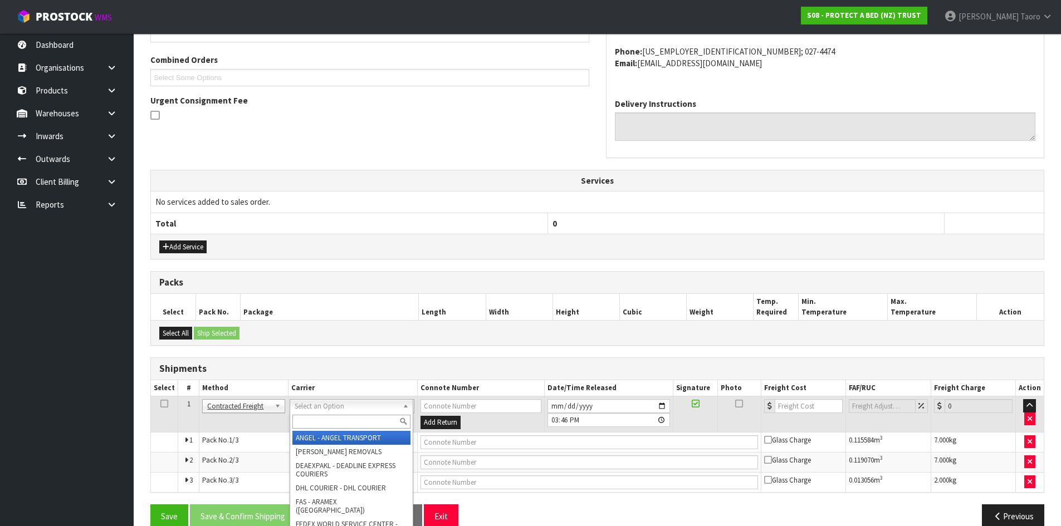
click at [360, 416] on input "text" at bounding box center [351, 422] width 118 height 14
type input "NZP"
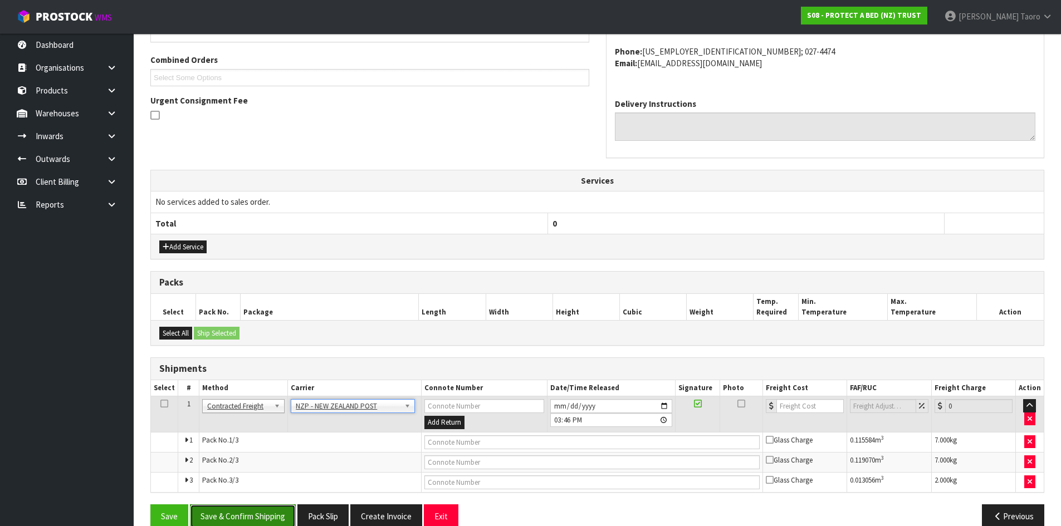
click at [259, 507] on button "Save & Confirm Shipping" at bounding box center [243, 517] width 106 height 24
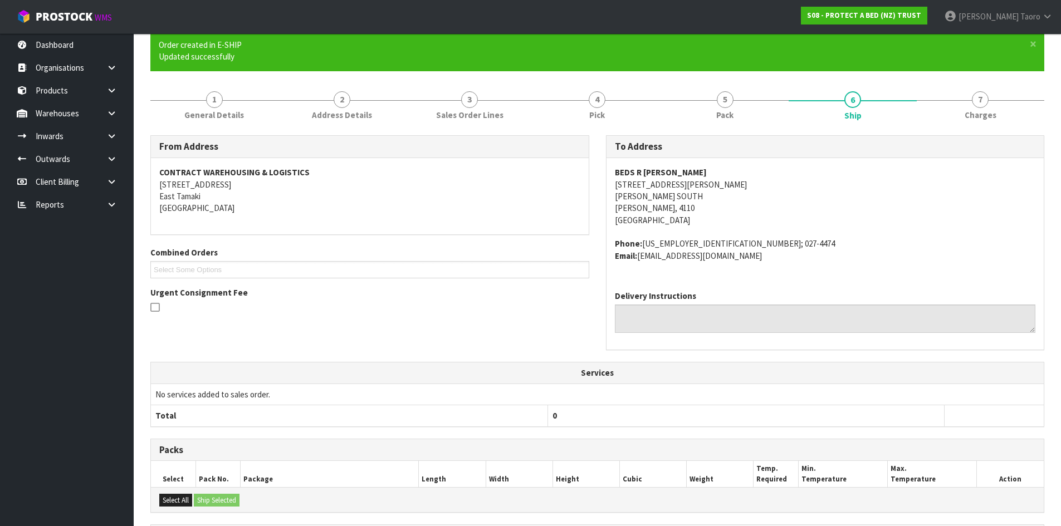
scroll to position [278, 0]
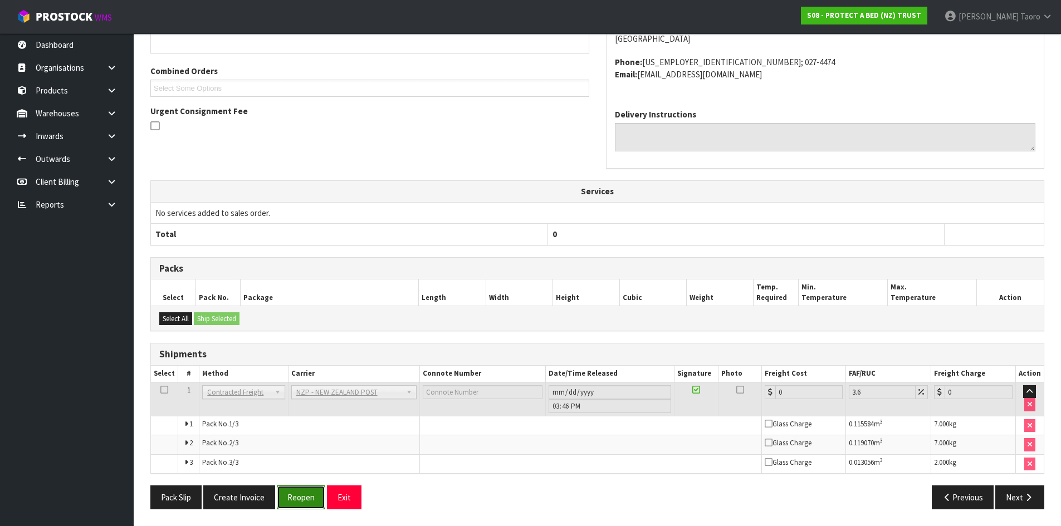
click at [304, 498] on button "Reopen" at bounding box center [301, 498] width 48 height 24
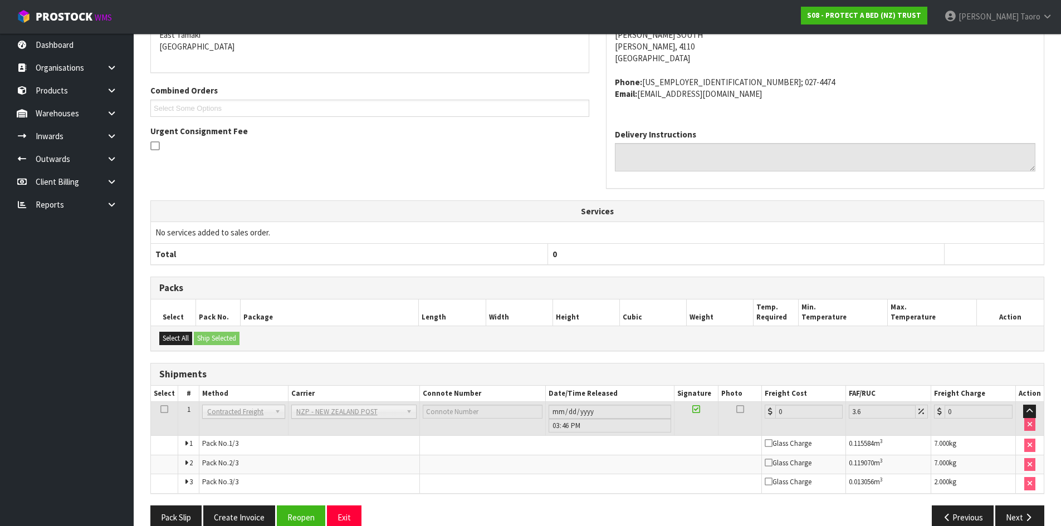
scroll to position [266, 0]
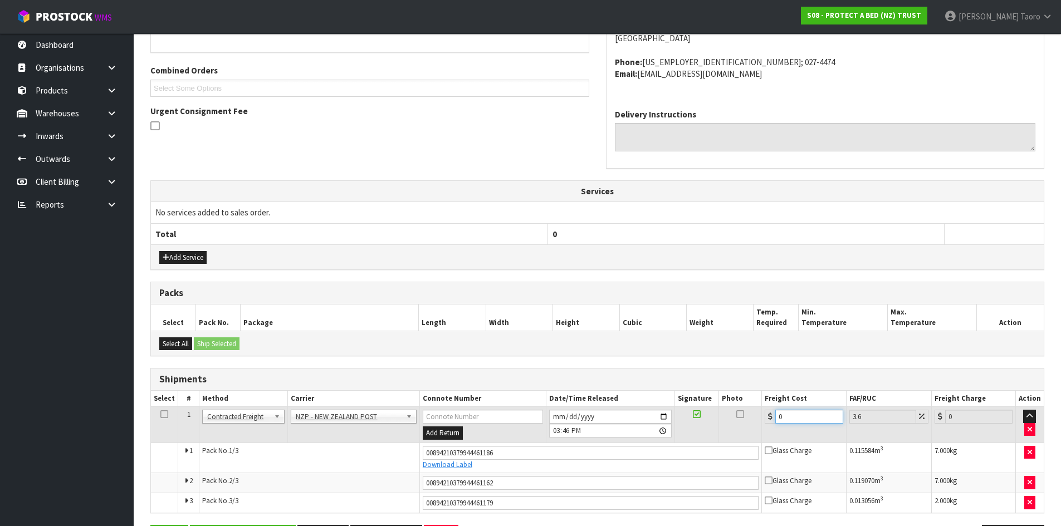
click at [807, 414] on input "0" at bounding box center [809, 417] width 67 height 14
click at [807, 412] on input "0" at bounding box center [809, 417] width 67 height 14
type input "4"
type input "4.14"
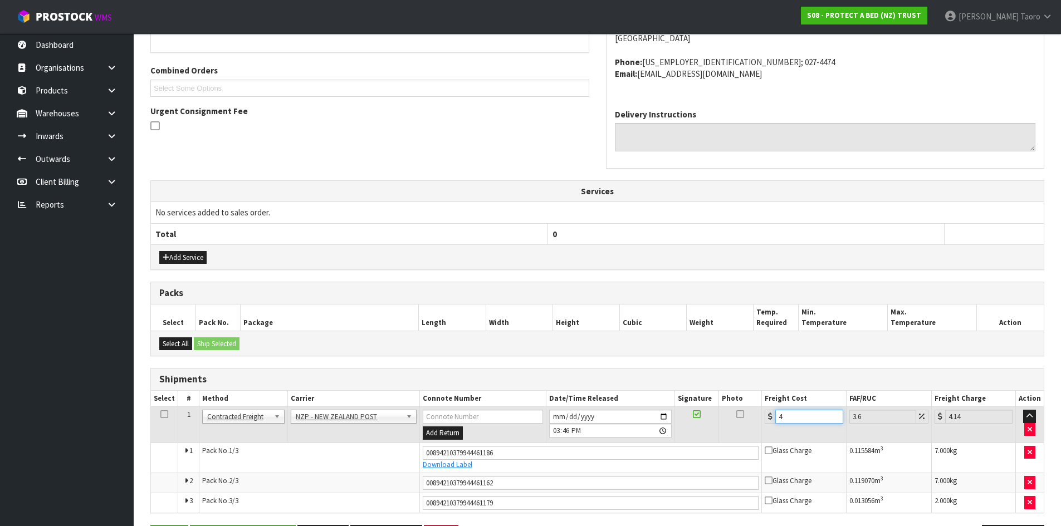
type input "48"
type input "49.73"
type input "48.1"
type input "49.83"
type input "48.11"
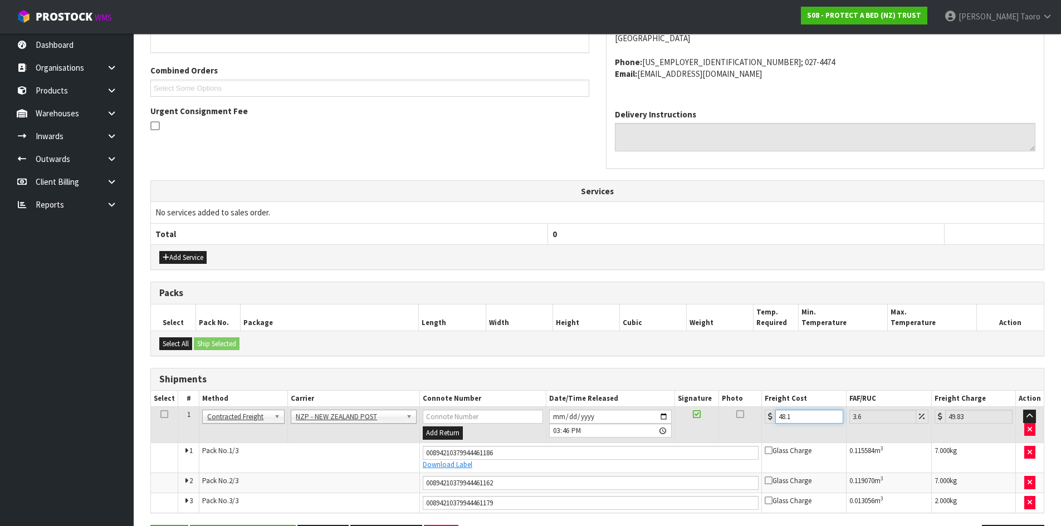
type input "49.84"
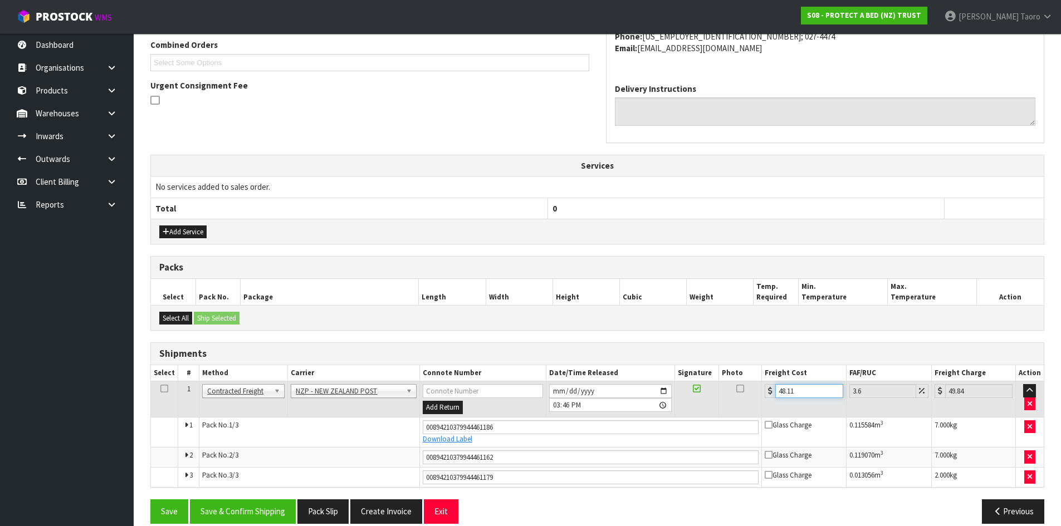
scroll to position [306, 0]
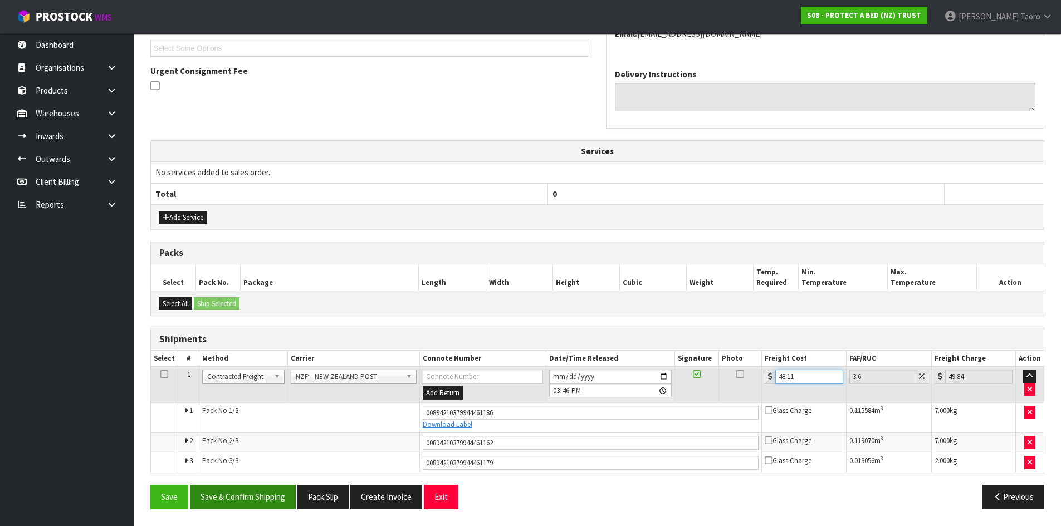
type input "48.11"
click at [277, 501] on button "Save & Confirm Shipping" at bounding box center [243, 497] width 106 height 24
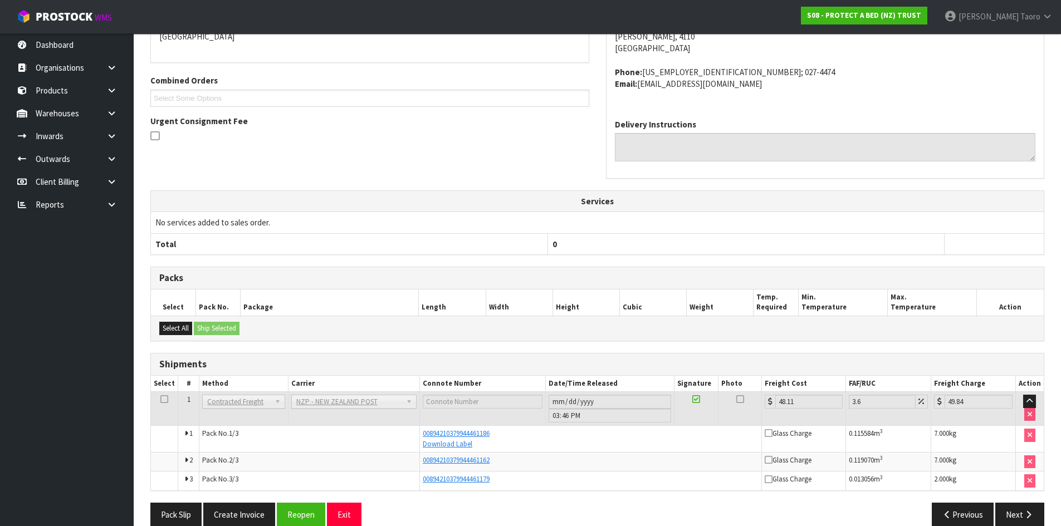
scroll to position [274, 0]
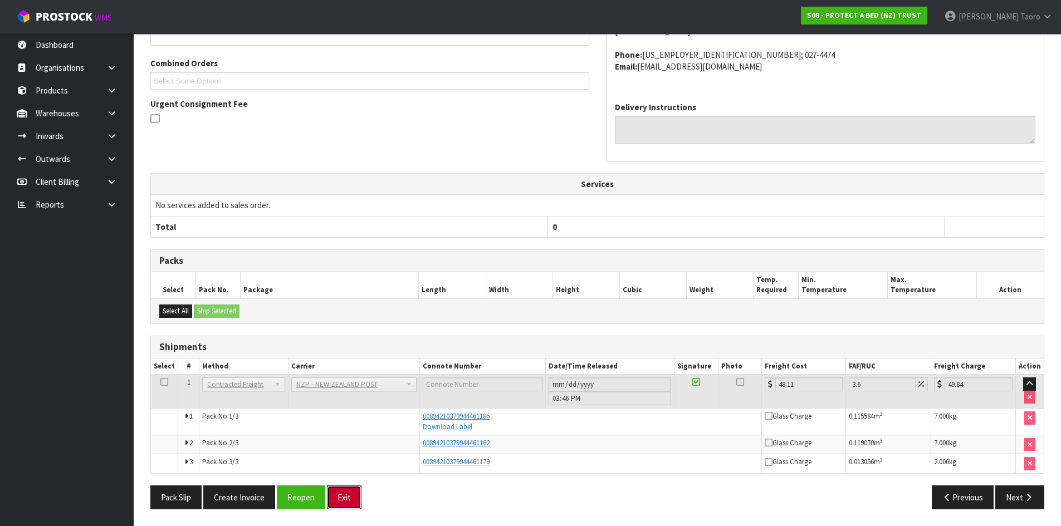
click at [345, 499] on button "Exit" at bounding box center [344, 498] width 35 height 24
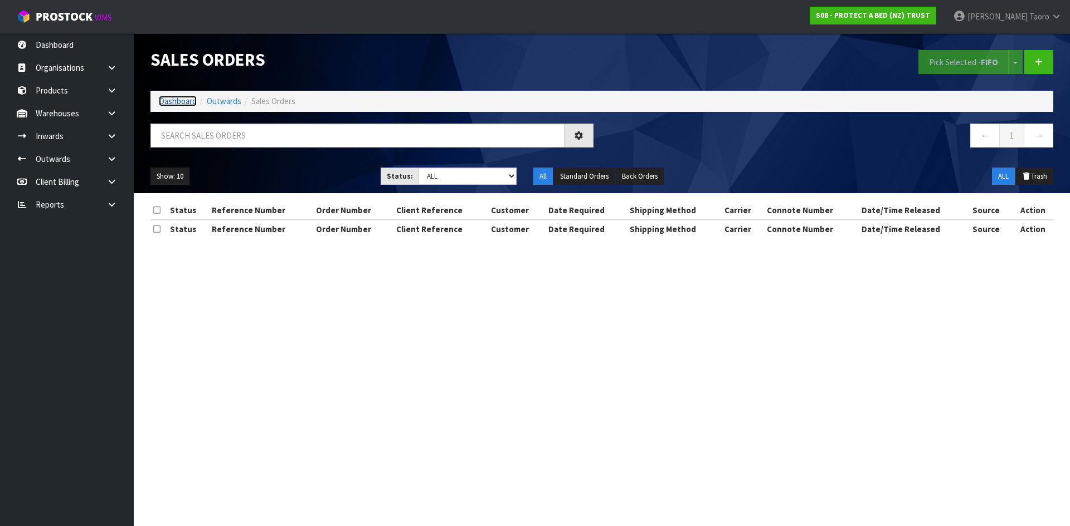
click at [193, 101] on link "Dashboard" at bounding box center [178, 101] width 38 height 11
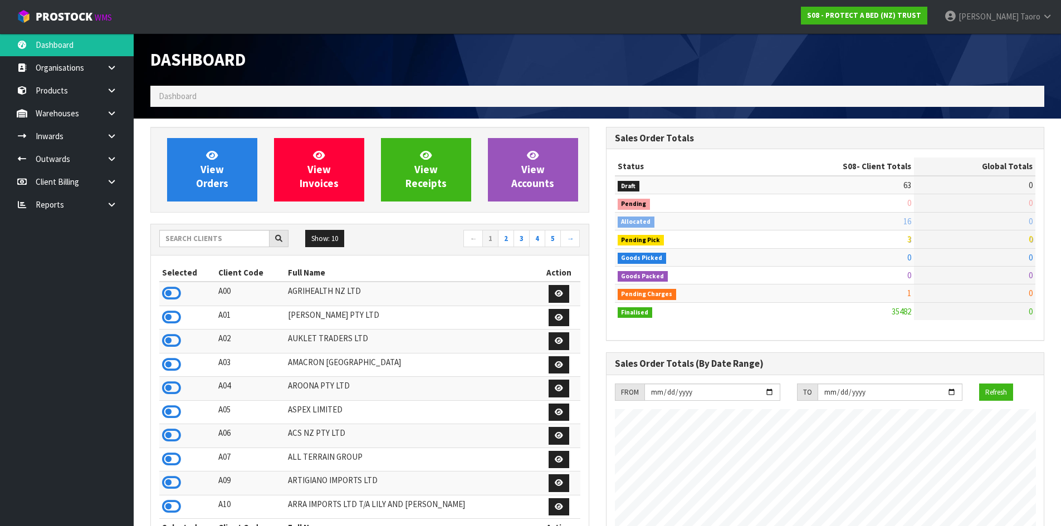
scroll to position [844, 455]
click at [221, 179] on span "View Orders" at bounding box center [212, 170] width 32 height 42
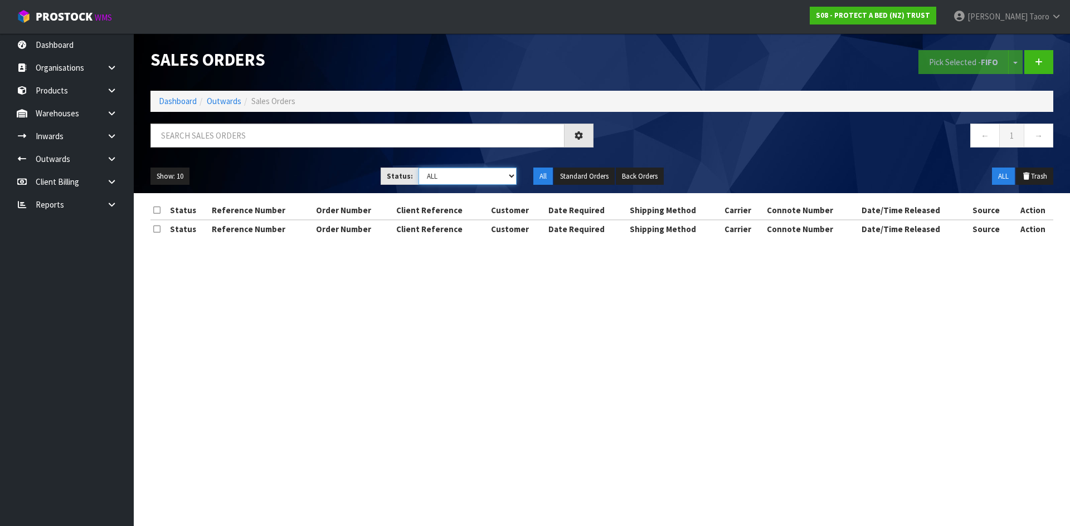
click at [461, 175] on select "Draft Pending Allocated Pending Pick Goods Picked Goods Packed Pending Charges …" at bounding box center [467, 176] width 99 height 17
select select "string:3"
click at [418, 168] on select "Draft Pending Allocated Pending Pick Goods Picked Goods Packed Pending Charges …" at bounding box center [467, 176] width 99 height 17
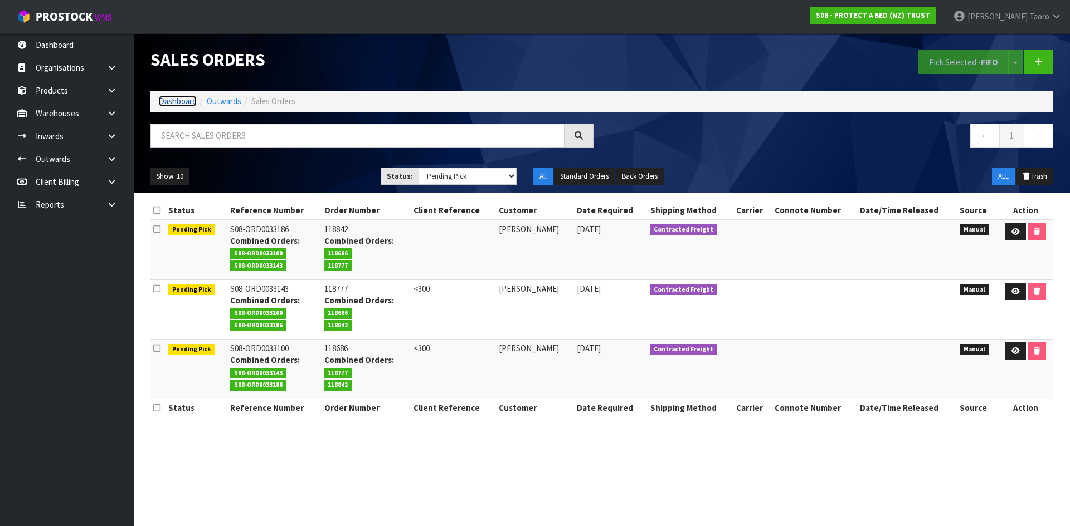
click at [188, 102] on link "Dashboard" at bounding box center [178, 101] width 38 height 11
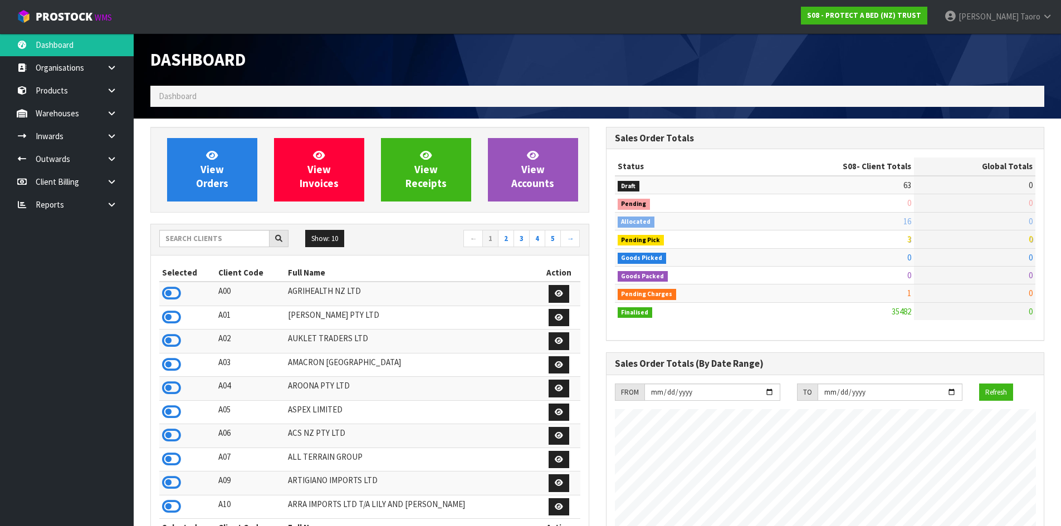
scroll to position [844, 455]
click at [103, 207] on link at bounding box center [116, 204] width 36 height 23
click at [95, 232] on link "Client" at bounding box center [67, 227] width 134 height 23
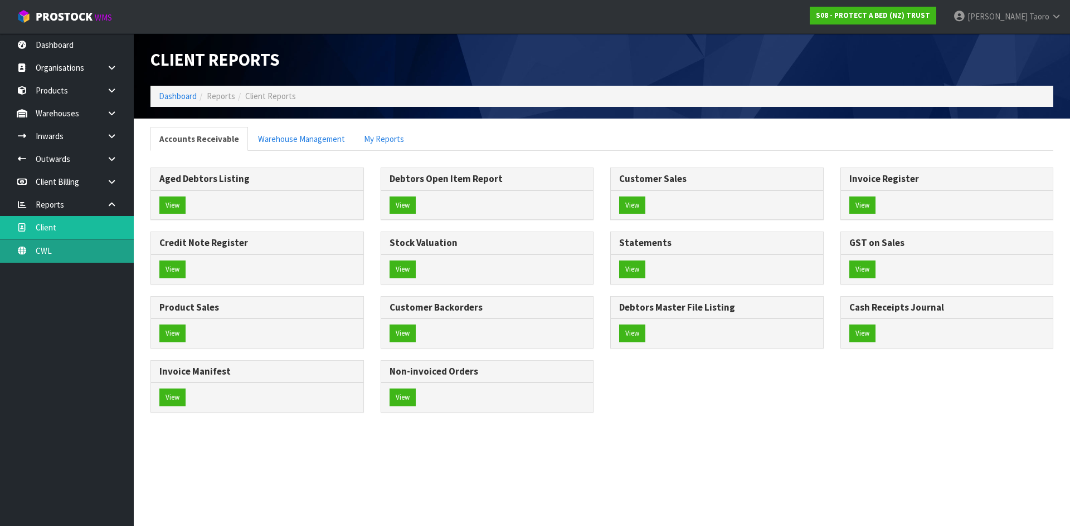
click at [92, 251] on link "CWL" at bounding box center [67, 251] width 134 height 23
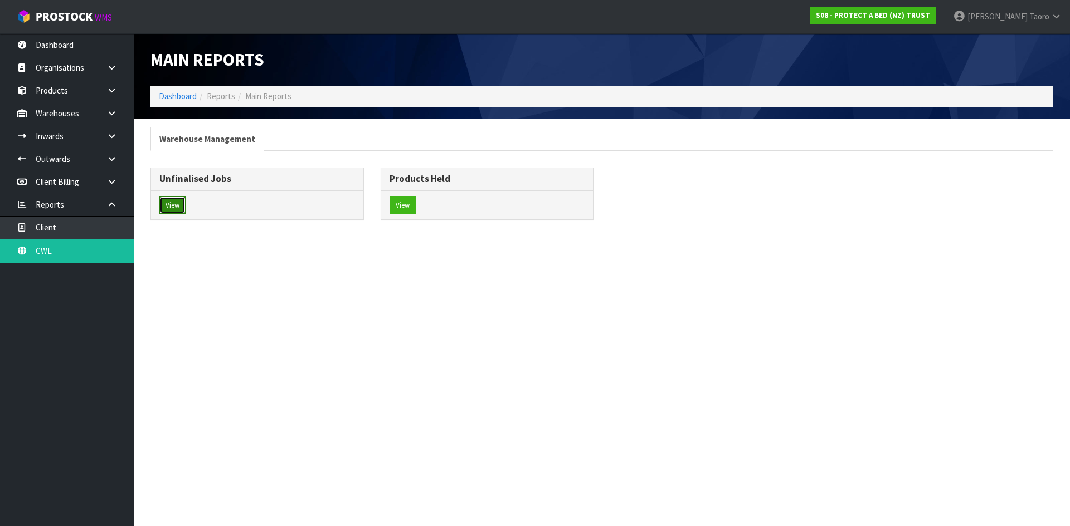
click at [172, 210] on button "View" at bounding box center [172, 206] width 26 height 18
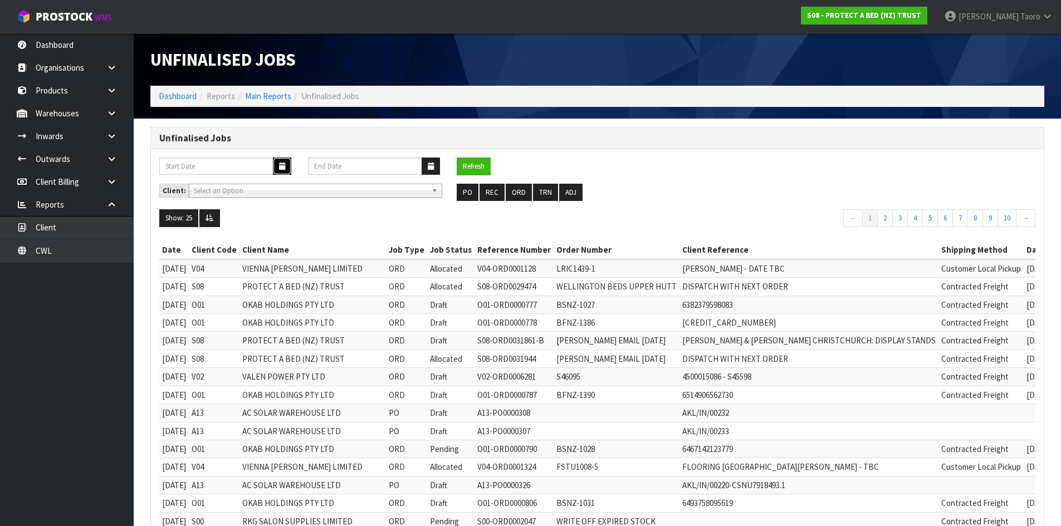
click at [286, 168] on button "button" at bounding box center [282, 166] width 18 height 17
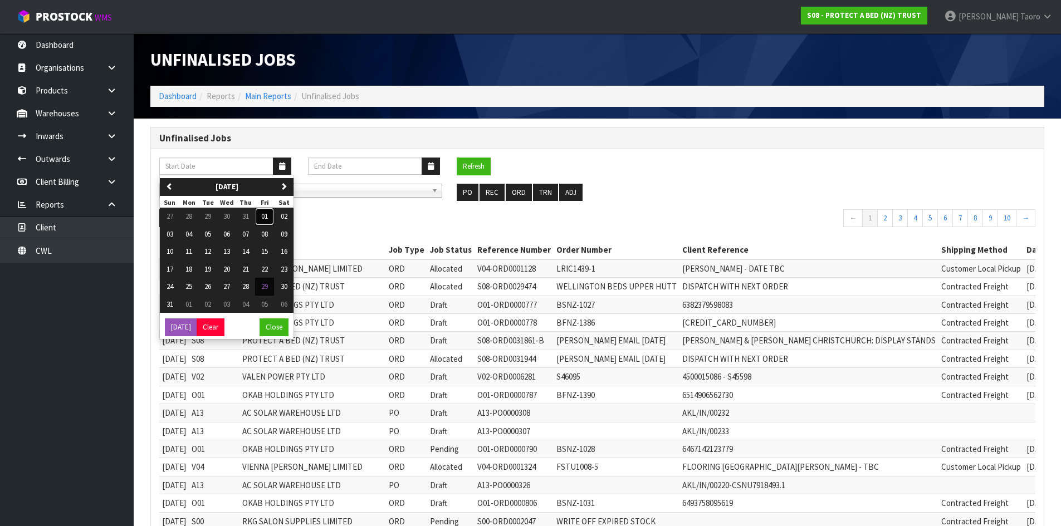
click at [262, 219] on button "01" at bounding box center [264, 217] width 19 height 18
type input "01/08/2025"
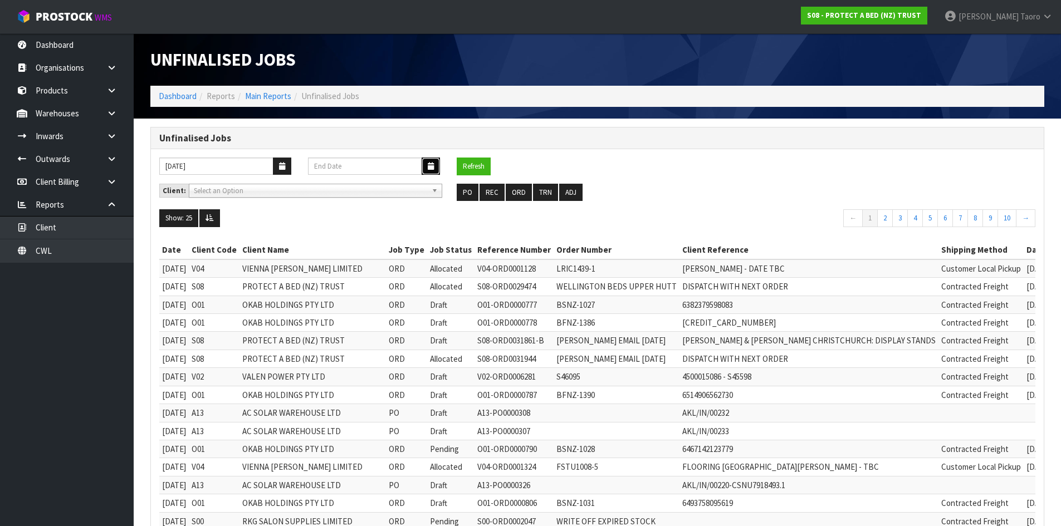
click at [434, 168] on icon "button" at bounding box center [431, 166] width 6 height 7
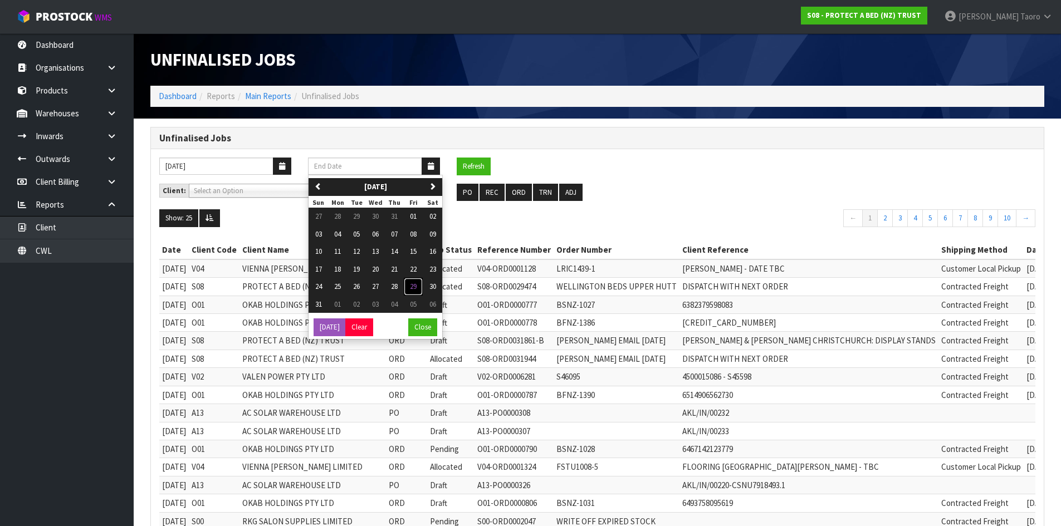
click at [417, 288] on span "29" at bounding box center [413, 286] width 7 height 9
type input "[DATE]"
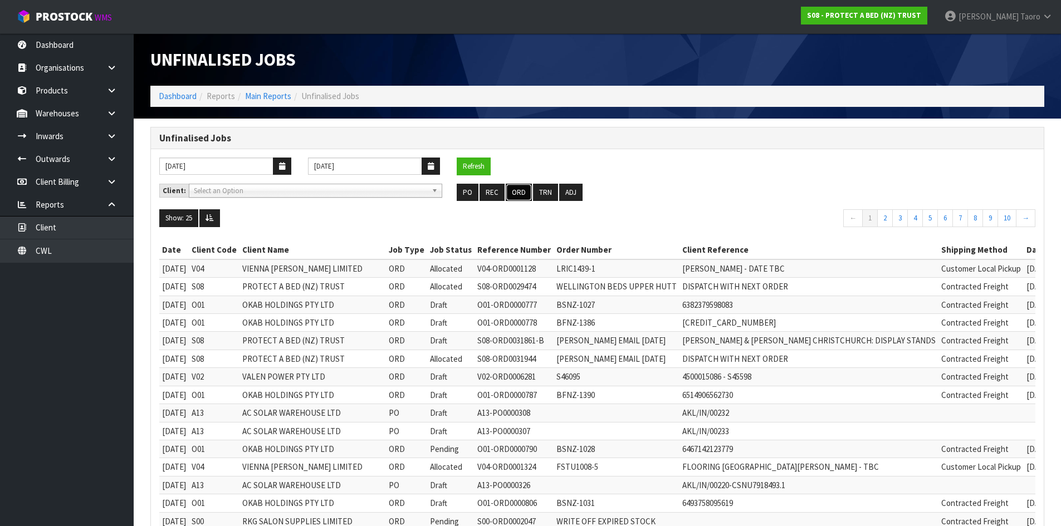
click at [522, 193] on button "ORD" at bounding box center [519, 193] width 26 height 18
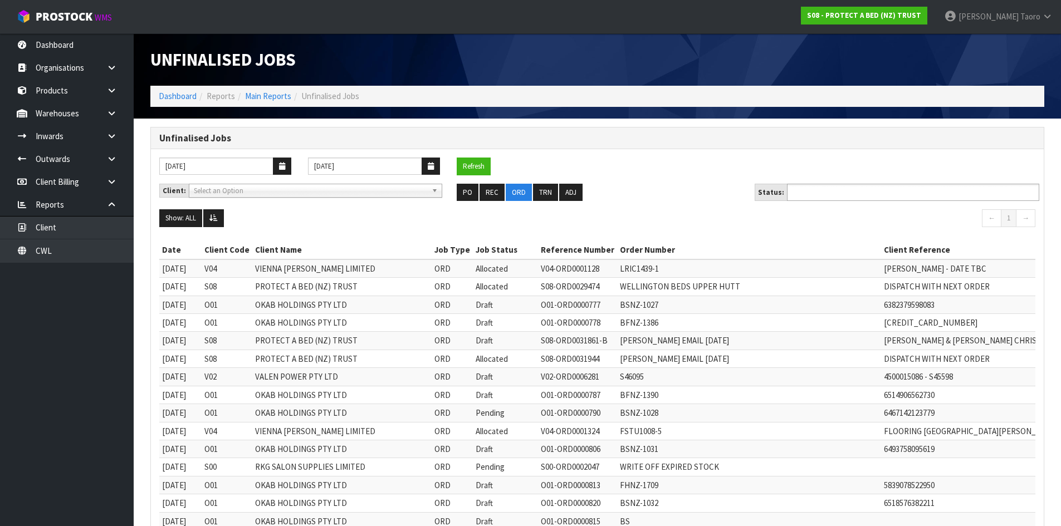
click at [834, 191] on input "text" at bounding box center [832, 193] width 82 height 14
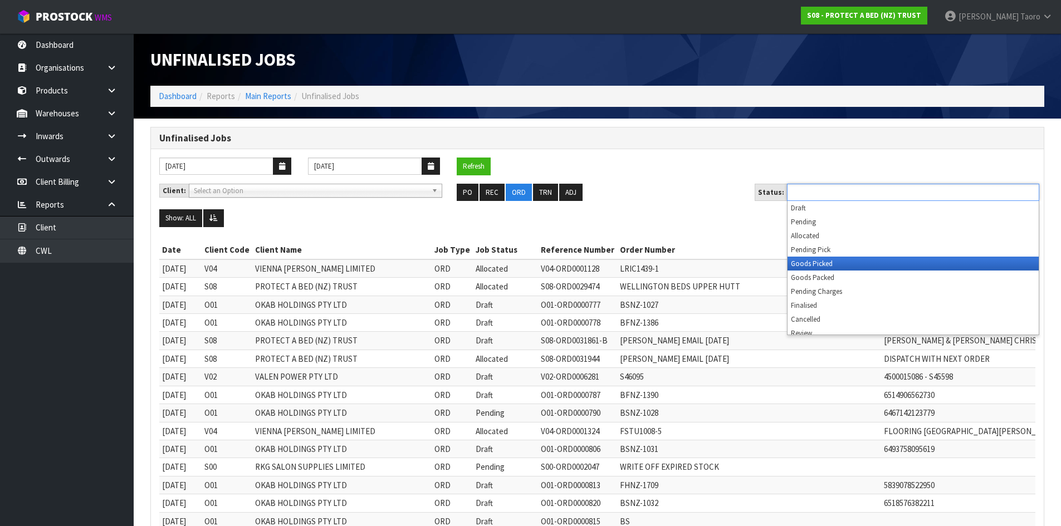
click at [831, 265] on li "Goods Picked" at bounding box center [913, 264] width 251 height 14
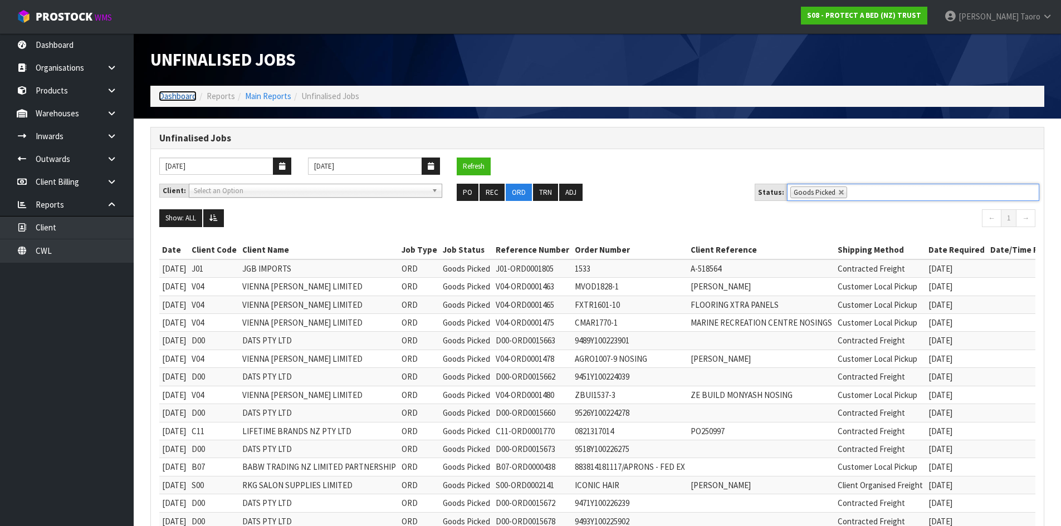
click at [191, 95] on link "Dashboard" at bounding box center [178, 96] width 38 height 11
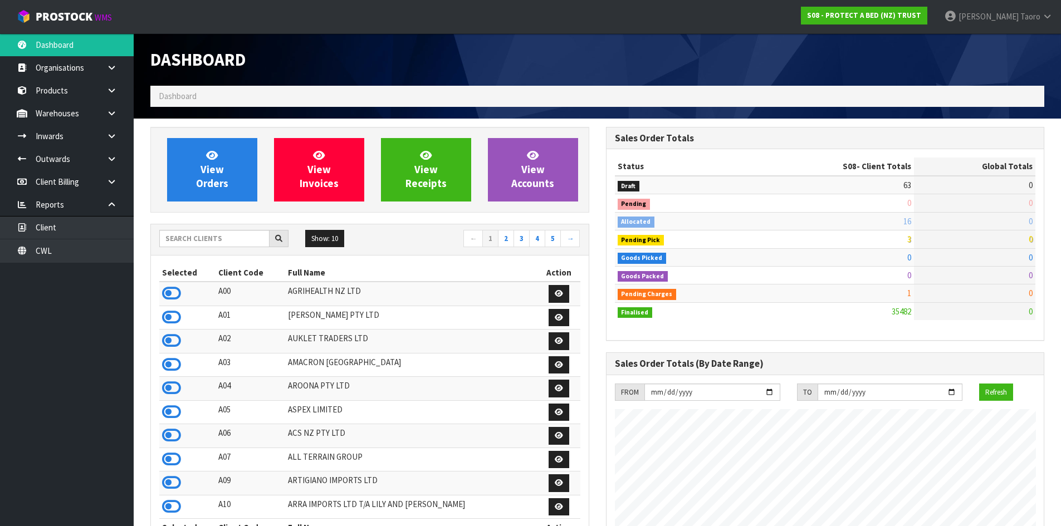
scroll to position [844, 455]
click at [40, 246] on link "CWL" at bounding box center [67, 251] width 134 height 23
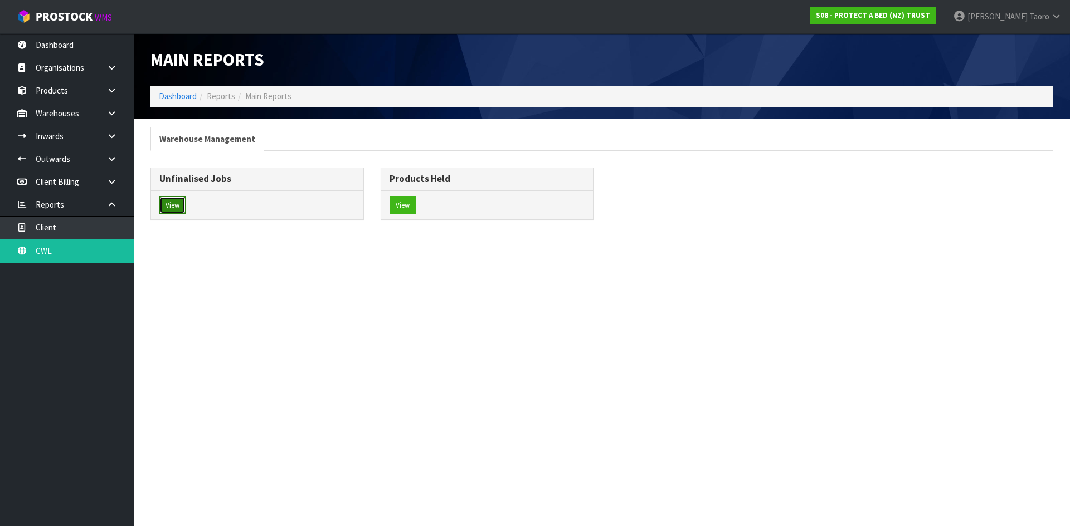
click at [169, 198] on button "View" at bounding box center [172, 206] width 26 height 18
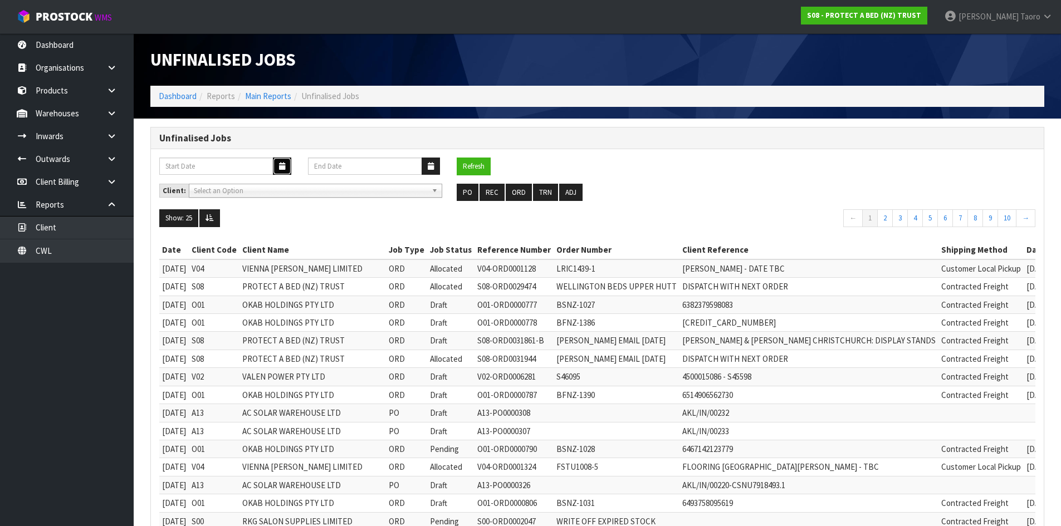
click at [285, 168] on icon "button" at bounding box center [282, 166] width 6 height 7
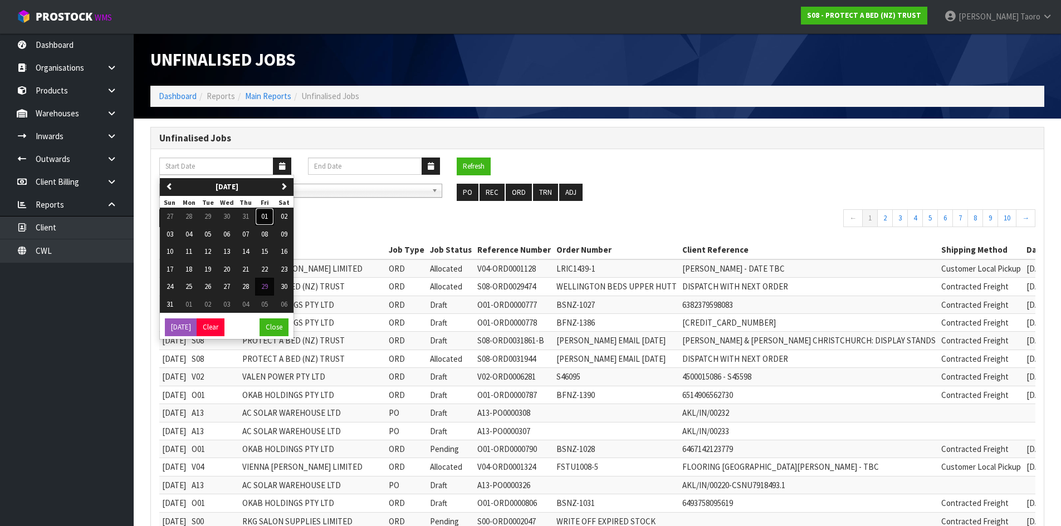
click at [265, 214] on span "01" at bounding box center [264, 216] width 7 height 9
type input "01/08/2025"
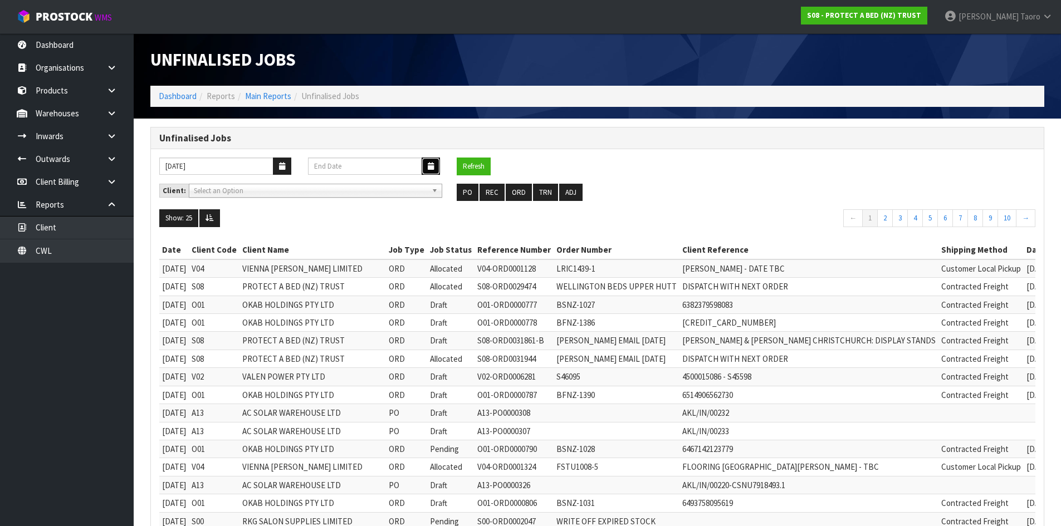
click at [435, 167] on button "button" at bounding box center [431, 166] width 18 height 17
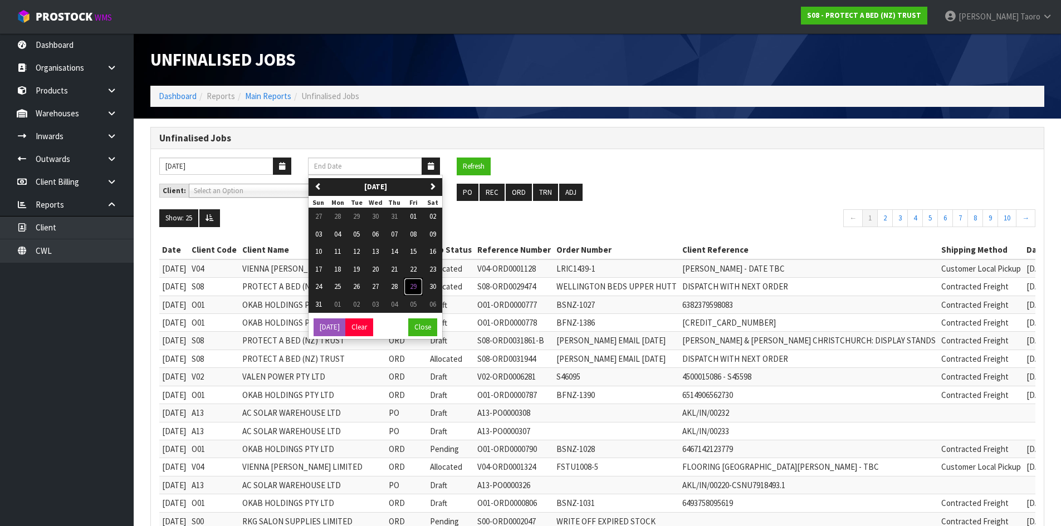
click at [417, 285] on span "29" at bounding box center [413, 286] width 7 height 9
type input "[DATE]"
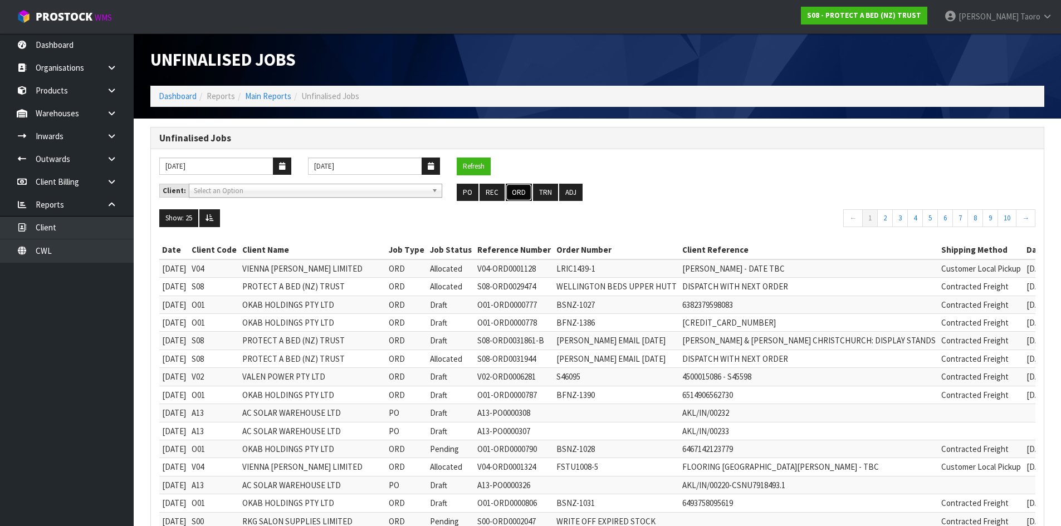
click at [514, 192] on button "ORD" at bounding box center [519, 193] width 26 height 18
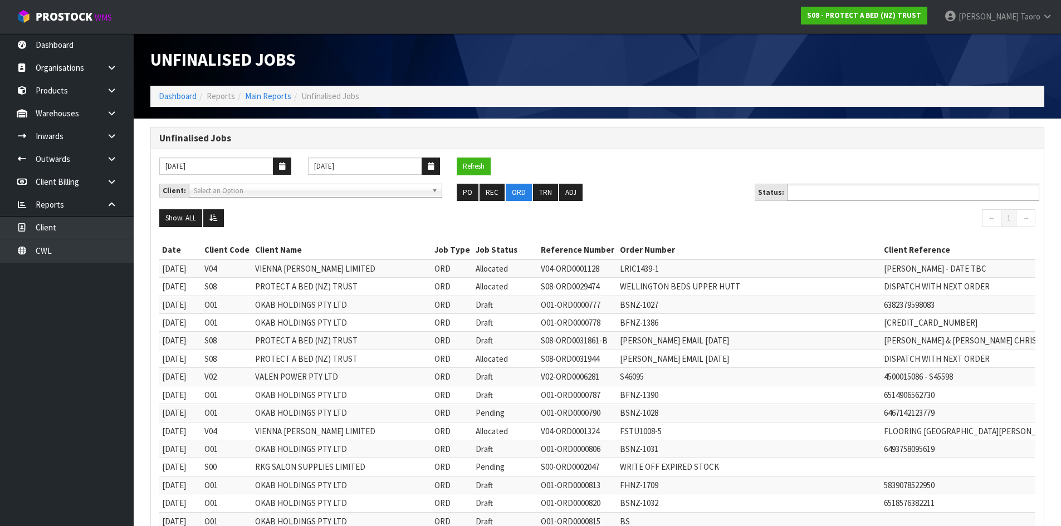
click at [840, 192] on input "text" at bounding box center [832, 193] width 82 height 14
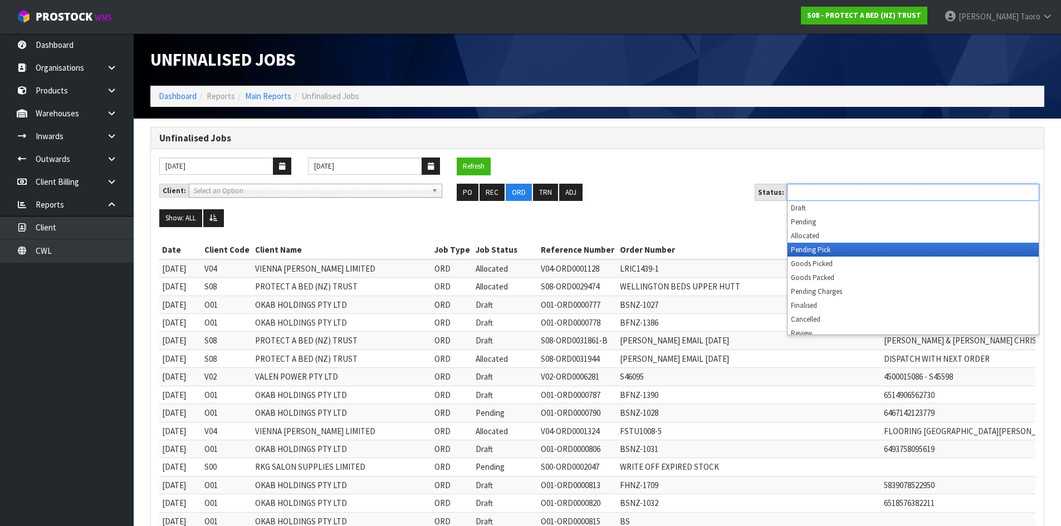
click at [837, 252] on li "Pending Pick" at bounding box center [913, 250] width 251 height 14
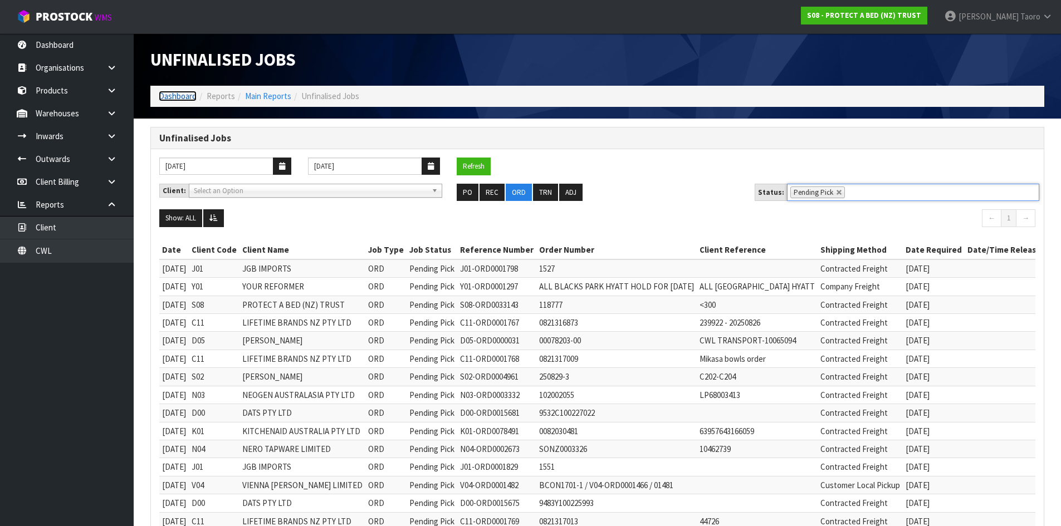
click at [180, 99] on link "Dashboard" at bounding box center [178, 96] width 38 height 11
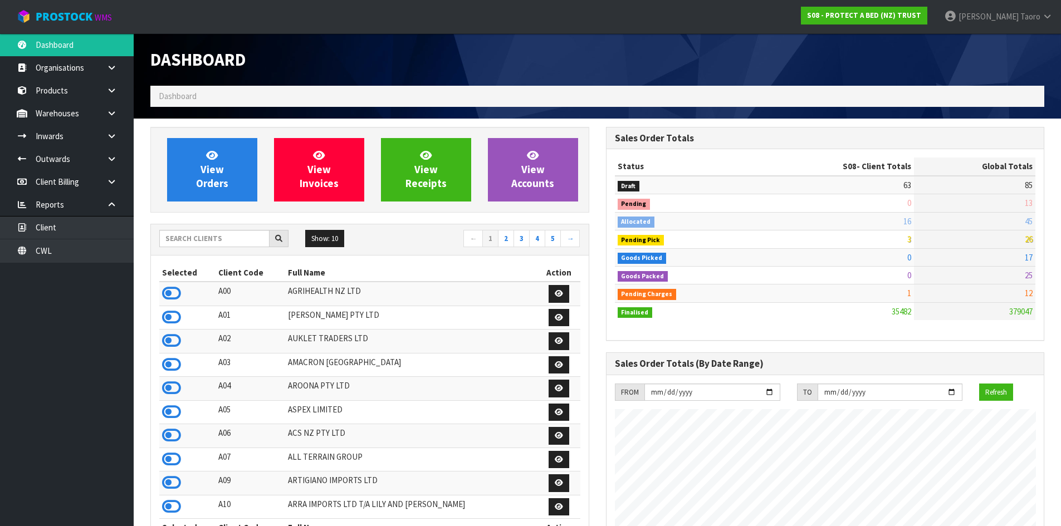
scroll to position [844, 455]
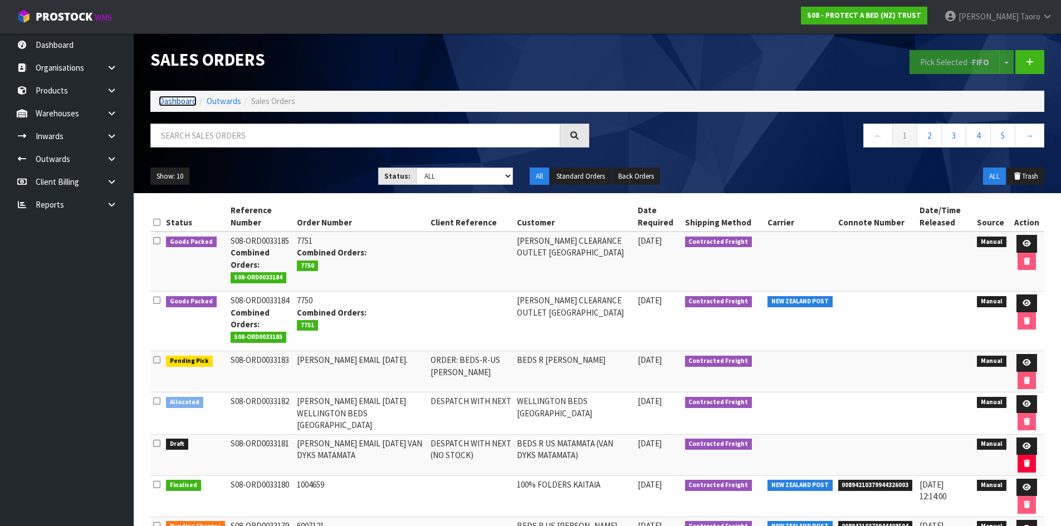
click at [188, 97] on link "Dashboard" at bounding box center [178, 101] width 38 height 11
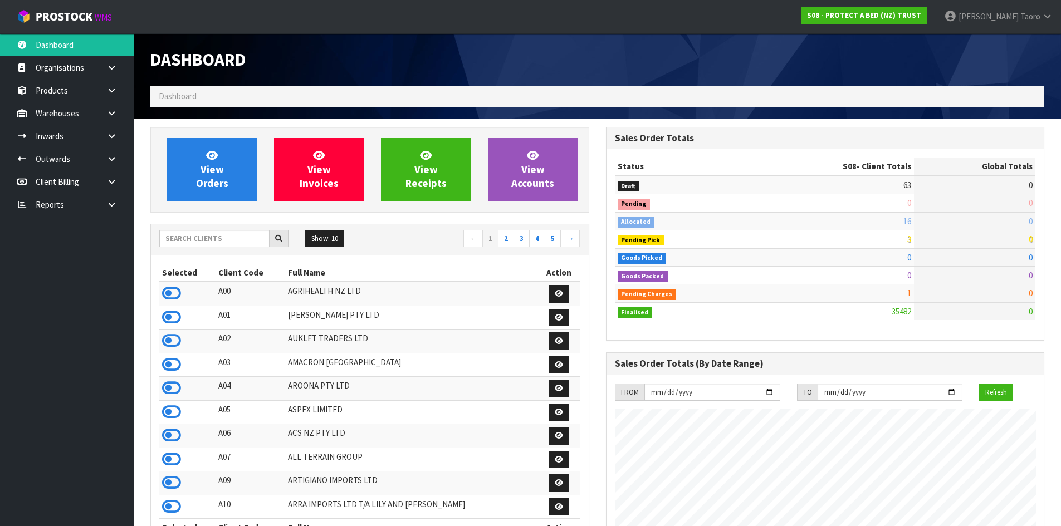
scroll to position [844, 455]
click at [235, 244] on input "text" at bounding box center [214, 238] width 110 height 17
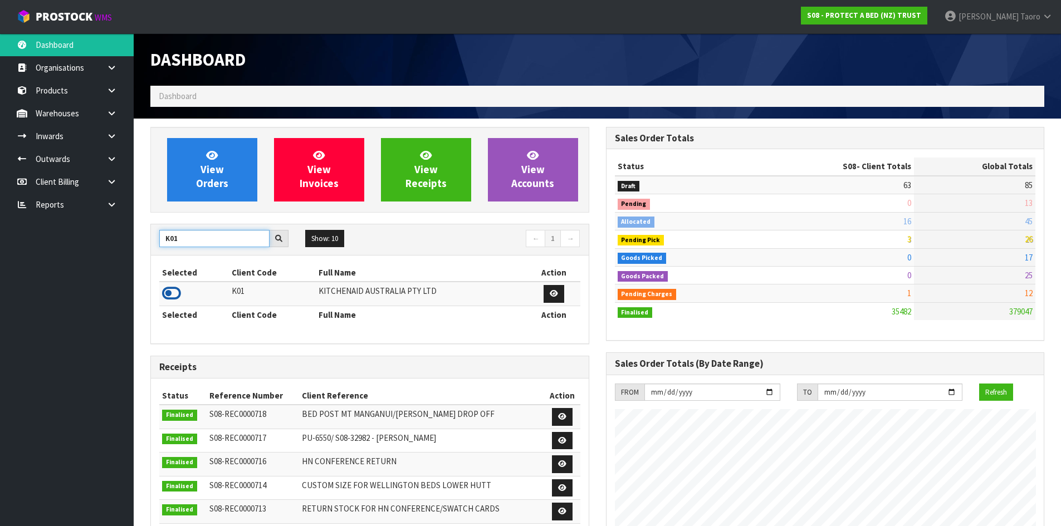
type input "K01"
click at [175, 293] on icon at bounding box center [171, 293] width 19 height 17
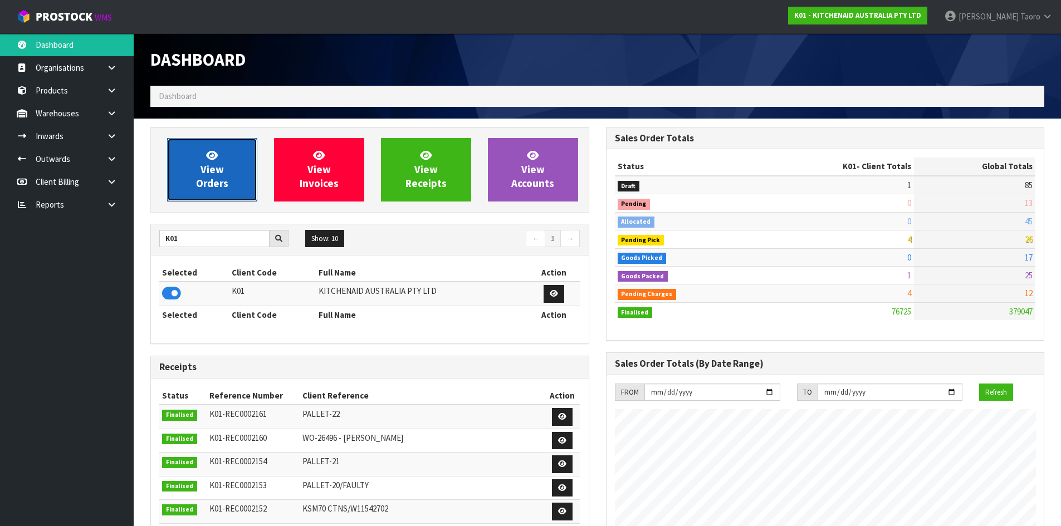
click at [198, 199] on link "View Orders" at bounding box center [212, 170] width 90 height 64
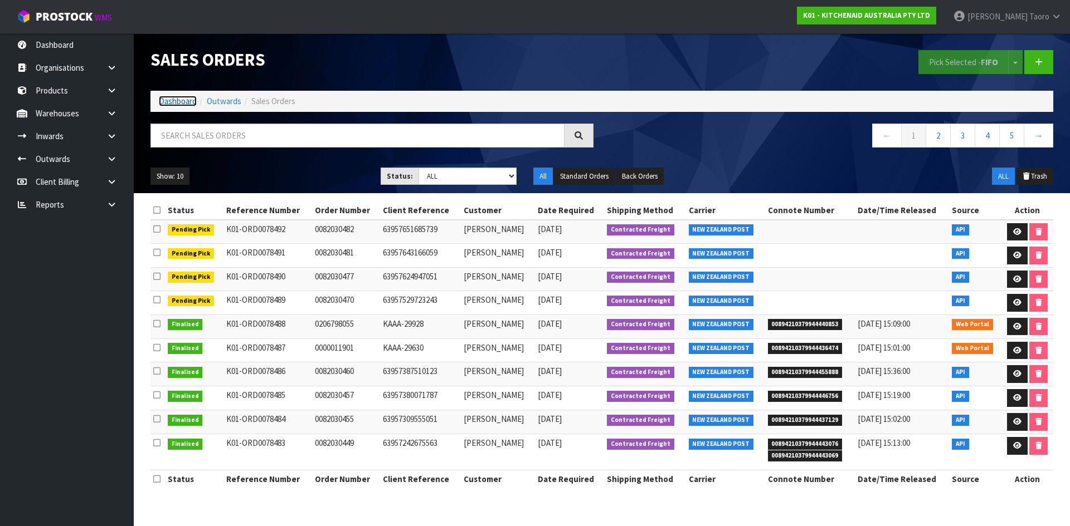
click at [168, 101] on link "Dashboard" at bounding box center [178, 101] width 38 height 11
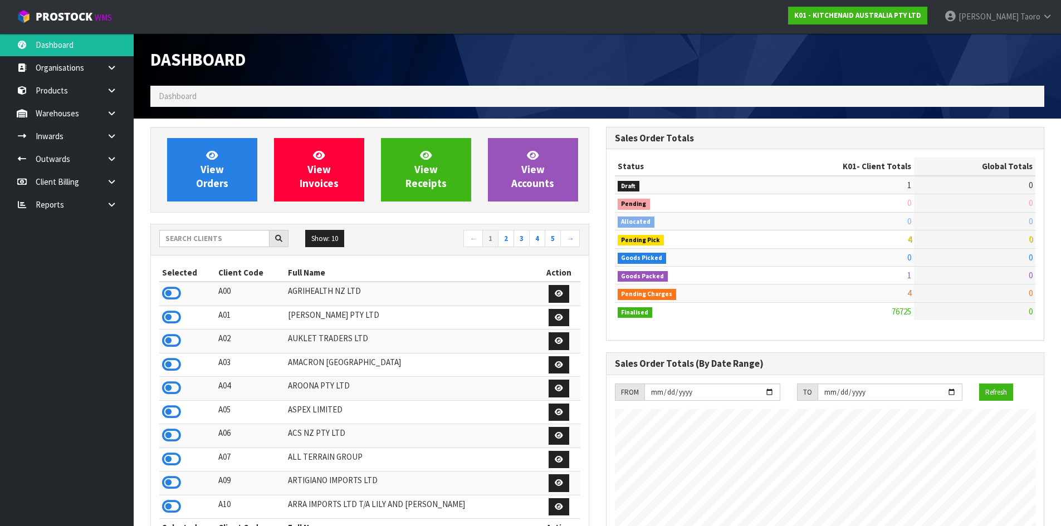
scroll to position [844, 455]
click at [242, 237] on input "text" at bounding box center [214, 238] width 110 height 17
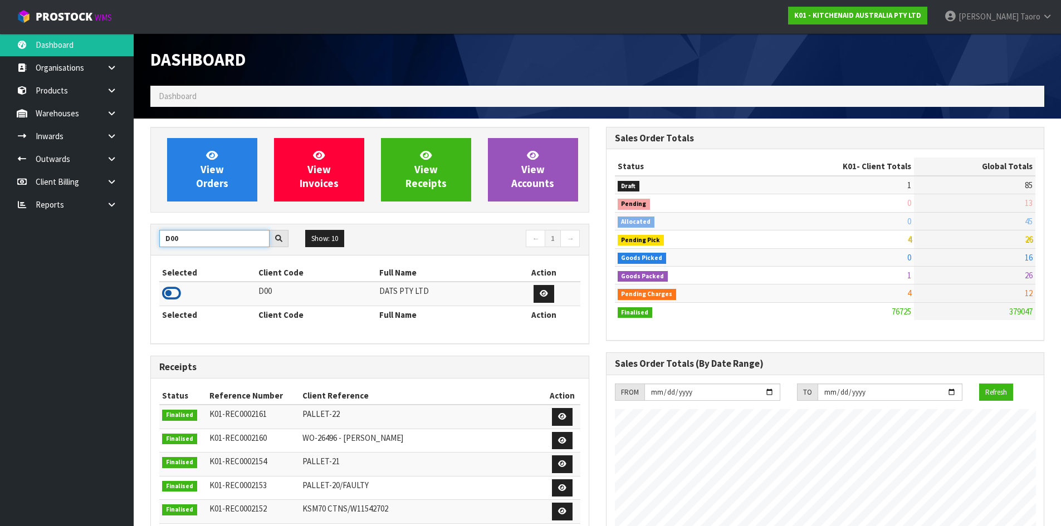
type input "D00"
click at [170, 298] on icon at bounding box center [171, 293] width 19 height 17
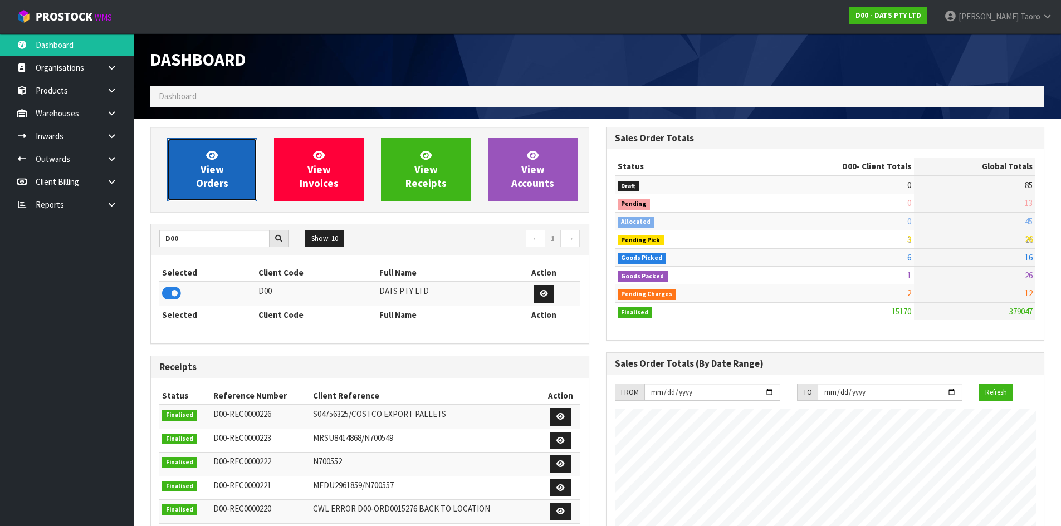
click at [221, 183] on span "View Orders" at bounding box center [212, 170] width 32 height 42
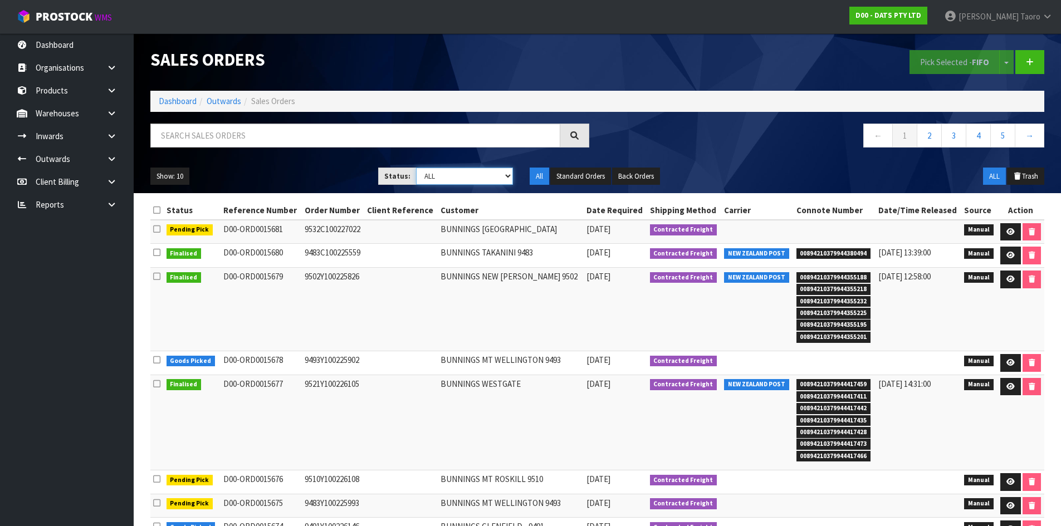
click at [439, 176] on select "Draft Pending Allocated Pending Pick Goods Picked Goods Packed Pending Charges …" at bounding box center [464, 176] width 97 height 17
click at [455, 170] on select "Draft Pending Allocated Pending Pick Goods Picked Goods Packed Pending Charges …" at bounding box center [464, 176] width 97 height 17
select select "string:4"
click at [416, 168] on select "Draft Pending Allocated Pending Pick Goods Picked Goods Packed Pending Charges …" at bounding box center [464, 176] width 97 height 17
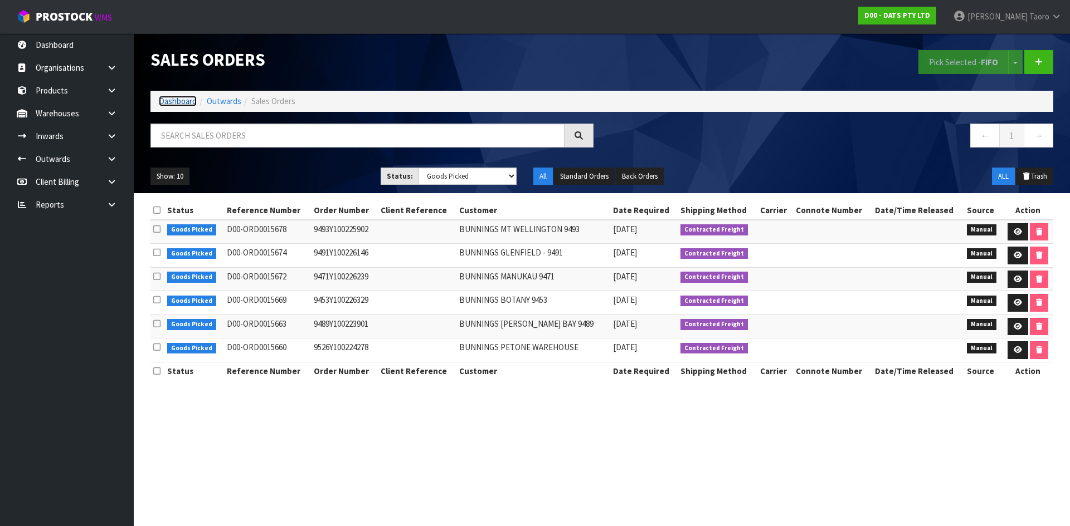
click at [186, 99] on link "Dashboard" at bounding box center [178, 101] width 38 height 11
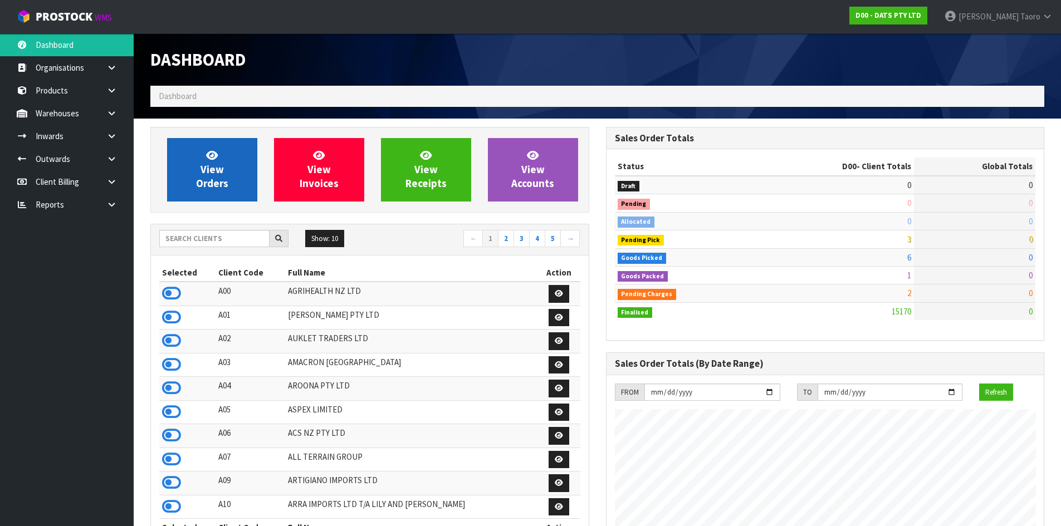
scroll to position [844, 455]
click at [206, 155] on icon at bounding box center [212, 155] width 12 height 11
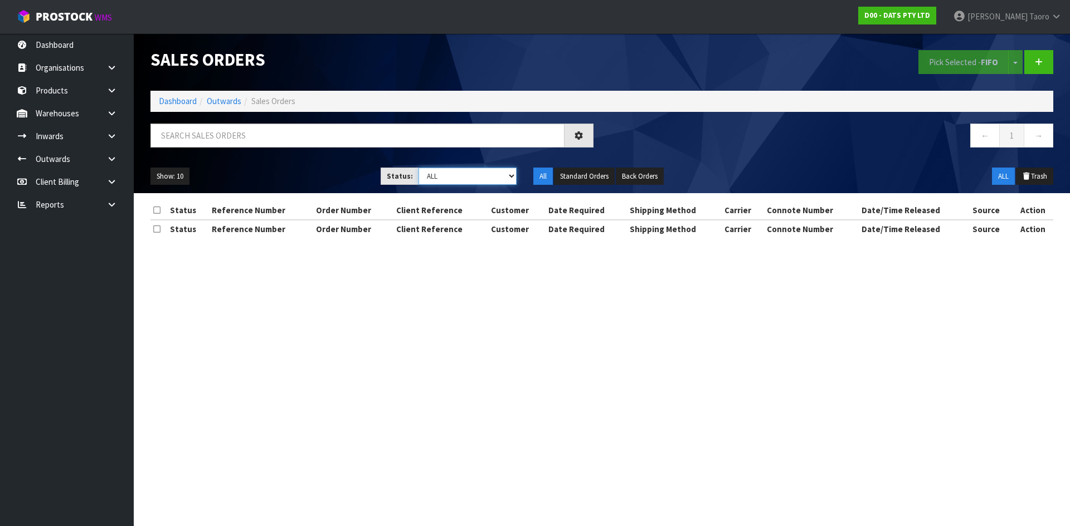
click at [480, 179] on select "Draft Pending Allocated Pending Pick Goods Picked Goods Packed Pending Charges …" at bounding box center [467, 176] width 99 height 17
select select "string:4"
click at [418, 168] on select "Draft Pending Allocated Pending Pick Goods Picked Goods Packed Pending Charges …" at bounding box center [467, 176] width 99 height 17
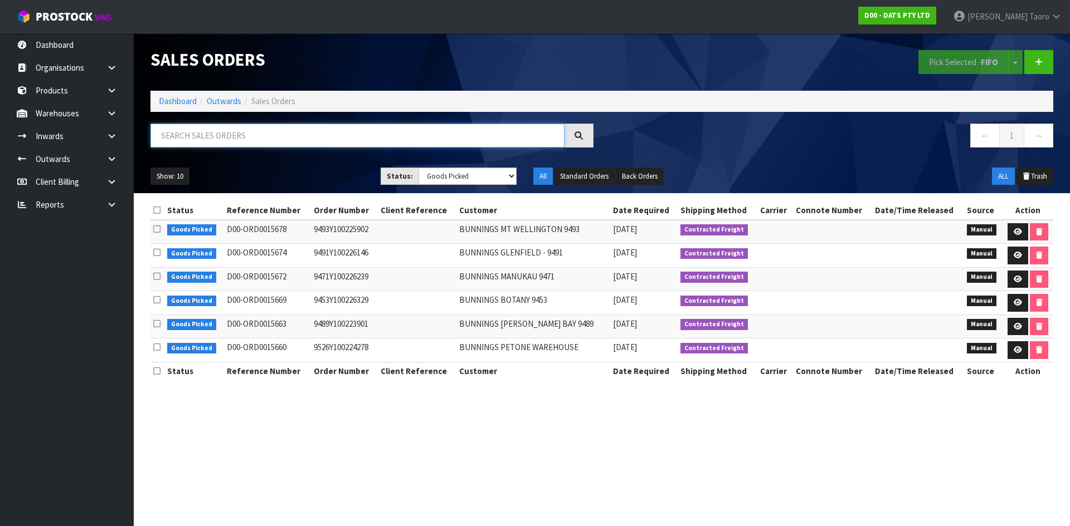
click at [493, 133] on input "text" at bounding box center [357, 136] width 414 height 24
type input "JOB-0409838"
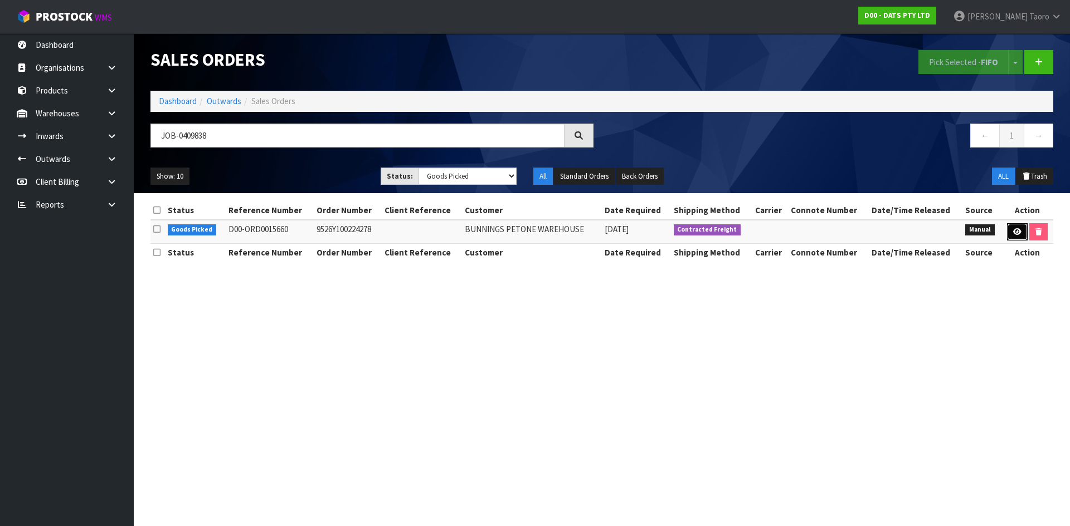
click at [1014, 232] on icon at bounding box center [1017, 231] width 8 height 7
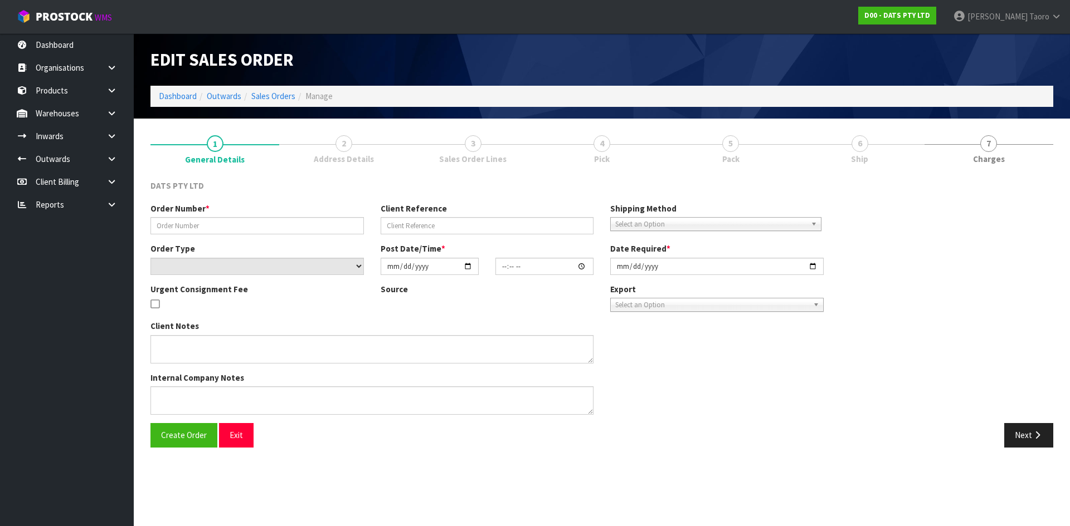
type input "9526Y100224278"
select select "number:0"
type input "[DATE]"
type input "08:54:00.000"
type input "[DATE]"
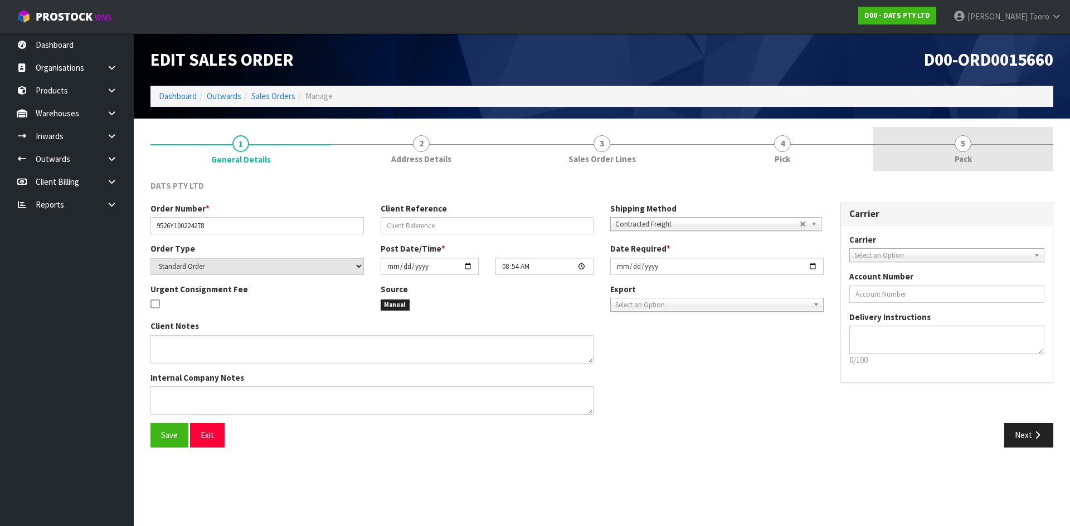
click at [992, 164] on link "5 Pack" at bounding box center [962, 149] width 181 height 44
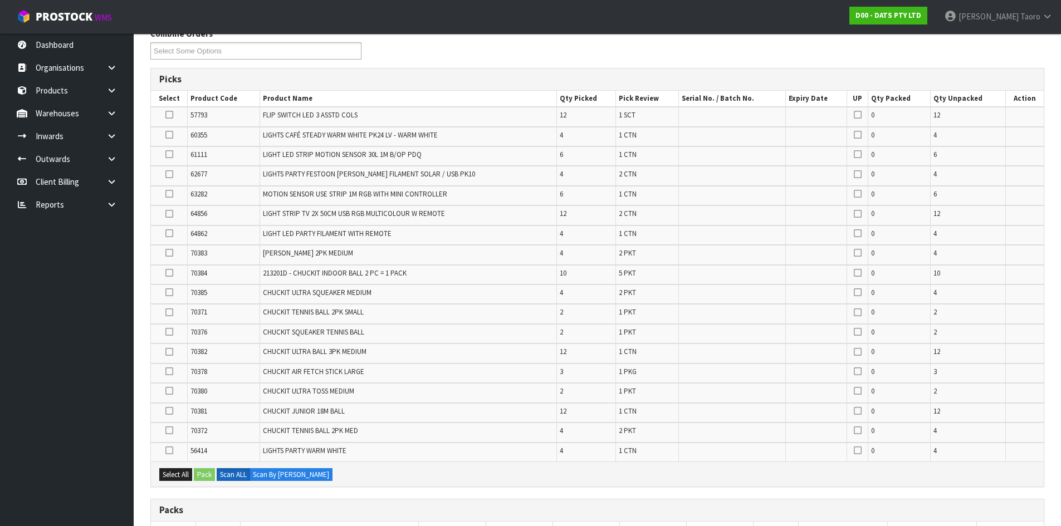
scroll to position [422, 0]
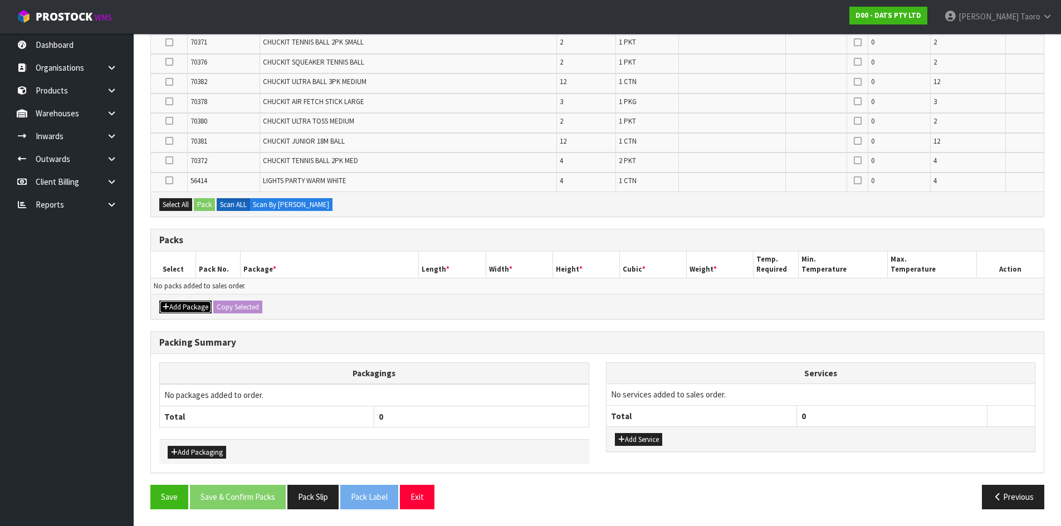
click at [191, 308] on button "Add Package" at bounding box center [185, 307] width 52 height 13
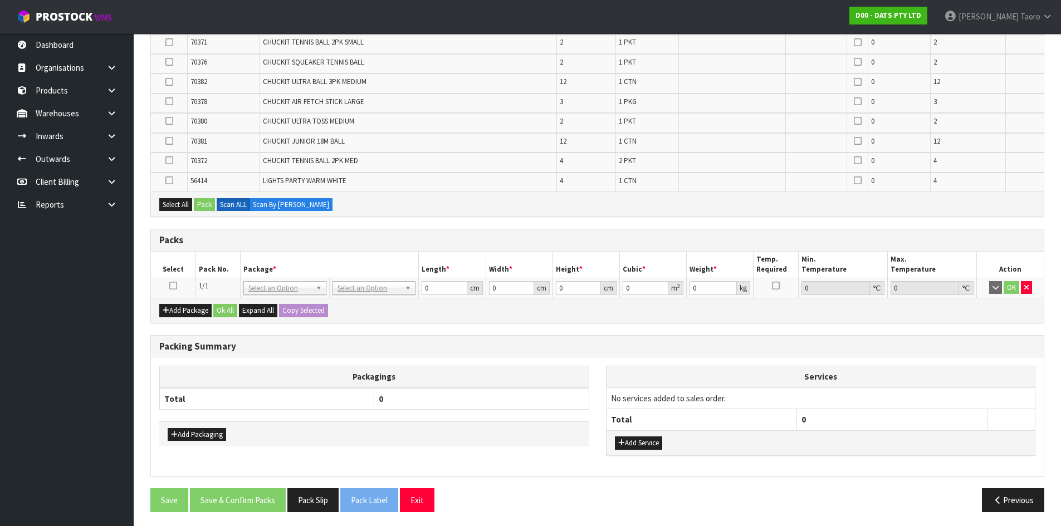
click at [174, 286] on icon at bounding box center [173, 286] width 8 height 1
click at [216, 266] on th "Pack No." at bounding box center [218, 265] width 45 height 26
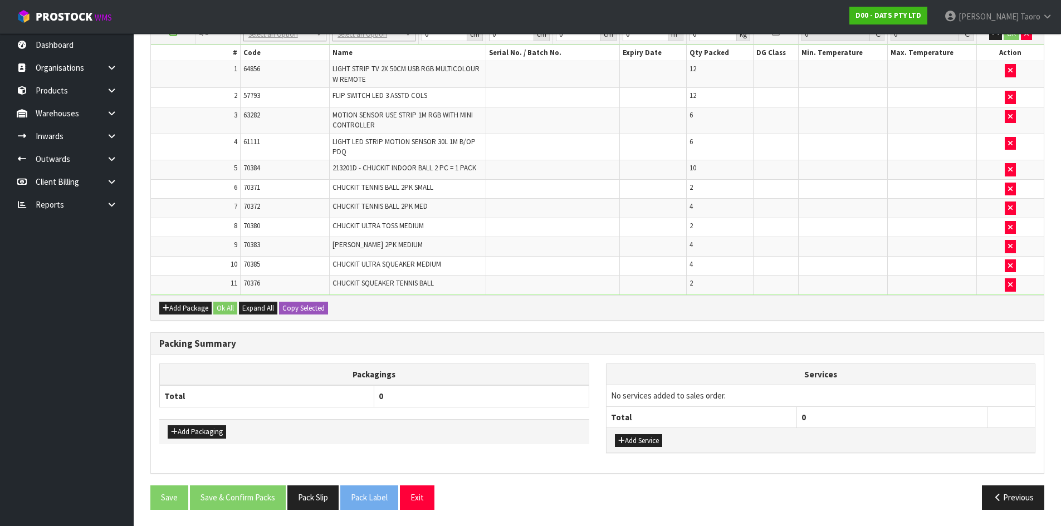
scroll to position [460, 0]
click at [553, 343] on h3 "Packing Summary" at bounding box center [597, 343] width 876 height 11
click at [179, 310] on button "Add Package" at bounding box center [185, 307] width 52 height 13
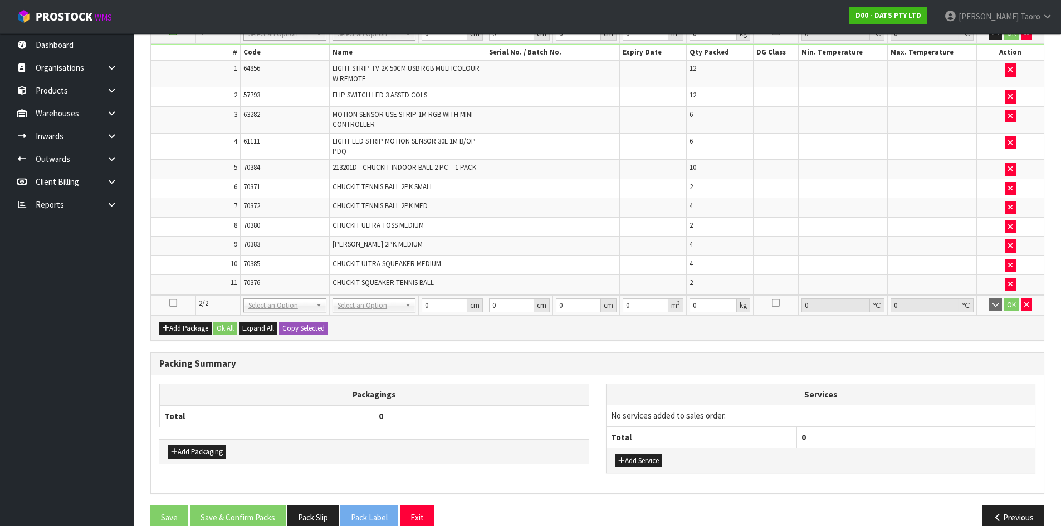
click at [175, 304] on icon at bounding box center [173, 303] width 8 height 1
click at [173, 279] on td "11" at bounding box center [195, 284] width 89 height 19
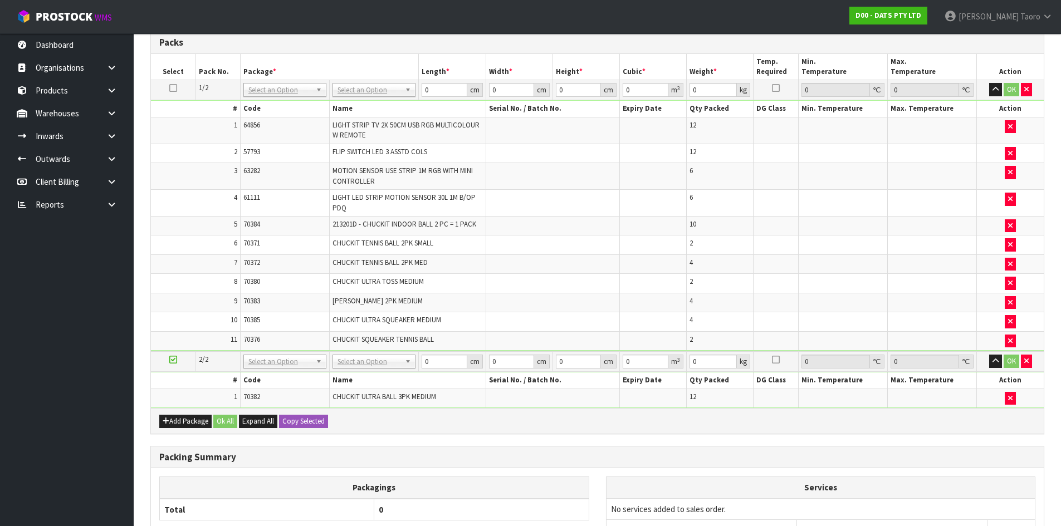
scroll to position [217, 0]
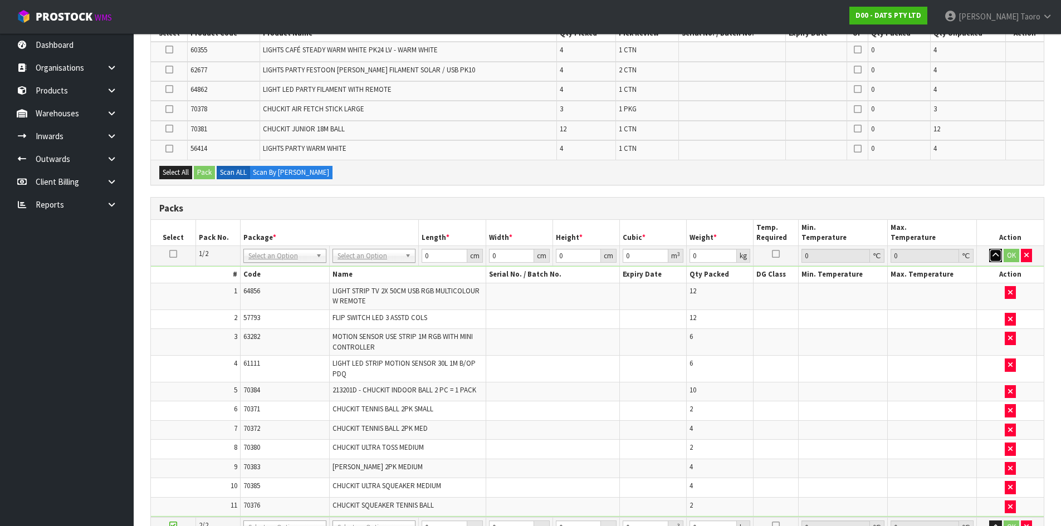
click at [994, 255] on icon "button" at bounding box center [996, 255] width 6 height 7
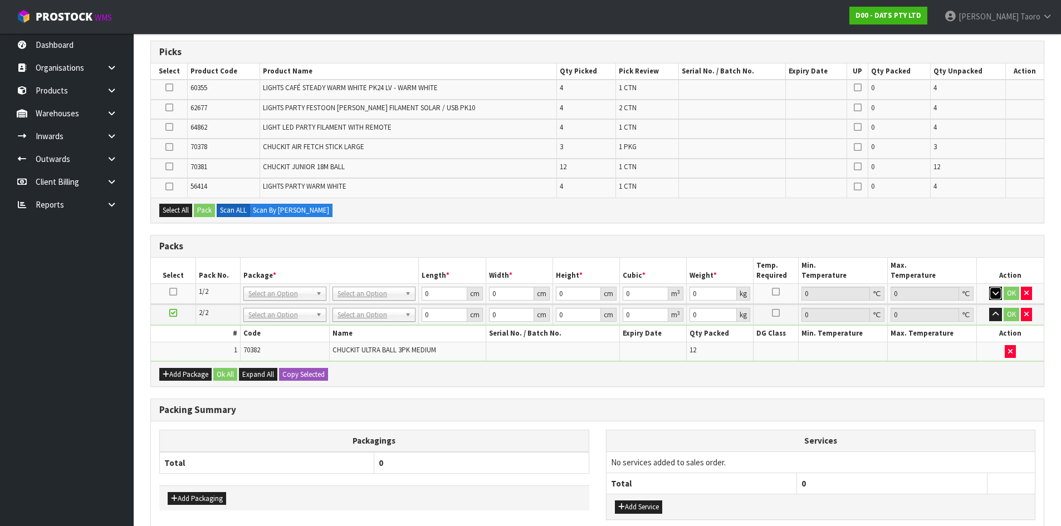
scroll to position [162, 0]
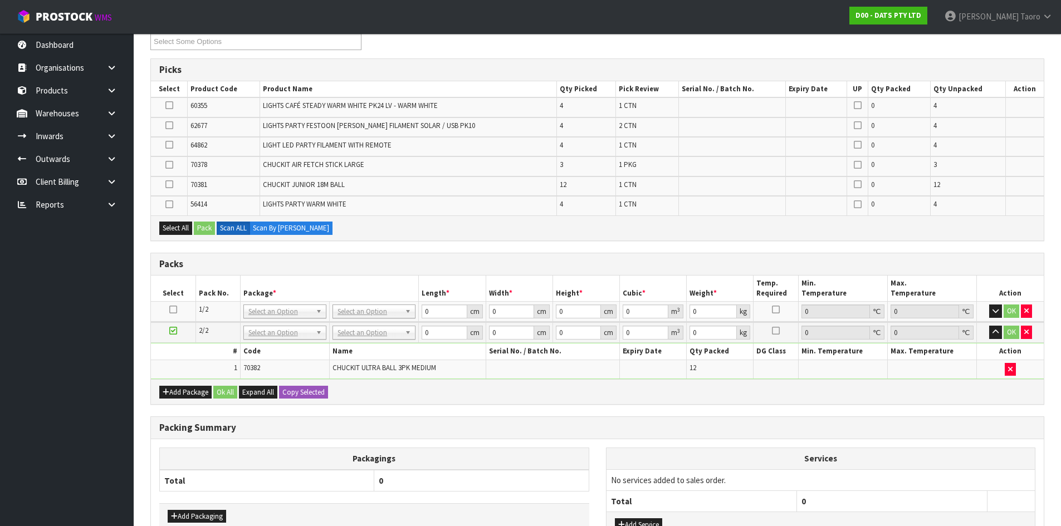
click at [175, 310] on icon at bounding box center [173, 310] width 8 height 1
click at [170, 165] on icon at bounding box center [169, 165] width 8 height 1
click at [0, 0] on input "checkbox" at bounding box center [0, 0] width 0 height 0
click at [204, 226] on button "Pack" at bounding box center [204, 228] width 21 height 13
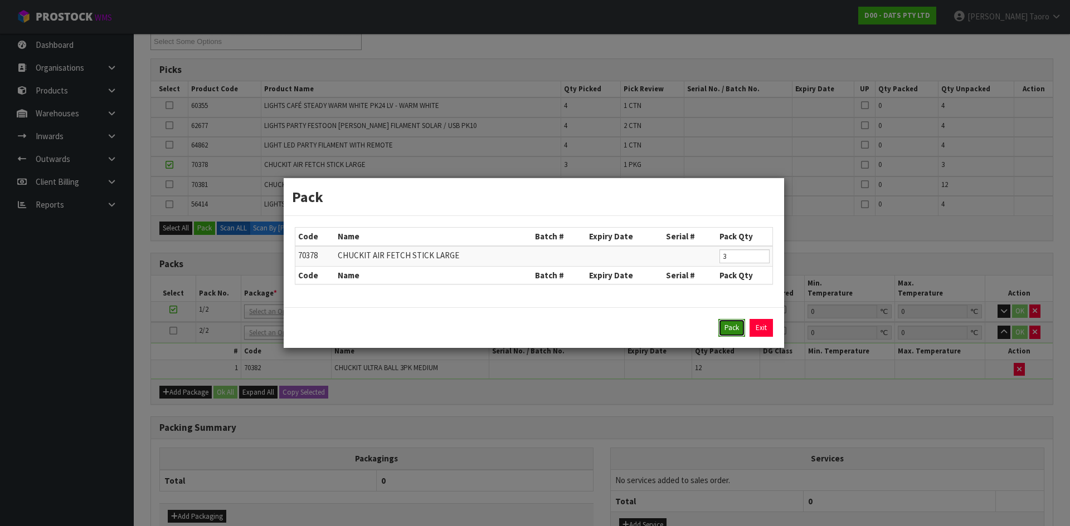
click at [730, 333] on button "Pack" at bounding box center [731, 328] width 27 height 18
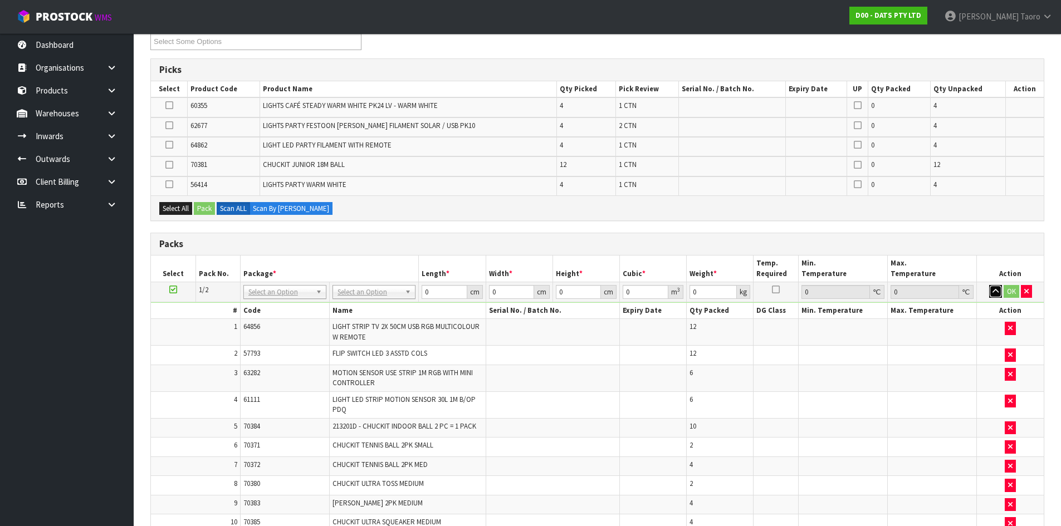
click at [996, 291] on icon "button" at bounding box center [996, 291] width 6 height 7
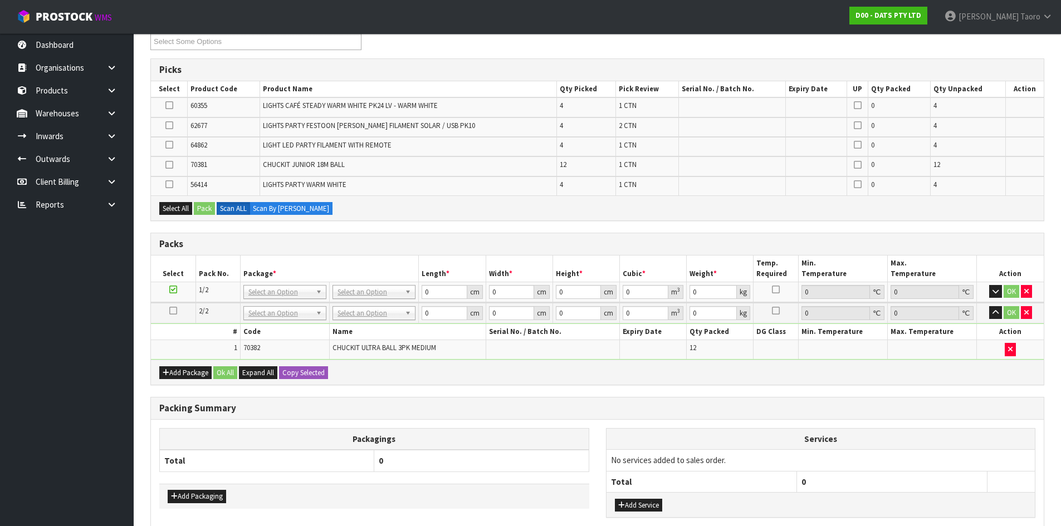
click at [172, 311] on icon at bounding box center [173, 311] width 8 height 1
click at [448, 433] on th "Packagings" at bounding box center [375, 439] width 430 height 22
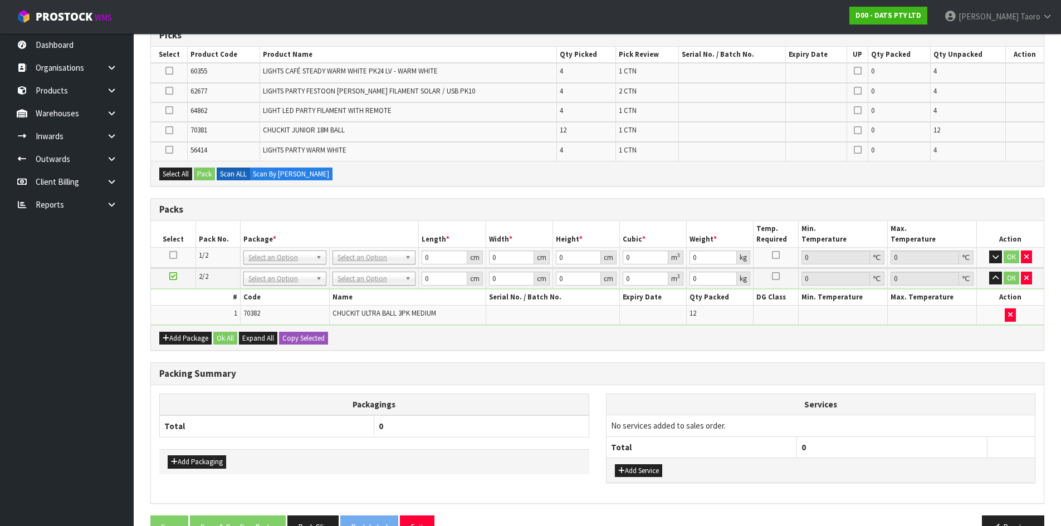
scroll to position [227, 0]
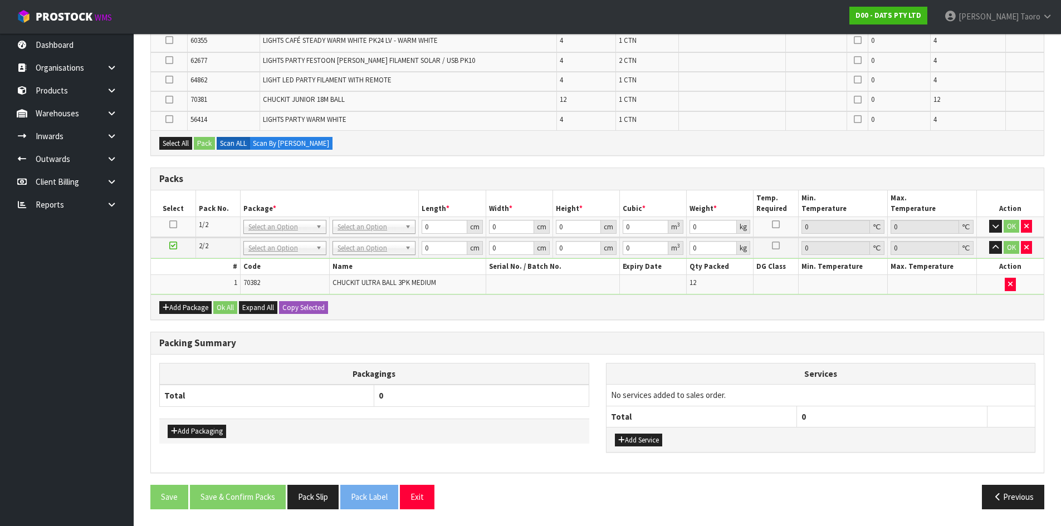
click at [445, 389] on th "0" at bounding box center [481, 396] width 214 height 22
click at [450, 381] on th "Packagings" at bounding box center [375, 374] width 430 height 22
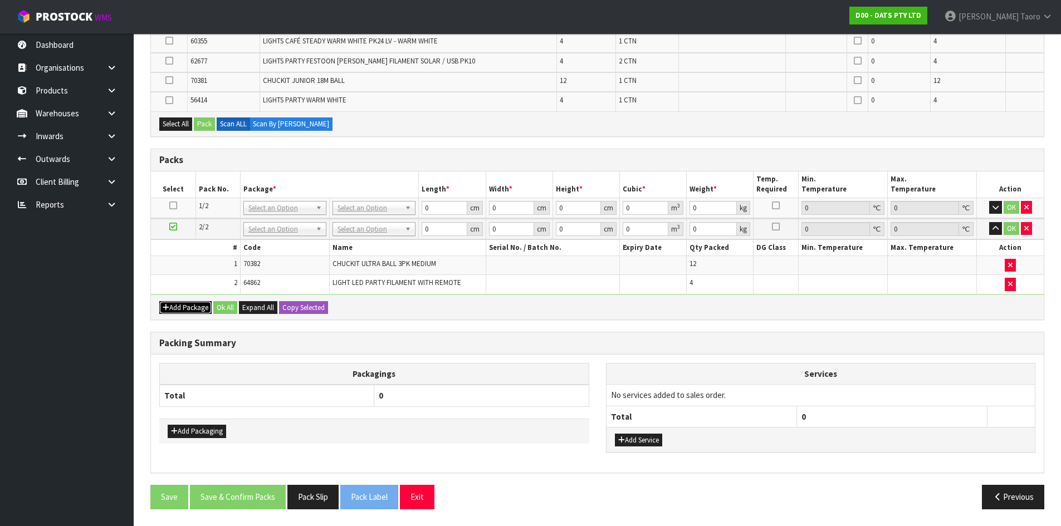
click at [185, 305] on button "Add Package" at bounding box center [185, 307] width 52 height 13
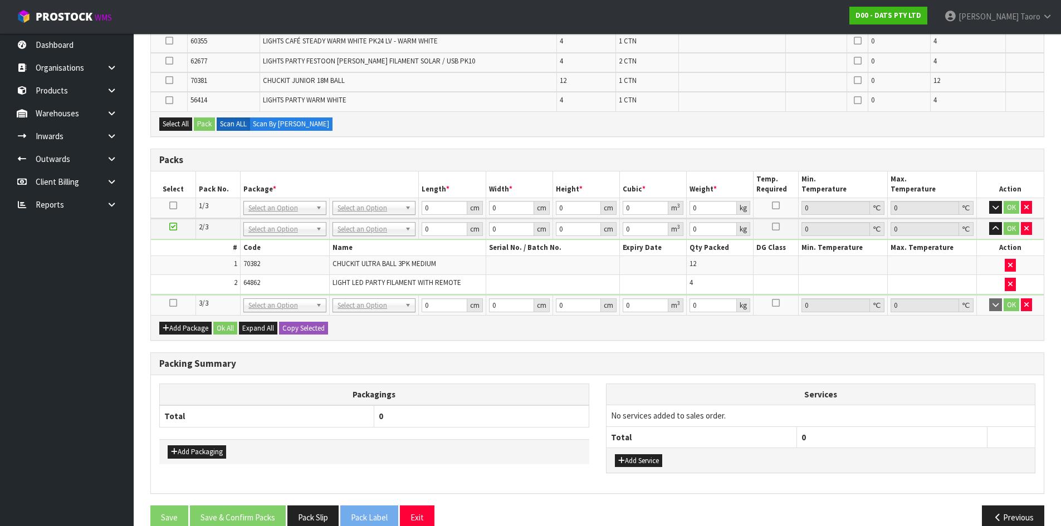
click at [176, 303] on icon at bounding box center [173, 303] width 8 height 1
click at [201, 274] on td "1" at bounding box center [195, 265] width 89 height 19
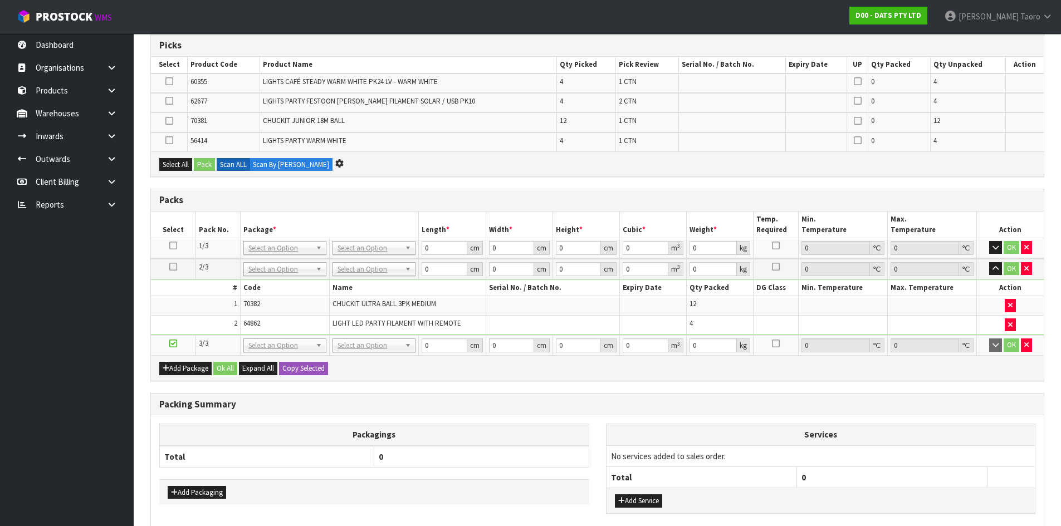
scroll to position [0, 0]
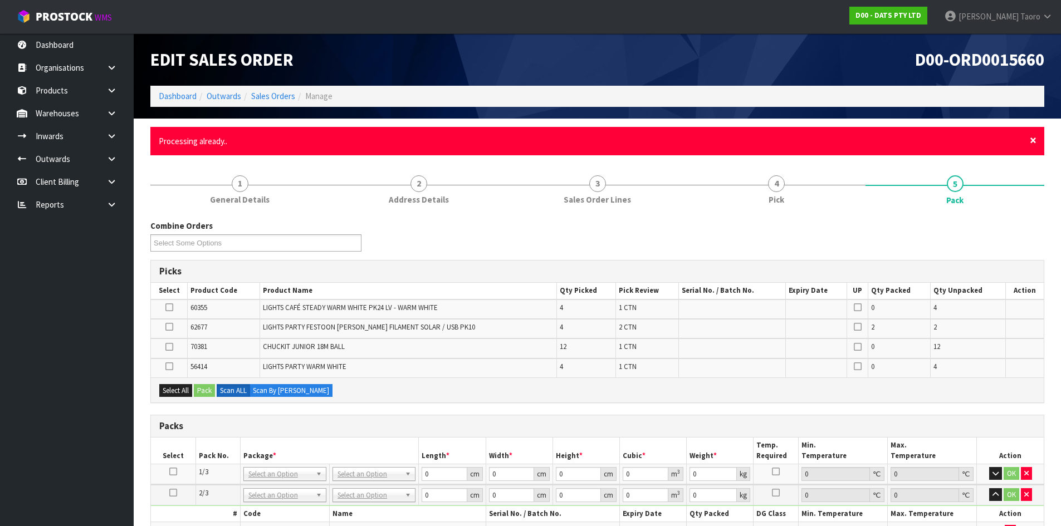
click at [1032, 138] on span "×" at bounding box center [1033, 141] width 7 height 16
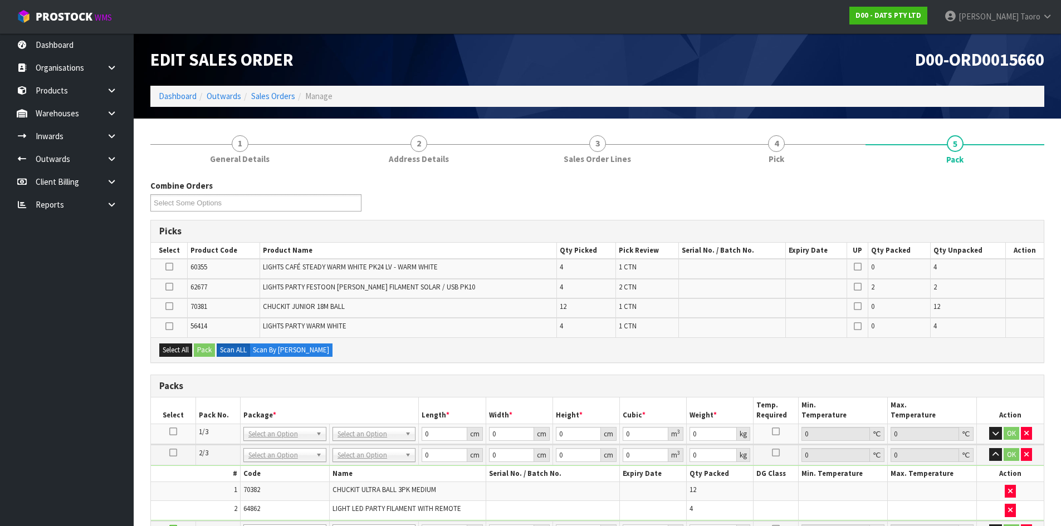
click at [1025, 184] on div "Combine Orders D00-ORD0015660 D00-ORD0015663 D00-ORD0015669 D00-ORD0015672 D00-…" at bounding box center [597, 200] width 911 height 40
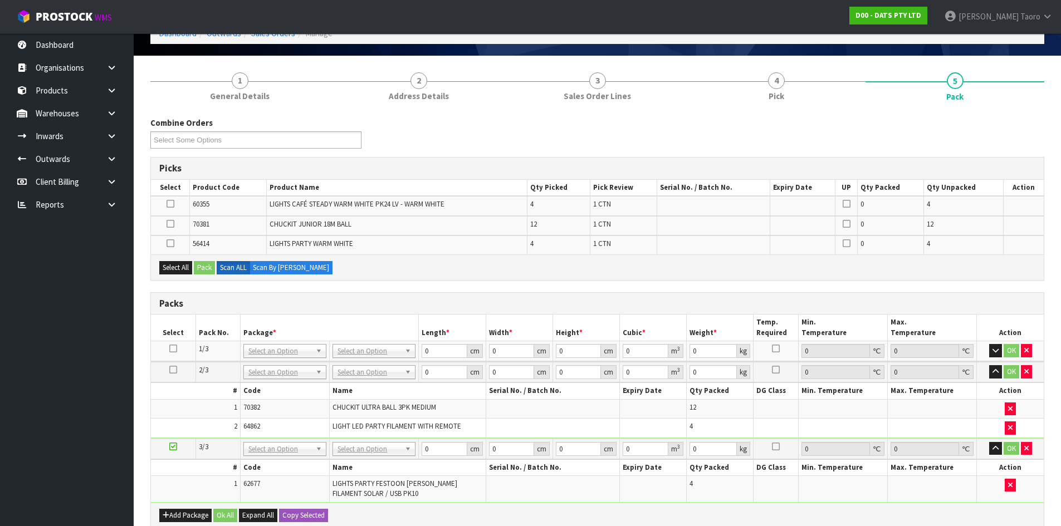
scroll to position [167, 0]
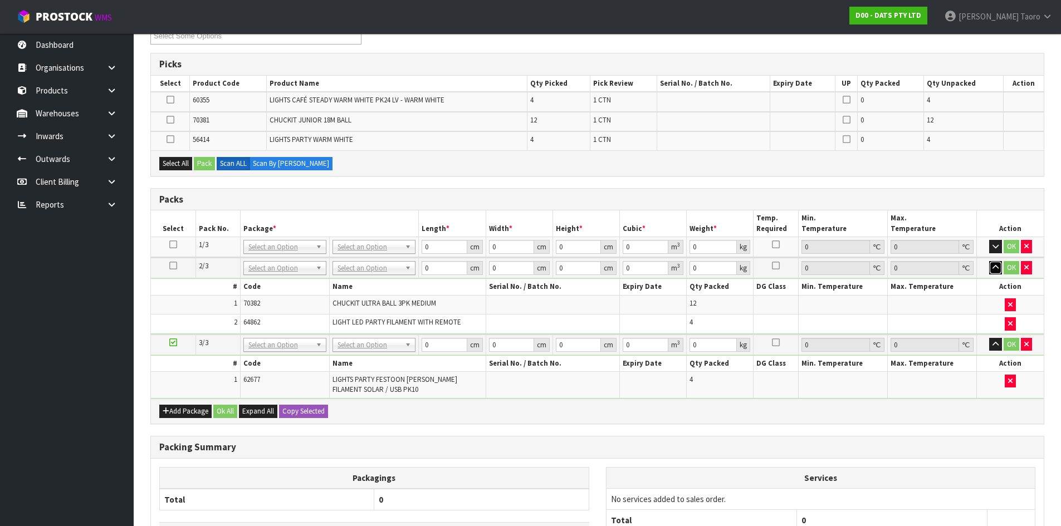
drag, startPoint x: 997, startPoint y: 269, endPoint x: 987, endPoint y: 276, distance: 12.7
click at [996, 269] on icon "button" at bounding box center [996, 267] width 6 height 7
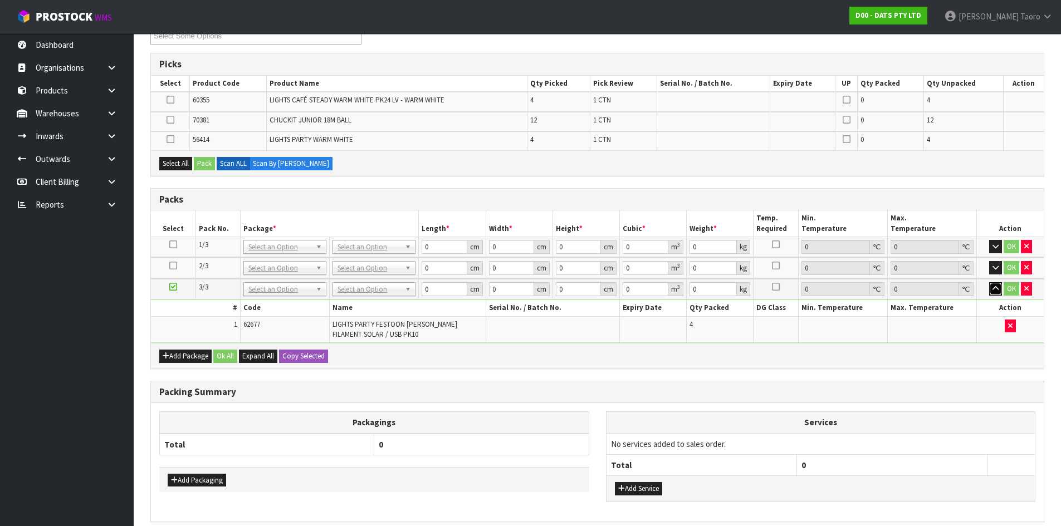
click at [996, 289] on icon "button" at bounding box center [996, 288] width 6 height 7
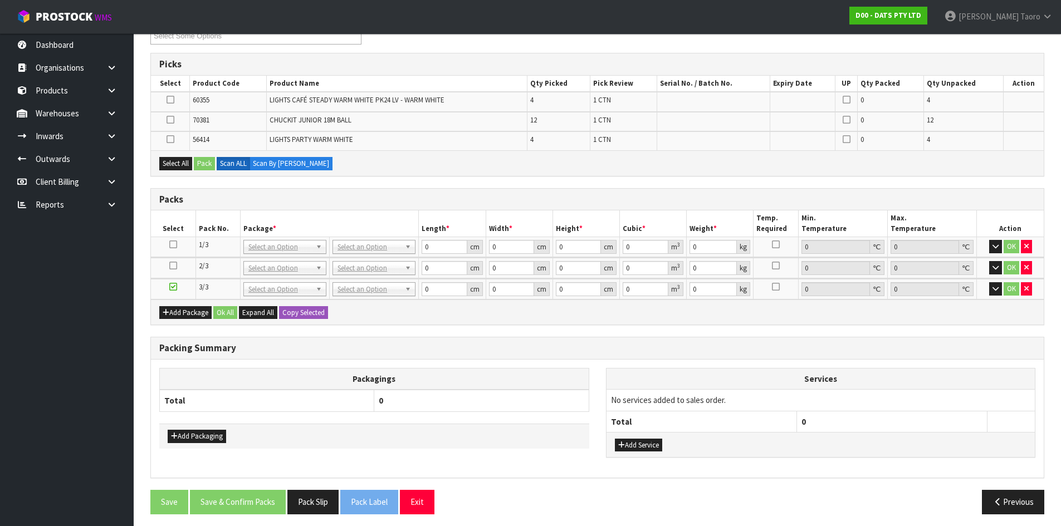
drag, startPoint x: 174, startPoint y: 288, endPoint x: 285, endPoint y: 354, distance: 129.4
click at [175, 287] on icon at bounding box center [173, 287] width 8 height 1
click at [514, 385] on th "Packagings" at bounding box center [375, 379] width 430 height 22
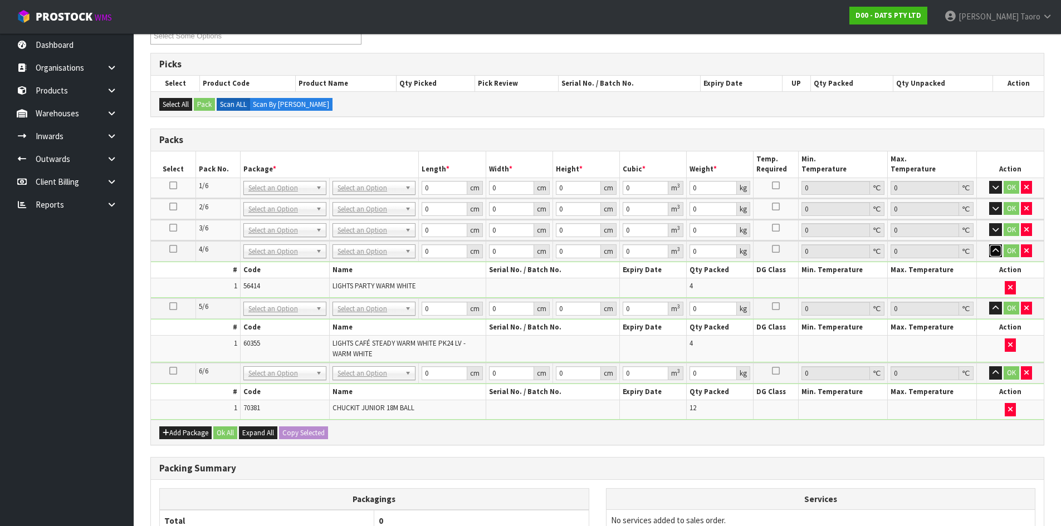
click at [993, 251] on icon "button" at bounding box center [996, 250] width 6 height 7
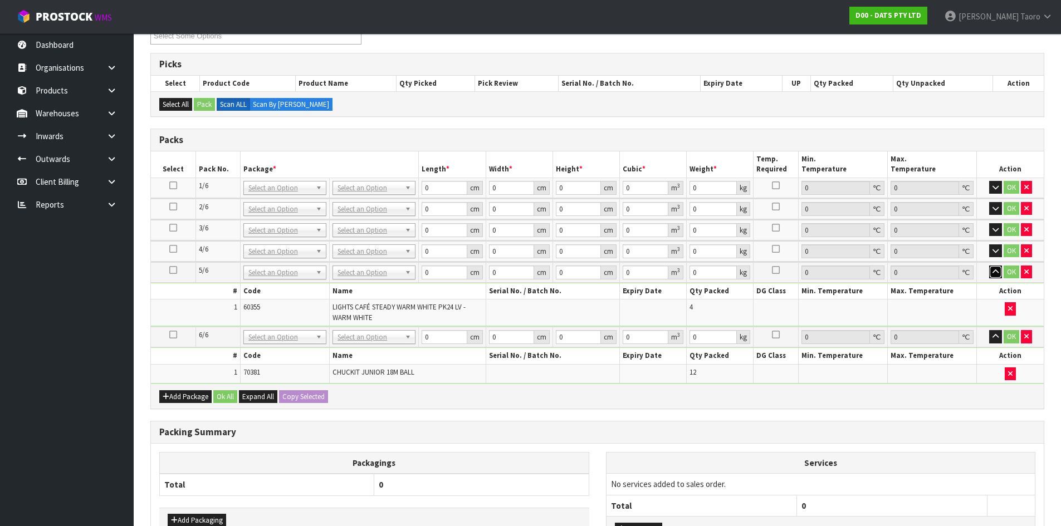
click at [997, 277] on button "button" at bounding box center [995, 272] width 13 height 13
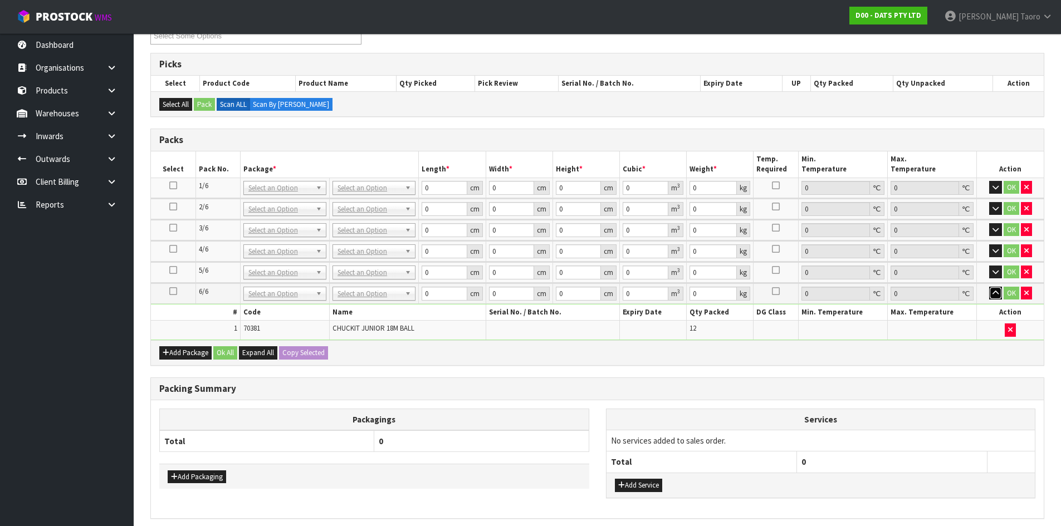
click at [994, 291] on icon "button" at bounding box center [996, 293] width 6 height 7
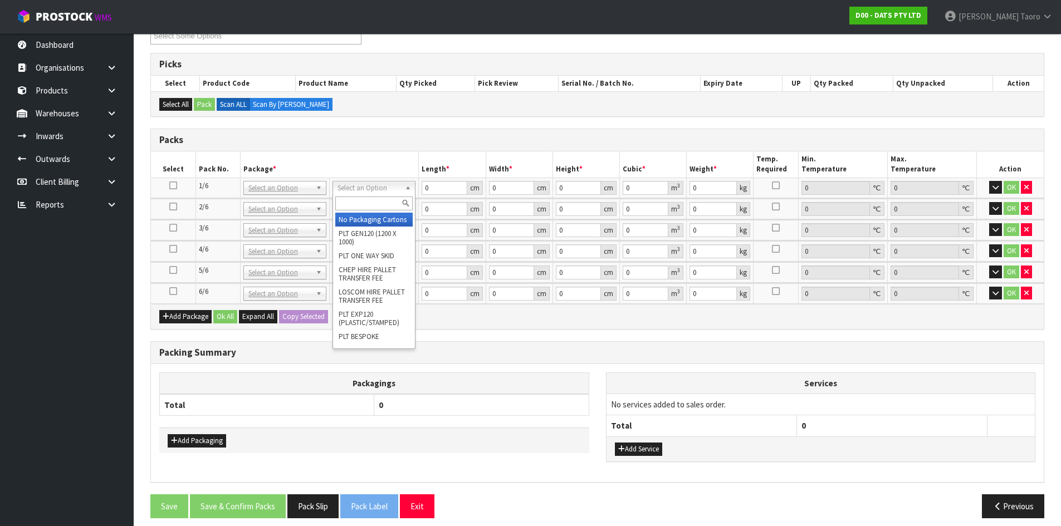
click at [380, 201] on input "text" at bounding box center [373, 204] width 77 height 14
type input "CTN9"
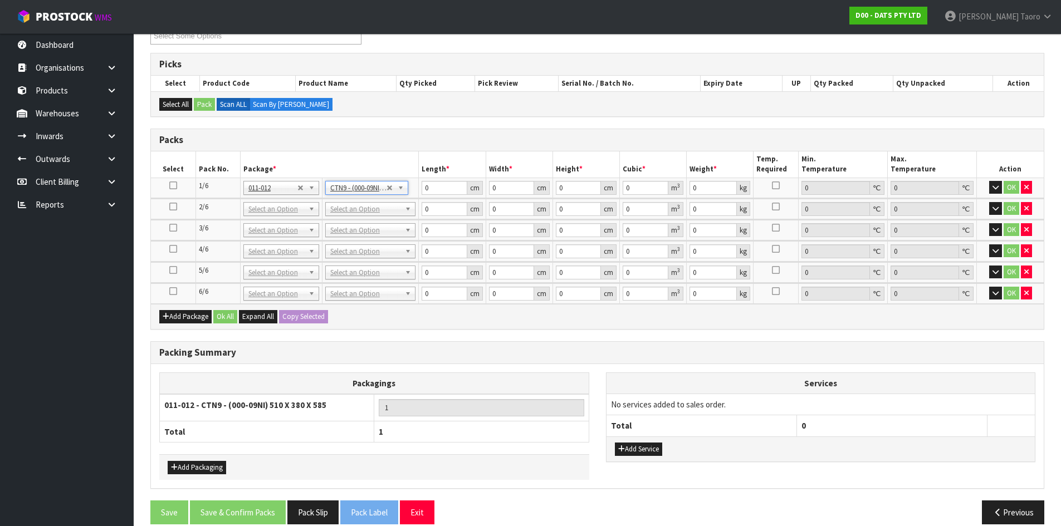
type input "51"
type input "38"
type input "58.5"
type input "0.113373"
type input "11.77"
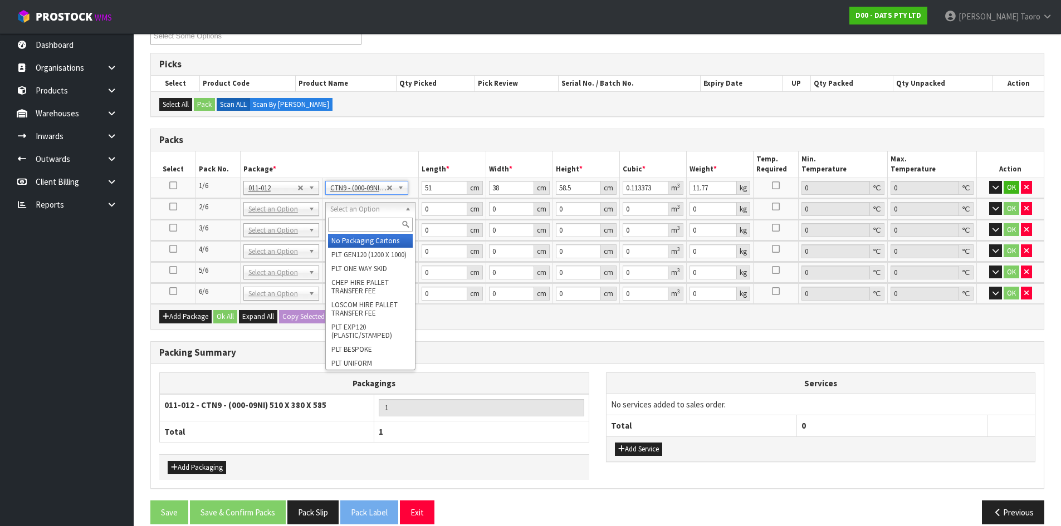
drag, startPoint x: 377, startPoint y: 209, endPoint x: 383, endPoint y: 231, distance: 22.6
click at [383, 231] on input "text" at bounding box center [370, 225] width 85 height 14
type input "CTN9"
type input "2"
type input "51"
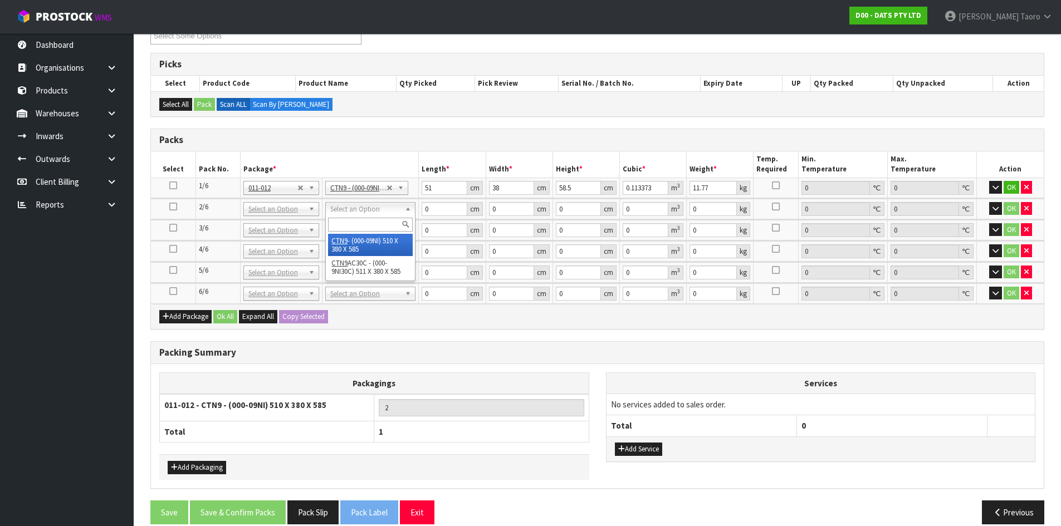
type input "38"
type input "58.5"
type input "0.113373"
type input "8.9"
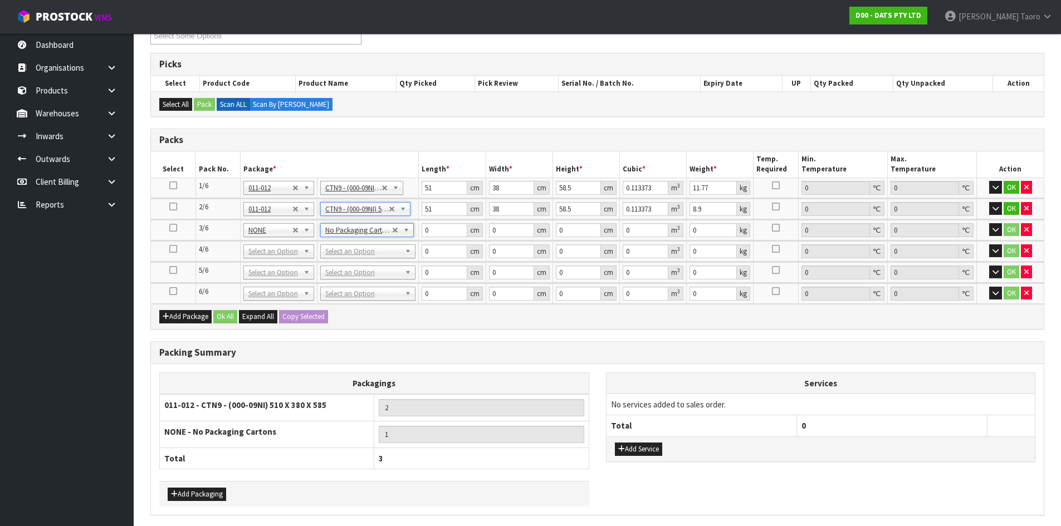
drag, startPoint x: 382, startPoint y: 257, endPoint x: 383, endPoint y: 273, distance: 16.2
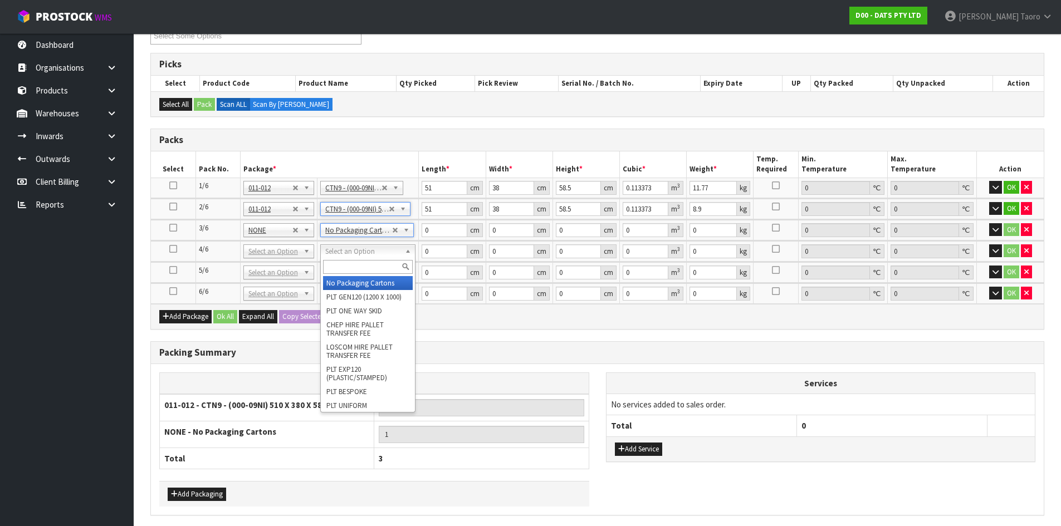
drag, startPoint x: 384, startPoint y: 281, endPoint x: 388, endPoint y: 276, distance: 5.9
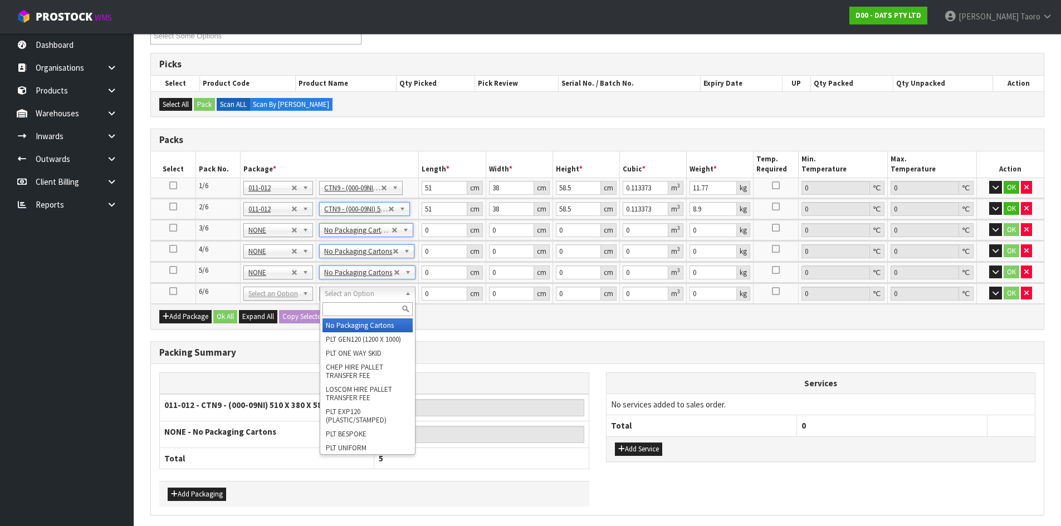
drag, startPoint x: 391, startPoint y: 325, endPoint x: 414, endPoint y: 284, distance: 47.9
type input "4"
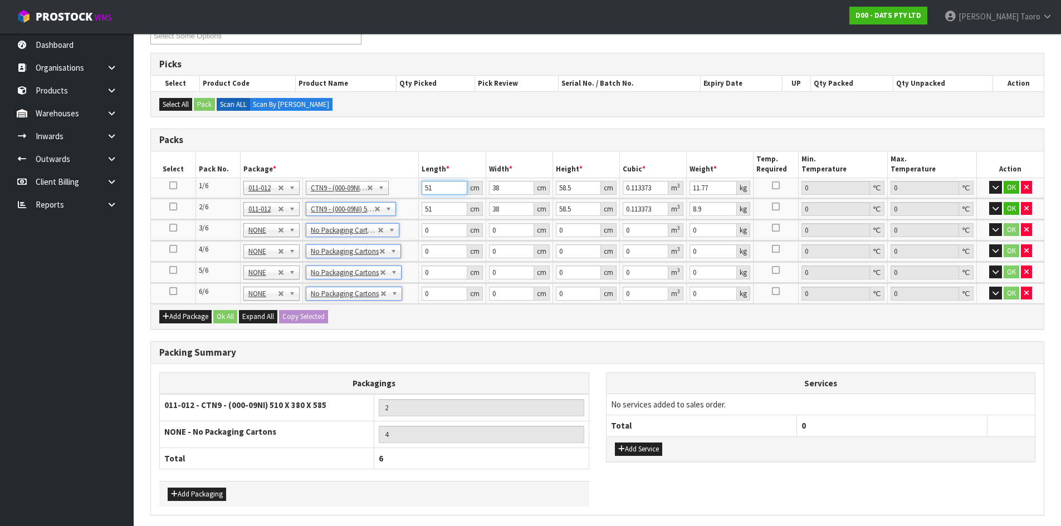
click at [446, 183] on input "51" at bounding box center [444, 188] width 45 height 14
type input "5"
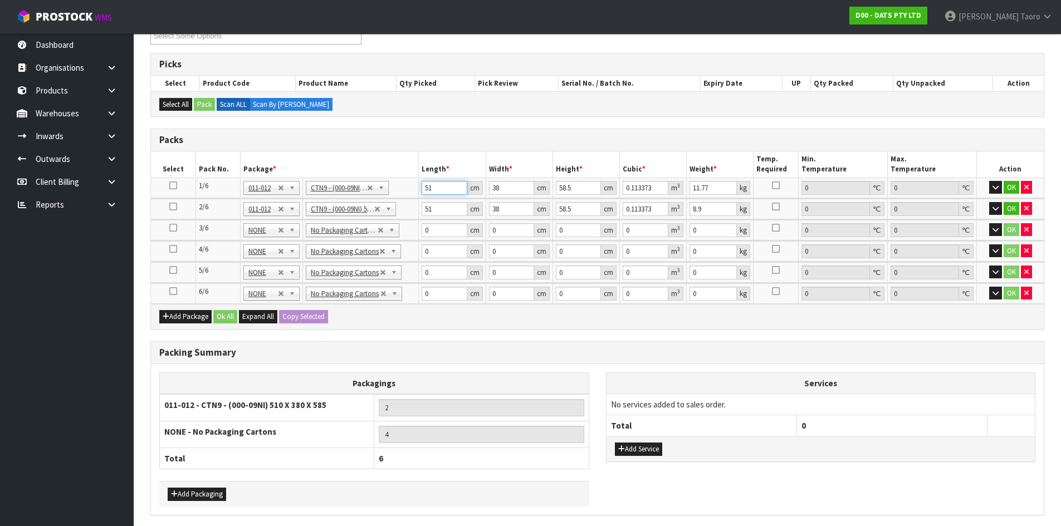
type input "0.011115"
type input "52"
type input "0.115596"
type input "52"
type input "4"
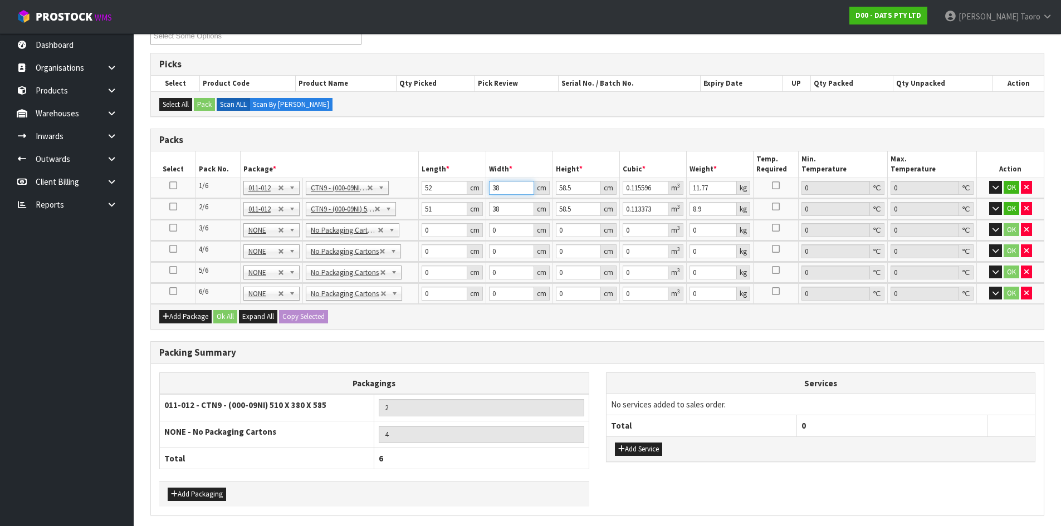
type input "0.012168"
type input "40"
type input "0.12168"
type input "40"
type input "5"
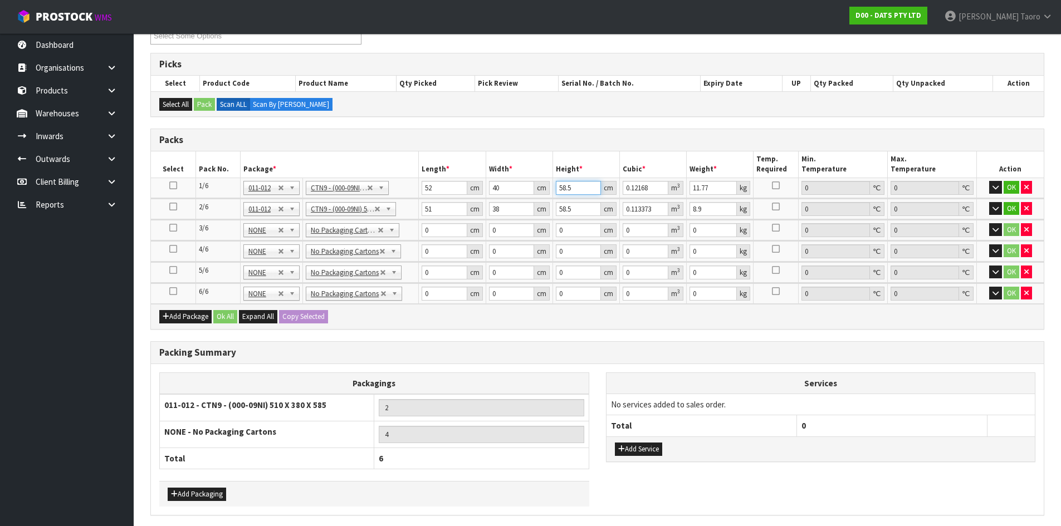
type input "0.0104"
type input "55"
type input "0.1144"
type input "55"
type input "12"
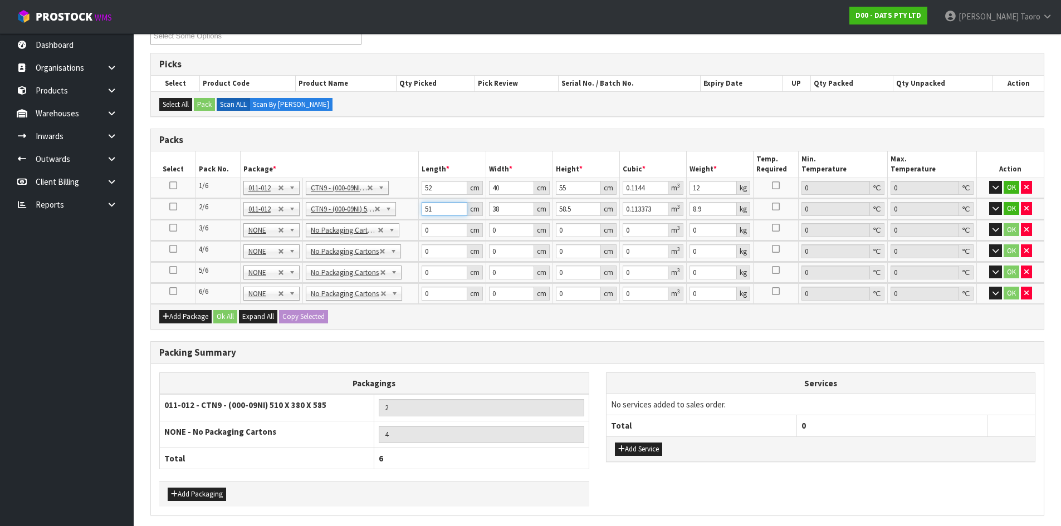
type input "5"
type input "0.011115"
type input "52"
type input "0.115596"
type input "52"
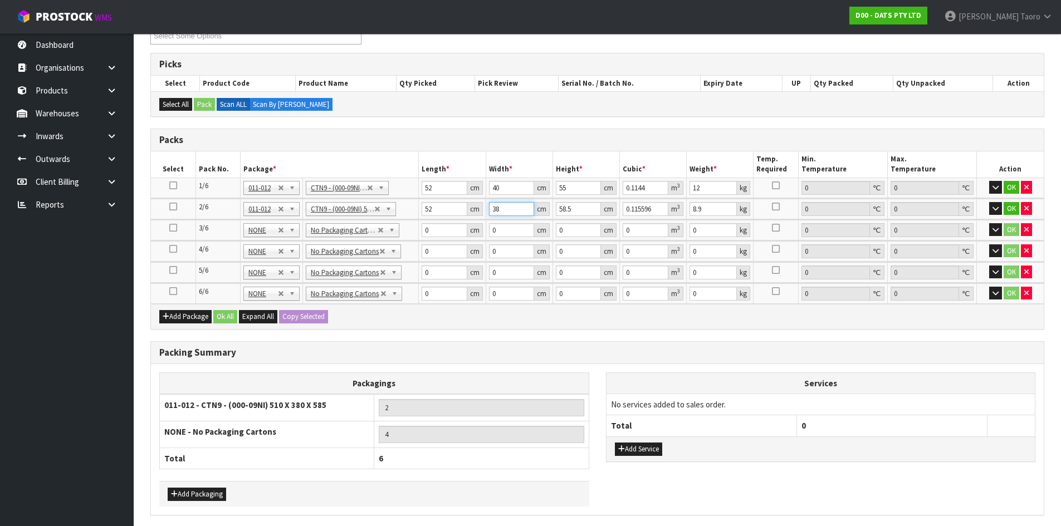
type input "4"
type input "0.012168"
type input "40"
type input "0.12168"
type input "40"
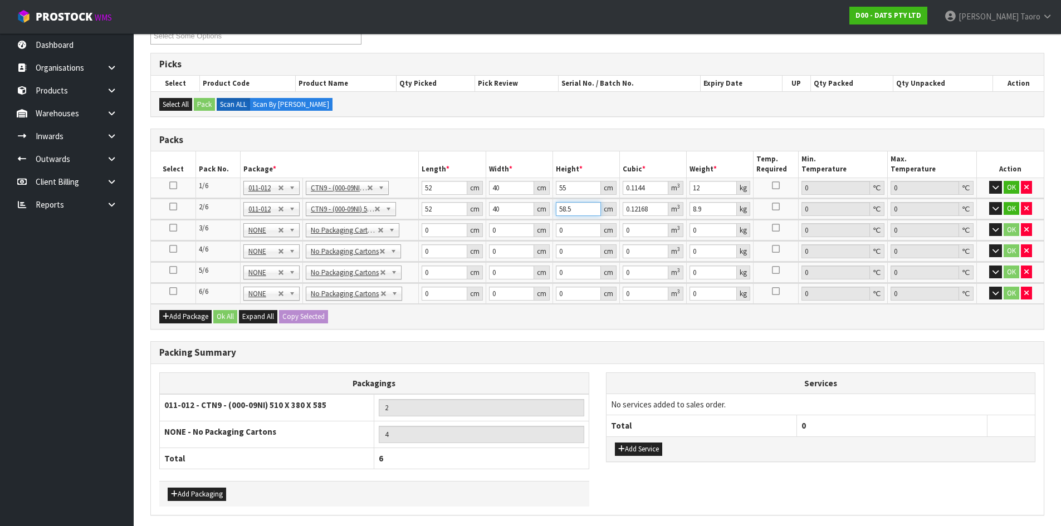
type input "5"
type input "0.0104"
type input "53"
type input "0.11024"
type input "53"
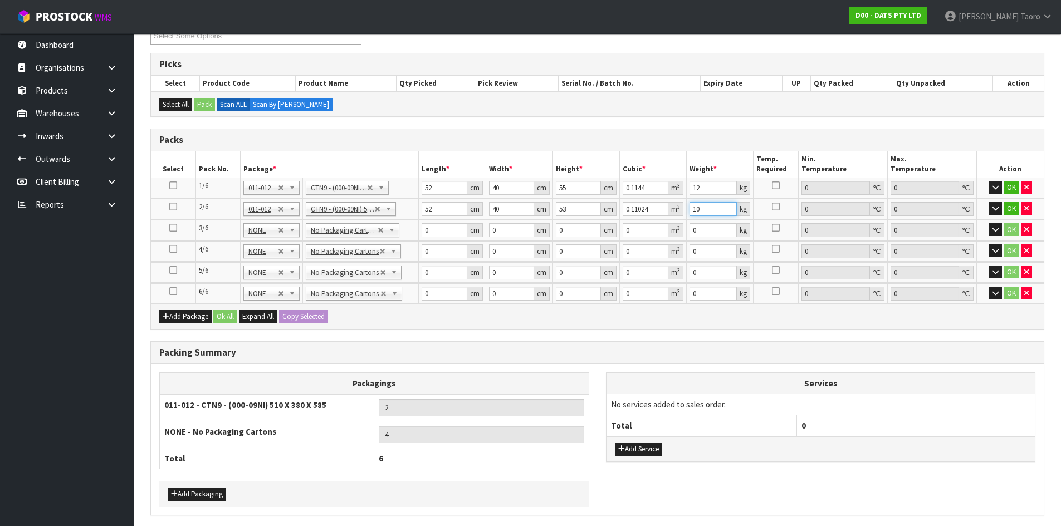
type input "10"
click at [447, 232] on input "454" at bounding box center [444, 230] width 45 height 14
type input "44"
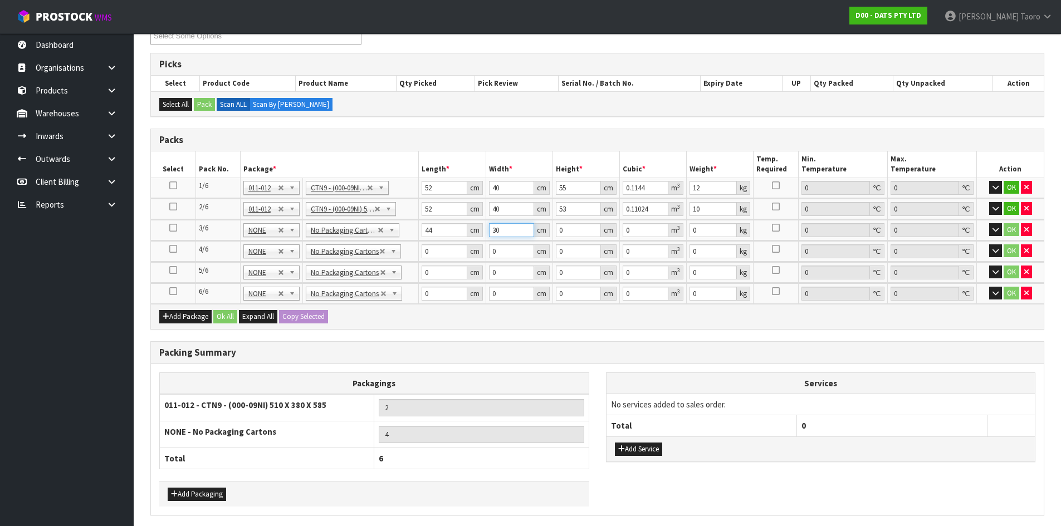
type input "30"
type input "4"
type input "0.00528"
type input "44"
type input "0.05808"
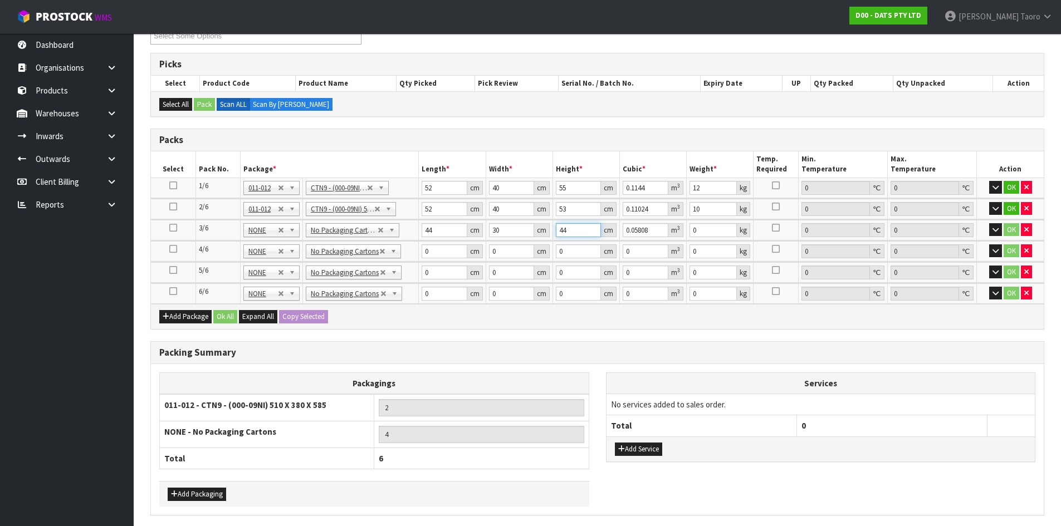
type input "44"
type input "7"
type input "39"
type input "36"
type input "3"
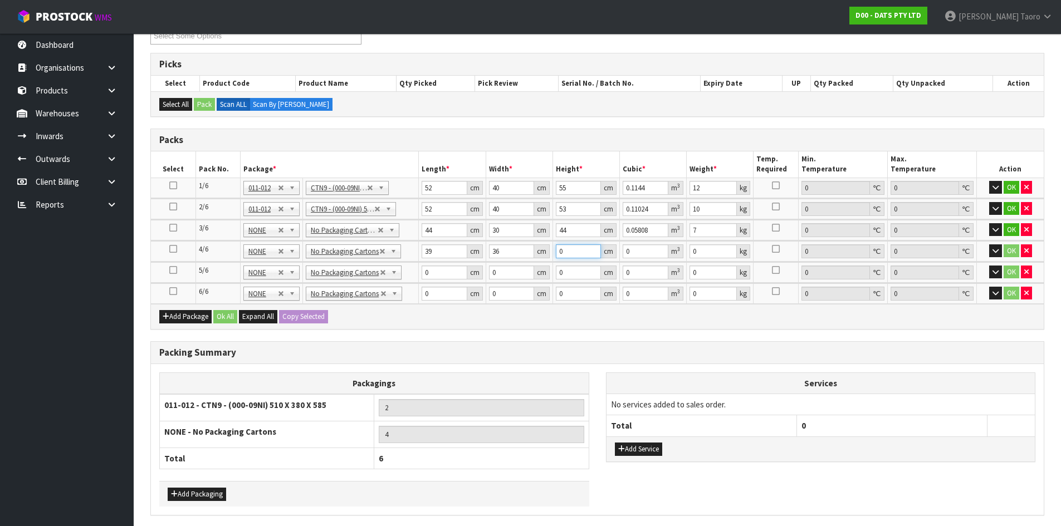
type input "0.004212"
type input "32"
type input "0.044928"
type input "32"
type input "7"
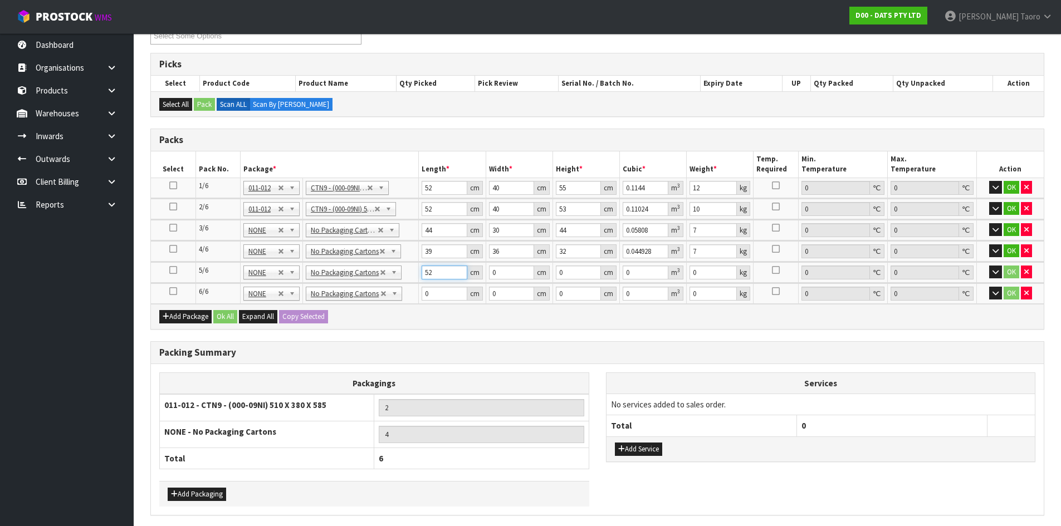
type input "52"
type input "27"
type input "2"
type input "0.002808"
type input "27"
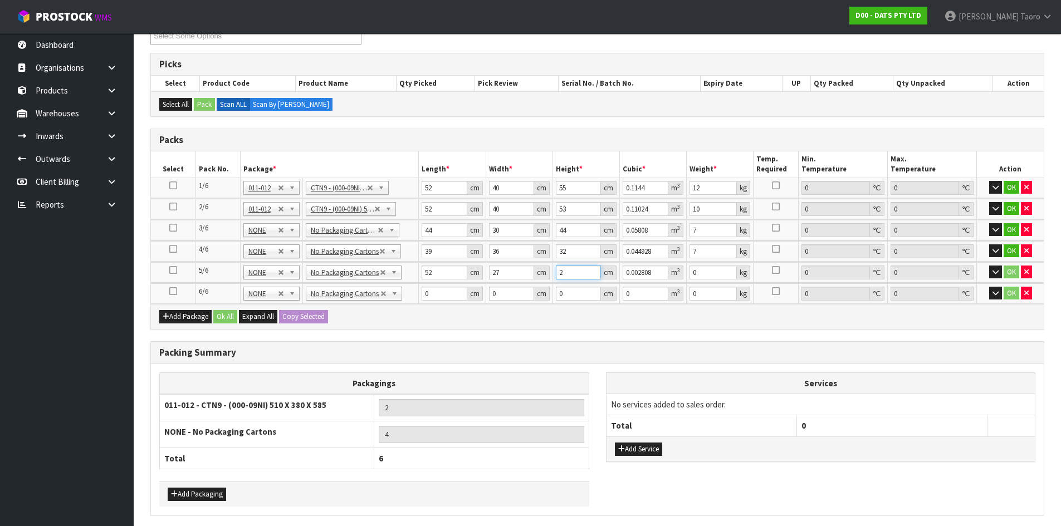
type input "0.037908"
type input "27"
type input "10"
type input "58"
type input "32"
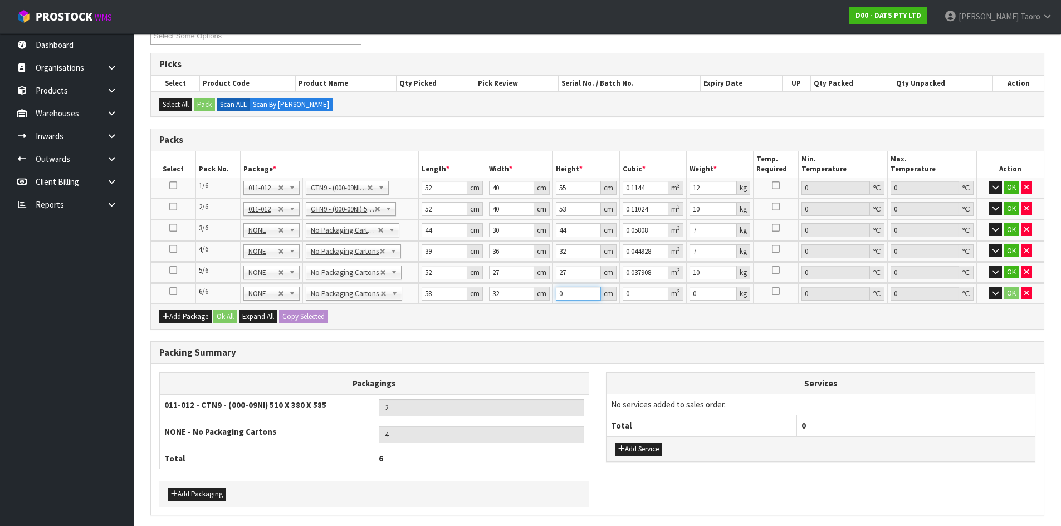
type input "1"
type input "0.001856"
type input "15"
type input "0.02784"
type input "15"
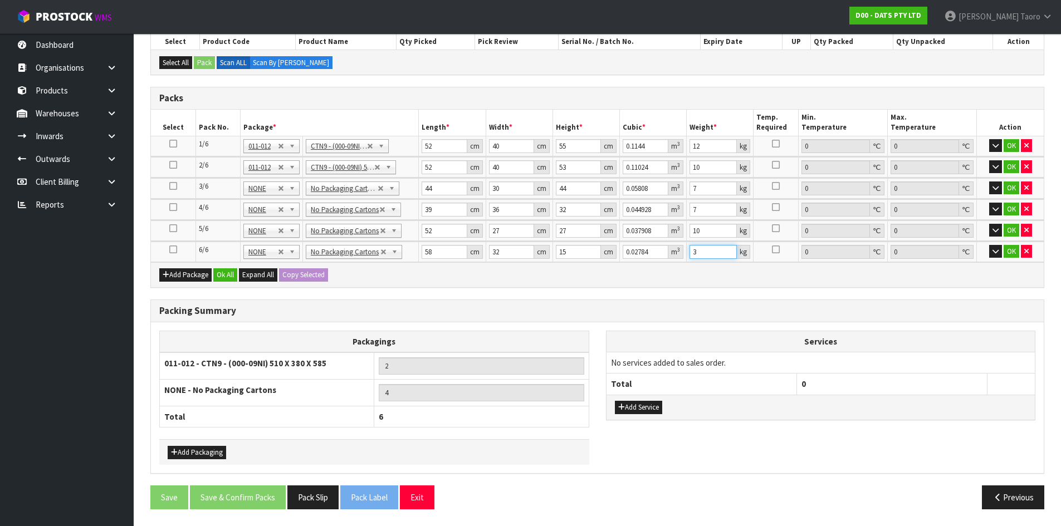
type input "3"
click at [224, 277] on button "Ok All" at bounding box center [225, 275] width 24 height 13
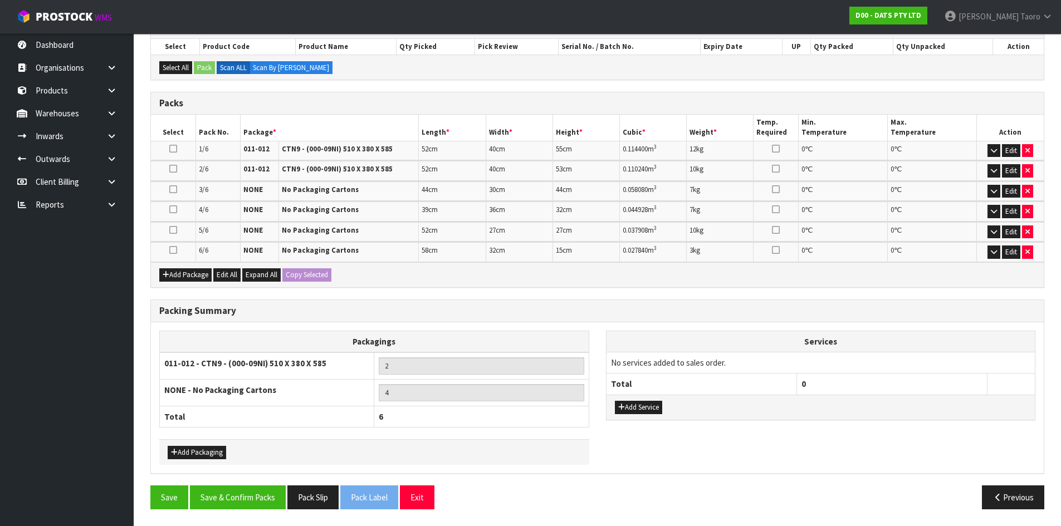
scroll to position [204, 0]
click at [237, 497] on button "Save & Confirm Packs" at bounding box center [238, 498] width 96 height 24
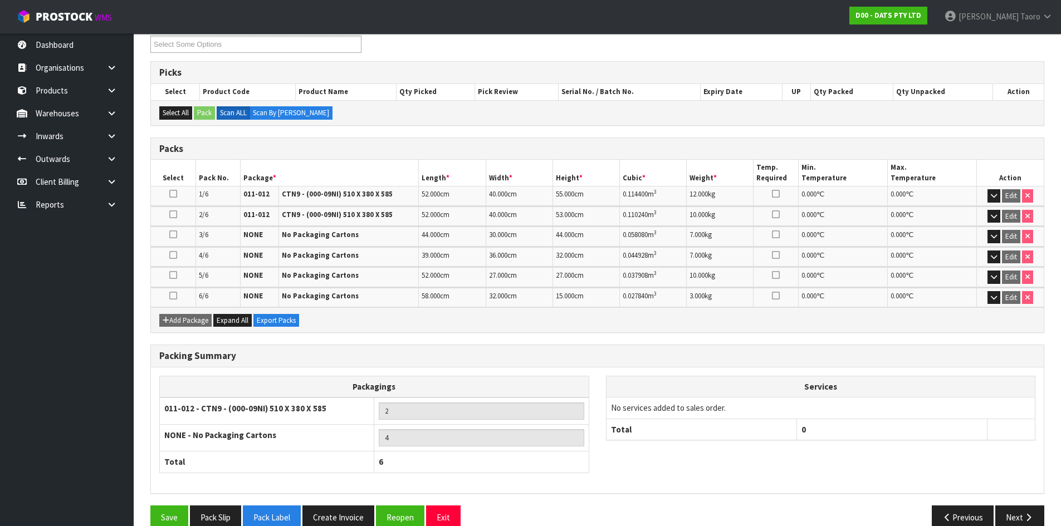
scroll to position [219, 0]
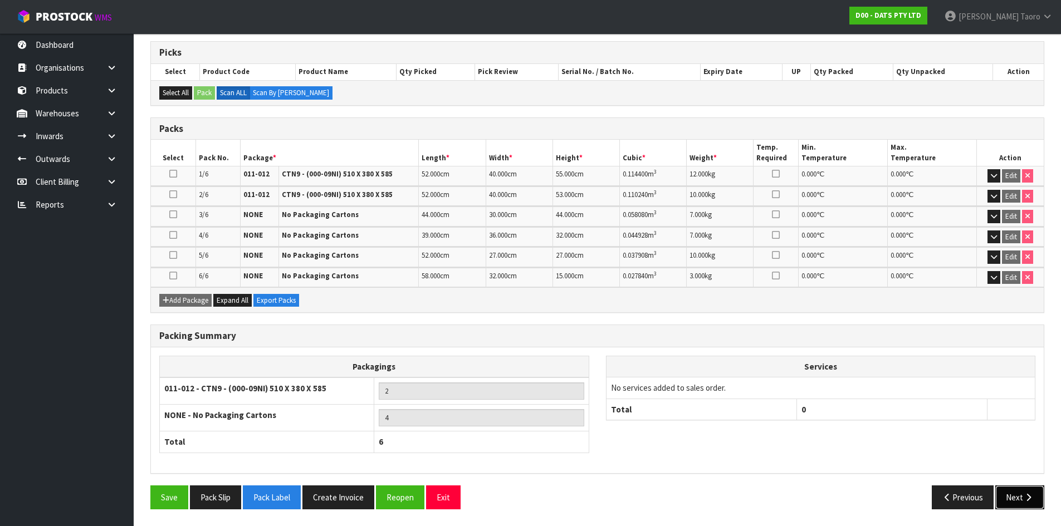
click at [1031, 494] on icon "button" at bounding box center [1028, 498] width 11 height 8
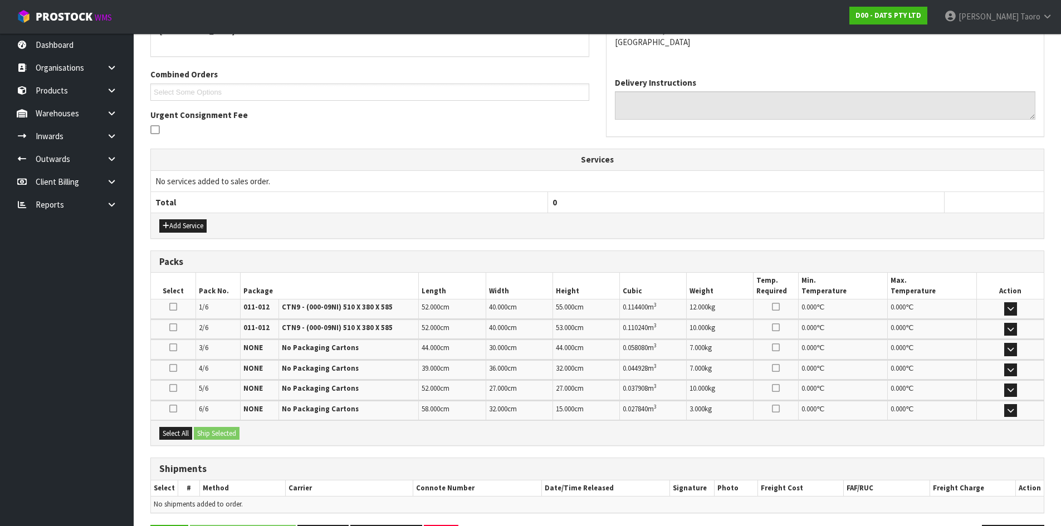
scroll to position [302, 0]
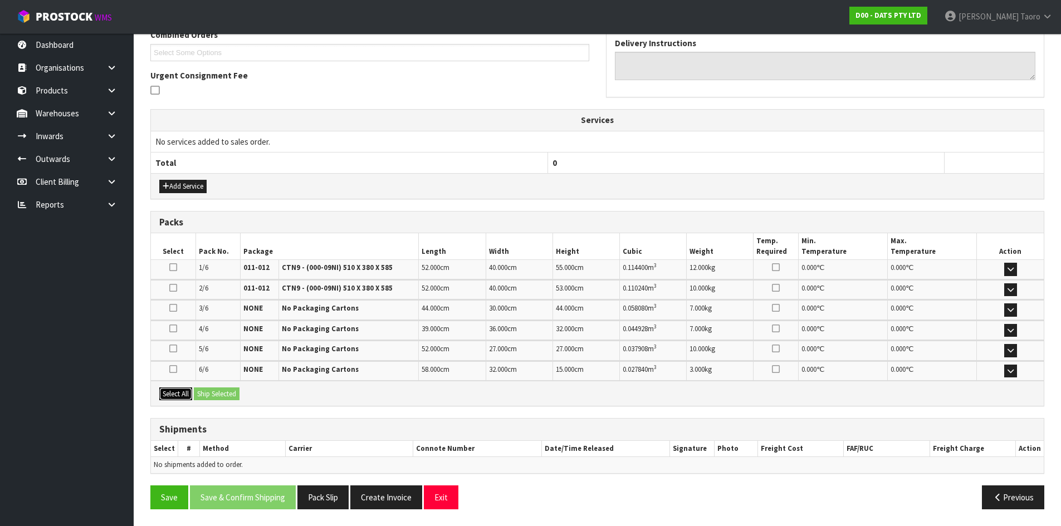
drag, startPoint x: 176, startPoint y: 395, endPoint x: 204, endPoint y: 396, distance: 28.4
click at [177, 394] on button "Select All" at bounding box center [175, 394] width 33 height 13
click at [216, 396] on button "Ship Selected" at bounding box center [217, 394] width 46 height 13
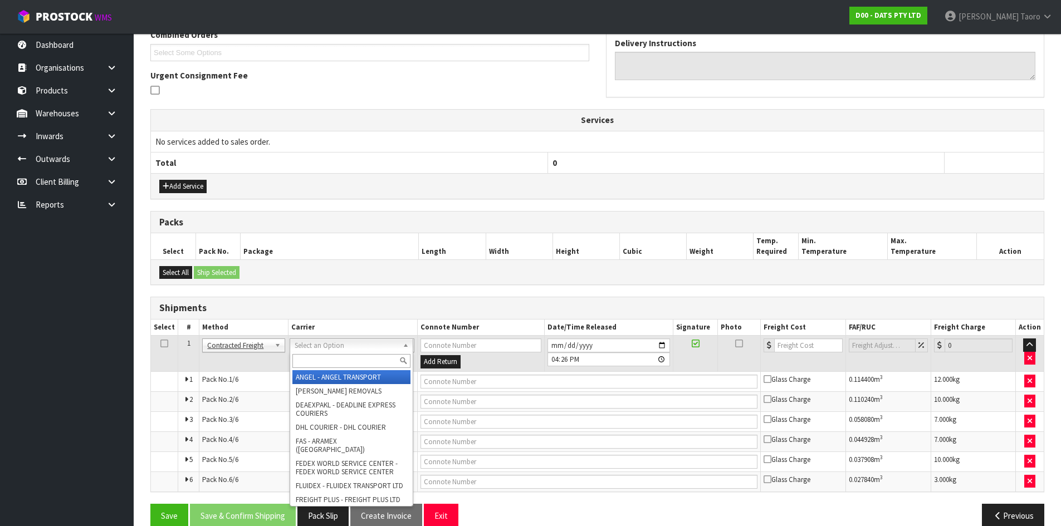
click at [328, 358] on input "text" at bounding box center [351, 361] width 118 height 14
type input "NZP"
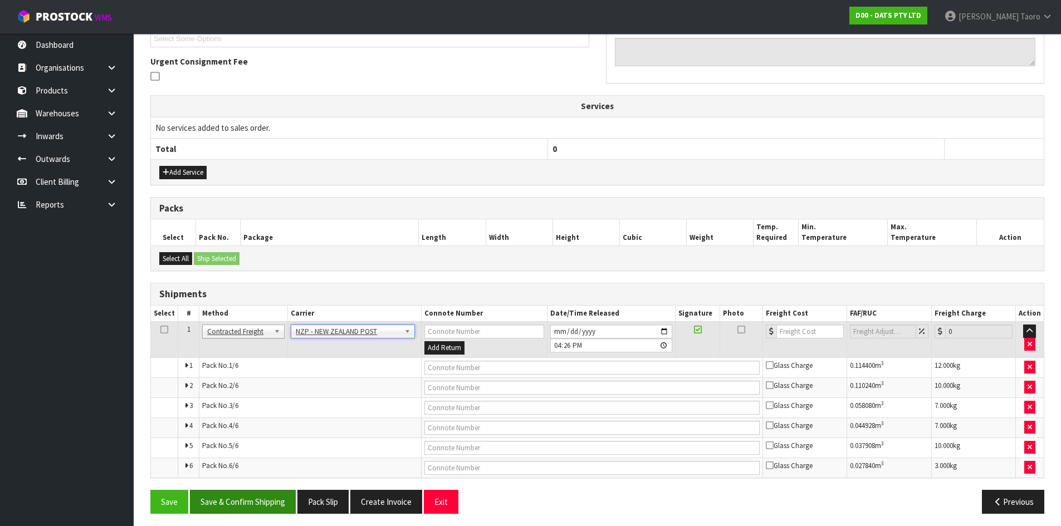
scroll to position [320, 0]
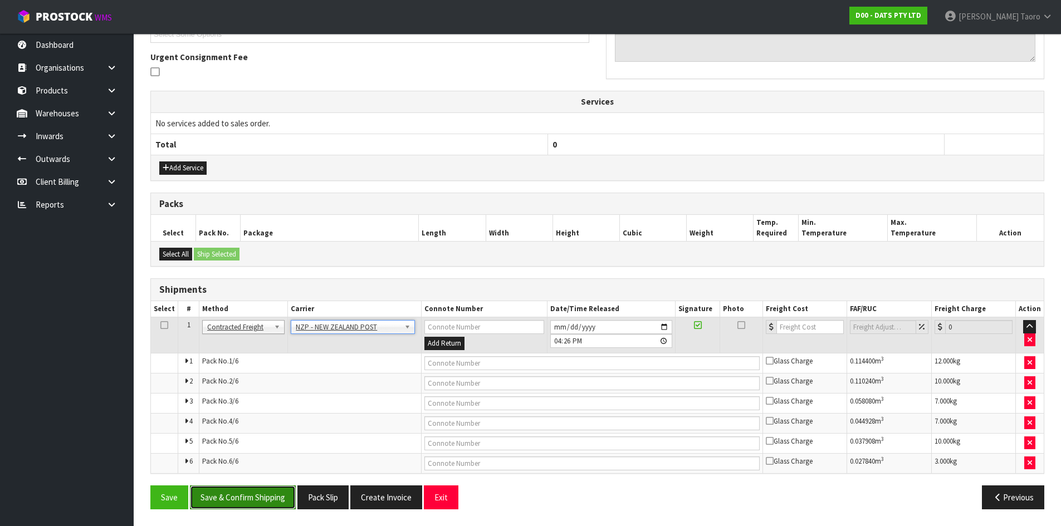
click at [275, 491] on button "Save & Confirm Shipping" at bounding box center [243, 498] width 106 height 24
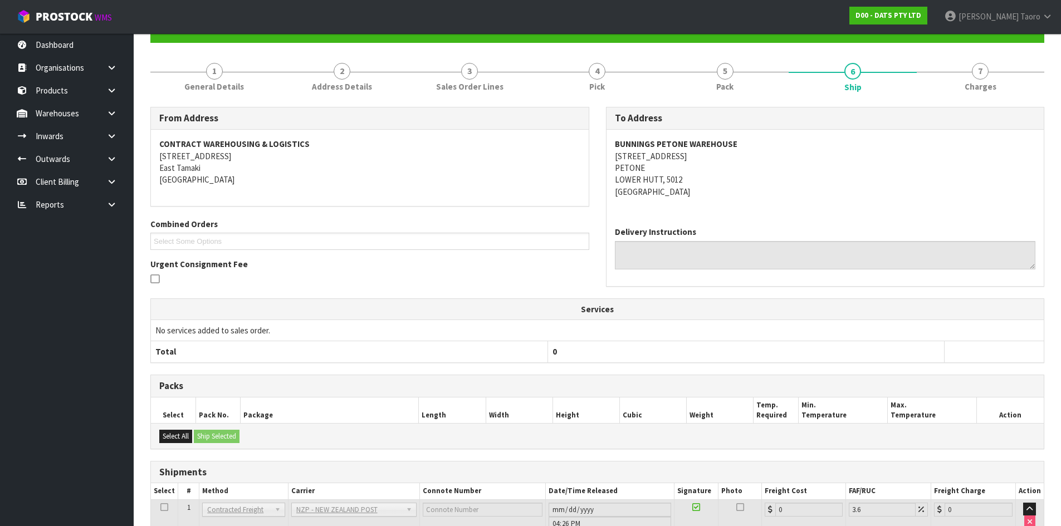
scroll to position [300, 0]
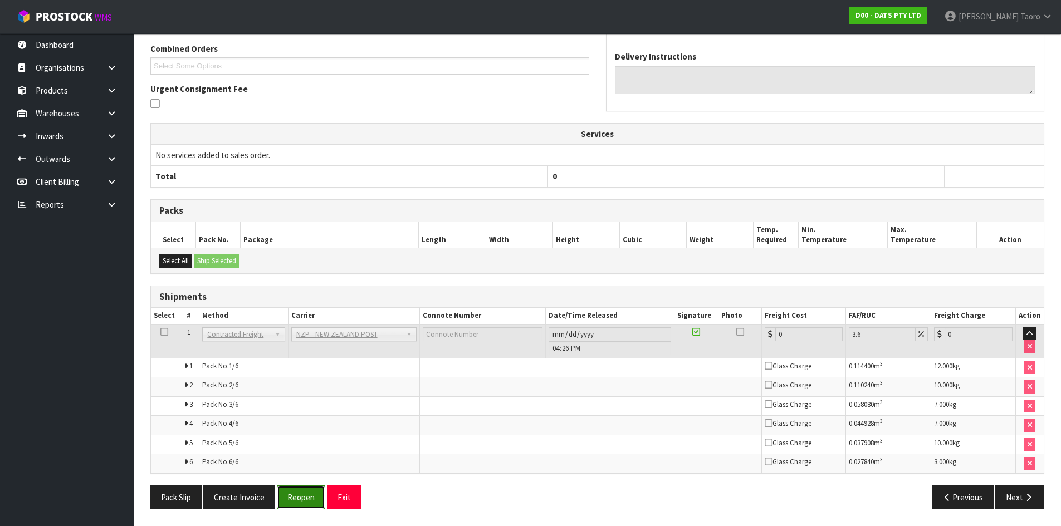
click at [304, 502] on button "Reopen" at bounding box center [301, 498] width 48 height 24
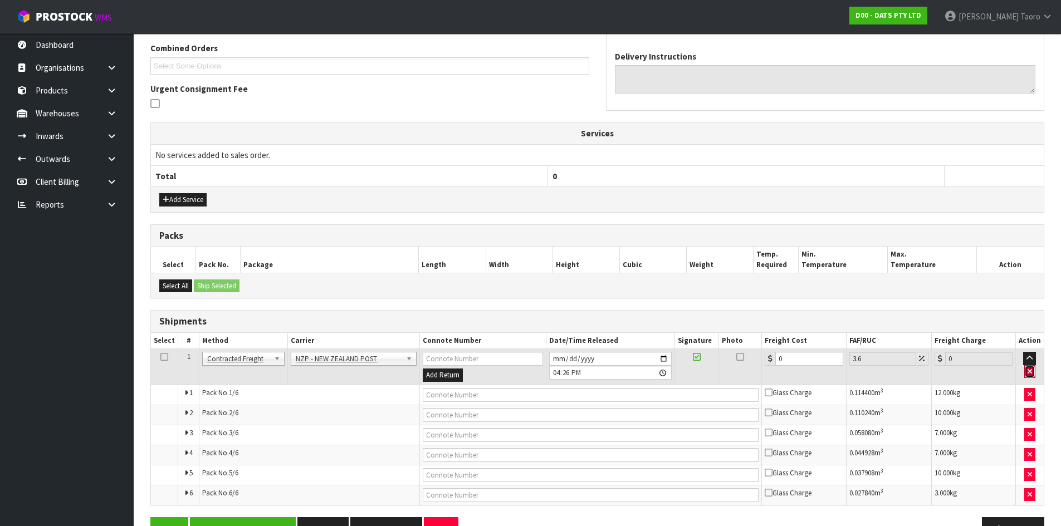
click at [1032, 368] on icon "button" at bounding box center [1030, 371] width 4 height 7
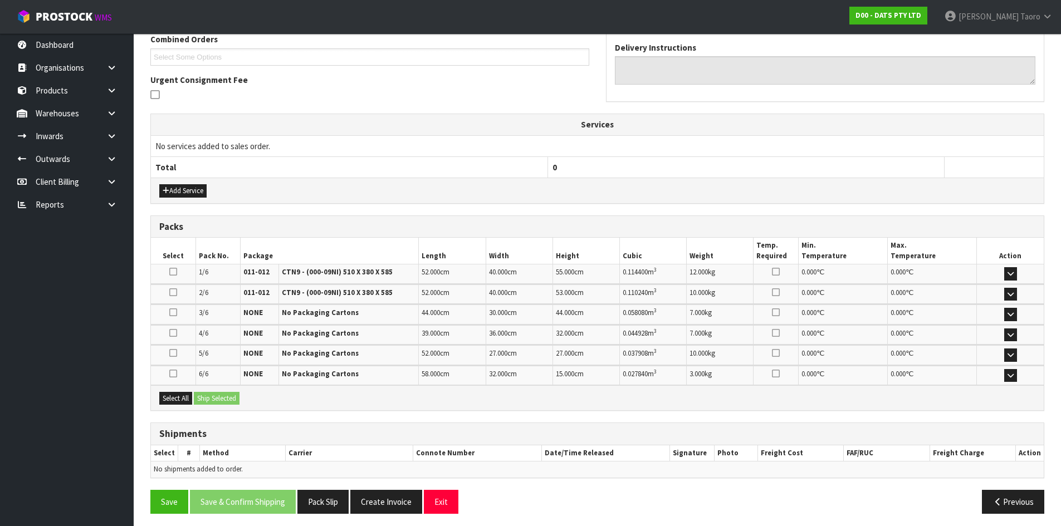
scroll to position [302, 0]
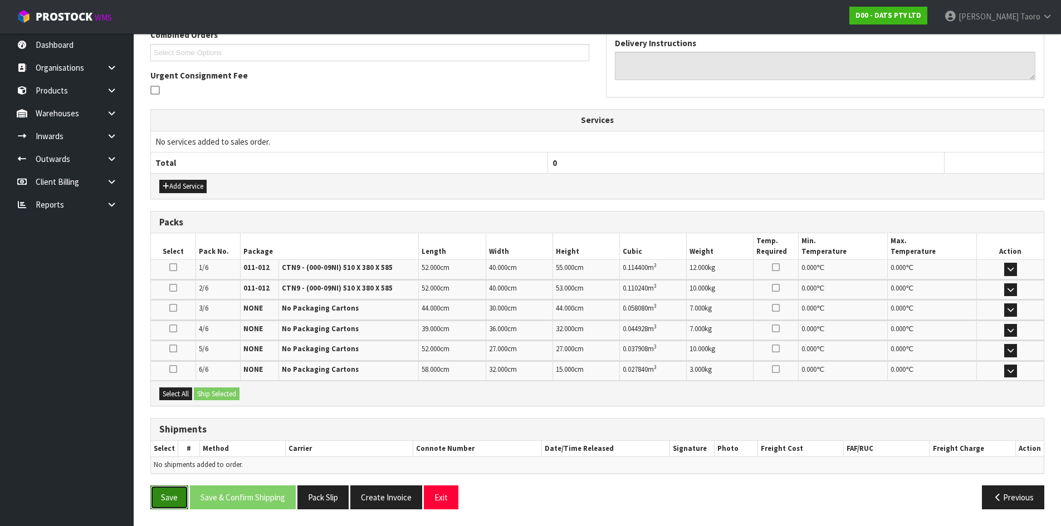
click at [167, 492] on button "Save" at bounding box center [169, 498] width 38 height 24
click at [450, 501] on button "Exit" at bounding box center [441, 498] width 35 height 24
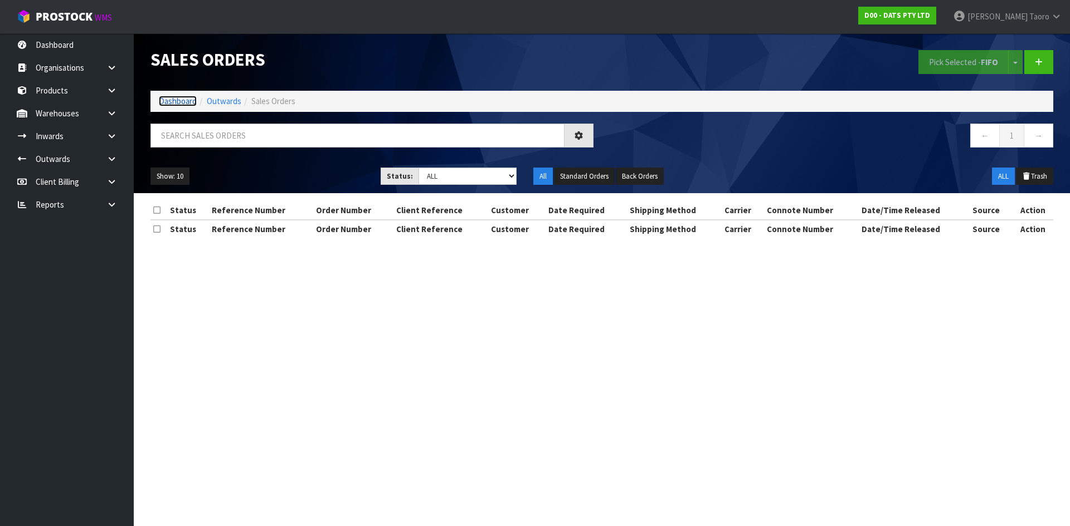
click at [181, 103] on link "Dashboard" at bounding box center [178, 101] width 38 height 11
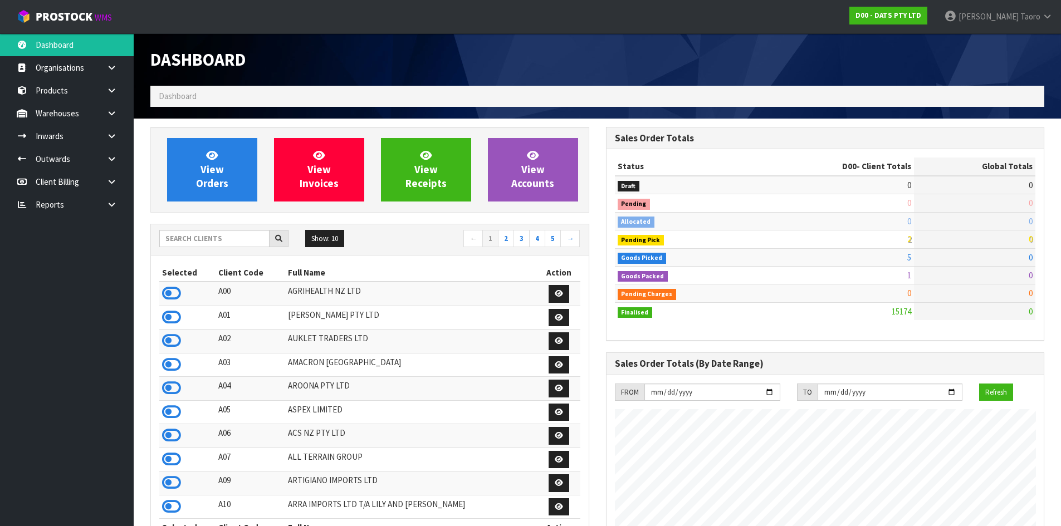
scroll to position [844, 455]
click at [199, 238] on input "text" at bounding box center [214, 238] width 110 height 17
type input "K01"
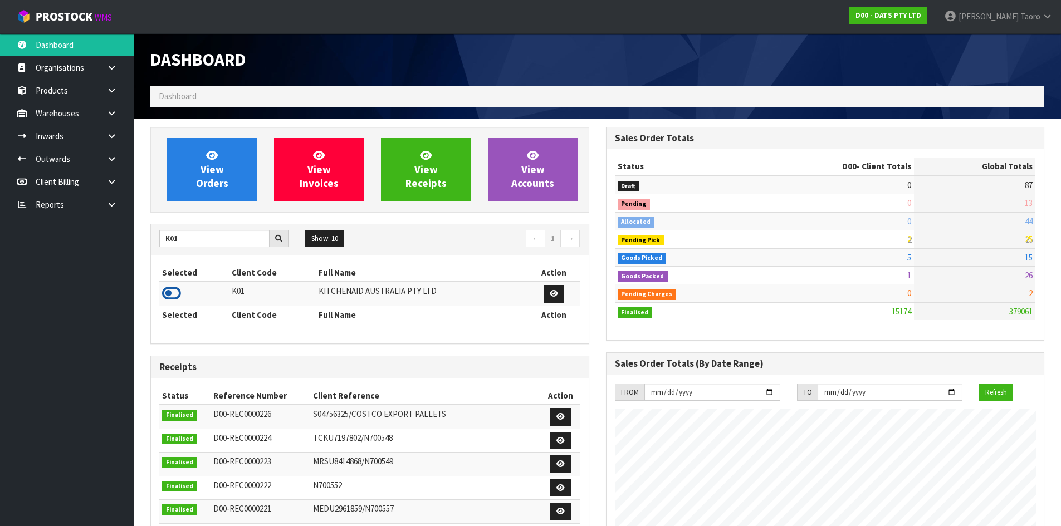
click at [174, 287] on icon at bounding box center [171, 293] width 19 height 17
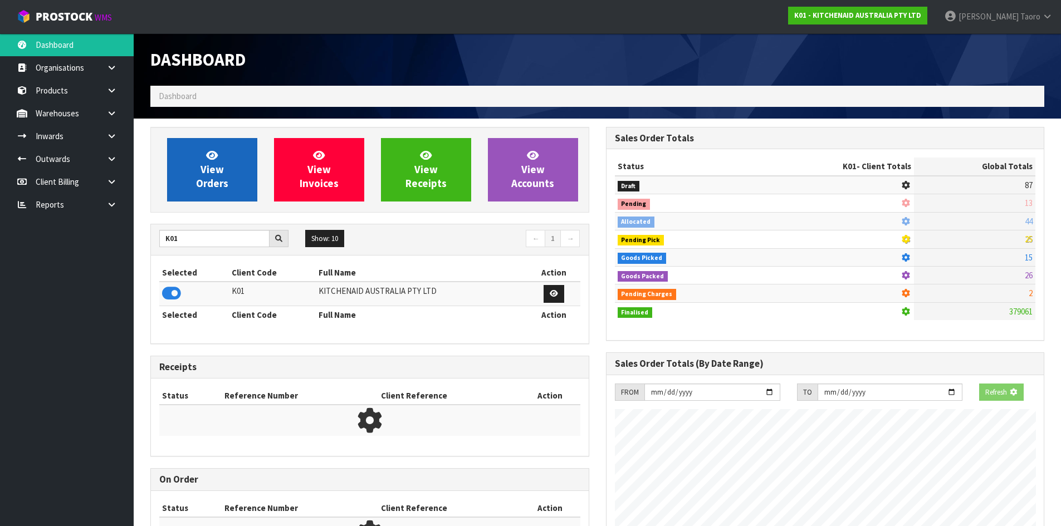
scroll to position [556438, 556677]
click at [192, 175] on link "View Orders" at bounding box center [212, 170] width 90 height 64
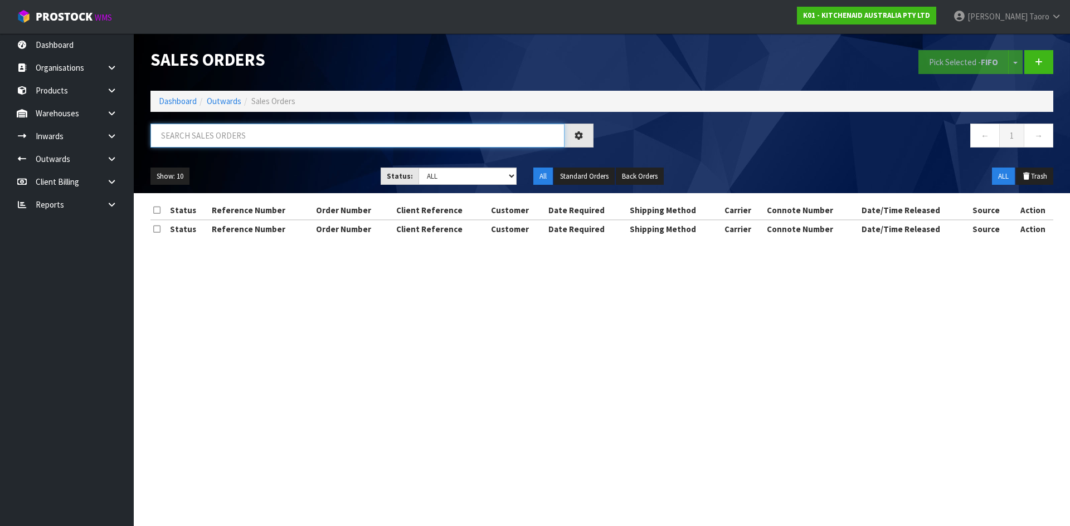
click at [223, 142] on input "text" at bounding box center [357, 136] width 414 height 24
type input "2443"
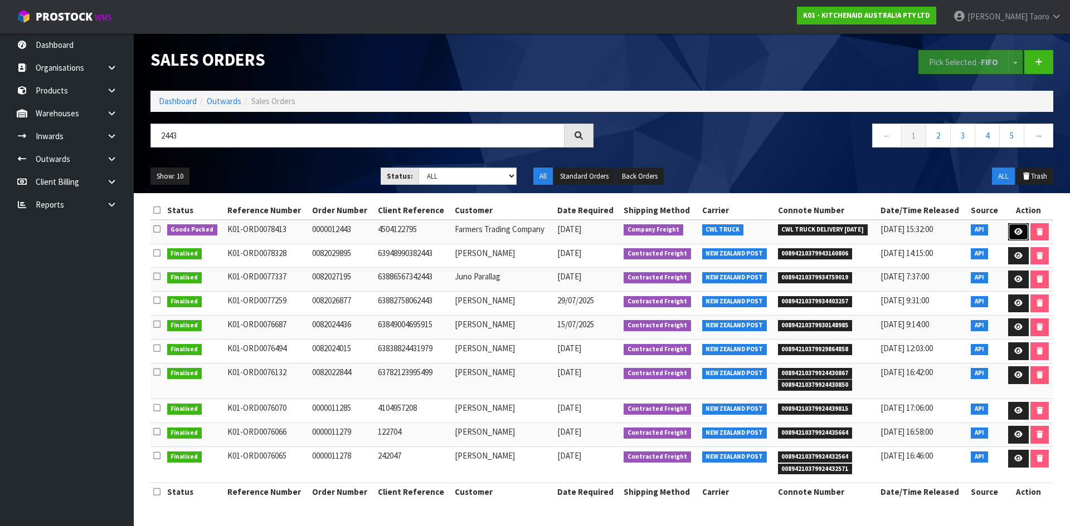
click at [1012, 232] on link at bounding box center [1018, 232] width 21 height 18
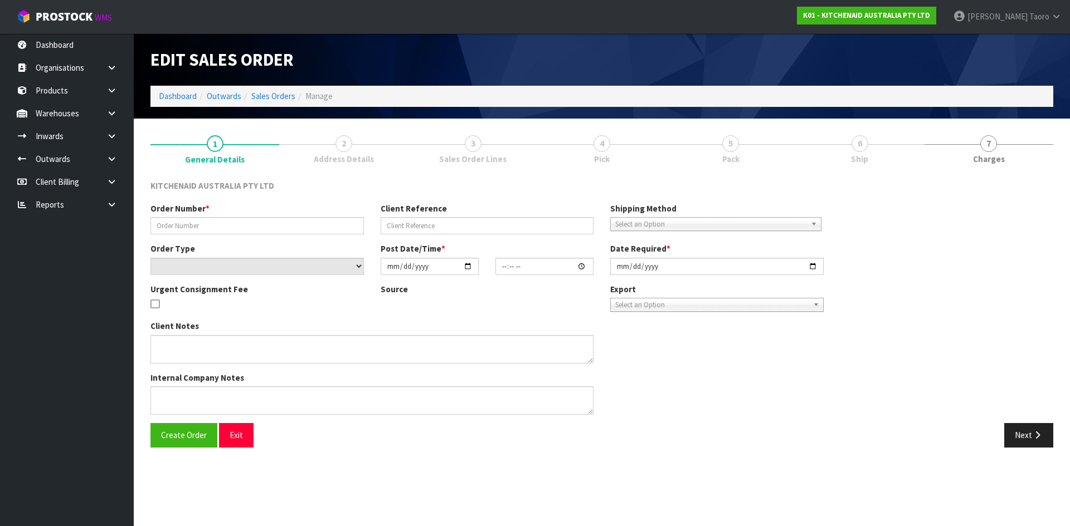
type input "0000012443"
type input "4504122795"
select select "number:0"
type input "[DATE]"
type input "19:32:30.000"
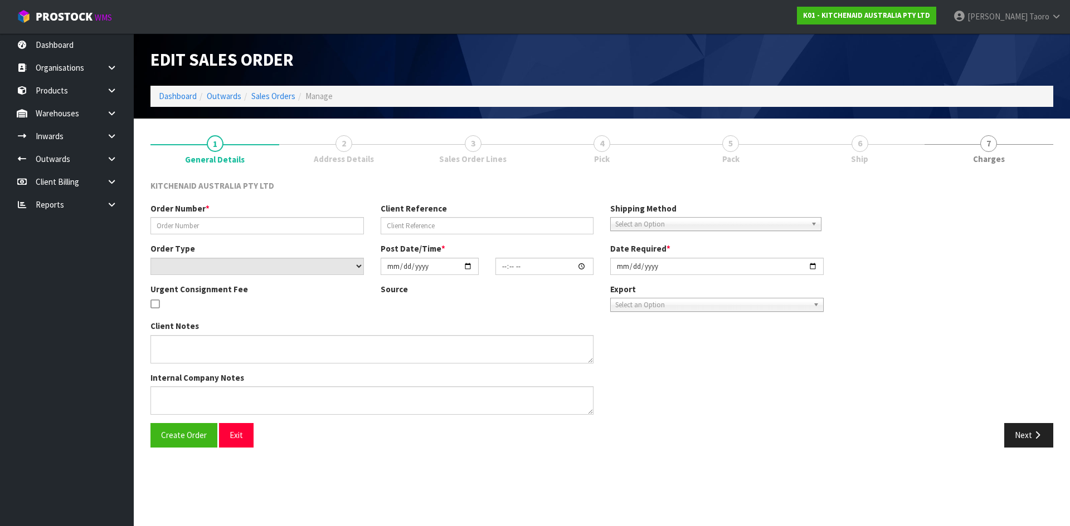
type input "[DATE]"
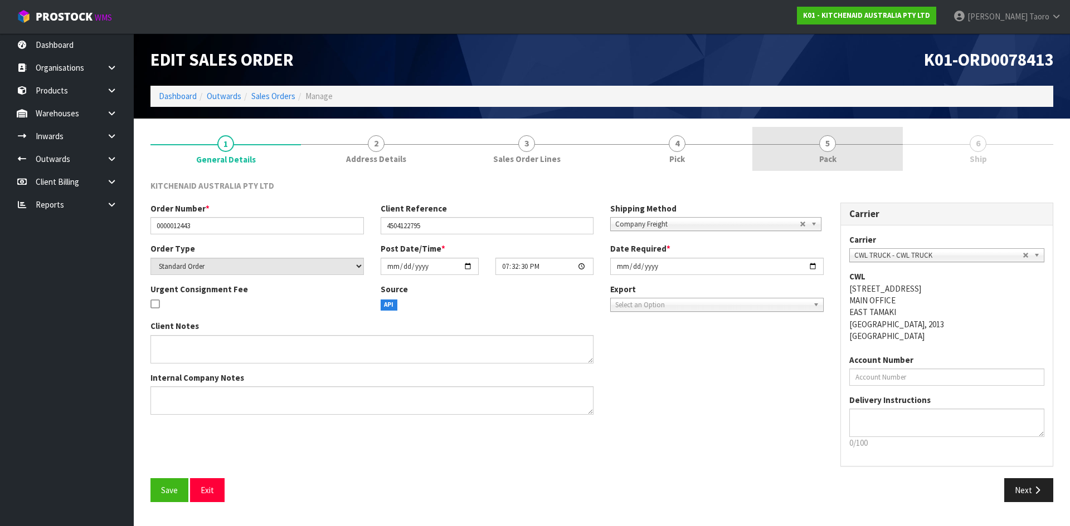
click at [827, 154] on span "Pack" at bounding box center [827, 159] width 17 height 12
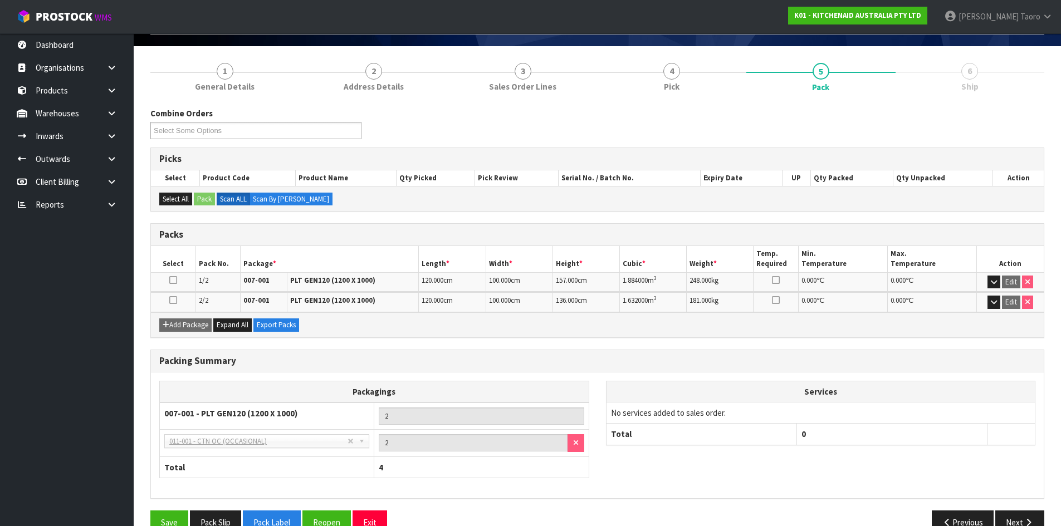
scroll to position [97, 0]
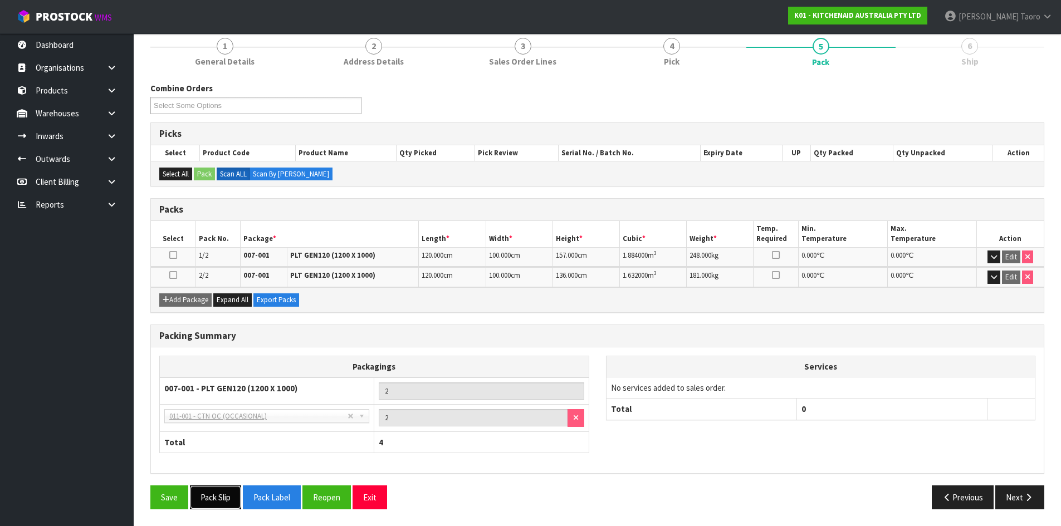
click at [213, 493] on button "Pack Slip" at bounding box center [215, 498] width 51 height 24
click at [287, 500] on button "Pack Label" at bounding box center [272, 498] width 58 height 24
